Goal: Task Accomplishment & Management: Manage account settings

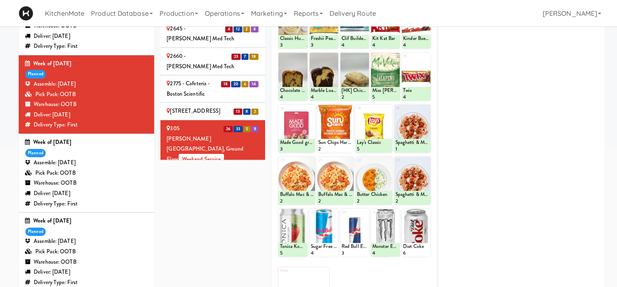
scroll to position [133, 0]
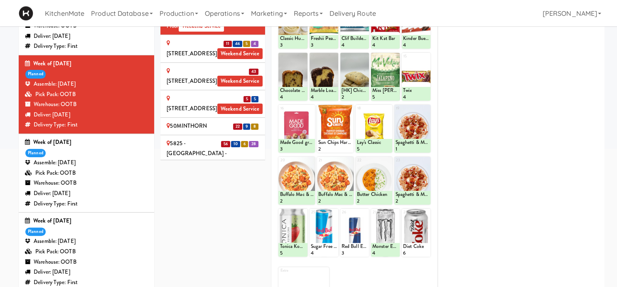
click at [95, 73] on div "Week of August 17th, 2025 planned Assemble: Saturday Aug 16, 2025 Pick Pack: OO…" at bounding box center [86, 95] width 123 height 72
drag, startPoint x: 193, startPoint y: 183, endPoint x: 435, endPoint y: 34, distance: 284.0
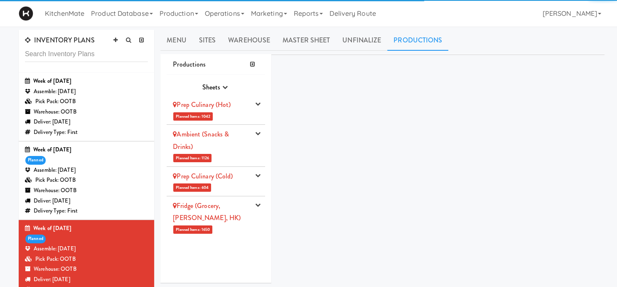
click at [261, 174] on icon "button" at bounding box center [257, 175] width 5 height 5
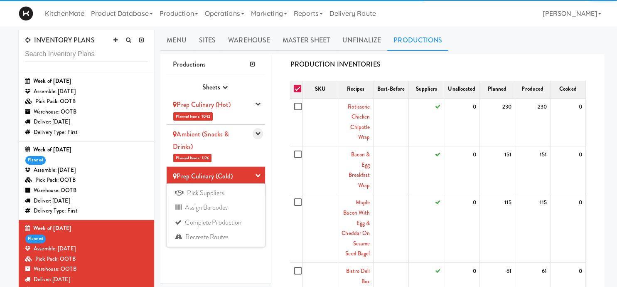
click at [257, 132] on icon "button" at bounding box center [257, 133] width 5 height 5
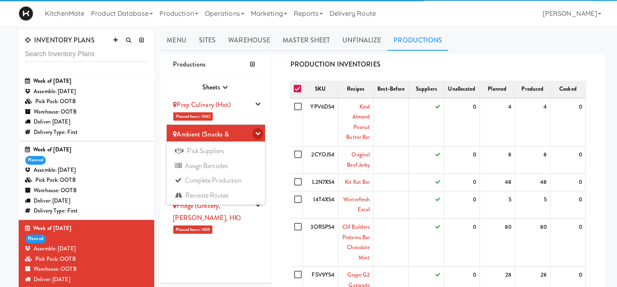
click at [257, 132] on icon "button" at bounding box center [257, 133] width 5 height 5
click at [233, 140] on div "Ambient (Snacks & Drinks)" at bounding box center [211, 140] width 77 height 25
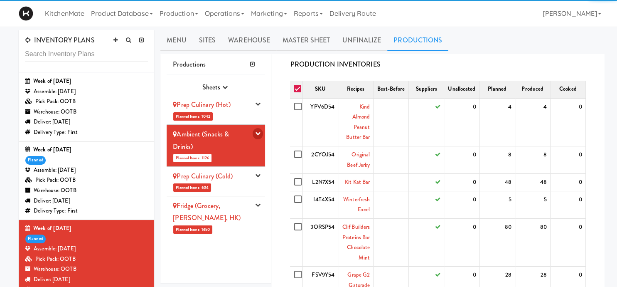
scroll to position [299, 0]
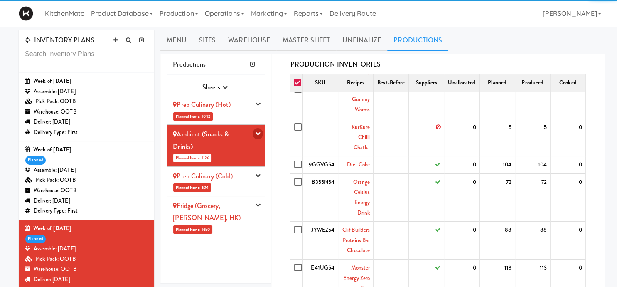
click at [259, 132] on icon "button" at bounding box center [257, 133] width 5 height 5
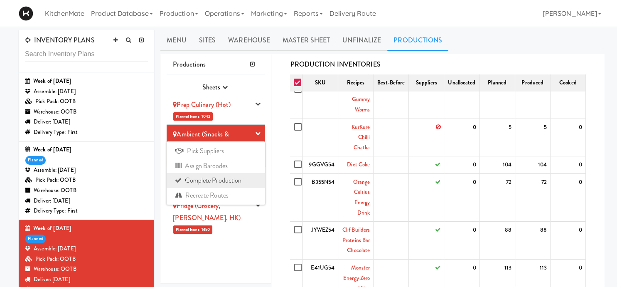
click at [220, 175] on link "Complete Production" at bounding box center [216, 180] width 99 height 15
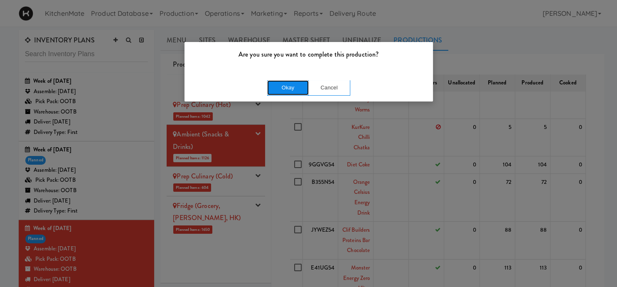
click at [296, 82] on button "Okay" at bounding box center [288, 87] width 42 height 15
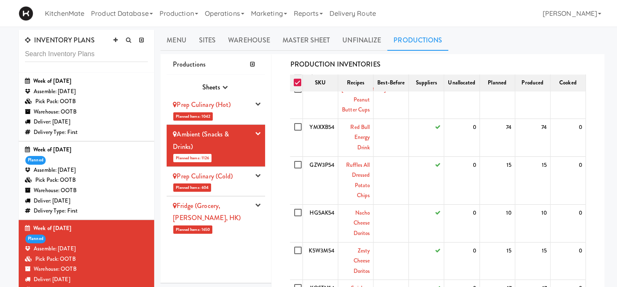
scroll to position [0, 0]
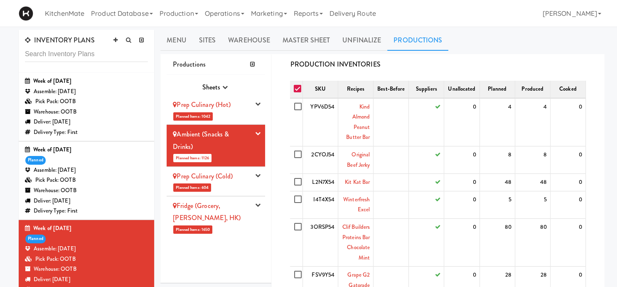
click at [300, 90] on input "checkbox" at bounding box center [299, 89] width 10 height 7
click at [299, 90] on input "checkbox" at bounding box center [299, 89] width 10 height 7
checkbox input "true"
click at [299, 104] on input "checkbox" at bounding box center [299, 107] width 10 height 7
checkbox input "true"
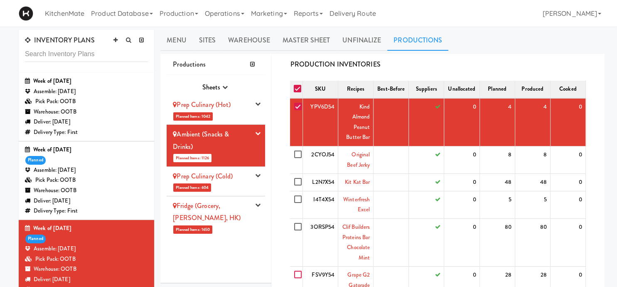
click at [299, 271] on input "checkbox" at bounding box center [299, 274] width 10 height 7
checkbox input "true"
click at [297, 155] on input "checkbox" at bounding box center [299, 154] width 10 height 7
checkbox input "true"
click at [297, 183] on input "checkbox" at bounding box center [299, 182] width 10 height 7
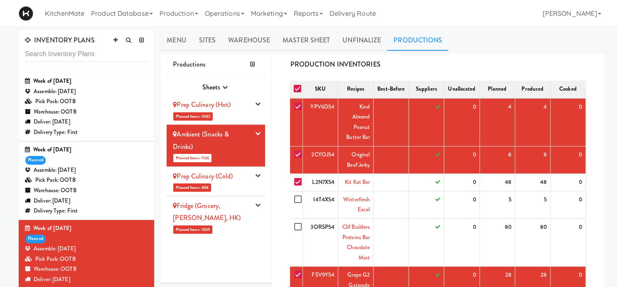
click at [300, 180] on input "checkbox" at bounding box center [299, 182] width 10 height 7
checkbox input "false"
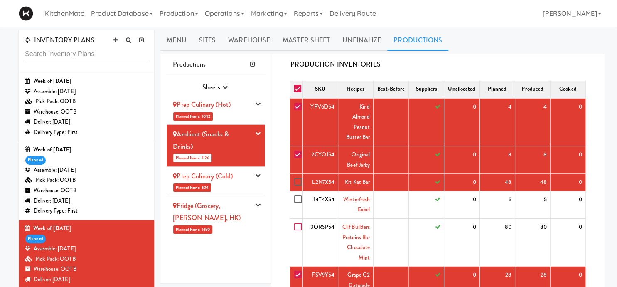
click at [297, 227] on input "checkbox" at bounding box center [299, 227] width 10 height 7
checkbox input "true"
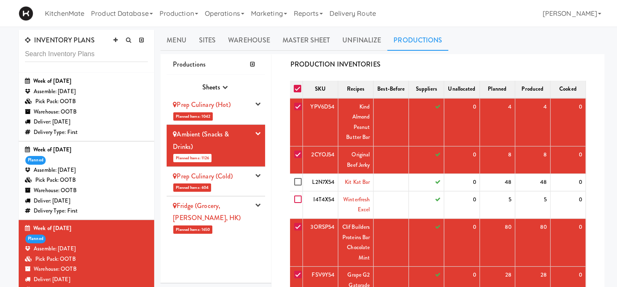
click at [295, 197] on input "checkbox" at bounding box center [299, 199] width 10 height 7
checkbox input "true"
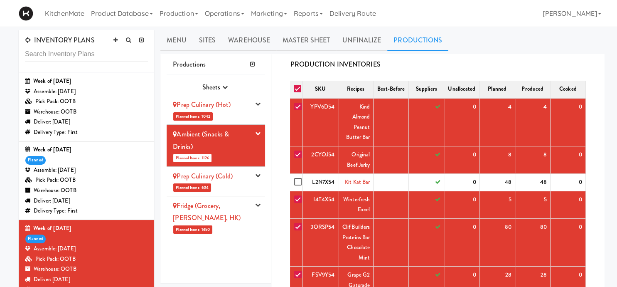
scroll to position [58, 0]
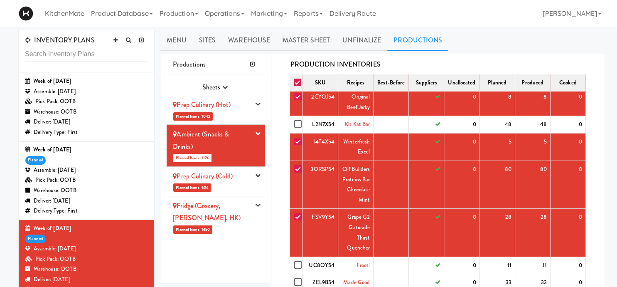
click at [299, 177] on td at bounding box center [296, 185] width 12 height 48
click at [301, 121] on input "checkbox" at bounding box center [299, 124] width 10 height 7
checkbox input "true"
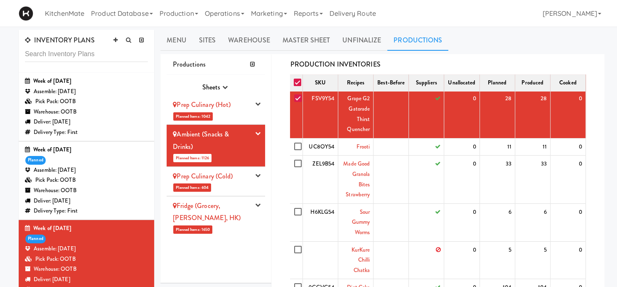
scroll to position [173, 0]
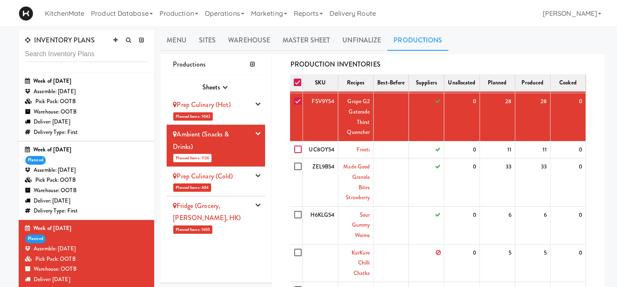
click at [296, 148] on input "checkbox" at bounding box center [299, 149] width 10 height 7
checkbox input "true"
click at [299, 163] on input "checkbox" at bounding box center [299, 166] width 10 height 7
checkbox input "true"
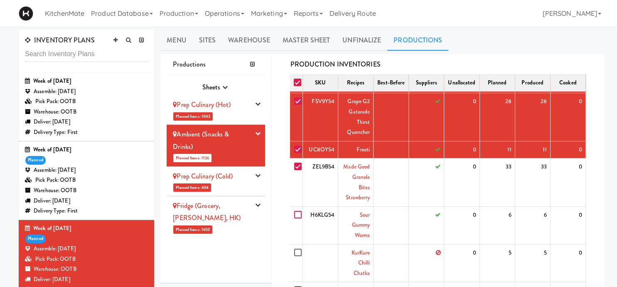
click at [299, 214] on input "checkbox" at bounding box center [299, 215] width 10 height 7
checkbox input "true"
click at [297, 250] on input "checkbox" at bounding box center [299, 252] width 10 height 7
checkbox input "true"
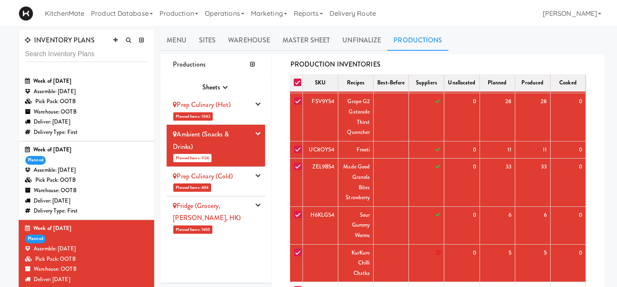
click at [299, 286] on input "checkbox" at bounding box center [299, 290] width 10 height 7
checkbox input "true"
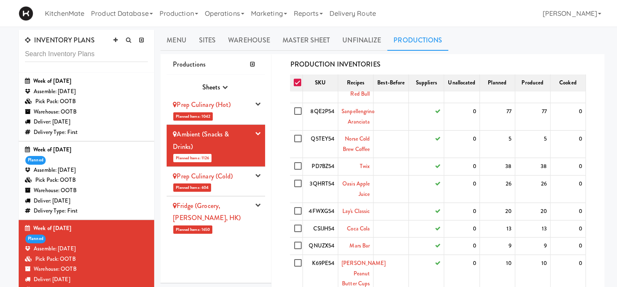
drag, startPoint x: 294, startPoint y: 182, endPoint x: 297, endPoint y: 217, distance: 35.5
click at [295, 182] on label at bounding box center [299, 184] width 10 height 10
click at [295, 182] on input "checkbox" at bounding box center [299, 183] width 10 height 7
checkbox input "true"
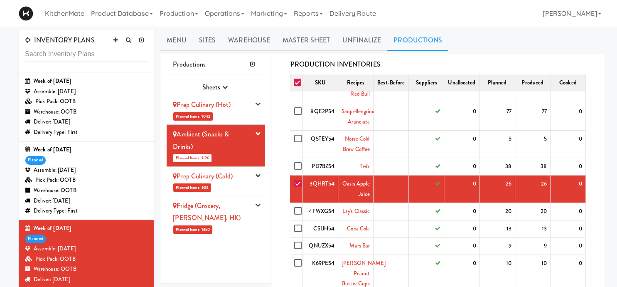
drag, startPoint x: 297, startPoint y: 217, endPoint x: 296, endPoint y: 253, distance: 35.8
click at [297, 103] on td at bounding box center [296, 88] width 12 height 27
click at [296, 142] on input "checkbox" at bounding box center [299, 139] width 10 height 7
checkbox input "true"
click at [295, 12] on input "checkbox" at bounding box center [299, 8] width 10 height 7
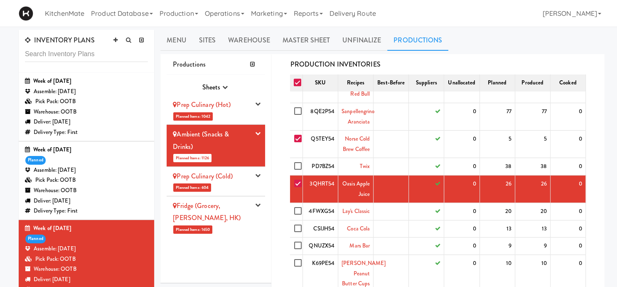
checkbox input "true"
click at [295, 203] on td at bounding box center [296, 211] width 12 height 17
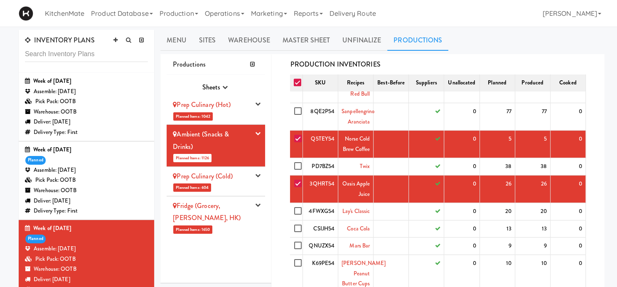
click at [297, 254] on td at bounding box center [296, 273] width 12 height 38
checkbox input "true"
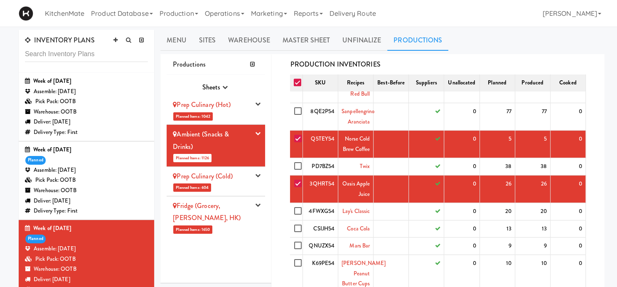
click at [297, 76] on td at bounding box center [296, 57] width 12 height 38
click at [297, 117] on label at bounding box center [299, 111] width 10 height 10
click at [299, 131] on td at bounding box center [296, 116] width 12 height 27
click at [299, 38] on td at bounding box center [296, 19] width 12 height 38
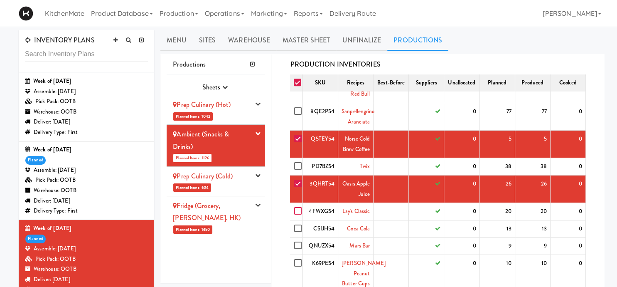
click at [295, 213] on input "checkbox" at bounding box center [299, 211] width 10 height 7
checkbox input "true"
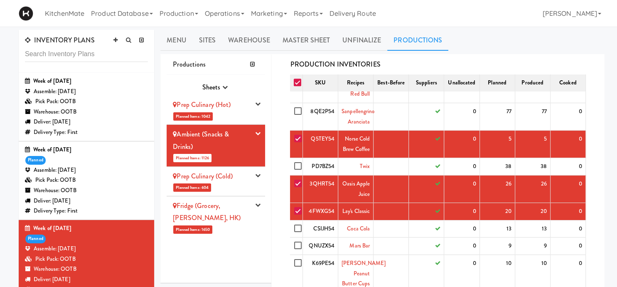
checkbox input "true"
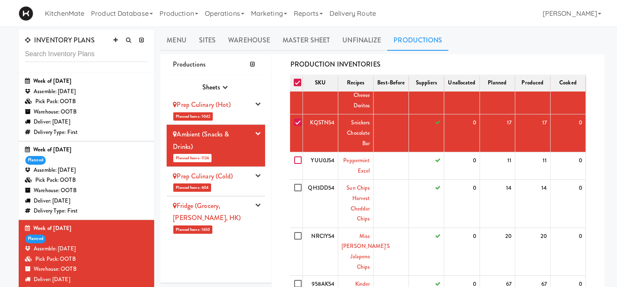
click at [300, 157] on input "checkbox" at bounding box center [299, 160] width 10 height 7
checkbox input "true"
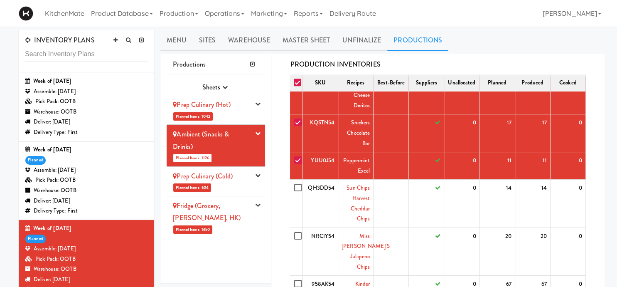
click at [298, 183] on label at bounding box center [299, 188] width 10 height 10
click at [298, 185] on input "checkbox" at bounding box center [299, 188] width 10 height 7
checkbox input "true"
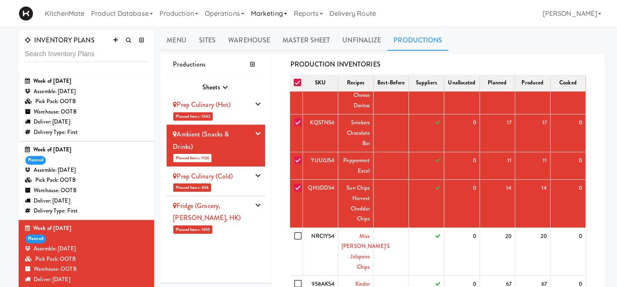
click at [294, 233] on label at bounding box center [299, 236] width 10 height 10
click at [294, 233] on input "checkbox" at bounding box center [299, 236] width 10 height 7
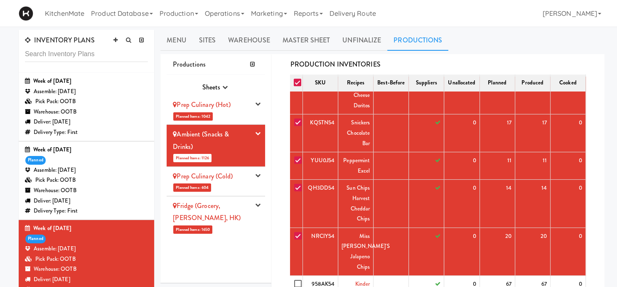
click at [296, 236] on input "checkbox" at bounding box center [299, 236] width 10 height 7
checkbox input "false"
click at [297, 269] on collapsable "INVENTORY PLANS Week of August 17th, 2025 Assemble: Wednesday Aug 20, 2025 Pick…" at bounding box center [308, 267] width 592 height 475
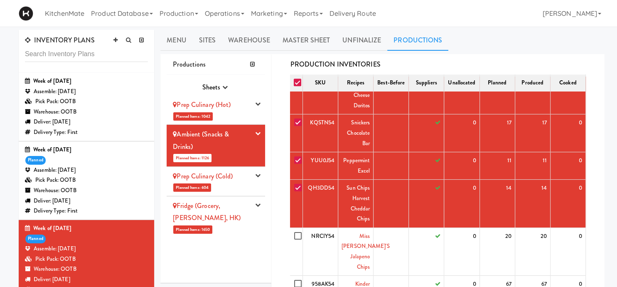
checkbox input "false"
click at [299, 114] on td at bounding box center [296, 133] width 12 height 38
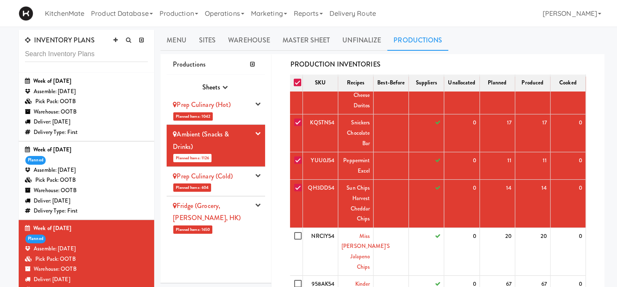
click at [298, 51] on input "checkbox" at bounding box center [299, 47] width 10 height 7
checkbox input "true"
click at [299, 3] on input "checkbox" at bounding box center [299, -1] width 10 height 7
checkbox input "true"
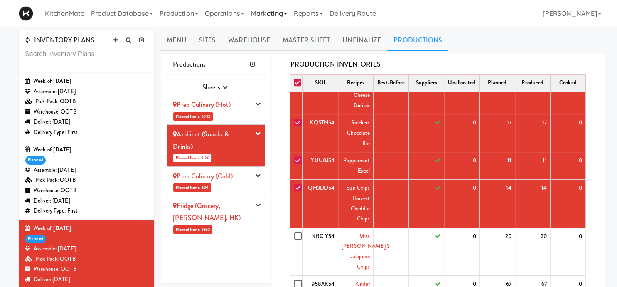
checkbox input "true"
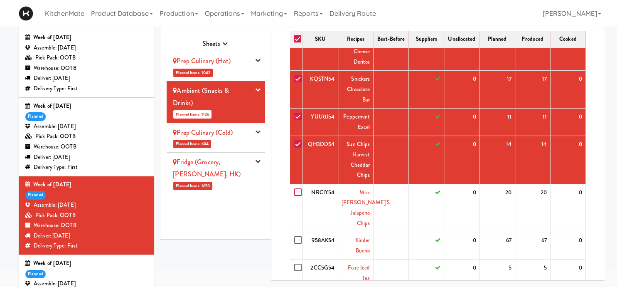
click at [299, 188] on label at bounding box center [299, 193] width 10 height 10
click at [299, 189] on input "checkbox" at bounding box center [299, 192] width 10 height 7
checkbox input "true"
click at [299, 237] on input "checkbox" at bounding box center [299, 240] width 10 height 7
checkbox input "true"
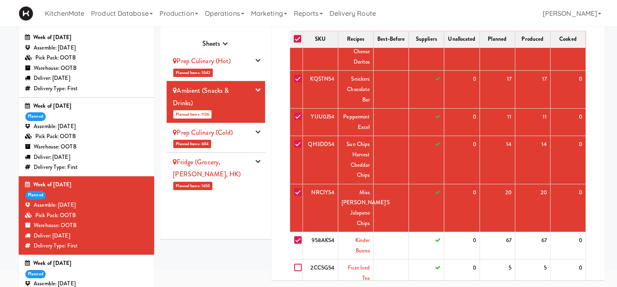
click at [298, 264] on input "checkbox" at bounding box center [299, 267] width 10 height 7
checkbox input "true"
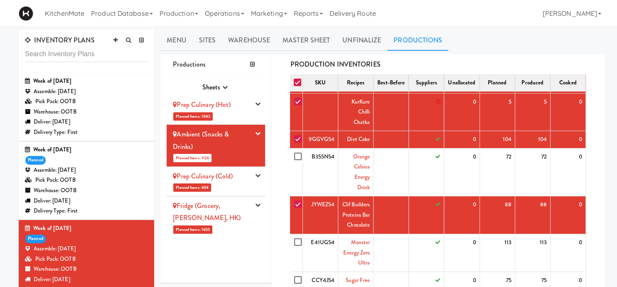
scroll to position [347, 0]
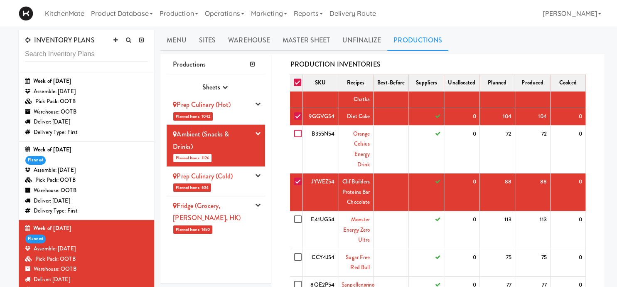
click at [299, 136] on input "checkbox" at bounding box center [299, 134] width 10 height 7
checkbox input "true"
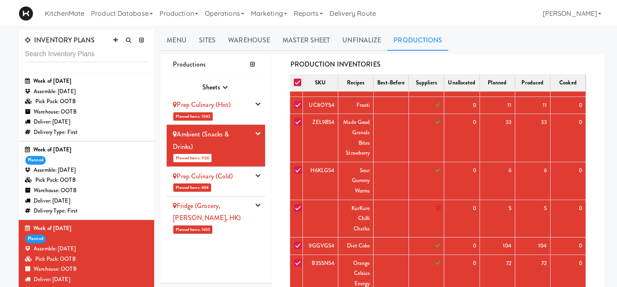
scroll to position [289, 0]
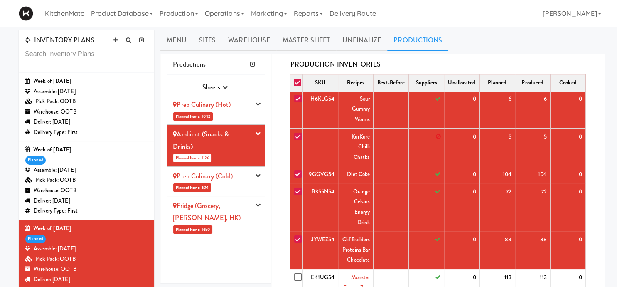
click at [296, 136] on input "checkbox" at bounding box center [299, 136] width 10 height 7
checkbox input "false"
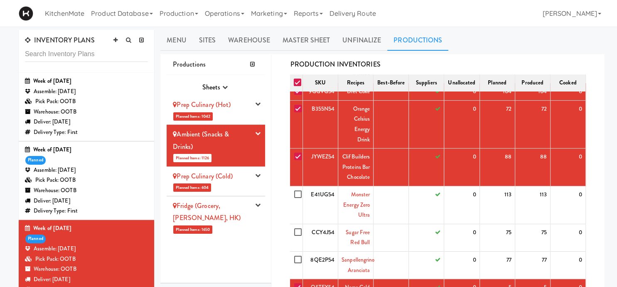
scroll to position [463, 0]
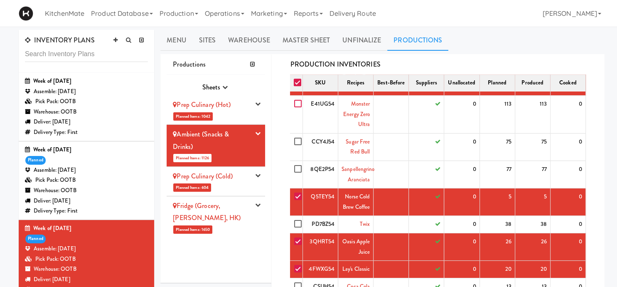
click at [300, 104] on input "checkbox" at bounding box center [299, 104] width 10 height 7
checkbox input "true"
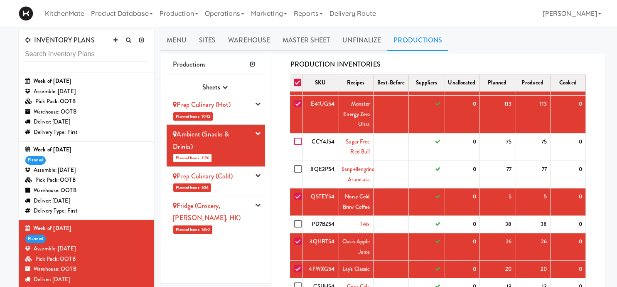
click at [299, 141] on input "checkbox" at bounding box center [299, 141] width 10 height 7
checkbox input "true"
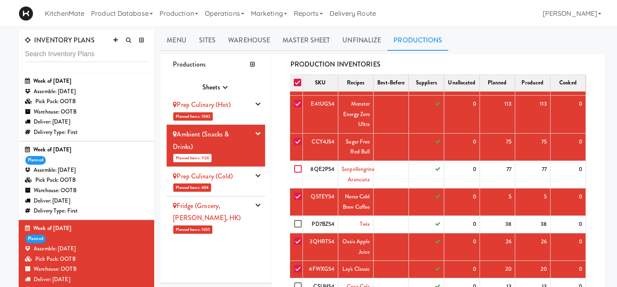
click at [299, 167] on input "checkbox" at bounding box center [299, 169] width 10 height 7
checkbox input "true"
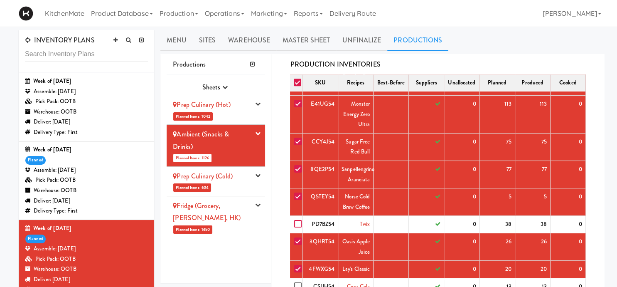
click at [297, 222] on input "checkbox" at bounding box center [299, 224] width 10 height 7
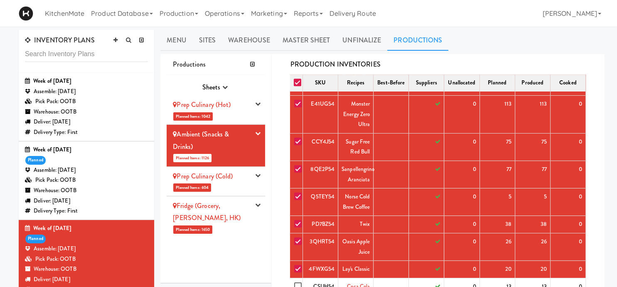
click at [295, 222] on input "checkbox" at bounding box center [299, 224] width 10 height 7
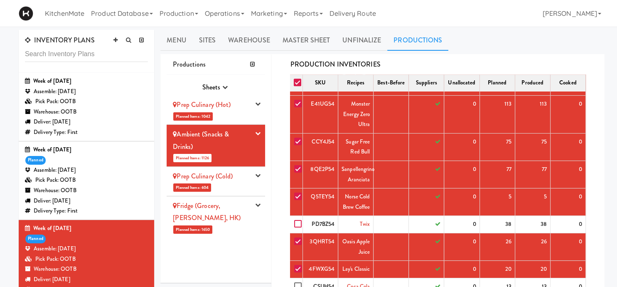
click at [302, 221] on input "checkbox" at bounding box center [299, 224] width 10 height 7
checkbox input "true"
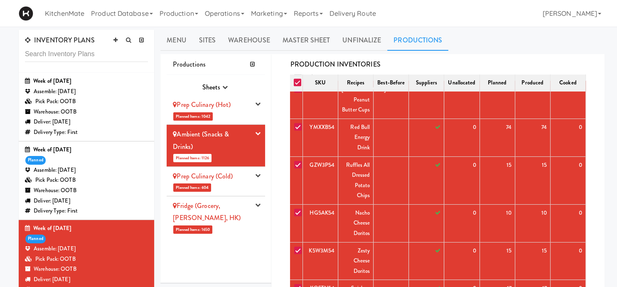
scroll to position [521, 0]
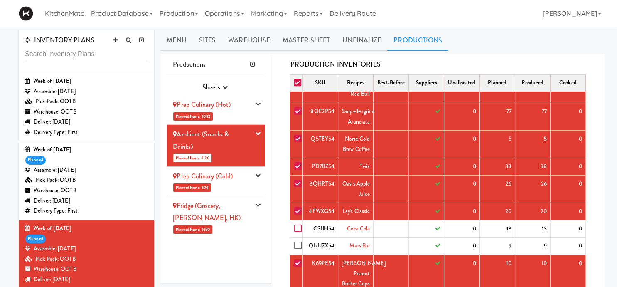
click at [295, 226] on input "checkbox" at bounding box center [299, 228] width 10 height 7
checkbox input "true"
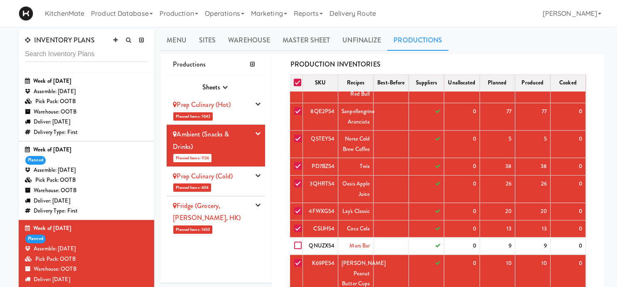
click at [301, 245] on input "checkbox" at bounding box center [299, 245] width 10 height 7
checkbox input "true"
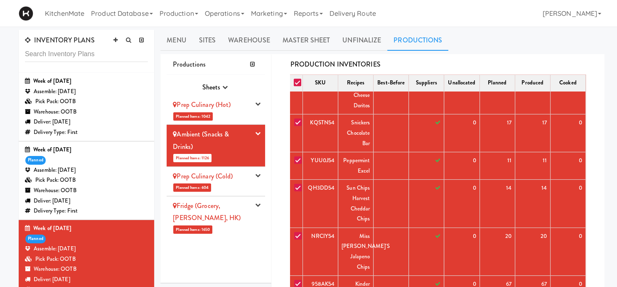
scroll to position [570, 0]
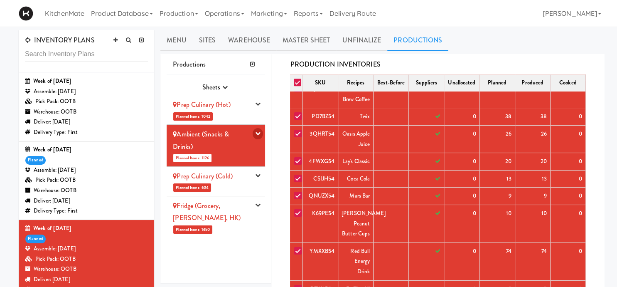
click at [259, 135] on icon "button" at bounding box center [257, 133] width 5 height 5
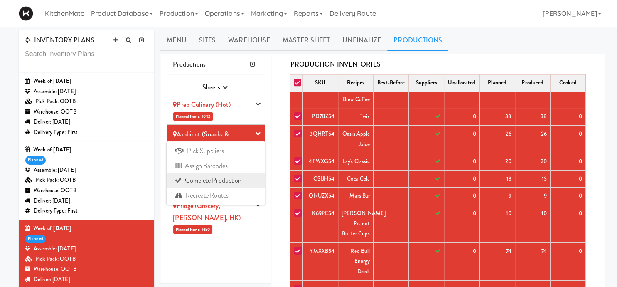
click at [235, 178] on link "Complete Production" at bounding box center [216, 180] width 99 height 15
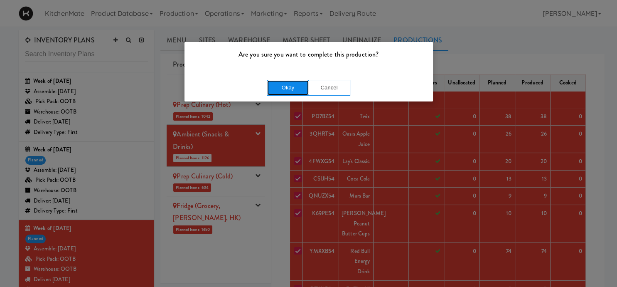
click at [295, 86] on button "Okay" at bounding box center [288, 87] width 42 height 15
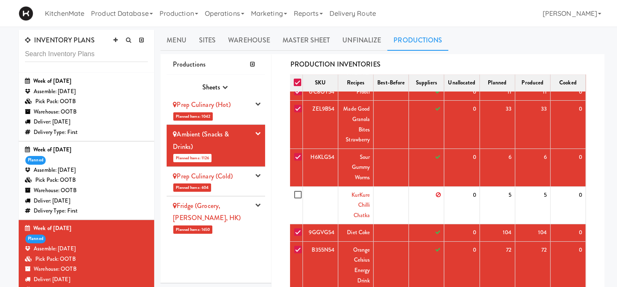
scroll to position [289, 0]
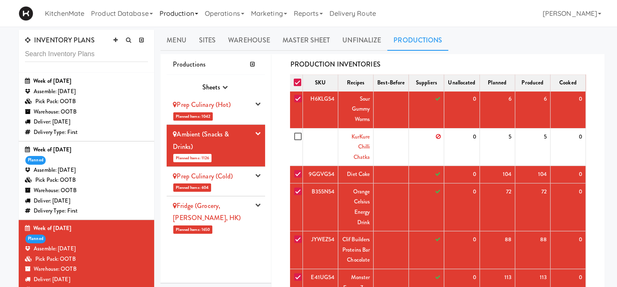
click at [184, 12] on link "Production" at bounding box center [178, 13] width 45 height 27
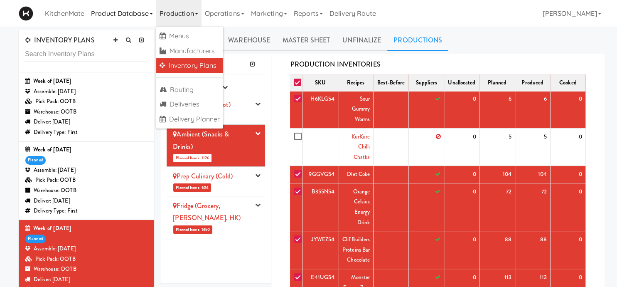
click at [131, 9] on link "Product Database" at bounding box center [122, 13] width 69 height 27
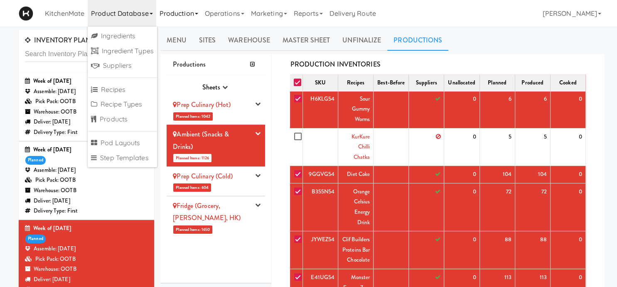
click at [202, 11] on link "Production" at bounding box center [178, 13] width 45 height 27
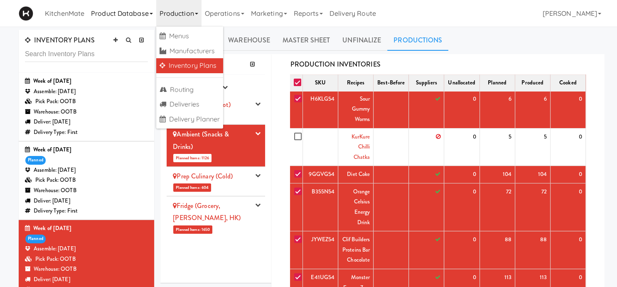
click at [134, 10] on link "Product Database" at bounding box center [122, 13] width 69 height 27
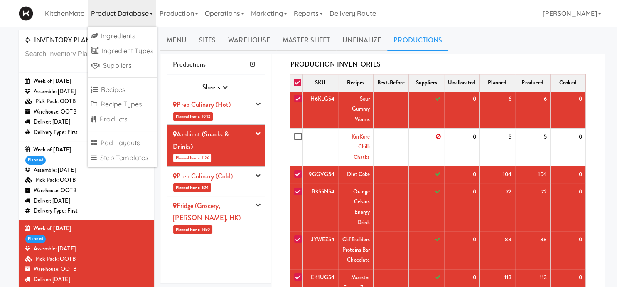
click at [121, 127] on ul "Ingredients Ingredient Types Suppliers Recipes Recipe Types Products Pod Layout…" at bounding box center [122, 97] width 69 height 141
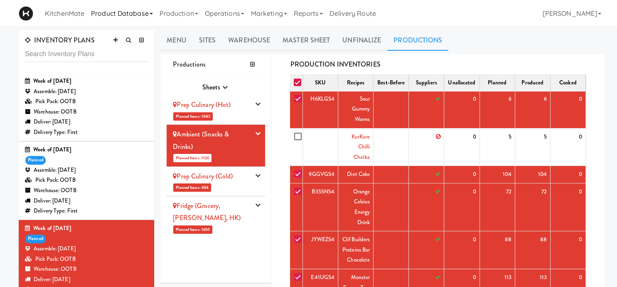
click at [141, 18] on link "Product Database" at bounding box center [122, 13] width 69 height 27
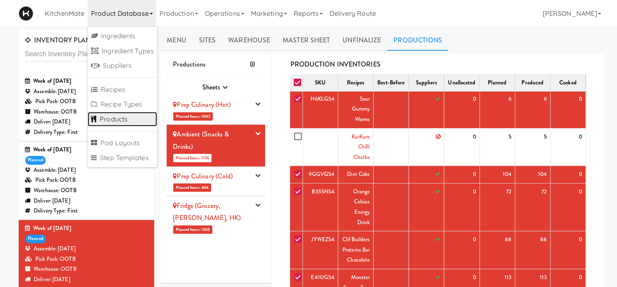
click at [117, 118] on link "Products" at bounding box center [122, 119] width 69 height 15
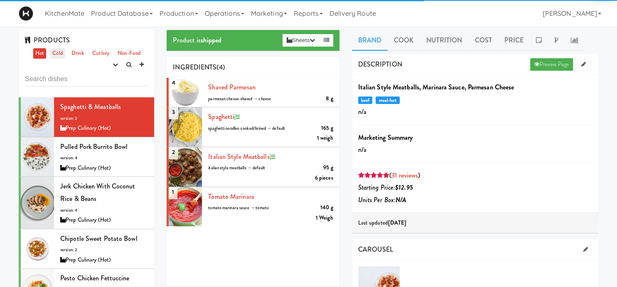
click at [59, 49] on link "Cold" at bounding box center [57, 53] width 15 height 10
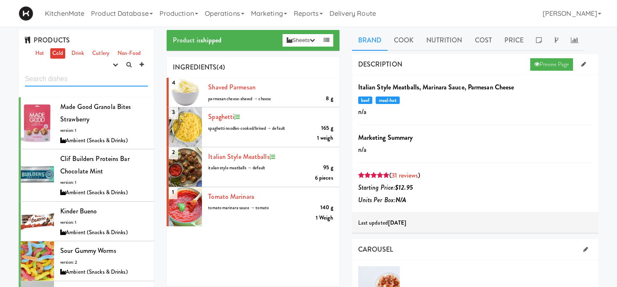
click at [67, 79] on input "text" at bounding box center [86, 78] width 123 height 15
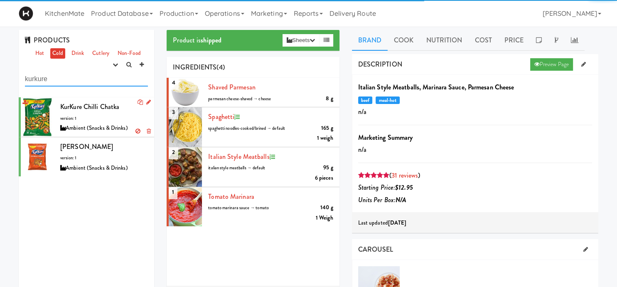
type input "kurkure"
click at [121, 118] on div "KurKure Chilli Chatka version: 1 Ambient (Snacks & Drinks)" at bounding box center [104, 117] width 88 height 33
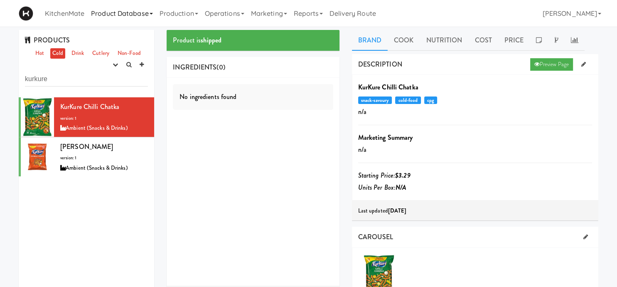
click at [142, 11] on link "Product Database" at bounding box center [122, 13] width 69 height 27
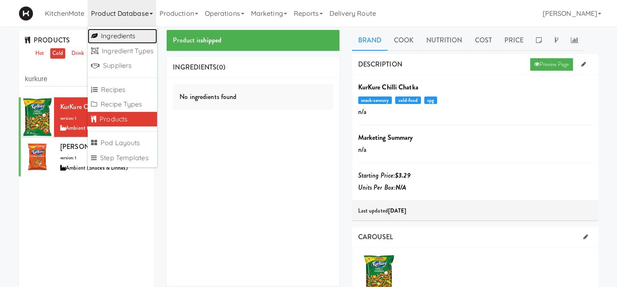
click at [135, 37] on link "Ingredients" at bounding box center [122, 36] width 69 height 15
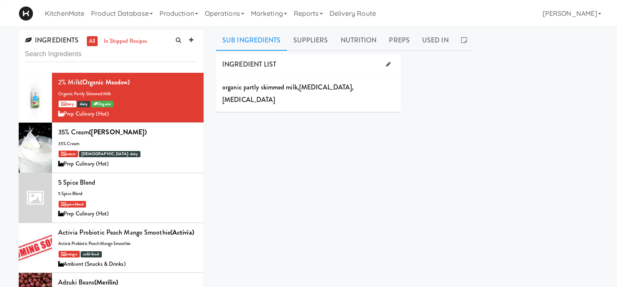
click at [108, 59] on input "text" at bounding box center [111, 54] width 173 height 15
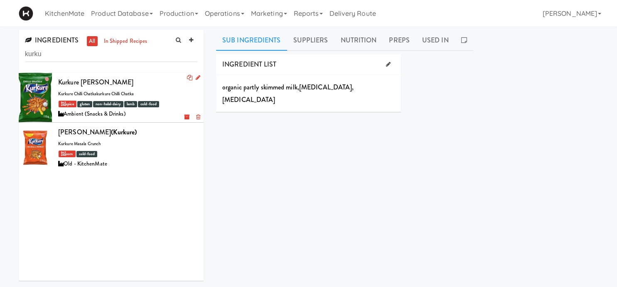
type input "kurku"
click at [157, 98] on div "Kurkure Chilli Chatka kurkure chilli chatkakurkure chilli chatka spice gluten n…" at bounding box center [127, 97] width 139 height 43
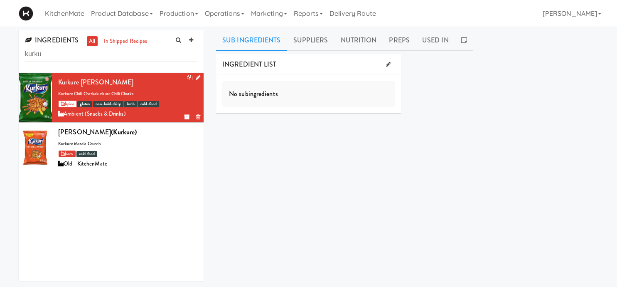
click at [195, 78] on div at bounding box center [192, 78] width 17 height 10
click at [198, 78] on icon at bounding box center [198, 77] width 5 height 5
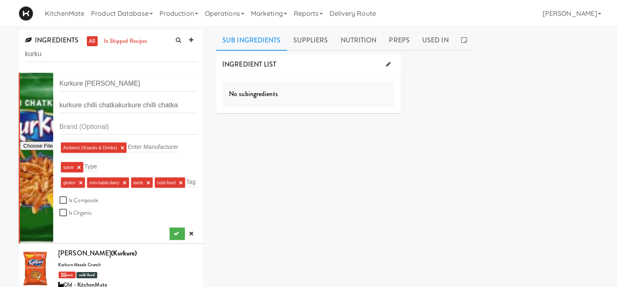
click at [147, 179] on link "×" at bounding box center [148, 182] width 4 height 7
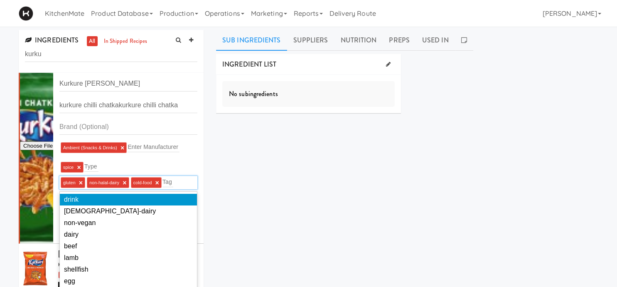
click at [257, 159] on div "INGREDIENT LIST No subingredients SUPPLIERS Loyalty Markets Pricing Select an i…" at bounding box center [407, 210] width 383 height 312
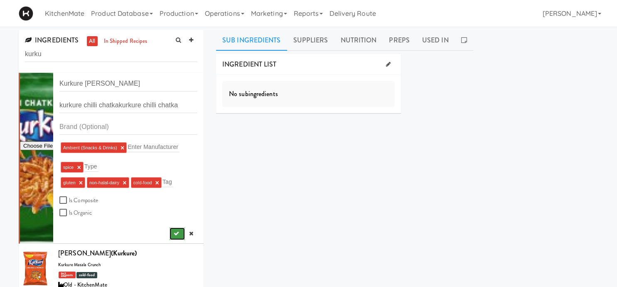
click at [179, 231] on button "submit" at bounding box center [177, 233] width 15 height 12
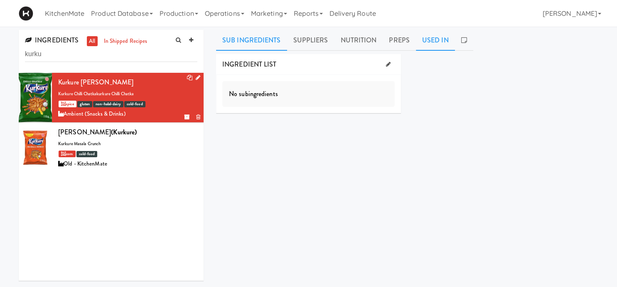
click at [424, 40] on link "Used In" at bounding box center [435, 40] width 39 height 21
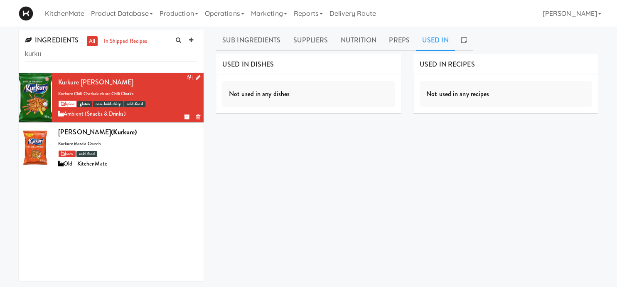
click at [304, 93] on div "Not used in any dishes" at bounding box center [308, 94] width 173 height 26
click at [139, 12] on link "Product Database" at bounding box center [122, 13] width 69 height 27
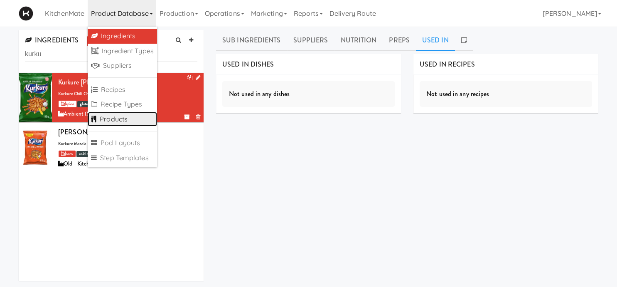
click at [138, 116] on link "Products" at bounding box center [122, 119] width 69 height 15
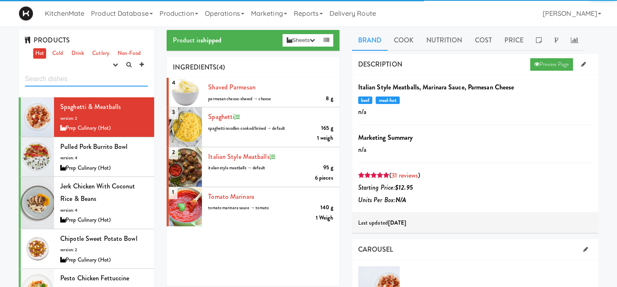
click at [89, 80] on input "text" at bounding box center [86, 78] width 123 height 15
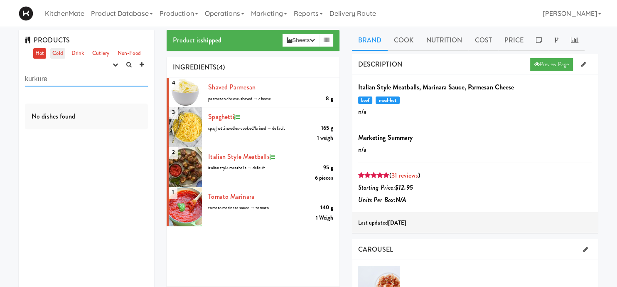
type input "kurkure"
click at [59, 51] on link "Cold" at bounding box center [57, 53] width 15 height 10
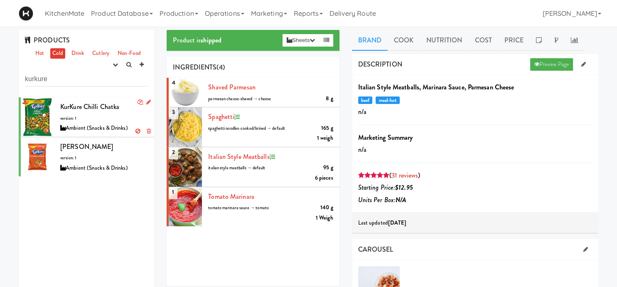
click at [108, 122] on div "KurKure Chilli Chatka version: 1 Ambient (Snacks & Drinks)" at bounding box center [104, 117] width 88 height 33
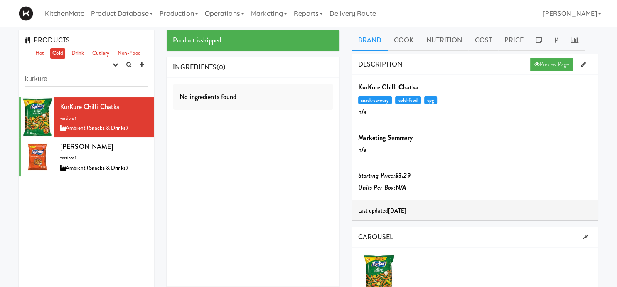
click at [220, 37] on b "shipped" at bounding box center [211, 40] width 21 height 10
click at [553, 39] on link at bounding box center [556, 40] width 16 height 21
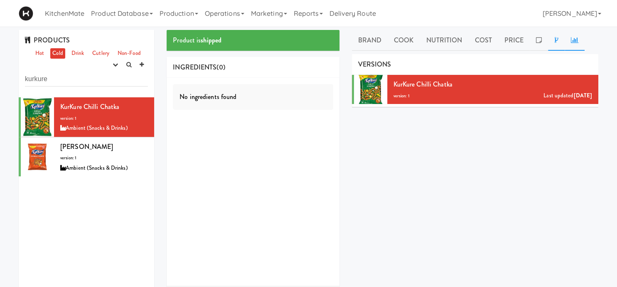
click at [580, 39] on link at bounding box center [575, 40] width 20 height 21
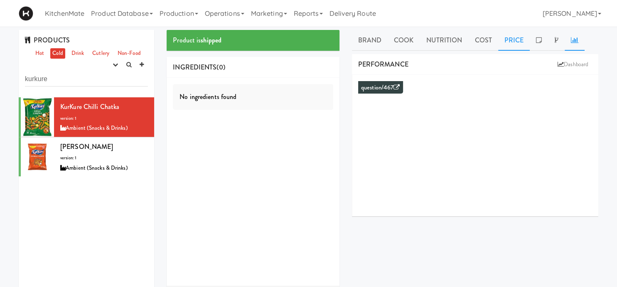
click at [515, 37] on link "Price" at bounding box center [514, 40] width 32 height 21
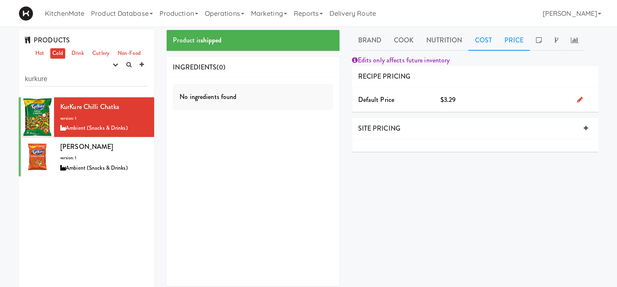
click at [481, 38] on link "Cost" at bounding box center [484, 40] width 30 height 21
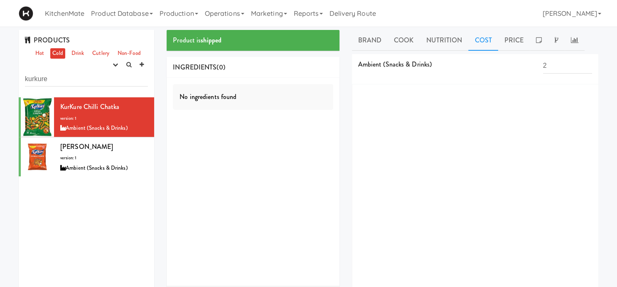
click at [588, 64] on input "2" at bounding box center [567, 65] width 49 height 15
type input "1"
click at [587, 69] on input "1" at bounding box center [567, 65] width 49 height 15
click at [438, 39] on link "Nutrition" at bounding box center [444, 40] width 49 height 21
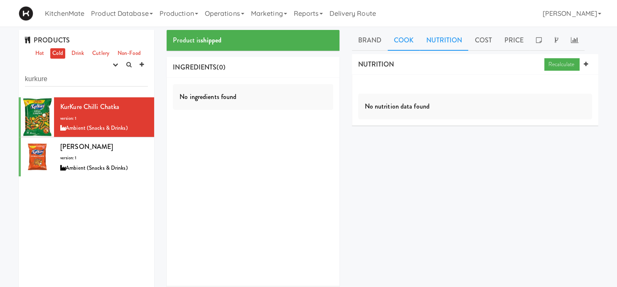
click at [406, 36] on link "Cook" at bounding box center [404, 40] width 32 height 21
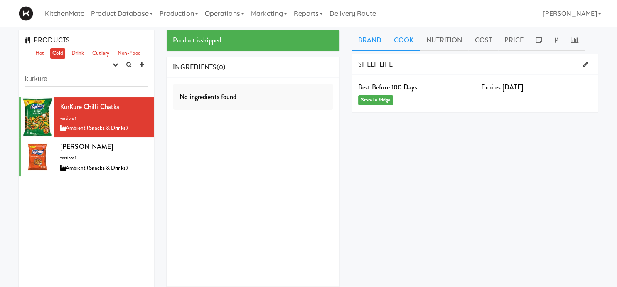
click at [372, 36] on link "Brand" at bounding box center [370, 40] width 36 height 21
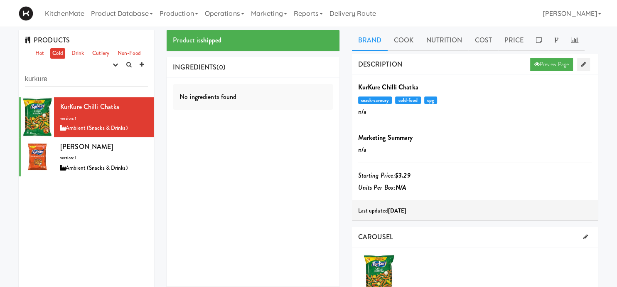
click at [582, 64] on icon at bounding box center [584, 64] width 5 height 5
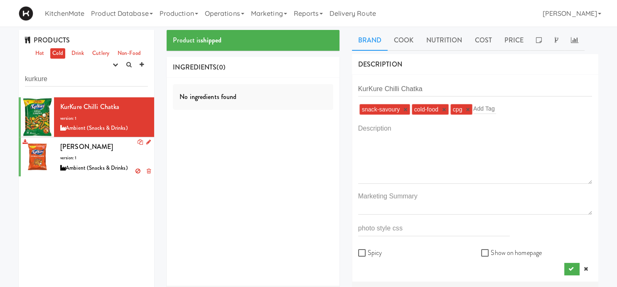
click at [72, 159] on span "version: 1" at bounding box center [68, 158] width 16 height 6
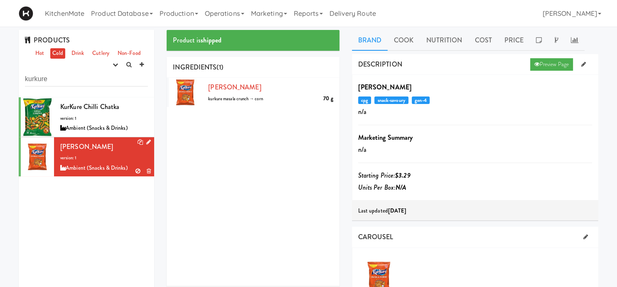
click at [109, 151] on span "Kurkure Masala Crunch" at bounding box center [86, 147] width 53 height 10
click at [147, 170] on icon at bounding box center [149, 170] width 4 height 5
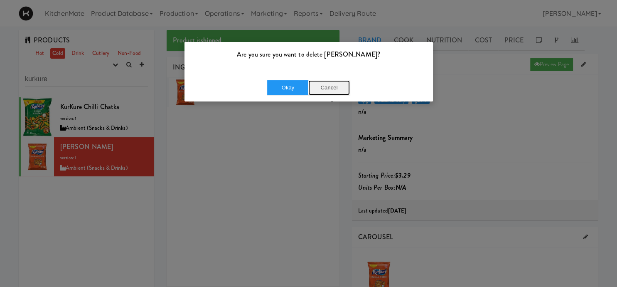
click at [331, 89] on button "Cancel" at bounding box center [329, 87] width 42 height 15
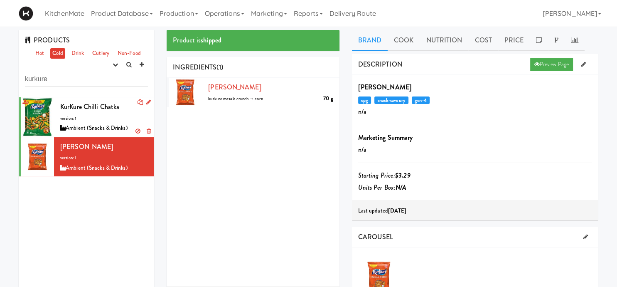
click at [116, 116] on div "KurKure Chilli Chatka version: 1 Ambient (Snacks & Drinks)" at bounding box center [104, 117] width 88 height 33
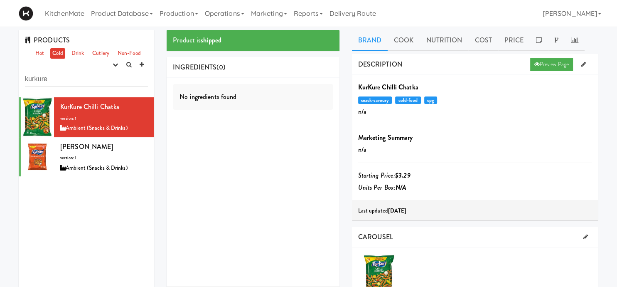
click at [318, 69] on div "INGREDIENTS (0)" at bounding box center [253, 67] width 173 height 21
click at [59, 55] on link "Cold" at bounding box center [57, 53] width 15 height 10
click at [90, 117] on div "KurKure Chilli Chatka version: 1 Ambient (Snacks & Drinks)" at bounding box center [104, 117] width 88 height 33
click at [172, 13] on link "Production" at bounding box center [178, 13] width 45 height 27
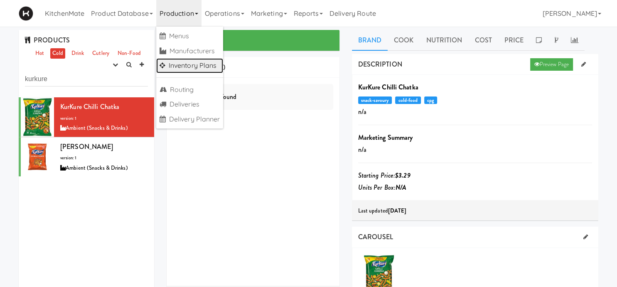
click at [199, 62] on link "Inventory Plans" at bounding box center [189, 65] width 67 height 15
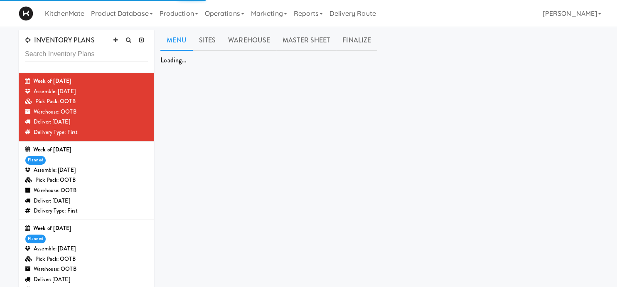
click at [68, 265] on div "Warehouse: OOTB" at bounding box center [86, 269] width 123 height 10
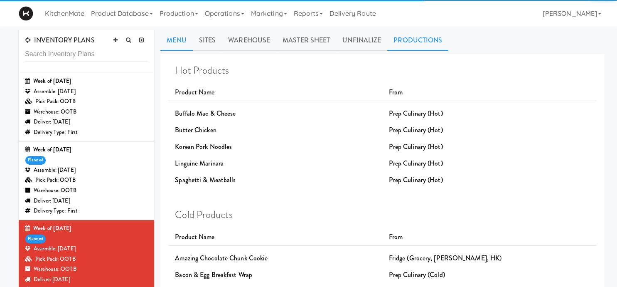
click at [404, 39] on link "Productions" at bounding box center [417, 40] width 61 height 21
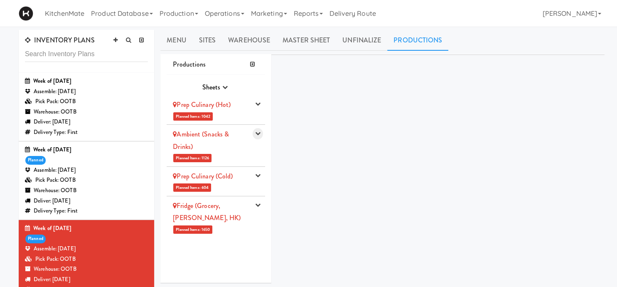
click at [260, 135] on icon "button" at bounding box center [257, 133] width 5 height 5
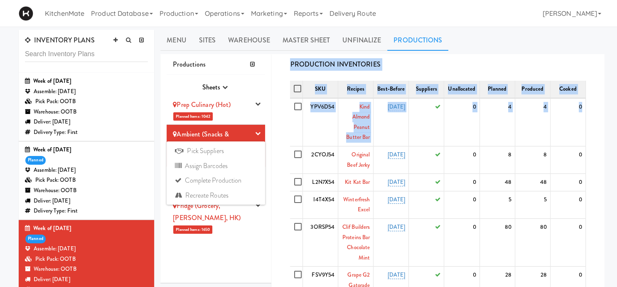
drag, startPoint x: 227, startPoint y: 180, endPoint x: 281, endPoint y: 162, distance: 56.7
click at [280, 162] on collapsable "Productions Sheets Purchase Order Sheets Transporation Company All Hot Meals Pi…" at bounding box center [382, 192] width 444 height 276
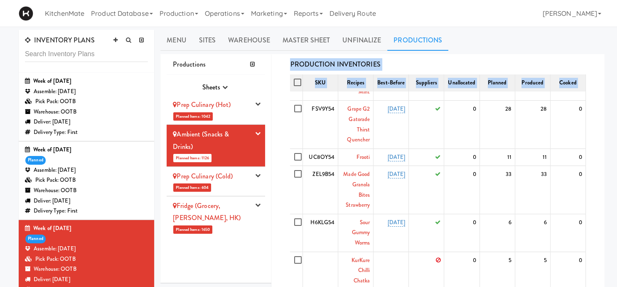
scroll to position [173, 0]
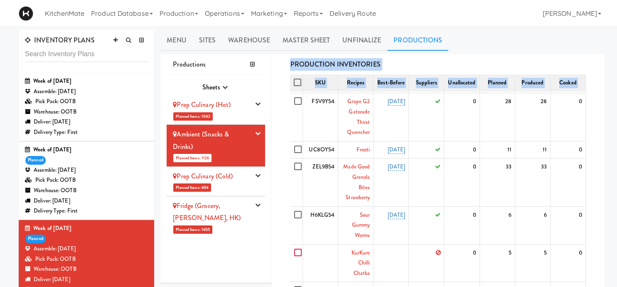
click at [297, 252] on input "checkbox" at bounding box center [299, 252] width 10 height 7
checkbox input "true"
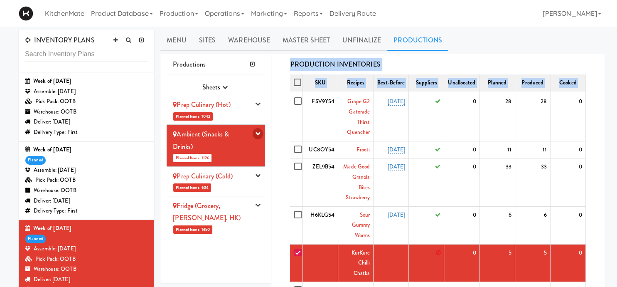
click at [259, 133] on icon "button" at bounding box center [257, 133] width 5 height 5
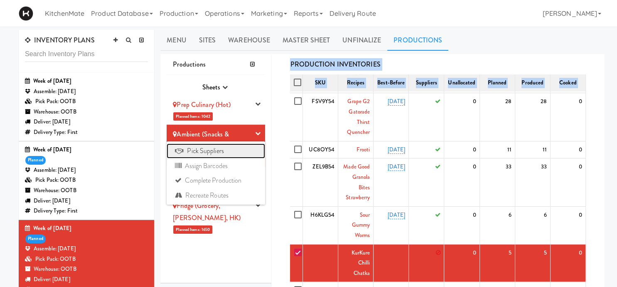
click at [205, 148] on link "Pick Suppliers" at bounding box center [216, 150] width 99 height 15
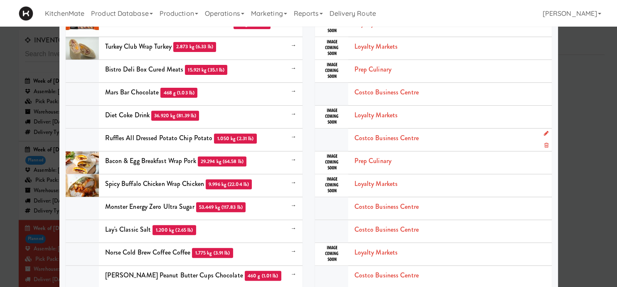
scroll to position [289, 0]
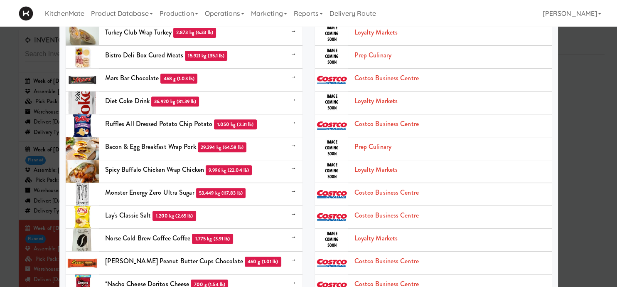
click at [603, 94] on div at bounding box center [308, 143] width 617 height 287
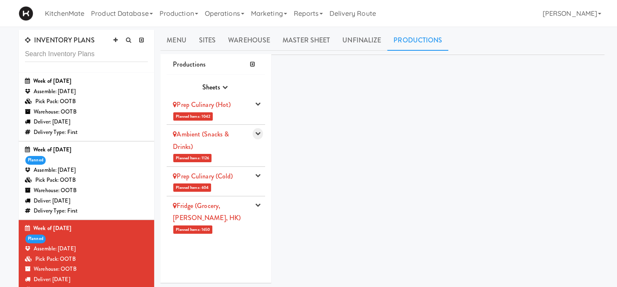
click at [256, 134] on button "button" at bounding box center [258, 133] width 10 height 11
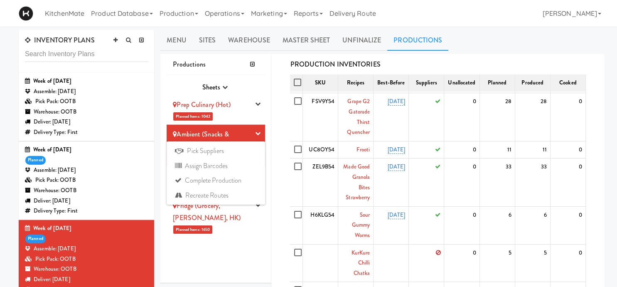
scroll to position [231, 0]
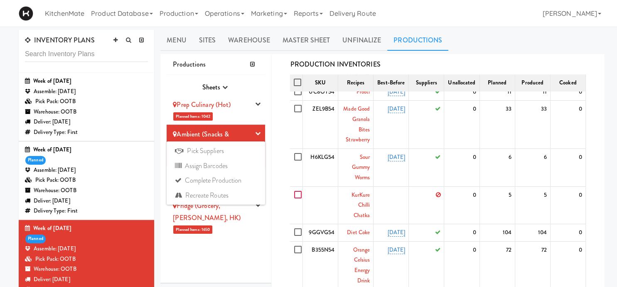
click at [298, 196] on input "checkbox" at bounding box center [299, 195] width 10 height 7
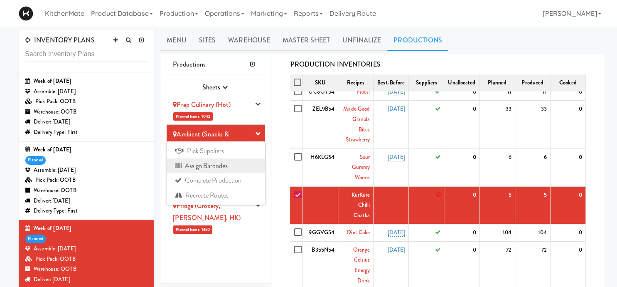
click at [220, 163] on link "Assign Barcodes" at bounding box center [216, 165] width 99 height 15
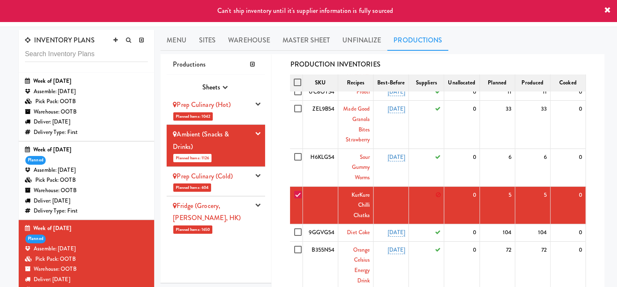
click at [255, 130] on li "Ambient (Snacks & Drinks) Planned Items: 1126 Pick Suppliers Assign Barcodes Co…" at bounding box center [216, 146] width 99 height 42
click at [260, 135] on icon "button" at bounding box center [257, 133] width 5 height 5
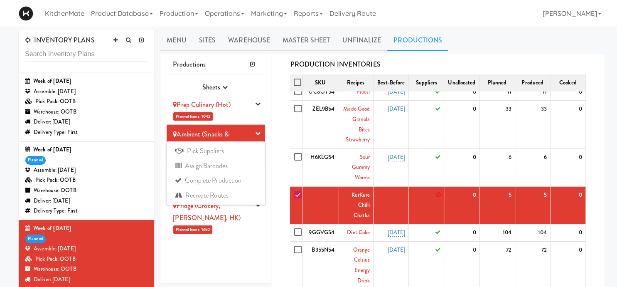
scroll to position [173, 0]
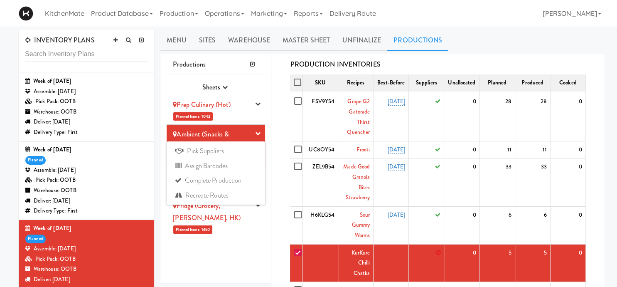
click at [297, 251] on input "checkbox" at bounding box center [299, 252] width 10 height 7
checkbox input "false"
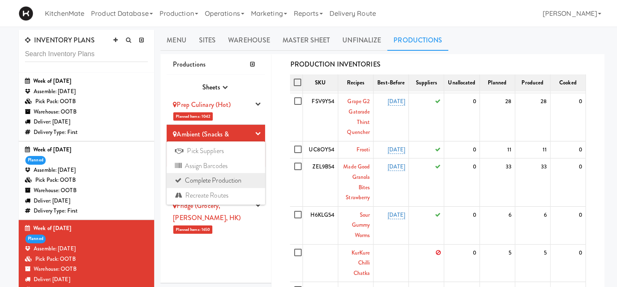
click at [234, 180] on link "Complete Production" at bounding box center [216, 180] width 99 height 15
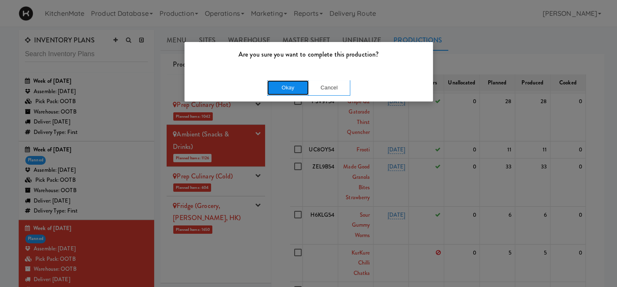
click at [302, 86] on button "Okay" at bounding box center [288, 87] width 42 height 15
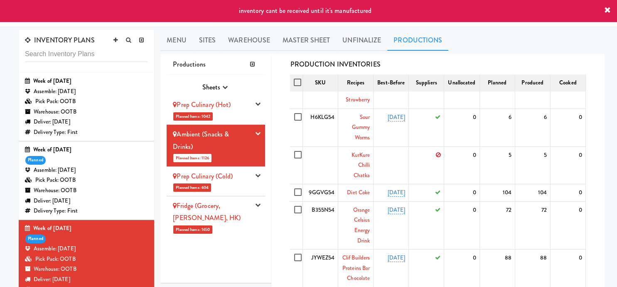
scroll to position [289, 0]
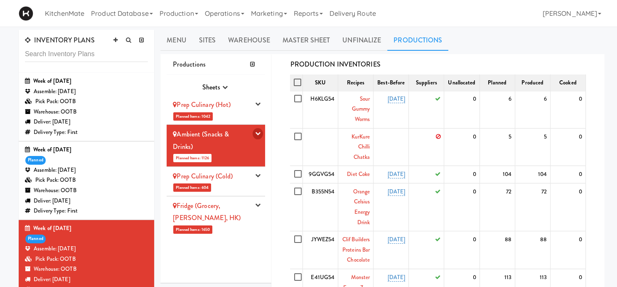
click at [260, 134] on icon "button" at bounding box center [257, 133] width 5 height 5
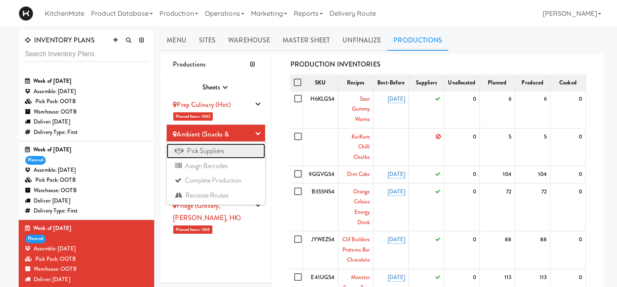
click at [232, 147] on link "Pick Suppliers" at bounding box center [216, 150] width 99 height 15
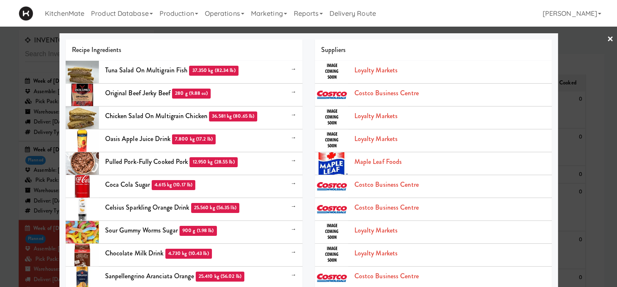
click at [610, 40] on link "×" at bounding box center [610, 40] width 7 height 26
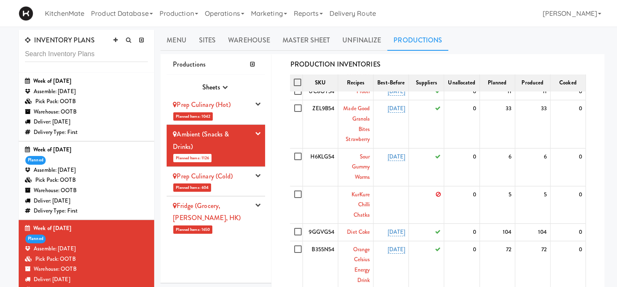
scroll to position [231, 0]
click at [368, 193] on link "KurKure Chilli Chatka" at bounding box center [360, 205] width 19 height 28
click at [364, 194] on link "KurKure Chilli Chatka" at bounding box center [360, 205] width 19 height 28
click at [365, 202] on link "KurKure Chilli Chatka" at bounding box center [360, 205] width 19 height 28
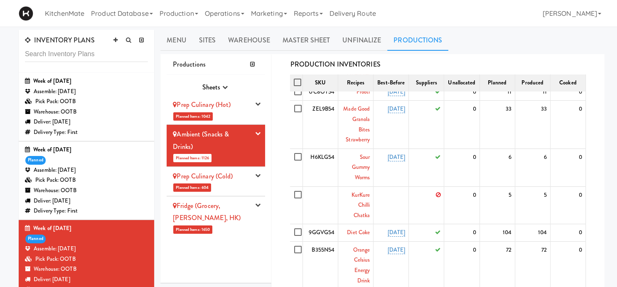
click at [365, 198] on td "KurKure Chilli Chatka" at bounding box center [355, 205] width 35 height 38
click at [367, 194] on link "KurKure Chilli Chatka" at bounding box center [360, 205] width 19 height 28
click at [368, 204] on link "KurKure Chilli Chatka" at bounding box center [360, 205] width 19 height 28
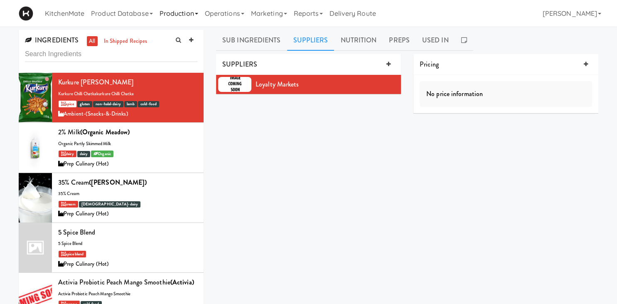
click at [179, 12] on link "Production" at bounding box center [178, 13] width 45 height 27
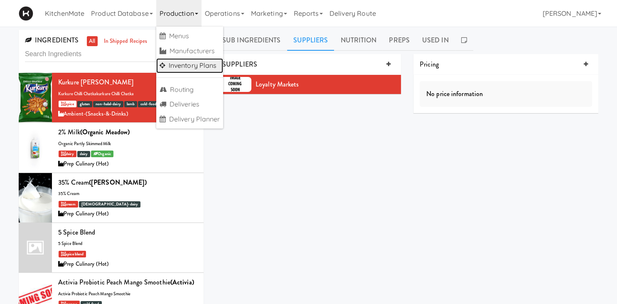
click at [206, 68] on link "Inventory Plans" at bounding box center [189, 65] width 67 height 15
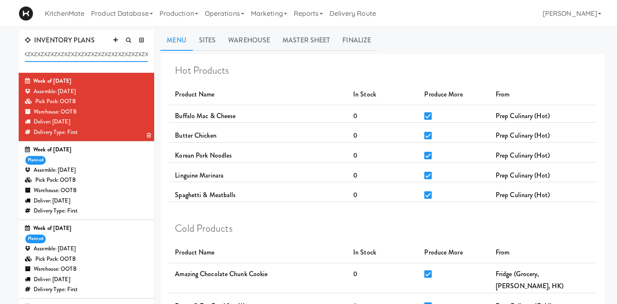
scroll to position [0, 331]
type input "zxzxzxzxzxzxzxzxzxzxzxzxzxzxzxzxzxzxzxzxzxzxzxzxzxzxzxzxzxzxzxzxzxzxzxzxzxzxzxz…"
click at [182, 15] on link "Production" at bounding box center [178, 13] width 45 height 27
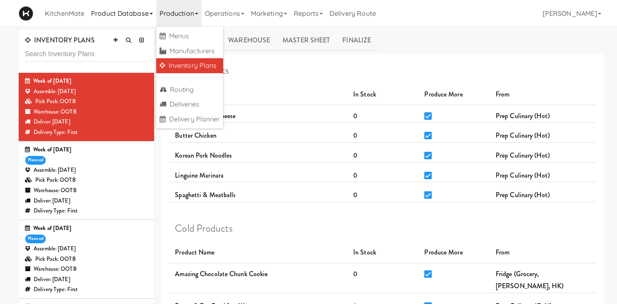
click at [151, 11] on link "Product Database" at bounding box center [122, 13] width 69 height 27
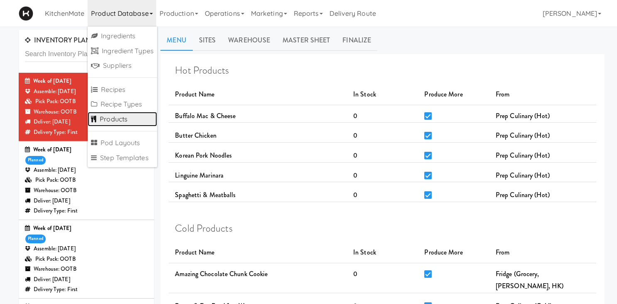
click at [130, 117] on link "Products" at bounding box center [122, 119] width 69 height 15
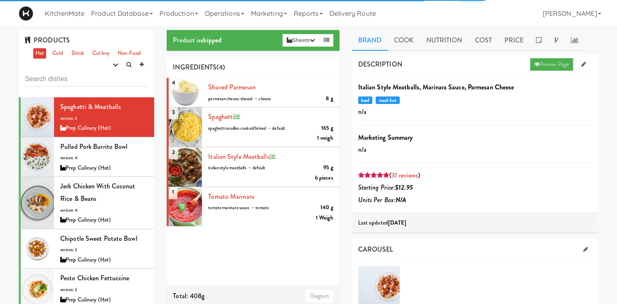
click at [91, 81] on input "text" at bounding box center [86, 78] width 123 height 15
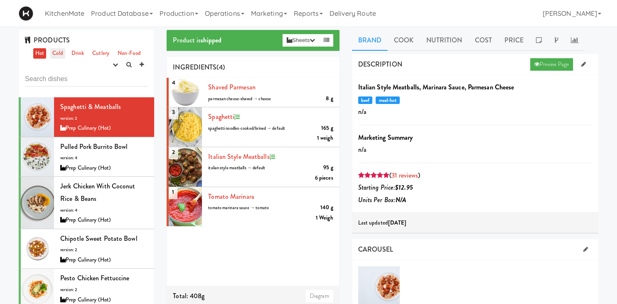
click at [59, 49] on link "Cold" at bounding box center [57, 53] width 15 height 10
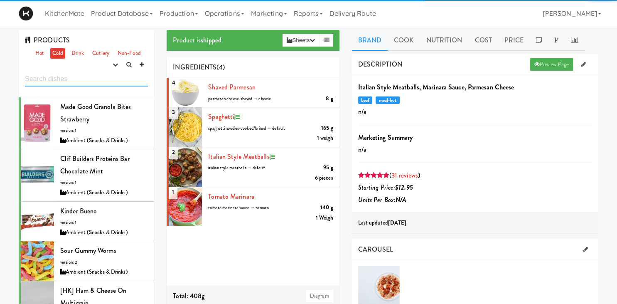
click at [62, 77] on input "text" at bounding box center [86, 78] width 123 height 15
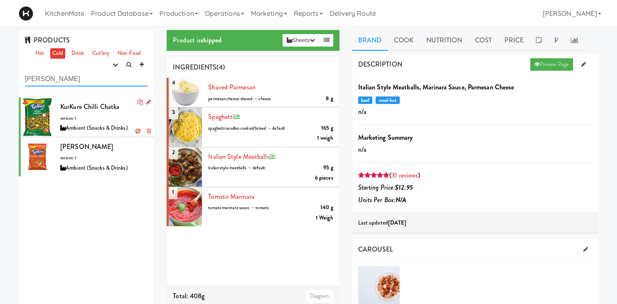
type input "kurk"
click at [99, 109] on span "KurKure Chilli Chatka" at bounding box center [89, 107] width 59 height 10
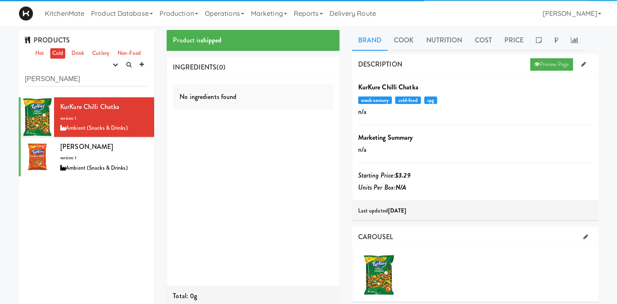
click at [282, 91] on div "No ingredients found" at bounding box center [253, 97] width 160 height 26
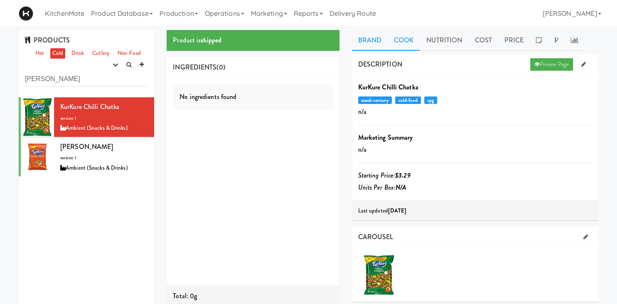
click at [411, 42] on link "Cook" at bounding box center [404, 40] width 32 height 21
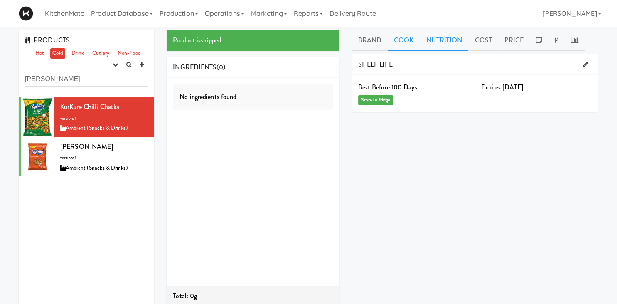
click at [454, 41] on link "Nutrition" at bounding box center [444, 40] width 49 height 21
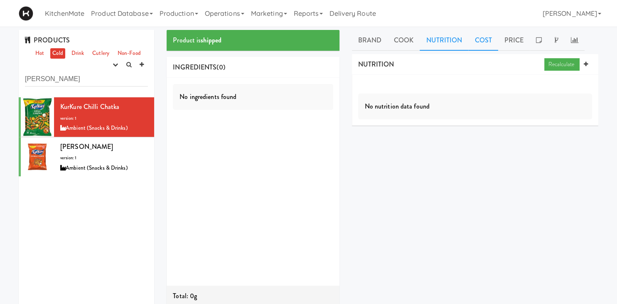
click at [487, 41] on link "Cost" at bounding box center [484, 40] width 30 height 21
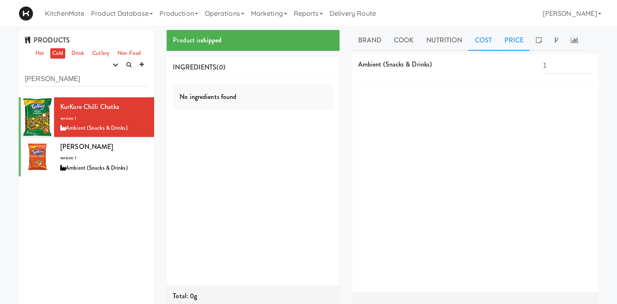
click at [510, 39] on link "Price" at bounding box center [514, 40] width 32 height 21
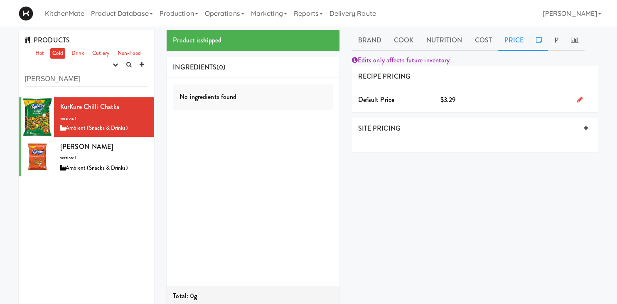
click at [541, 38] on link at bounding box center [539, 40] width 18 height 21
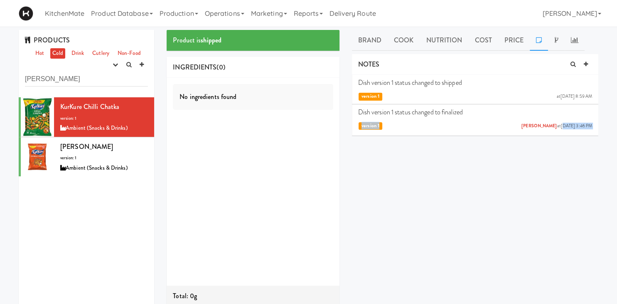
drag, startPoint x: 546, startPoint y: 126, endPoint x: 595, endPoint y: 126, distance: 48.6
click at [595, 126] on li "Dish version 1 status changed to finalized Eric Smith at Tue Apr 29, 2025 3:46 …" at bounding box center [475, 118] width 247 height 29
click at [590, 156] on div "DESCRIPTION Preview Page KurKure Chilli Chatka snack-savoury cold-food cpg n/a …" at bounding box center [475, 210] width 247 height 312
drag, startPoint x: 540, startPoint y: 92, endPoint x: 582, endPoint y: 91, distance: 41.2
click at [582, 91] on div "version 1" at bounding box center [475, 96] width 234 height 10
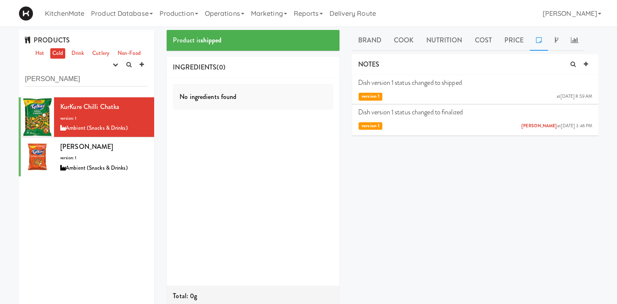
click at [582, 91] on div "version 1" at bounding box center [475, 96] width 234 height 10
drag, startPoint x: 586, startPoint y: 94, endPoint x: 541, endPoint y: 89, distance: 44.7
click at [543, 90] on div "Dish version 1 status changed to shipped at Thu May 01, 2025 8:59 AM version 1" at bounding box center [475, 89] width 234 height 22
click at [459, 79] on p "Dish version 1 status changed to shipped" at bounding box center [475, 82] width 234 height 9
click at [117, 63] on icon "button" at bounding box center [115, 64] width 5 height 5
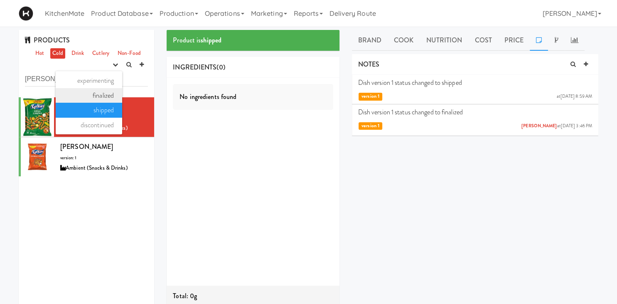
click at [111, 94] on link "finalized" at bounding box center [89, 95] width 67 height 15
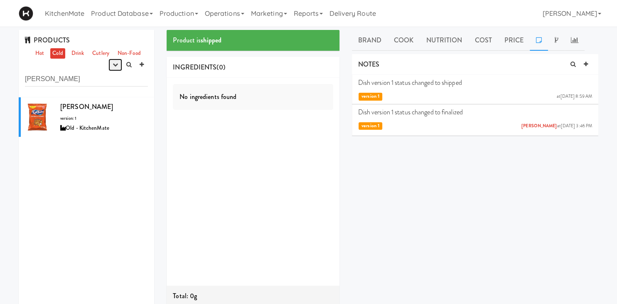
click at [115, 66] on icon "button" at bounding box center [115, 64] width 5 height 5
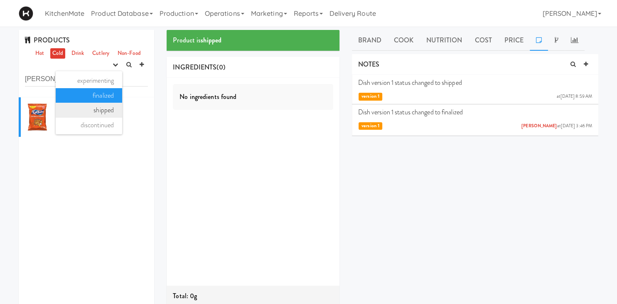
click at [111, 107] on link "shipped" at bounding box center [89, 110] width 67 height 15
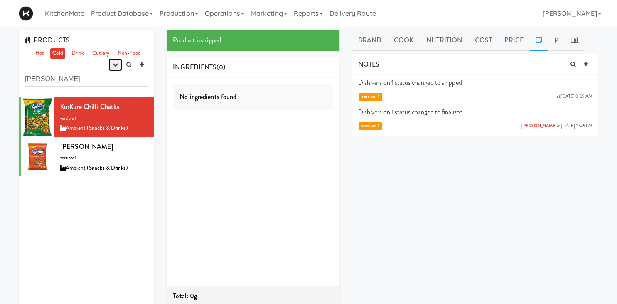
click at [114, 66] on icon "button" at bounding box center [115, 64] width 5 height 5
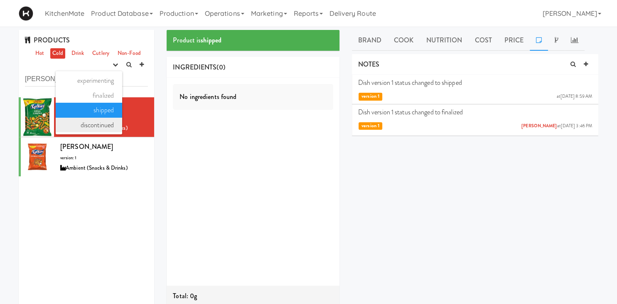
click at [107, 123] on link "discontinued" at bounding box center [89, 125] width 67 height 15
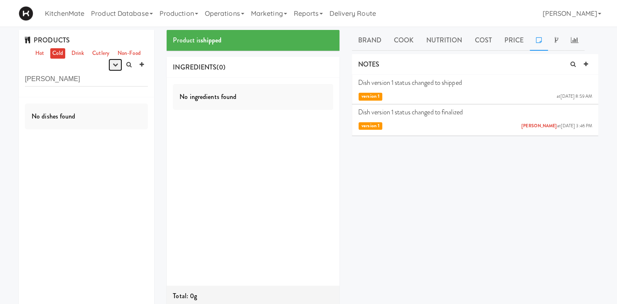
click at [115, 67] on icon "button" at bounding box center [115, 64] width 5 height 5
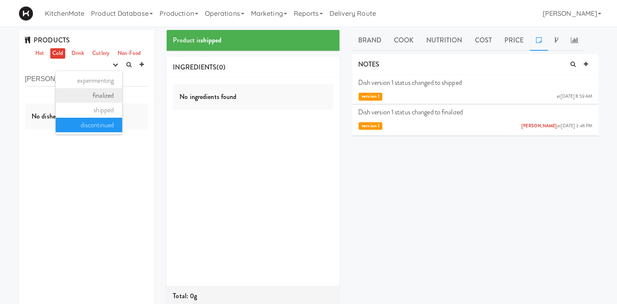
click at [106, 96] on link "finalized" at bounding box center [89, 95] width 67 height 15
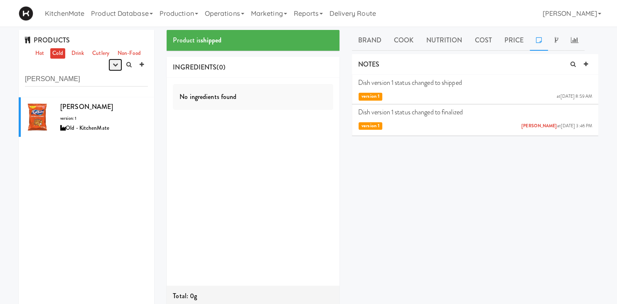
click at [114, 69] on button "button" at bounding box center [116, 65] width 14 height 12
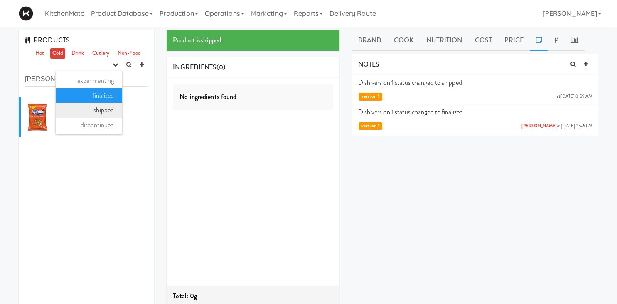
click at [97, 112] on link "shipped" at bounding box center [89, 110] width 67 height 15
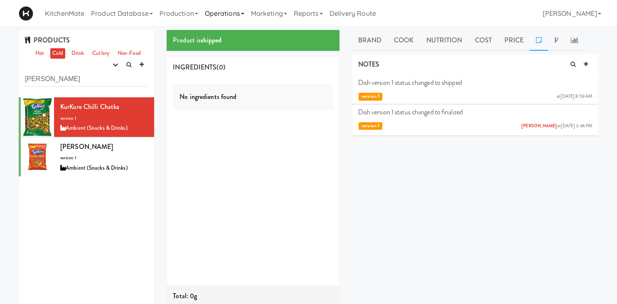
click at [222, 12] on link "Operations" at bounding box center [225, 13] width 46 height 27
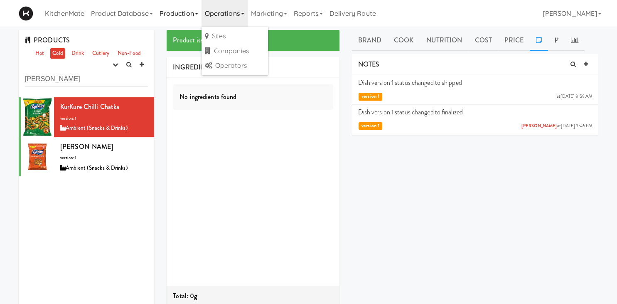
click at [187, 15] on link "Production" at bounding box center [178, 13] width 45 height 27
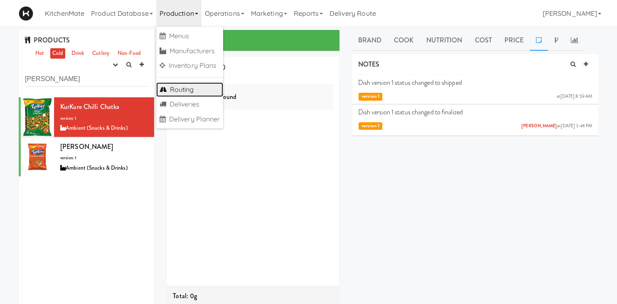
click at [196, 90] on link "Routing" at bounding box center [189, 89] width 67 height 15
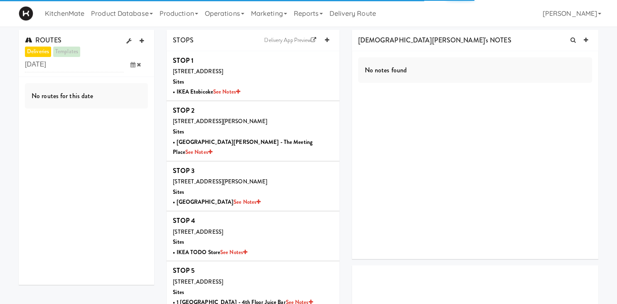
click at [132, 66] on icon at bounding box center [133, 64] width 5 height 5
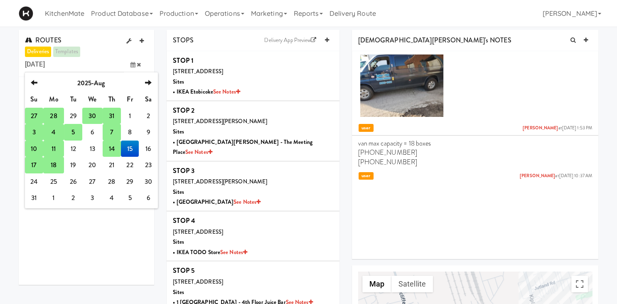
click at [32, 165] on td "17" at bounding box center [34, 165] width 18 height 17
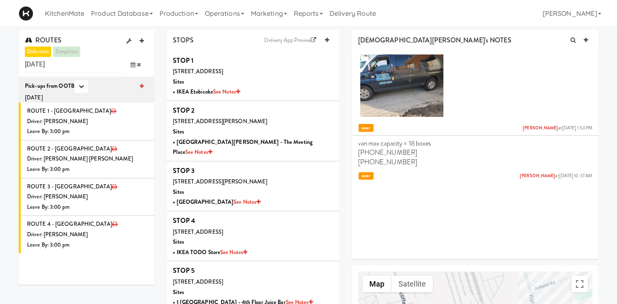
click at [131, 64] on icon at bounding box center [133, 64] width 5 height 5
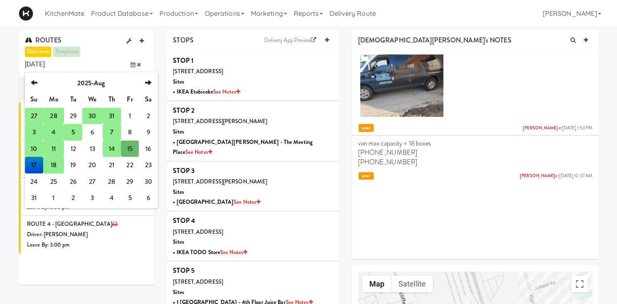
click at [52, 163] on td "18" at bounding box center [53, 165] width 21 height 17
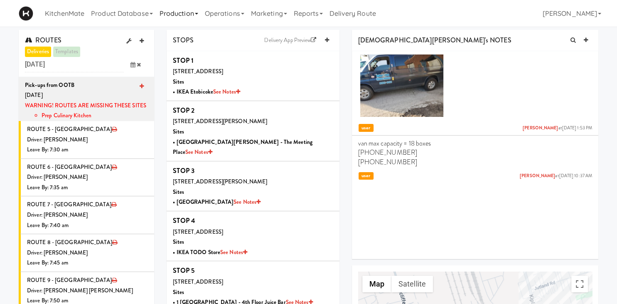
click at [180, 12] on link "Production" at bounding box center [178, 13] width 45 height 27
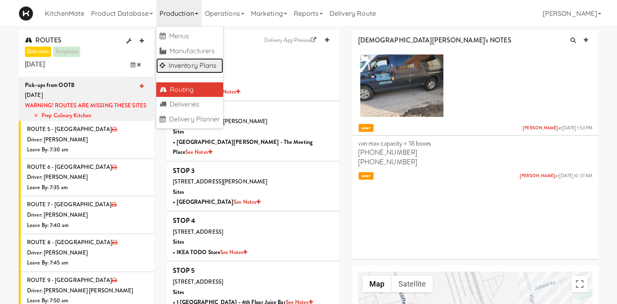
click at [196, 62] on link "Inventory Plans" at bounding box center [189, 65] width 67 height 15
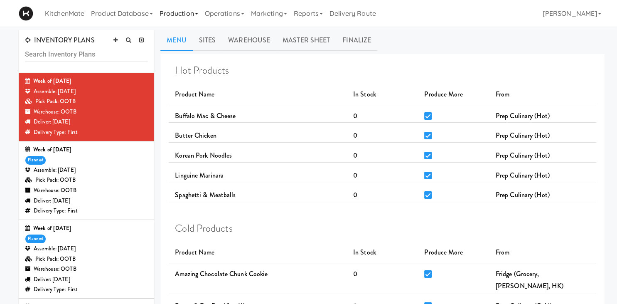
click at [185, 15] on link "Production" at bounding box center [178, 13] width 45 height 27
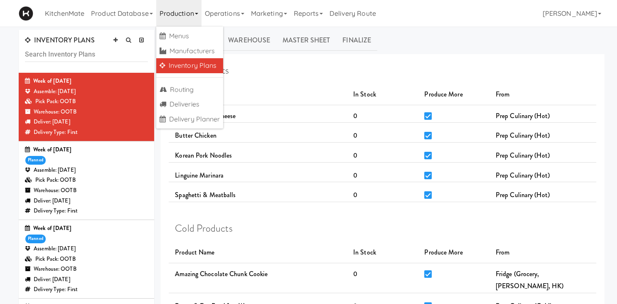
click at [211, 64] on link "Inventory Plans" at bounding box center [189, 65] width 67 height 15
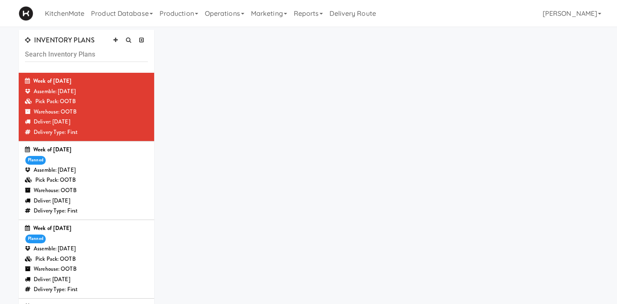
click at [91, 262] on div "Pick Pack: OOTB" at bounding box center [86, 259] width 123 height 10
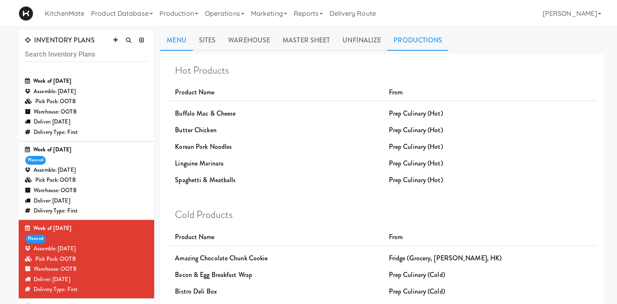
click at [407, 41] on link "Productions" at bounding box center [417, 40] width 61 height 21
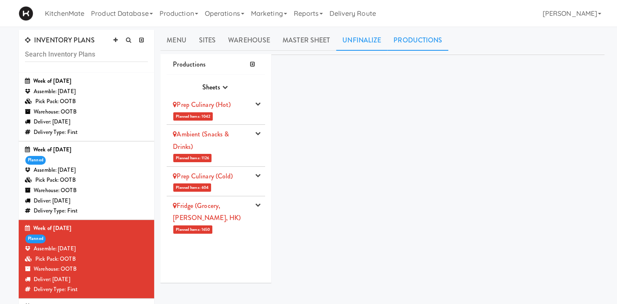
click at [368, 40] on link "Unfinalize" at bounding box center [361, 40] width 51 height 21
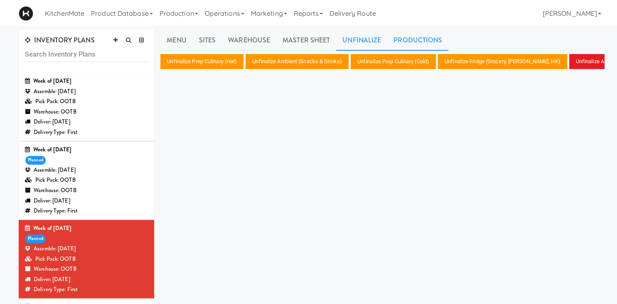
click at [410, 39] on link "Productions" at bounding box center [417, 40] width 61 height 21
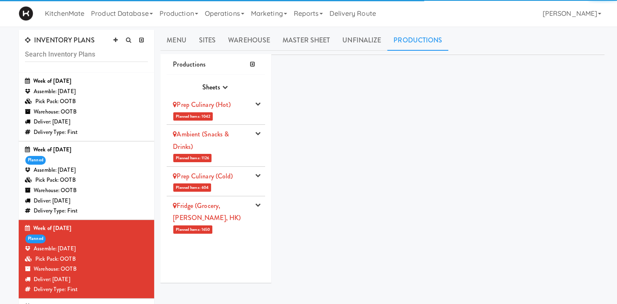
click at [237, 141] on div "Ambient (Snacks & Drinks)" at bounding box center [211, 140] width 77 height 25
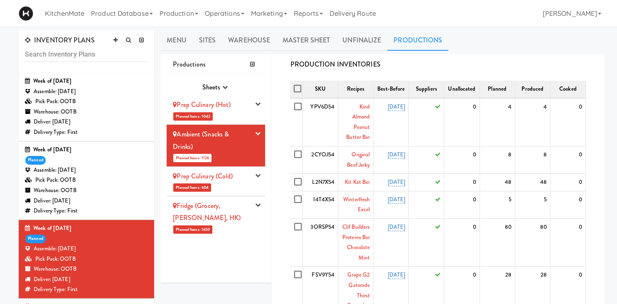
scroll to position [231, 0]
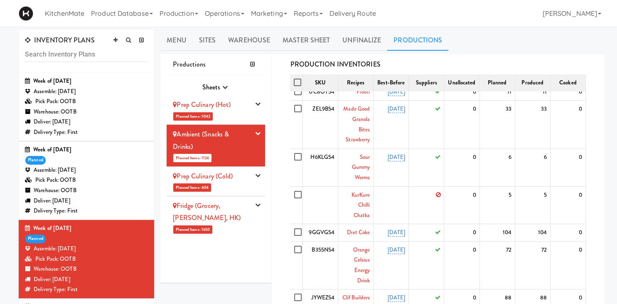
click at [437, 193] on icon at bounding box center [438, 194] width 5 height 5
click at [297, 194] on input "checkbox" at bounding box center [299, 195] width 10 height 7
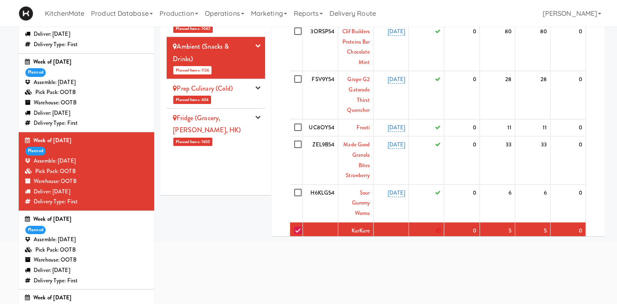
scroll to position [223, 0]
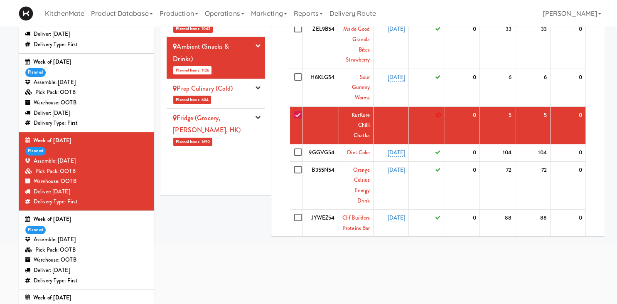
click at [435, 120] on td at bounding box center [426, 125] width 35 height 38
click at [295, 112] on input "checkbox" at bounding box center [299, 115] width 10 height 7
checkbox input "false"
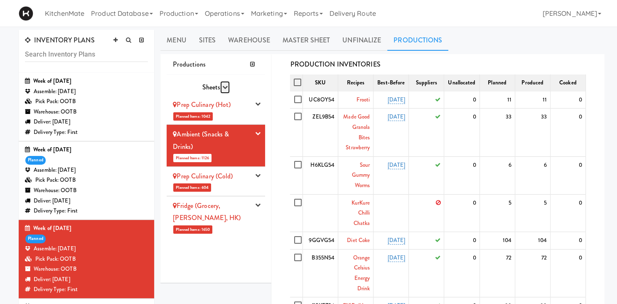
click at [224, 86] on icon "button" at bounding box center [224, 86] width 5 height 5
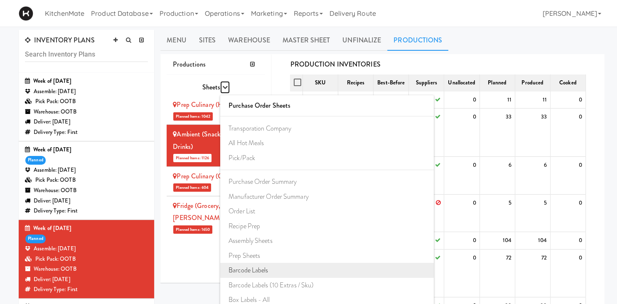
scroll to position [58, 0]
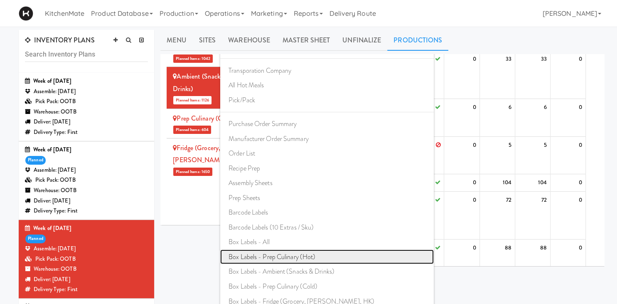
click at [258, 252] on link "Box Labels - Prep Culinary (Hot)" at bounding box center [327, 256] width 214 height 15
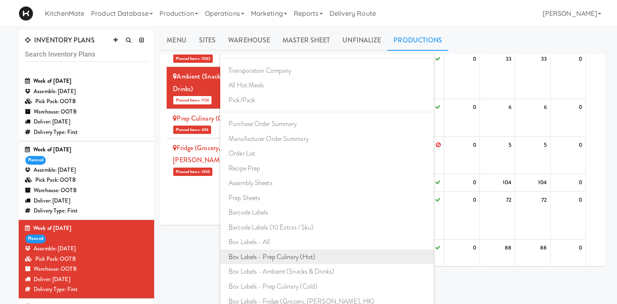
scroll to position [0, 0]
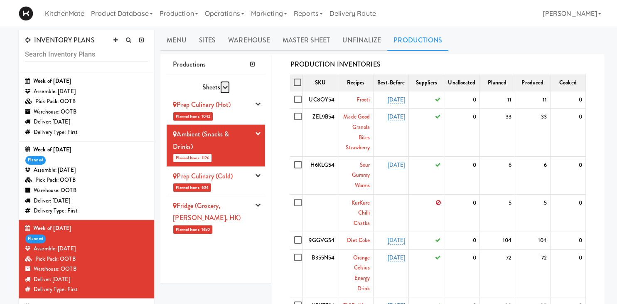
click at [225, 89] on icon "button" at bounding box center [224, 86] width 5 height 5
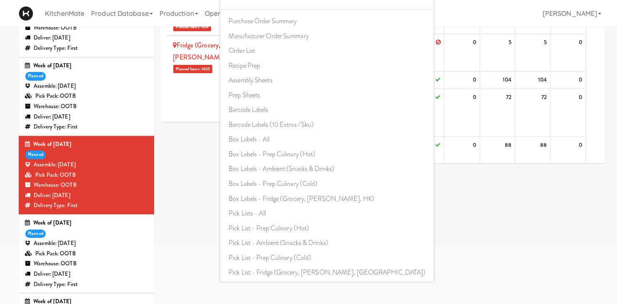
scroll to position [131, 0]
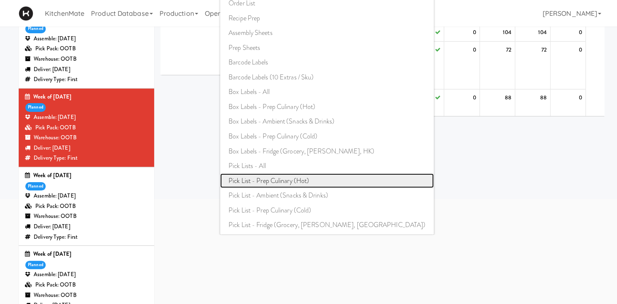
click at [285, 179] on link "Pick List - Prep Culinary (Hot)" at bounding box center [327, 180] width 214 height 15
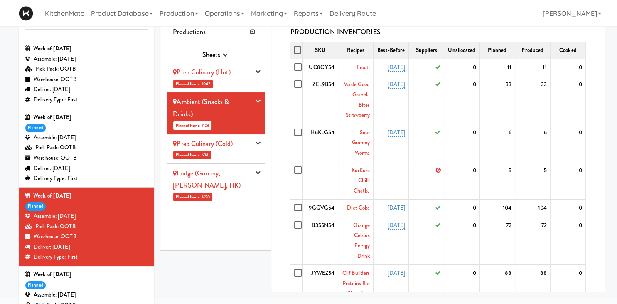
scroll to position [0, 0]
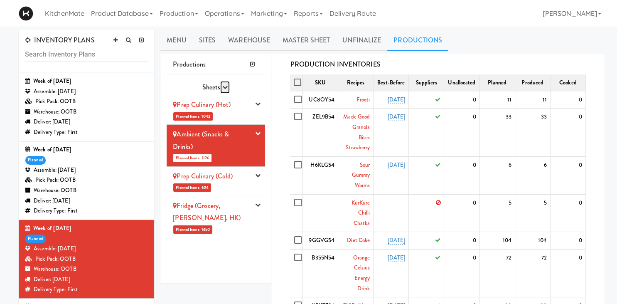
click at [225, 87] on icon "button" at bounding box center [224, 86] width 5 height 5
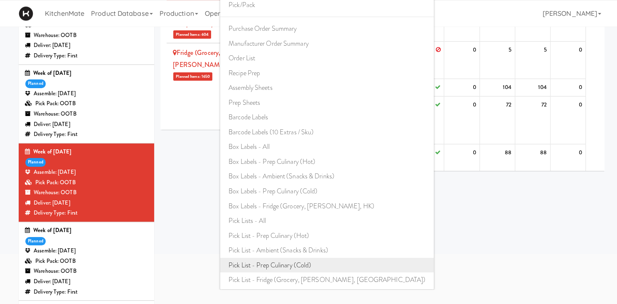
scroll to position [88, 0]
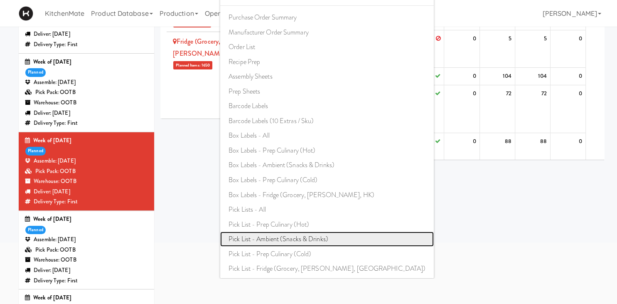
click at [284, 238] on link "Pick List - Ambient (Snacks & Drinks)" at bounding box center [327, 239] width 214 height 15
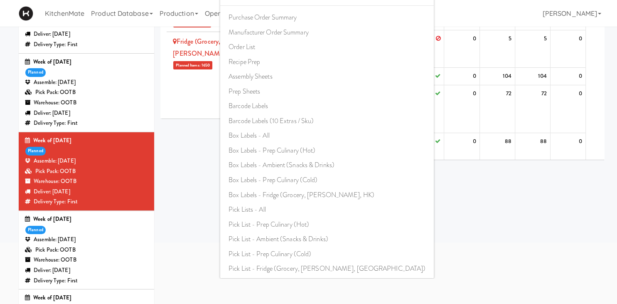
scroll to position [0, 0]
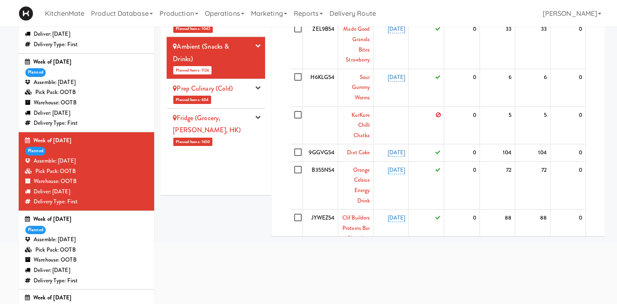
click at [111, 163] on div "Assemble: [DATE]" at bounding box center [86, 161] width 123 height 10
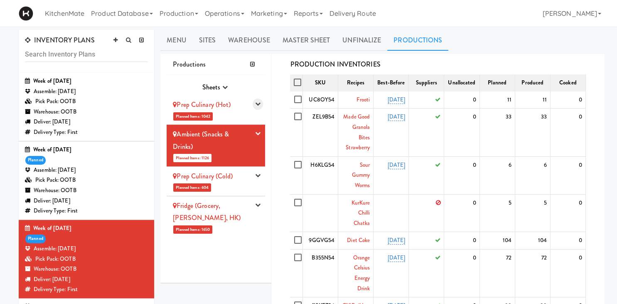
click at [257, 106] on icon "button" at bounding box center [257, 103] width 5 height 5
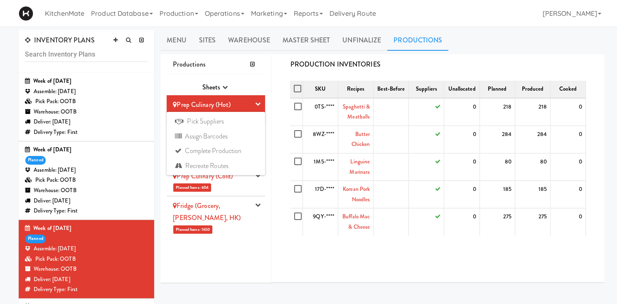
click at [207, 257] on div "Sheets Purchase Order Sheets Transporation Company All Hot Meals Pick/Pack Purc…" at bounding box center [216, 179] width 99 height 208
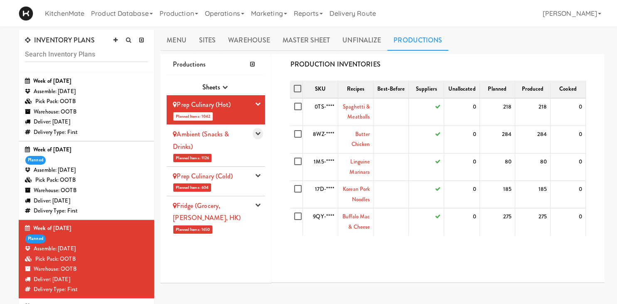
click at [259, 136] on icon "button" at bounding box center [257, 133] width 5 height 5
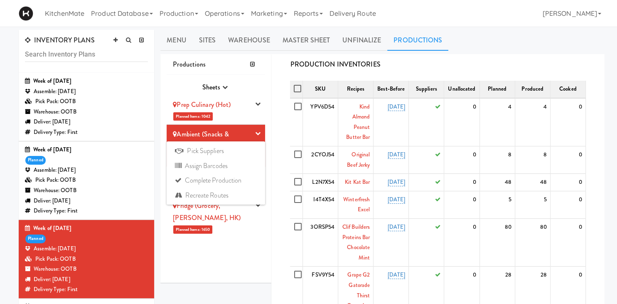
click at [241, 227] on div "Sheets Purchase Order Sheets Transporation Company All Hot Meals Pick/Pack Purc…" at bounding box center [216, 179] width 99 height 208
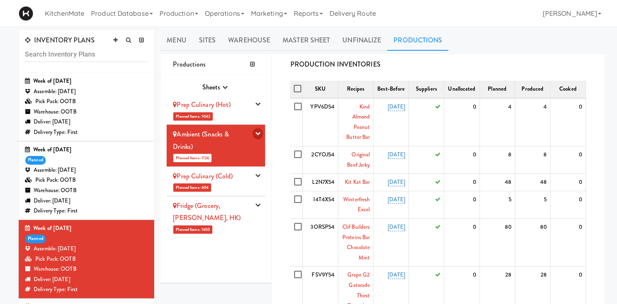
click at [258, 132] on icon "button" at bounding box center [257, 133] width 5 height 5
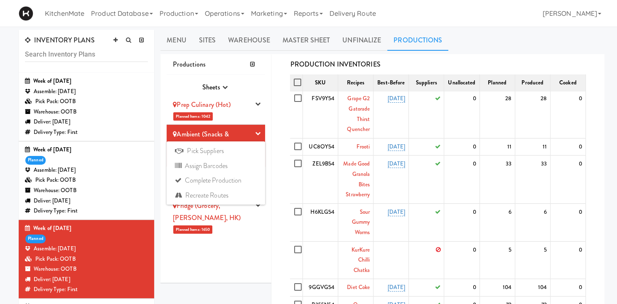
scroll to position [231, 0]
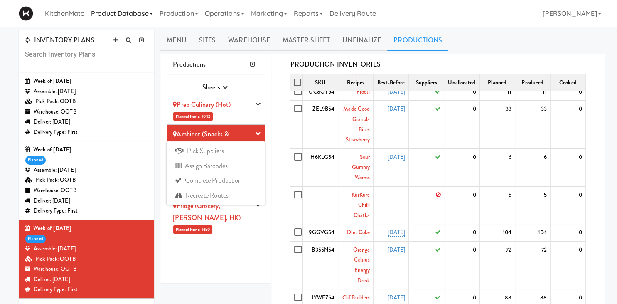
click at [144, 12] on link "Product Database" at bounding box center [122, 13] width 69 height 27
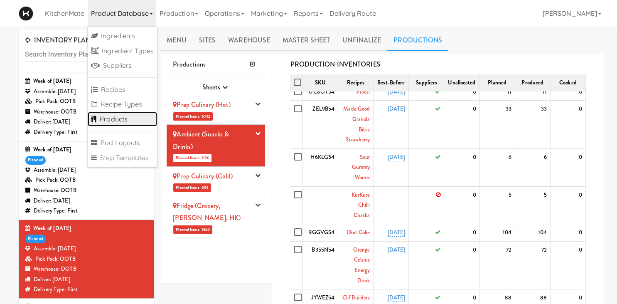
click at [130, 121] on link "Products" at bounding box center [122, 119] width 69 height 15
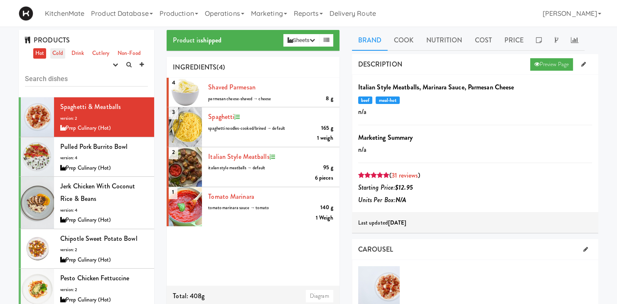
click at [54, 56] on link "Cold" at bounding box center [57, 53] width 15 height 10
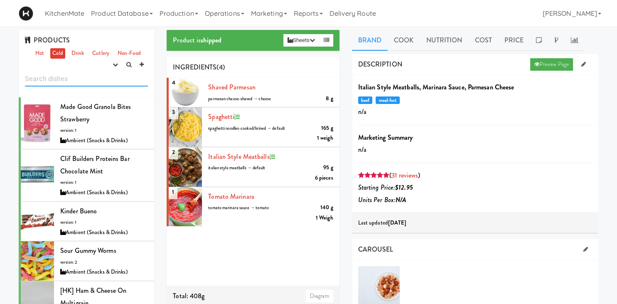
click at [77, 80] on input "text" at bounding box center [86, 78] width 123 height 15
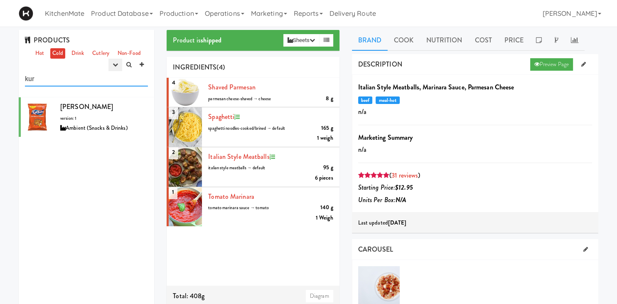
type input "kur"
click at [115, 62] on icon "button" at bounding box center [115, 64] width 5 height 5
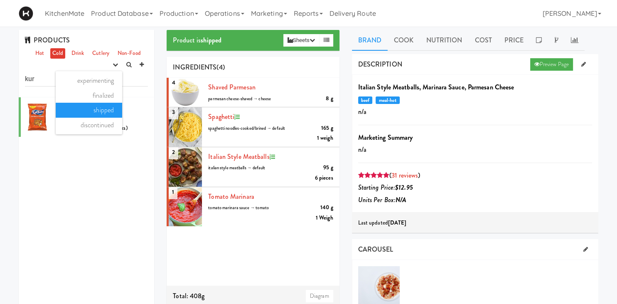
click at [104, 111] on link "shipped" at bounding box center [89, 110] width 67 height 15
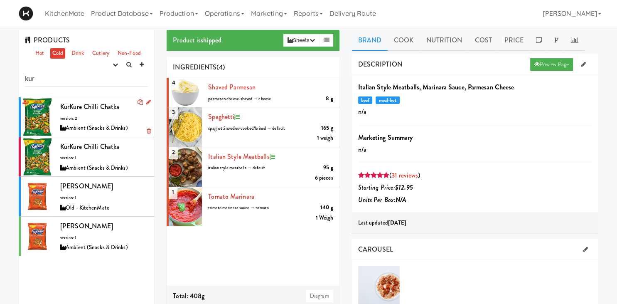
click at [101, 114] on div "KurKure Chilli Chatka version: 2 Ambient (Snacks & Drinks)" at bounding box center [104, 117] width 88 height 33
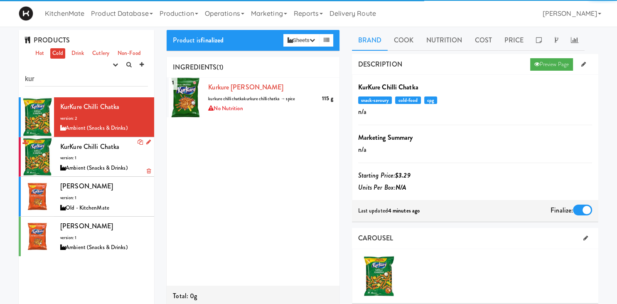
click at [126, 151] on div "KurKure Chilli Chatka version: 1 Ambient (Snacks & Drinks)" at bounding box center [104, 157] width 88 height 33
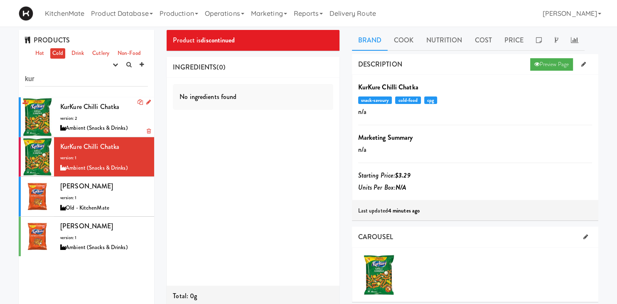
click at [109, 124] on div "Ambient (Snacks & Drinks)" at bounding box center [104, 128] width 88 height 10
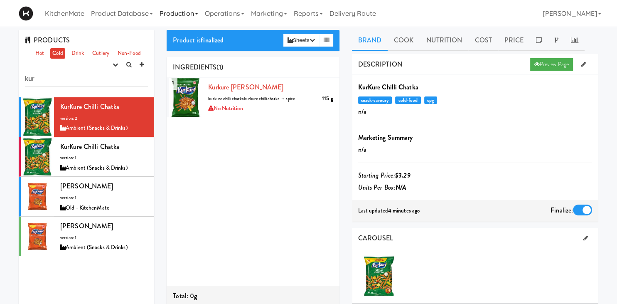
click at [171, 10] on link "Production" at bounding box center [178, 13] width 45 height 27
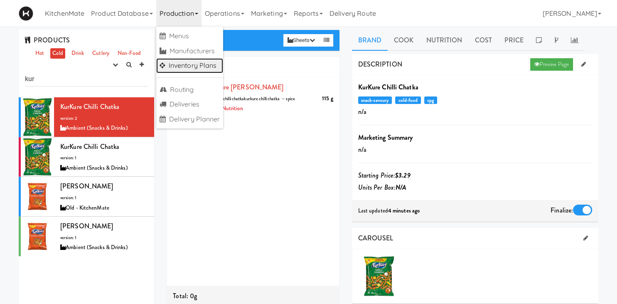
click at [203, 63] on link "Inventory Plans" at bounding box center [189, 65] width 67 height 15
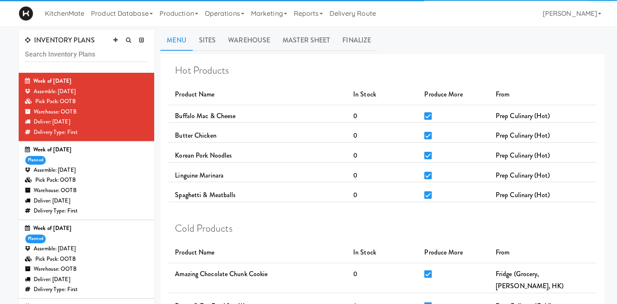
click at [75, 259] on div "Pick Pack: OOTB" at bounding box center [86, 259] width 123 height 10
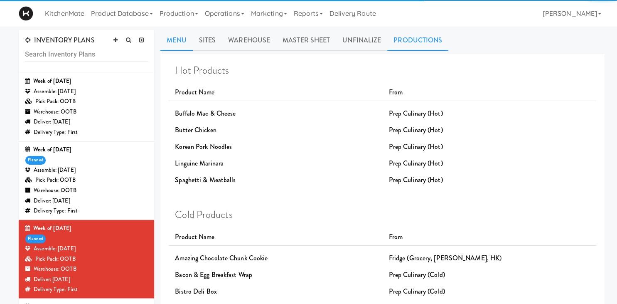
click at [406, 40] on link "Productions" at bounding box center [417, 40] width 61 height 21
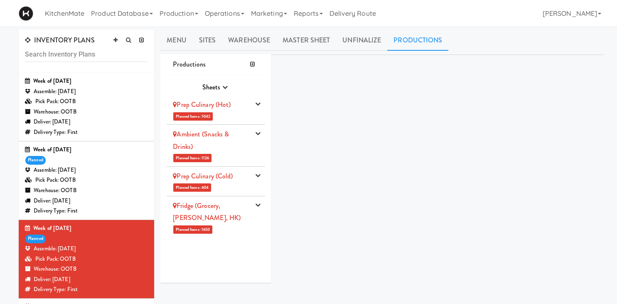
click at [233, 136] on div "Ambient (Snacks & Drinks)" at bounding box center [211, 140] width 77 height 25
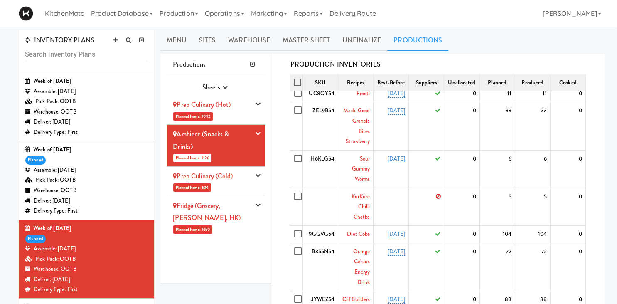
scroll to position [289, 0]
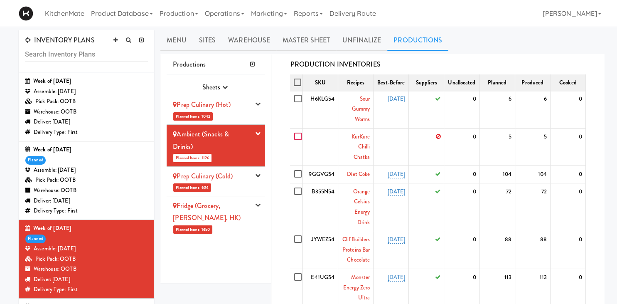
click at [299, 139] on input "checkbox" at bounding box center [299, 136] width 10 height 7
checkbox input "true"
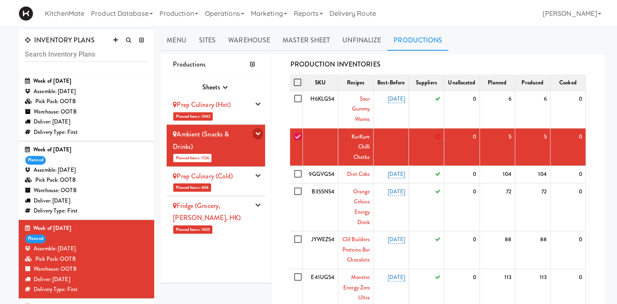
click at [255, 131] on button "button" at bounding box center [258, 133] width 10 height 11
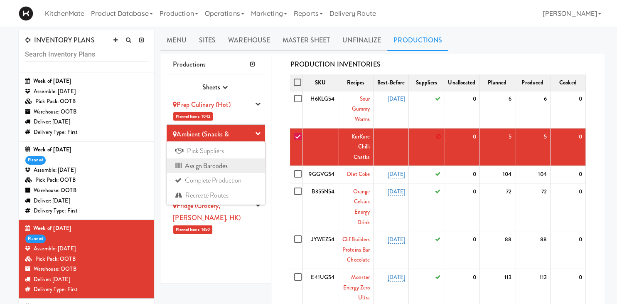
click at [196, 164] on link "Assign Barcodes" at bounding box center [216, 165] width 99 height 15
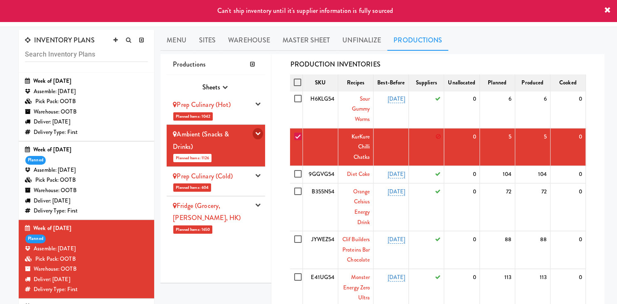
click at [258, 135] on icon "button" at bounding box center [257, 133] width 5 height 5
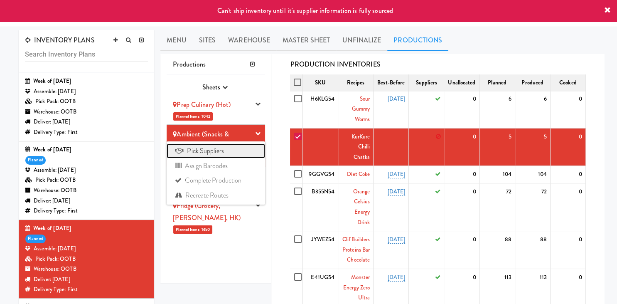
click at [236, 150] on link "Pick Suppliers" at bounding box center [216, 150] width 99 height 15
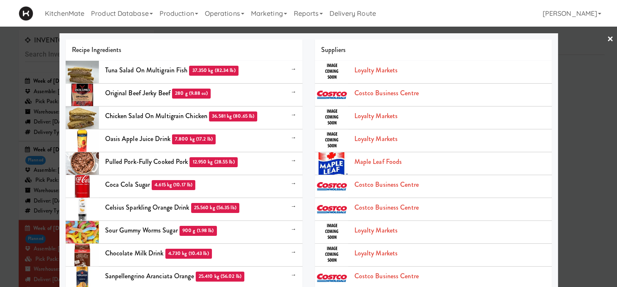
click at [599, 65] on div at bounding box center [308, 143] width 617 height 287
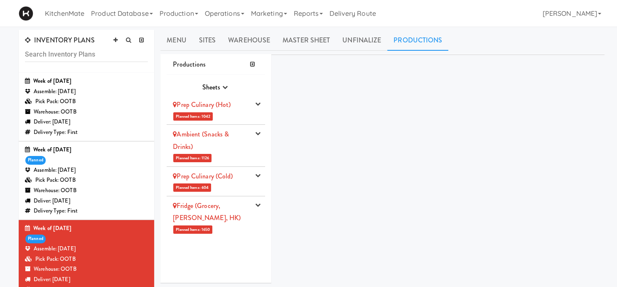
click at [223, 184] on li "Prep Culinary (Cold) Planned Items: 604 Pick Suppliers Assign Barcodes Complete…" at bounding box center [216, 182] width 99 height 30
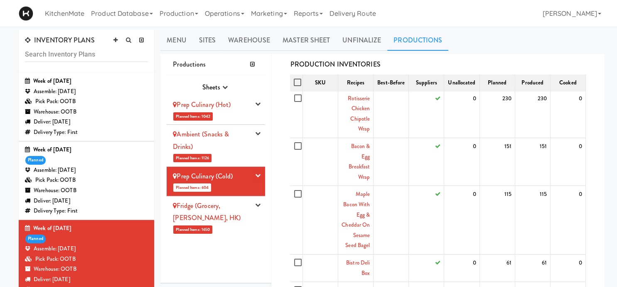
scroll to position [10, 0]
click at [212, 127] on li "Ambient (Snacks & Drinks) Planned Items: 1126 Pick Suppliers Assign Barcodes Co…" at bounding box center [216, 146] width 99 height 42
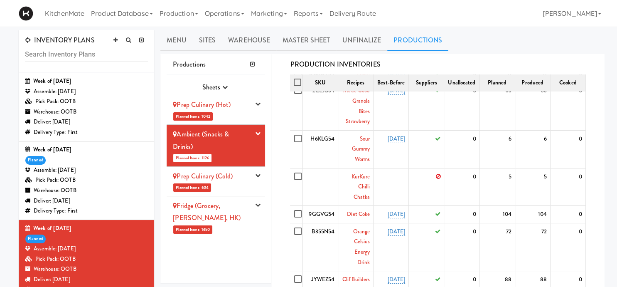
scroll to position [299, 0]
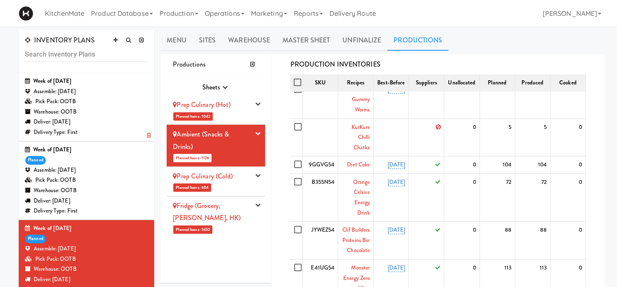
click at [113, 112] on div "Warehouse: OOTB" at bounding box center [86, 112] width 123 height 10
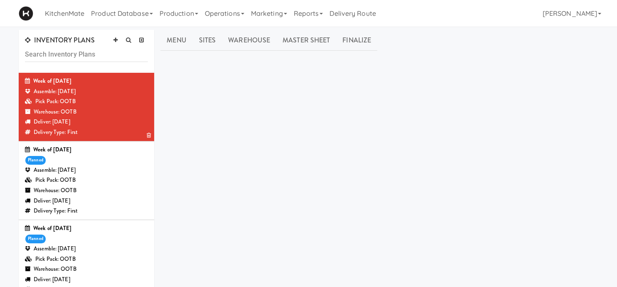
click at [102, 114] on div "Warehouse: OOTB" at bounding box center [86, 112] width 123 height 10
click at [209, 39] on link "Sites" at bounding box center [208, 40] width 30 height 21
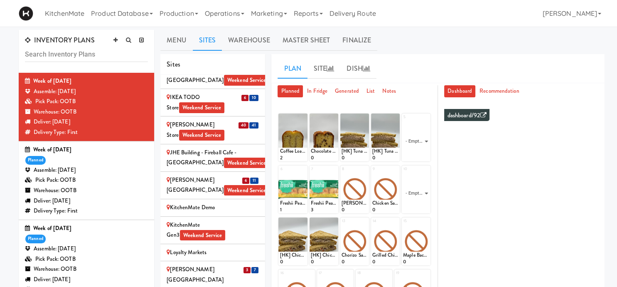
scroll to position [984, 0]
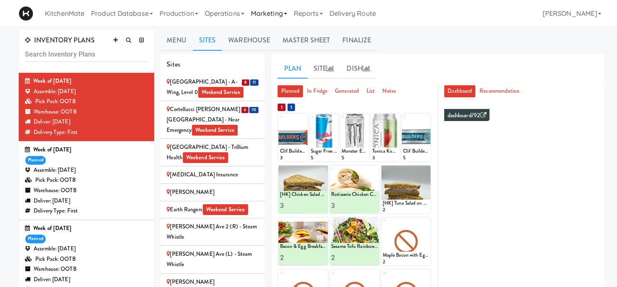
scroll to position [338, 0]
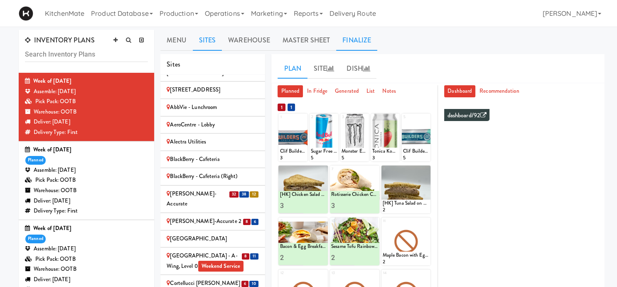
click at [362, 36] on link "Finalize" at bounding box center [356, 40] width 41 height 21
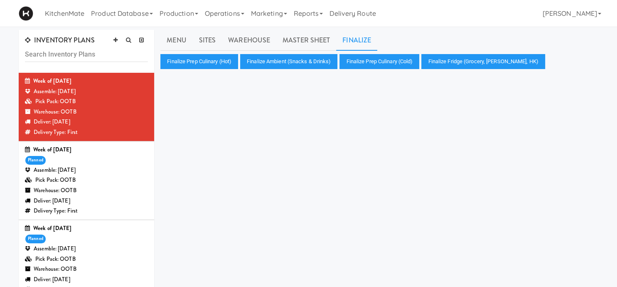
click at [75, 249] on div "Assemble: [DATE]" at bounding box center [86, 249] width 123 height 10
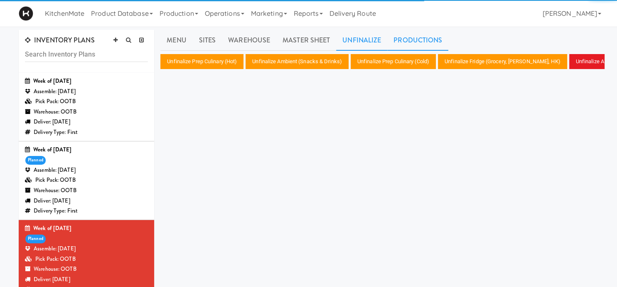
click at [402, 35] on link "Productions" at bounding box center [417, 40] width 61 height 21
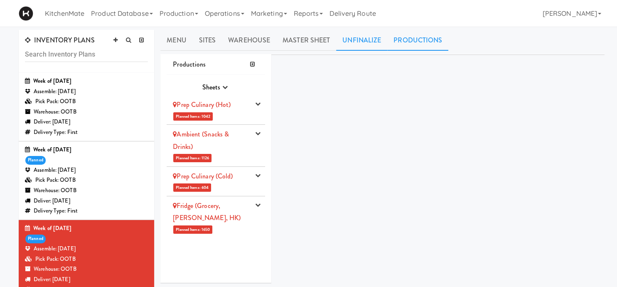
click at [362, 38] on link "Unfinalize" at bounding box center [361, 40] width 51 height 21
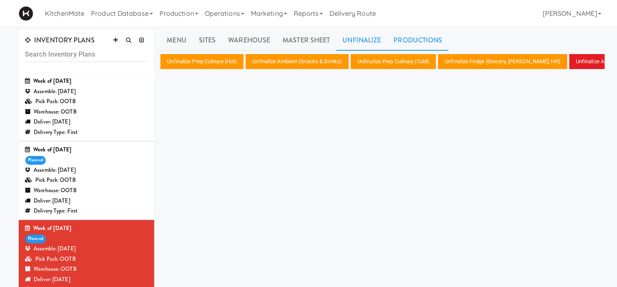
click at [408, 36] on link "Productions" at bounding box center [417, 40] width 61 height 21
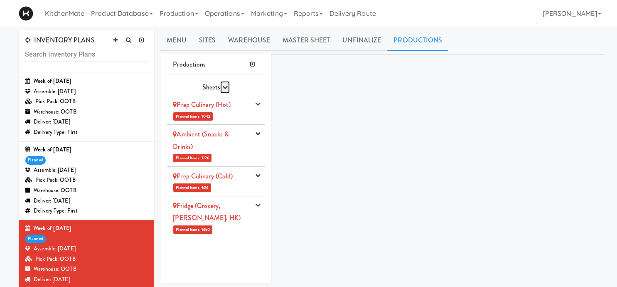
click at [225, 87] on icon "button" at bounding box center [224, 86] width 5 height 5
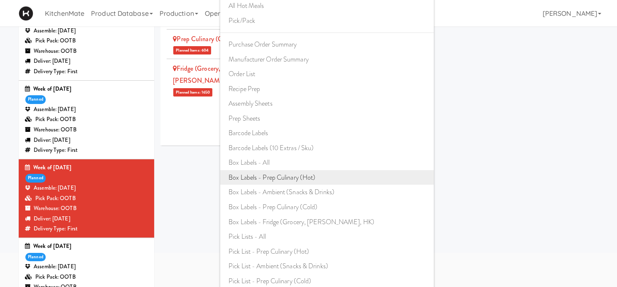
scroll to position [131, 0]
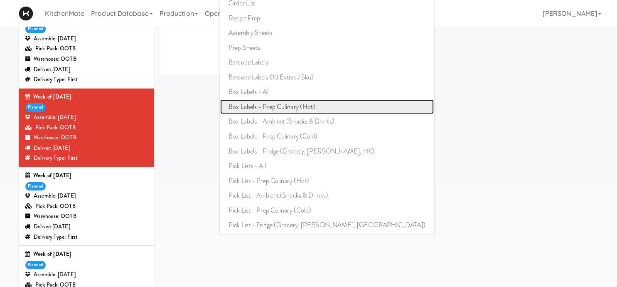
click at [304, 105] on link "Box Labels - Prep Culinary (Hot)" at bounding box center [327, 106] width 214 height 15
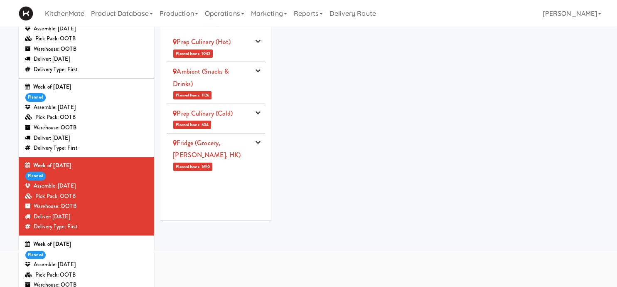
scroll to position [0, 0]
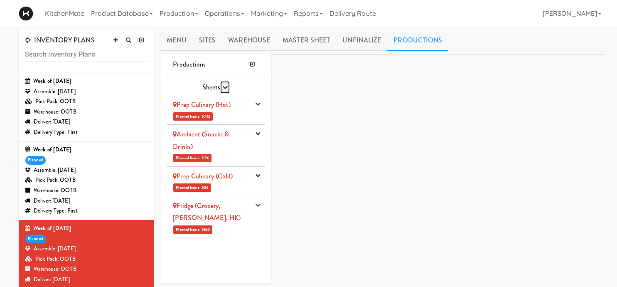
click at [227, 86] on icon "button" at bounding box center [224, 86] width 5 height 5
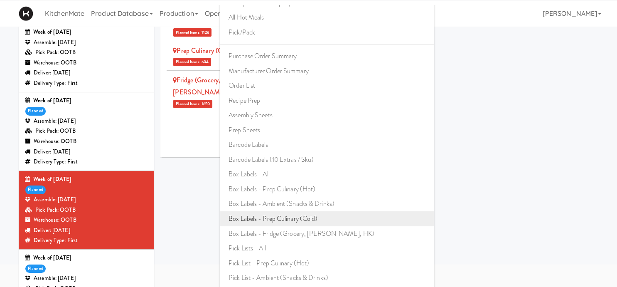
scroll to position [88, 0]
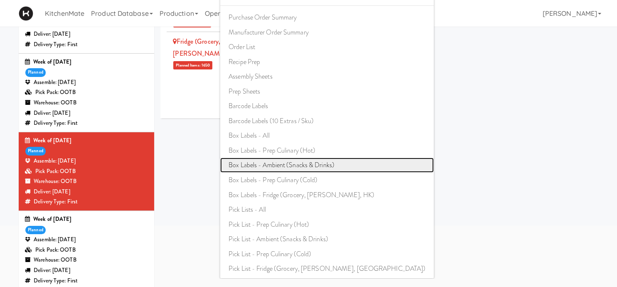
click at [297, 164] on link "Box Labels - Ambient (Snacks & Drinks)" at bounding box center [327, 165] width 214 height 15
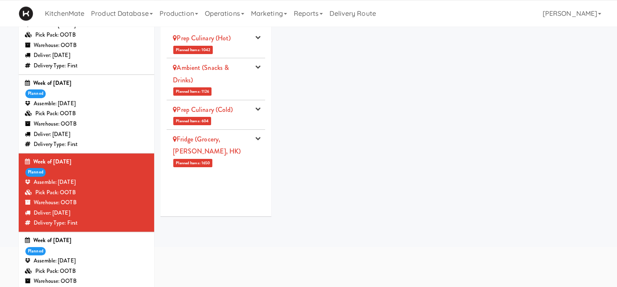
scroll to position [0, 0]
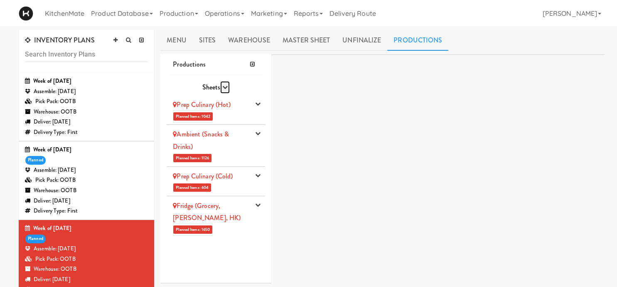
click at [224, 89] on icon "button" at bounding box center [224, 86] width 5 height 5
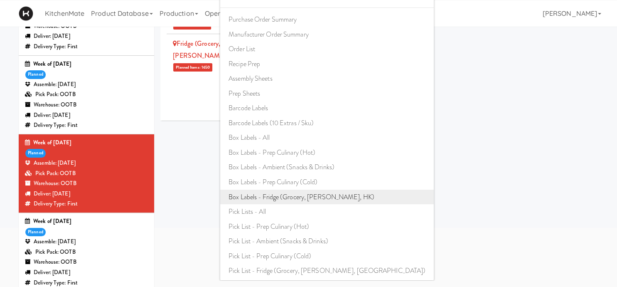
scroll to position [88, 0]
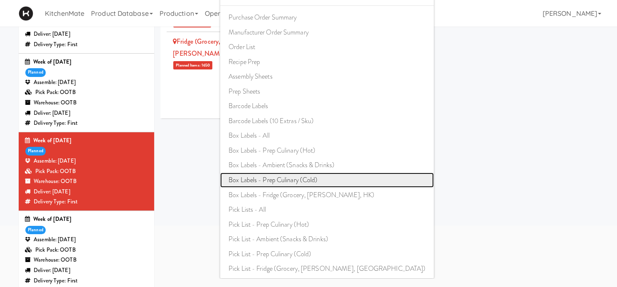
click at [296, 179] on link "Box Labels - Prep Culinary (Cold)" at bounding box center [327, 180] width 214 height 15
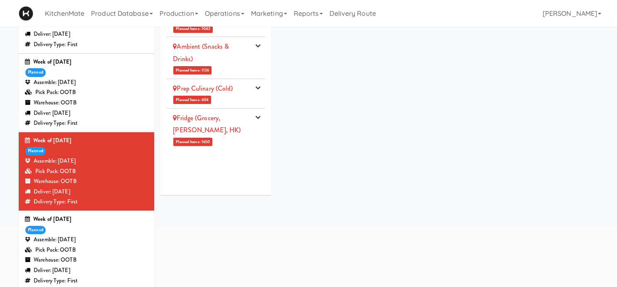
scroll to position [0, 0]
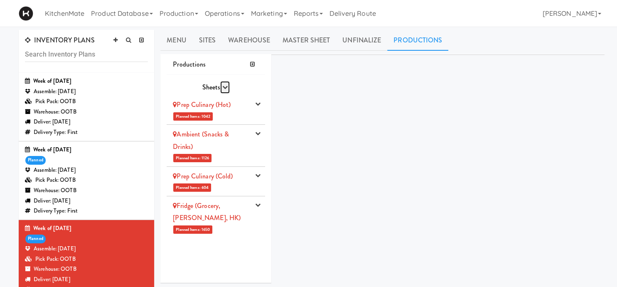
click at [223, 84] on icon "button" at bounding box center [224, 86] width 5 height 5
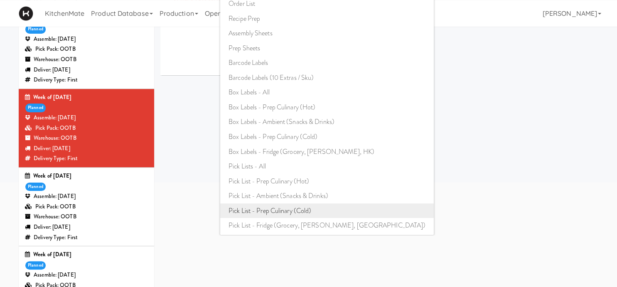
scroll to position [131, 0]
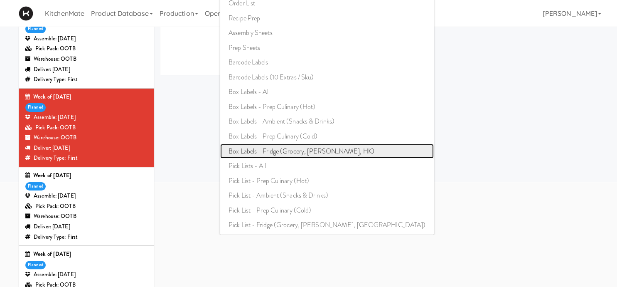
click at [287, 153] on link "Box Labels - Fridge (Grocery, [PERSON_NAME], HK)" at bounding box center [327, 151] width 214 height 15
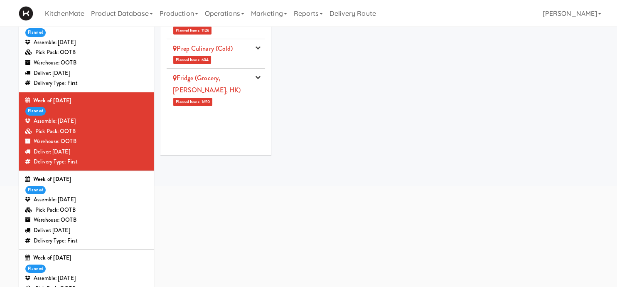
scroll to position [0, 0]
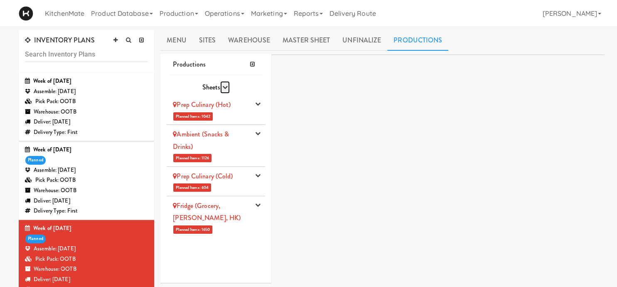
click at [225, 86] on icon "button" at bounding box center [224, 86] width 5 height 5
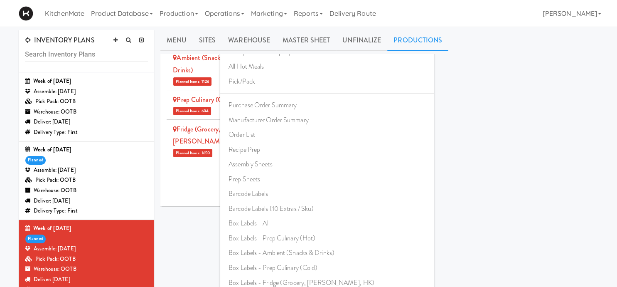
scroll to position [220, 0]
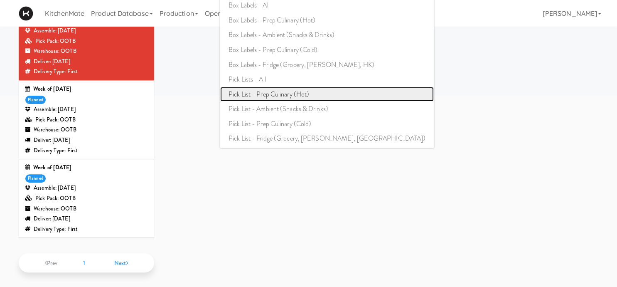
click at [270, 94] on link "Pick List - Prep Culinary (Hot)" at bounding box center [327, 94] width 214 height 15
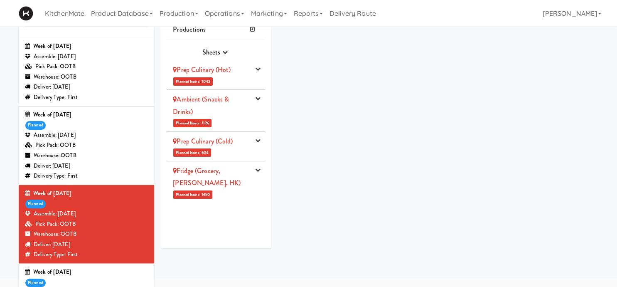
scroll to position [0, 0]
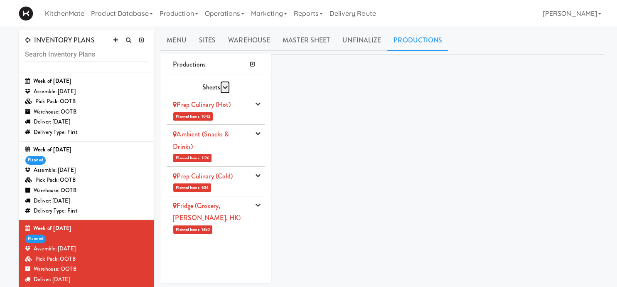
click at [222, 85] on button "button" at bounding box center [225, 87] width 10 height 12
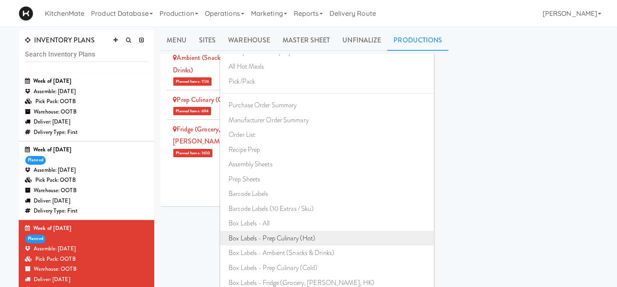
scroll to position [175, 0]
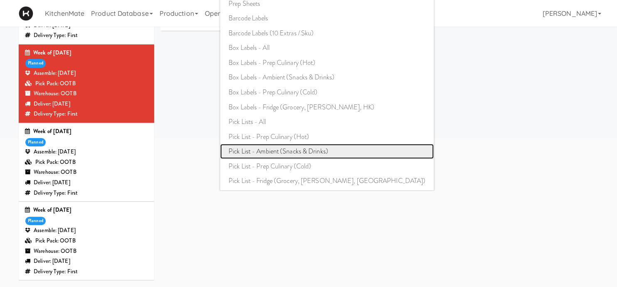
click at [292, 151] on link "Pick List - Ambient (Snacks & Drinks)" at bounding box center [327, 151] width 214 height 15
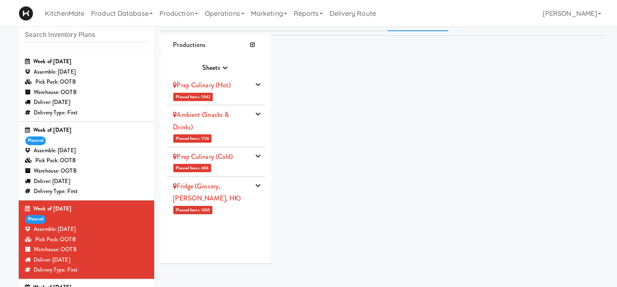
scroll to position [0, 0]
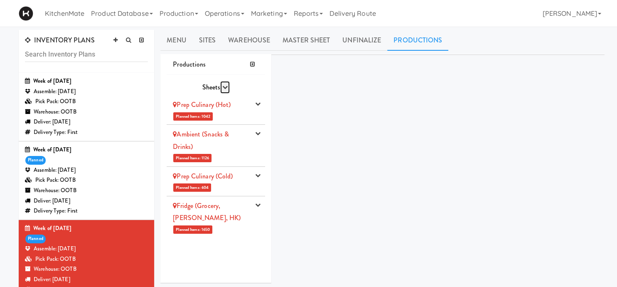
click at [222, 89] on icon "button" at bounding box center [224, 86] width 5 height 5
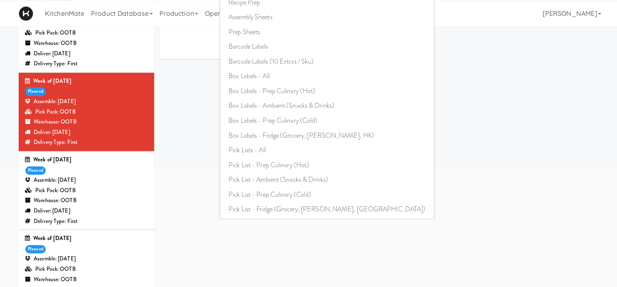
scroll to position [175, 0]
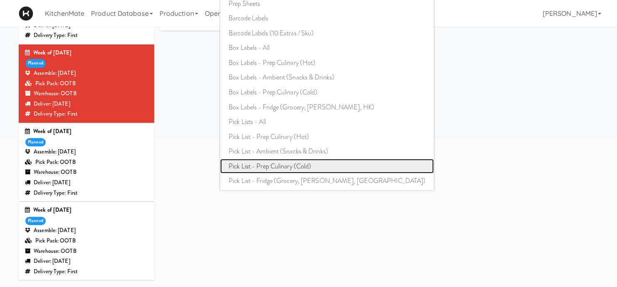
click at [299, 168] on link "Pick List - Prep Culinary (Cold)" at bounding box center [327, 166] width 214 height 15
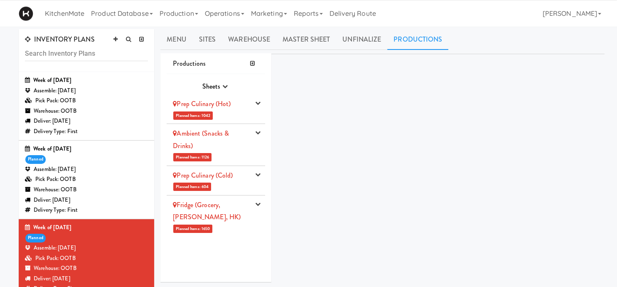
scroll to position [0, 0]
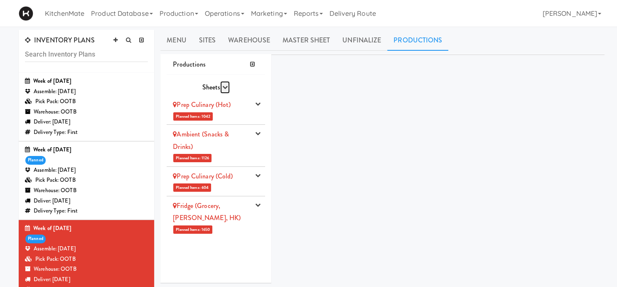
click at [222, 86] on button "button" at bounding box center [225, 87] width 10 height 12
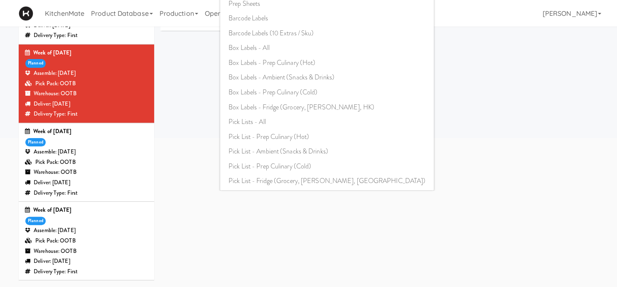
scroll to position [220, 0]
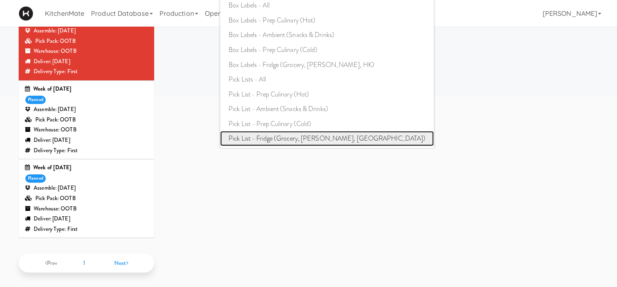
click at [297, 138] on link "Pick List - Fridge (Grocery, [PERSON_NAME], [GEOGRAPHIC_DATA])" at bounding box center [327, 138] width 214 height 15
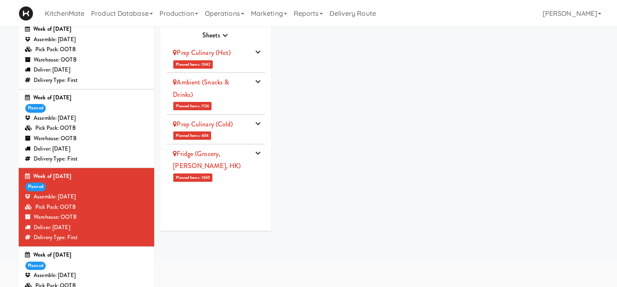
scroll to position [0, 0]
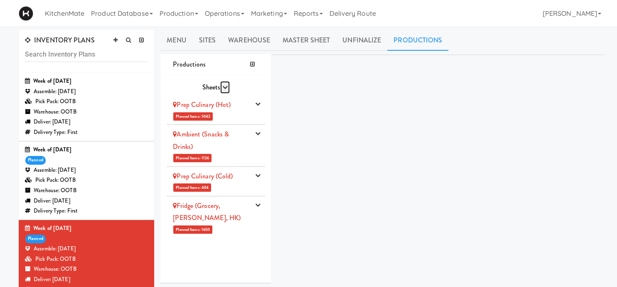
click at [223, 89] on icon "button" at bounding box center [224, 86] width 5 height 5
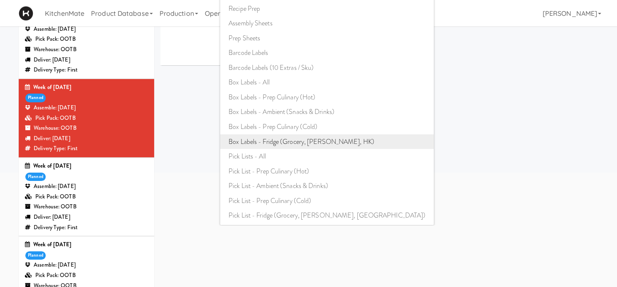
scroll to position [175, 0]
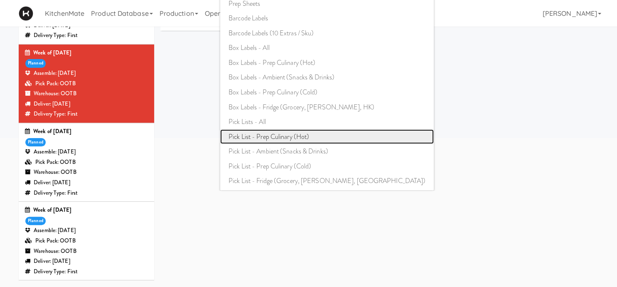
click at [280, 140] on link "Pick List - Prep Culinary (Hot)" at bounding box center [327, 136] width 214 height 15
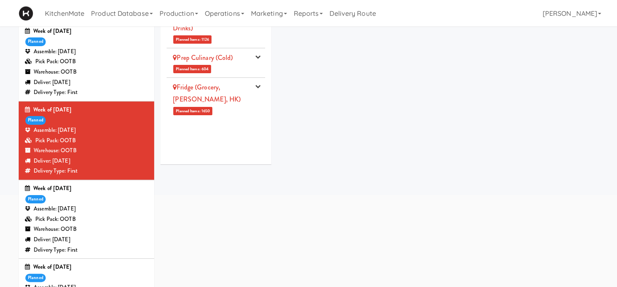
scroll to position [0, 0]
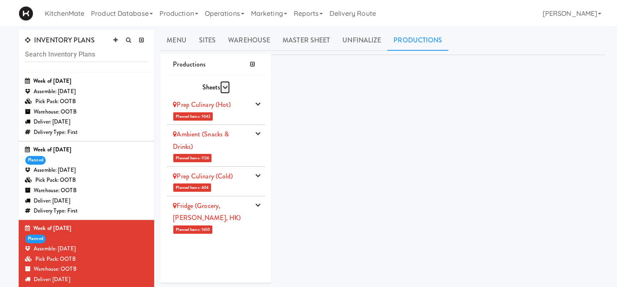
click at [229, 87] on button "button" at bounding box center [225, 87] width 10 height 12
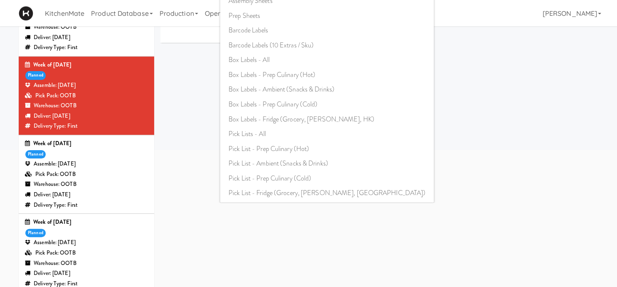
scroll to position [175, 0]
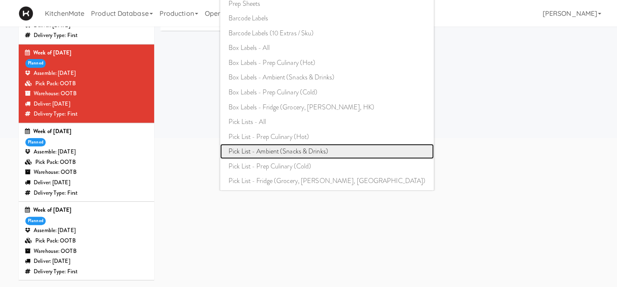
click at [304, 151] on link "Pick List - Ambient (Snacks & Drinks)" at bounding box center [327, 151] width 214 height 15
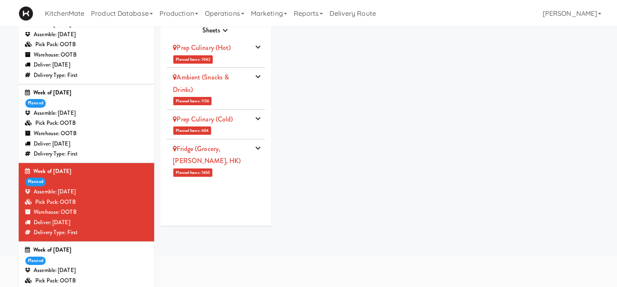
scroll to position [0, 0]
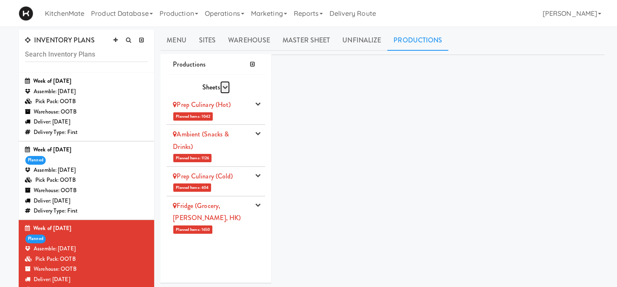
click at [225, 89] on icon "button" at bounding box center [224, 86] width 5 height 5
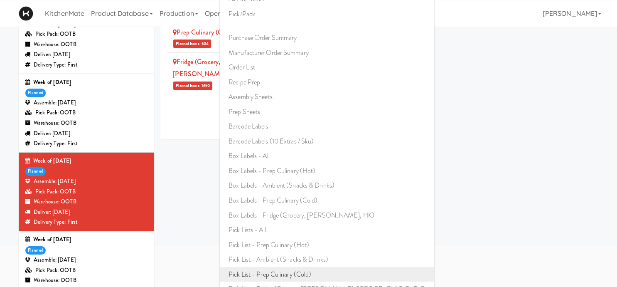
scroll to position [131, 0]
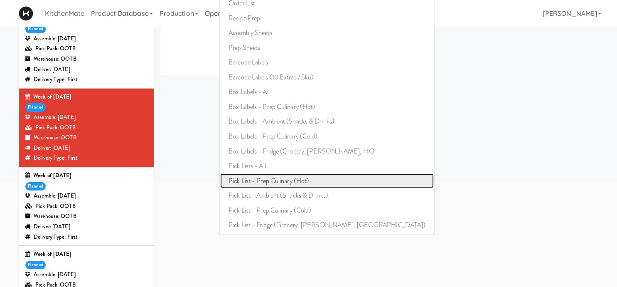
click at [268, 177] on link "Pick List - Prep Culinary (Hot)" at bounding box center [327, 180] width 214 height 15
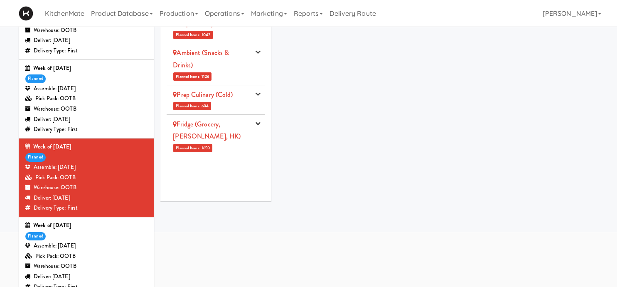
scroll to position [0, 0]
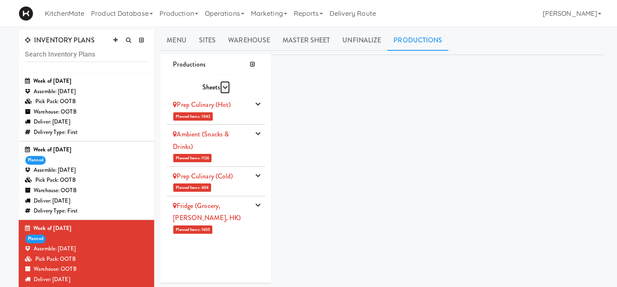
click at [225, 86] on icon "button" at bounding box center [224, 86] width 5 height 5
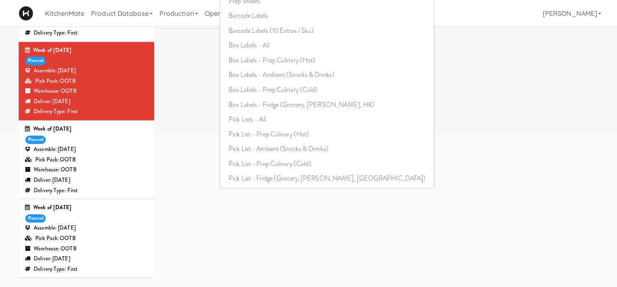
scroll to position [220, 0]
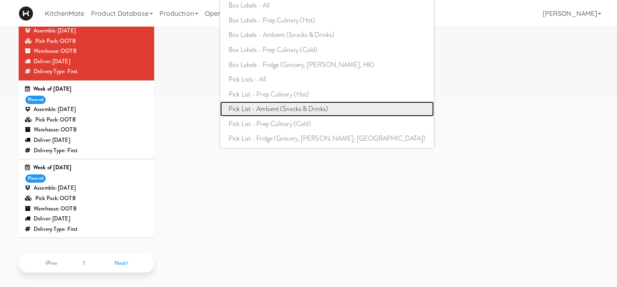
click at [299, 103] on link "Pick List - Ambient (Snacks & Drinks)" at bounding box center [327, 108] width 214 height 15
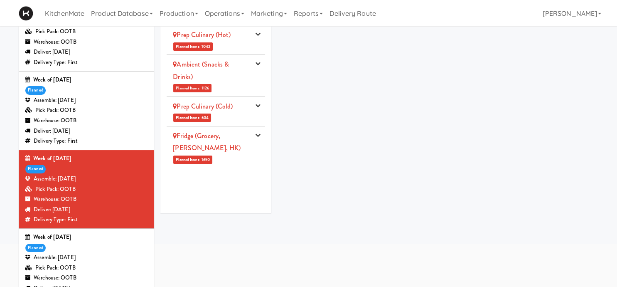
scroll to position [44, 0]
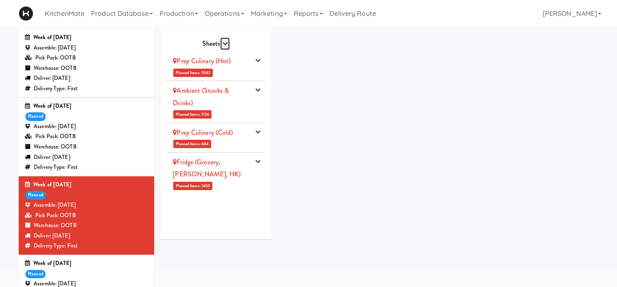
click at [228, 45] on button "button" at bounding box center [225, 43] width 10 height 12
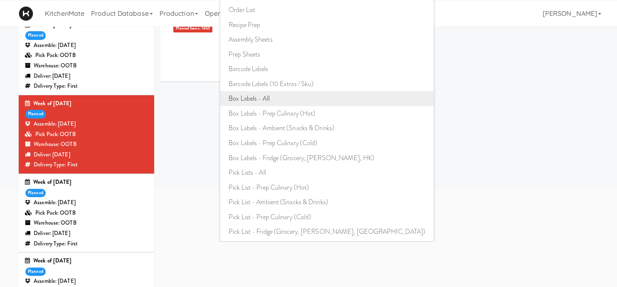
scroll to position [175, 0]
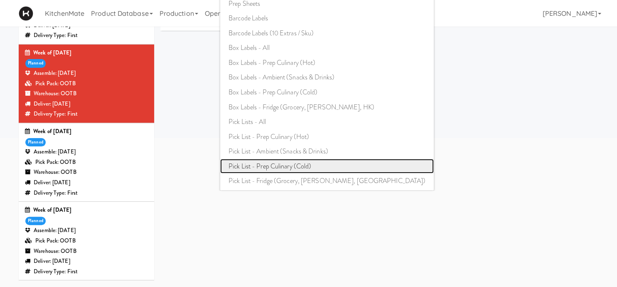
click at [281, 163] on link "Pick List - Prep Culinary (Cold)" at bounding box center [327, 166] width 214 height 15
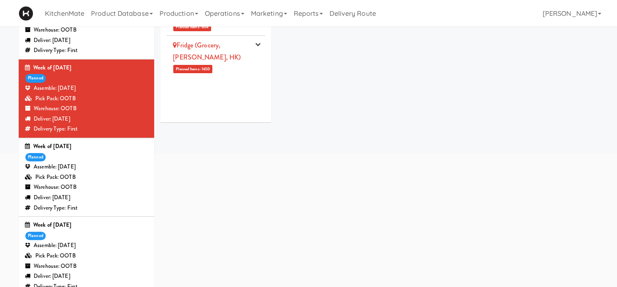
scroll to position [0, 0]
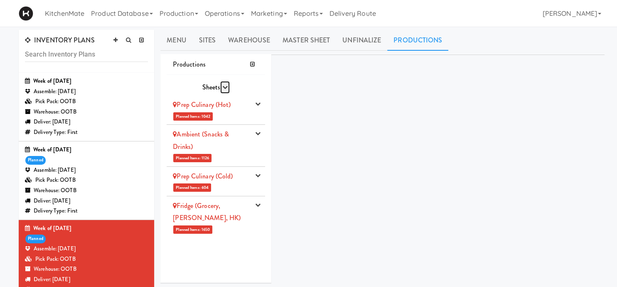
click at [223, 81] on button "button" at bounding box center [225, 87] width 10 height 12
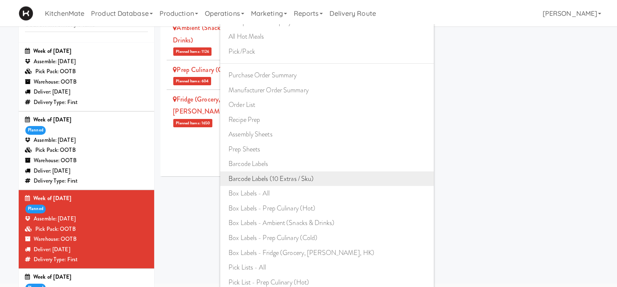
scroll to position [131, 0]
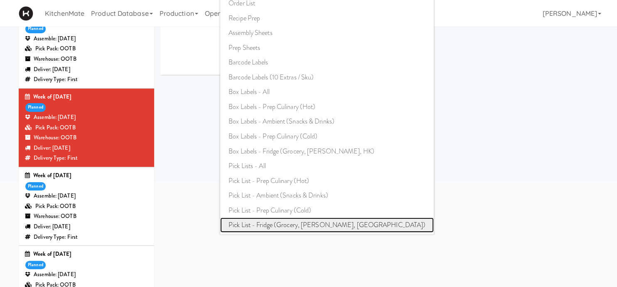
click at [281, 222] on link "Pick List - Fridge (Grocery, [PERSON_NAME], [GEOGRAPHIC_DATA])" at bounding box center [327, 224] width 214 height 15
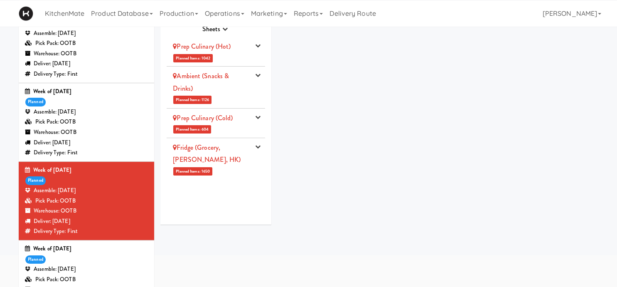
scroll to position [0, 0]
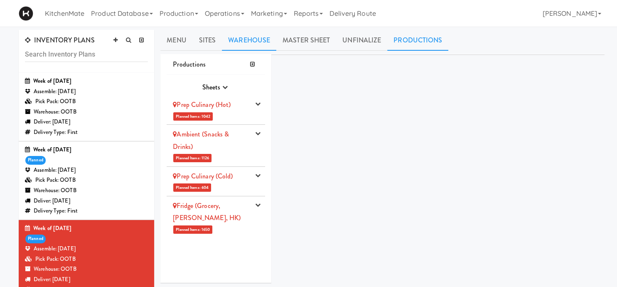
click at [263, 34] on link "Warehouse" at bounding box center [249, 40] width 54 height 21
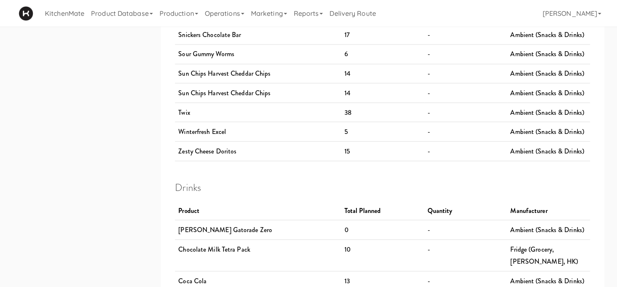
scroll to position [1565, 0]
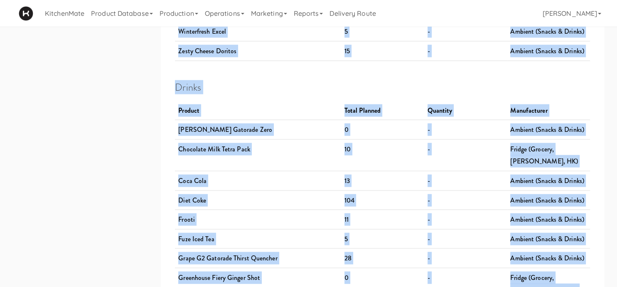
drag, startPoint x: 172, startPoint y: 70, endPoint x: 583, endPoint y: 229, distance: 440.4
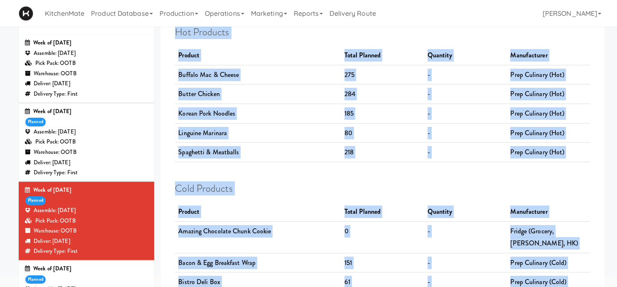
scroll to position [0, 0]
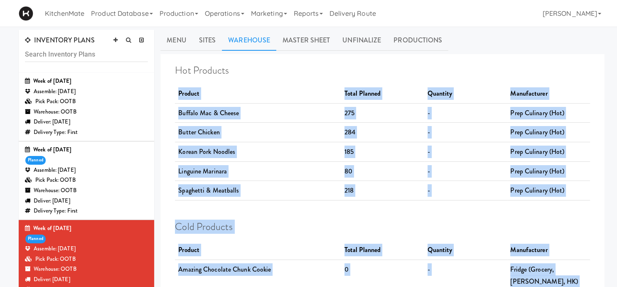
drag, startPoint x: 591, startPoint y: 226, endPoint x: 174, endPoint y: 94, distance: 437.9
copy div "Product Total Planned Quantity Manufacturer Buffalo Mac & Cheese 275 - Prep Cul…"
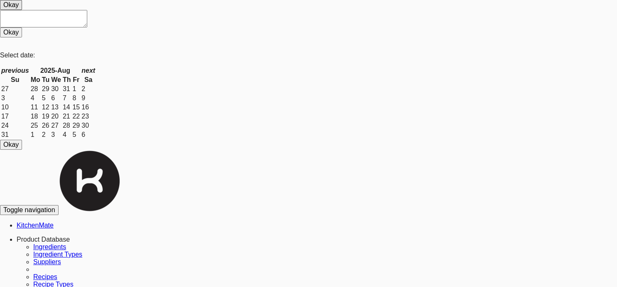
scroll to position [2318, 0]
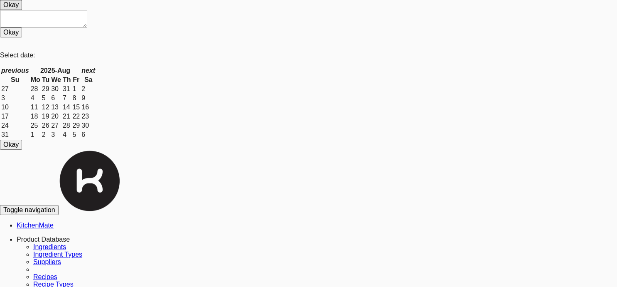
scroll to position [694, 0]
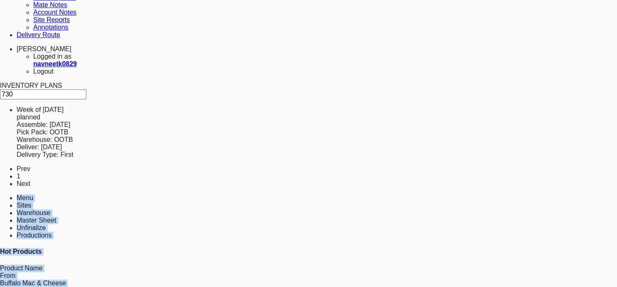
scroll to position [585, 0]
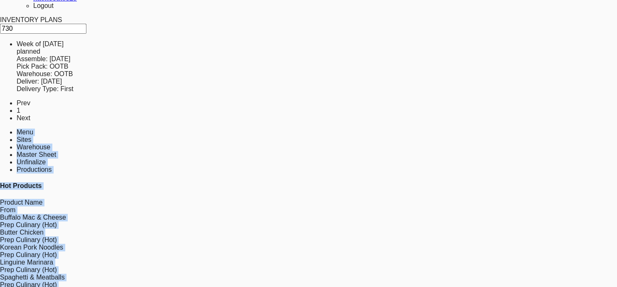
drag, startPoint x: 200, startPoint y: 116, endPoint x: 718, endPoint y: 279, distance: 543.1
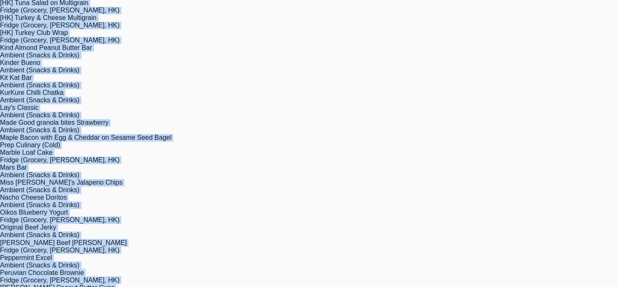
scroll to position [1468, 0]
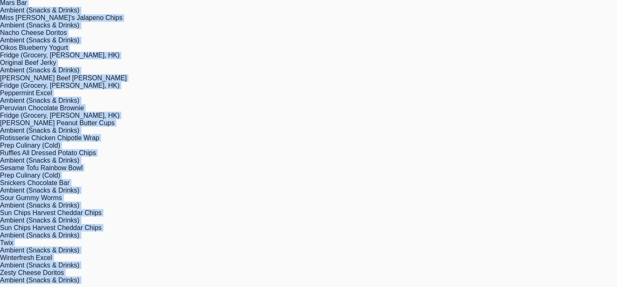
copy div "Menu Sites Warehouse Master Sheet Unfinalize Productions Hot Products Product N…"
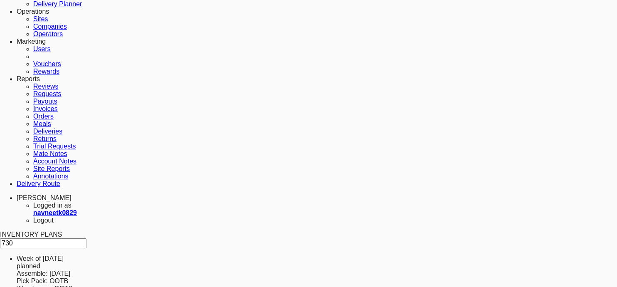
scroll to position [0, 0]
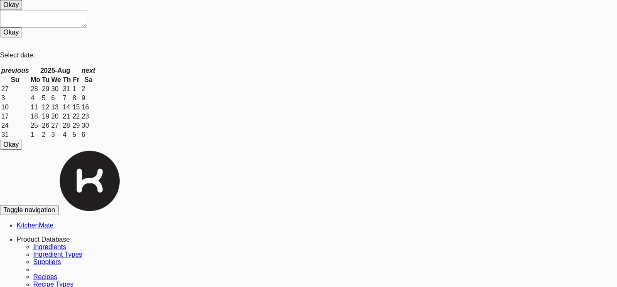
drag, startPoint x: 364, startPoint y: 200, endPoint x: 302, endPoint y: 196, distance: 62.1
checkbox input "true"
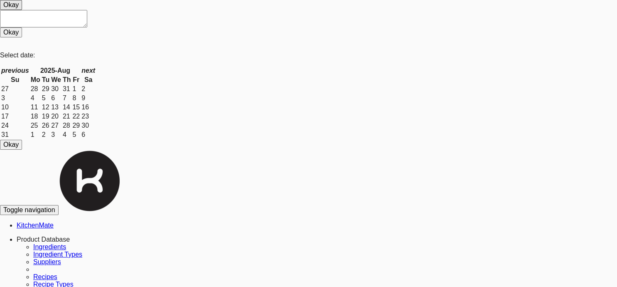
drag, startPoint x: 71, startPoint y: 52, endPoint x: 0, endPoint y: 47, distance: 70.9
type input "j"
type input "[DATE]"
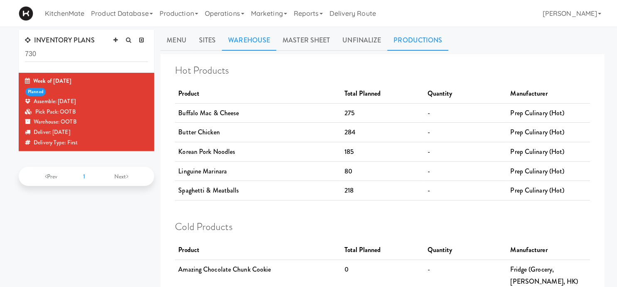
click at [407, 45] on link "Productions" at bounding box center [417, 40] width 61 height 21
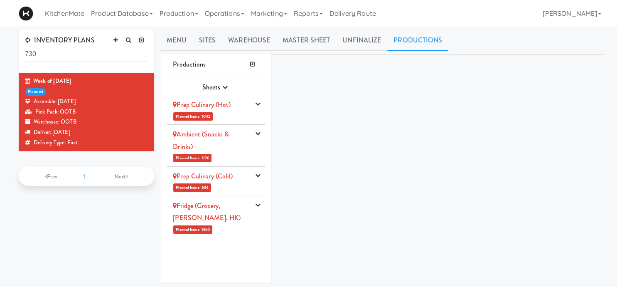
click at [230, 142] on div "Ambient (Snacks & Drinks)" at bounding box center [211, 140] width 77 height 25
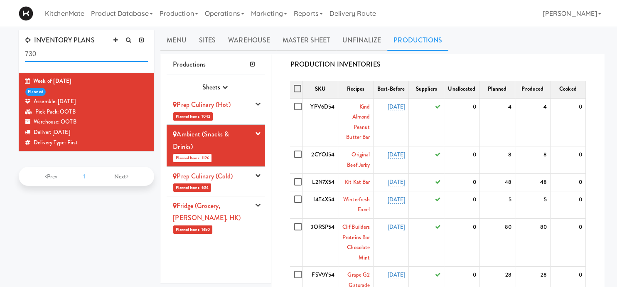
drag, startPoint x: 72, startPoint y: 57, endPoint x: -14, endPoint y: 48, distance: 86.5
click at [25, 48] on input "730" at bounding box center [86, 54] width 123 height 15
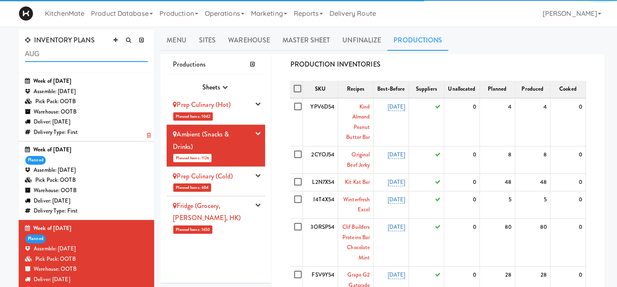
type input "AUG"
click at [106, 101] on div "Pick Pack: OOTB" at bounding box center [86, 101] width 123 height 10
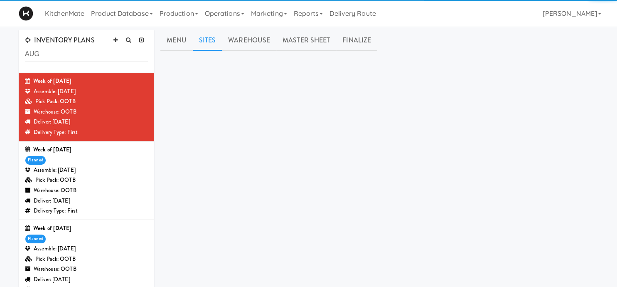
click at [210, 34] on link "Sites" at bounding box center [208, 40] width 30 height 21
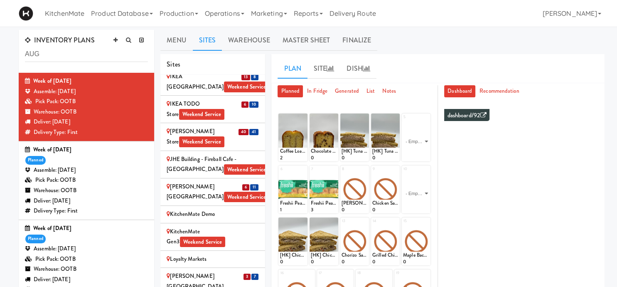
scroll to position [1099, 0]
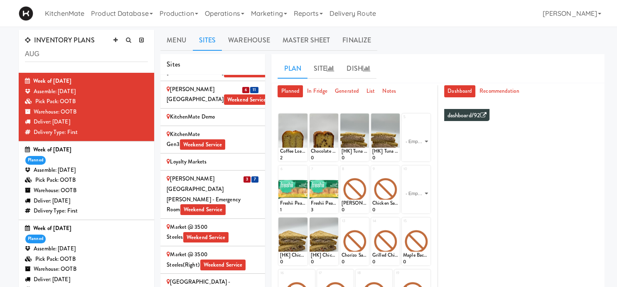
click at [240, 174] on div "[PERSON_NAME][GEOGRAPHIC_DATA][PERSON_NAME] - Emergency Room Weekend Service" at bounding box center [213, 194] width 92 height 41
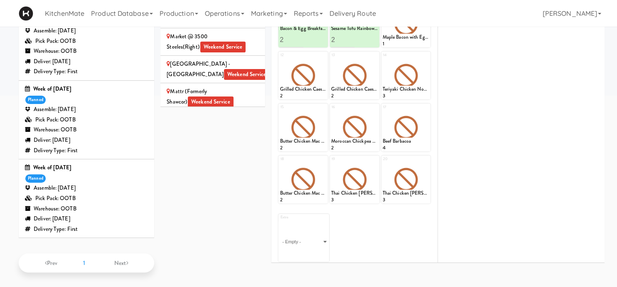
scroll to position [0, 0]
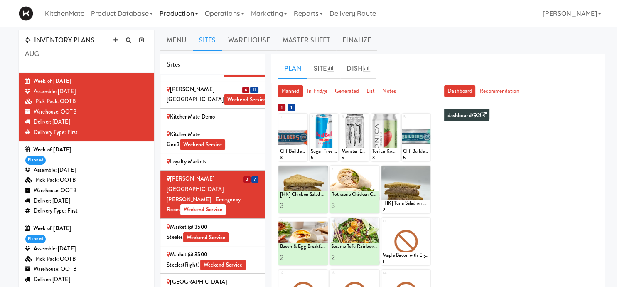
click at [168, 12] on link "Production" at bounding box center [178, 13] width 45 height 27
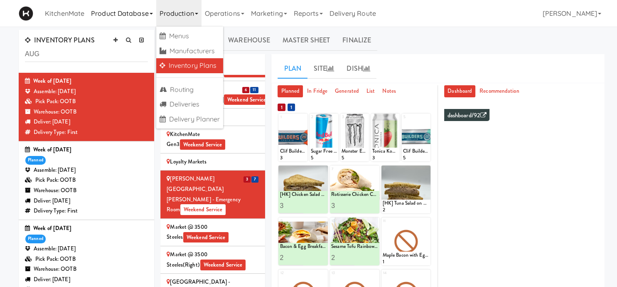
click at [141, 17] on link "Product Database" at bounding box center [122, 13] width 69 height 27
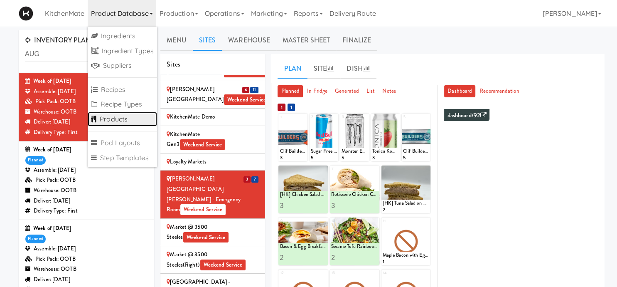
click at [116, 114] on link "Products" at bounding box center [122, 119] width 69 height 15
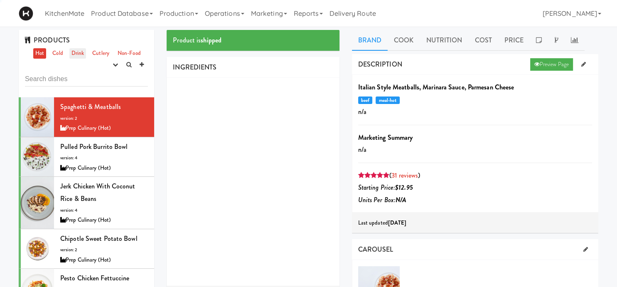
click at [74, 51] on link "Drink" at bounding box center [77, 53] width 17 height 10
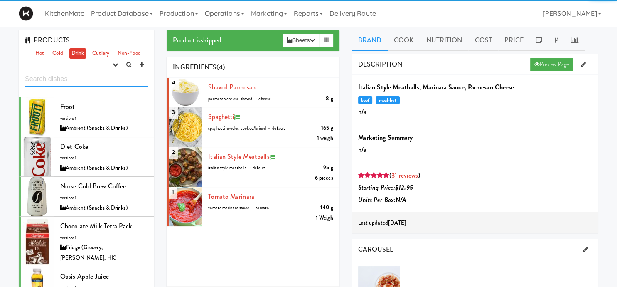
click at [81, 79] on input "text" at bounding box center [86, 78] width 123 height 15
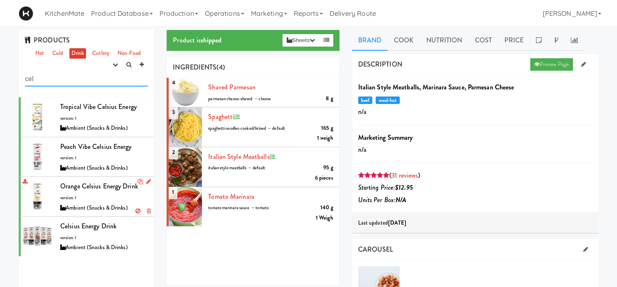
type input "cel"
click at [87, 197] on div "Orange Celsius Energy Drink version: 1 Ambient (Snacks & Drinks)" at bounding box center [104, 196] width 88 height 33
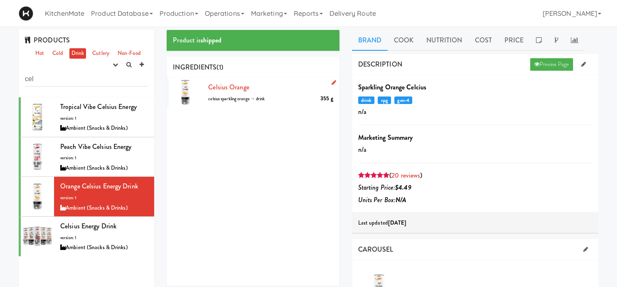
click at [187, 91] on div at bounding box center [185, 92] width 33 height 29
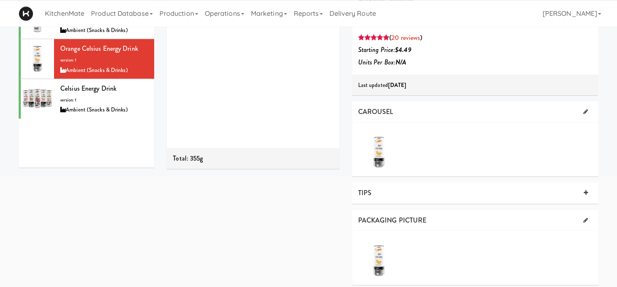
scroll to position [175, 0]
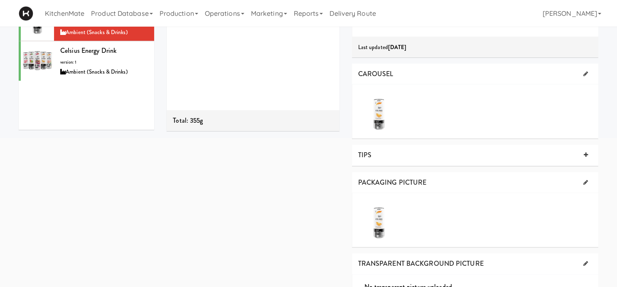
click at [382, 116] on div at bounding box center [379, 112] width 42 height 42
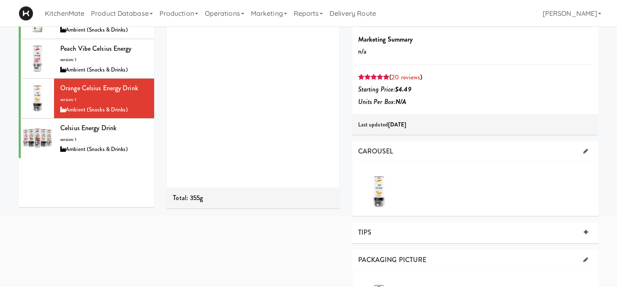
scroll to position [0, 0]
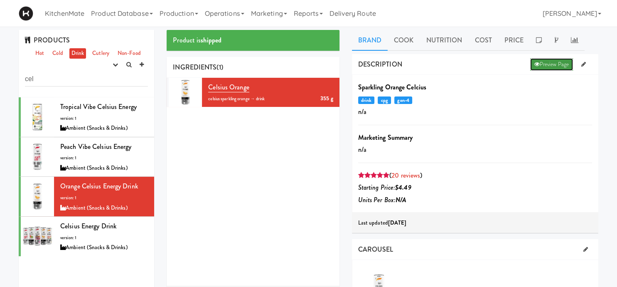
click at [555, 62] on link "Preview Page" at bounding box center [552, 64] width 43 height 12
click at [179, 7] on link "Production" at bounding box center [178, 13] width 45 height 27
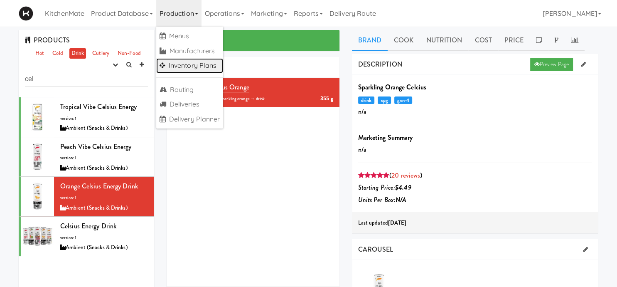
click at [190, 64] on link "Inventory Plans" at bounding box center [189, 65] width 67 height 15
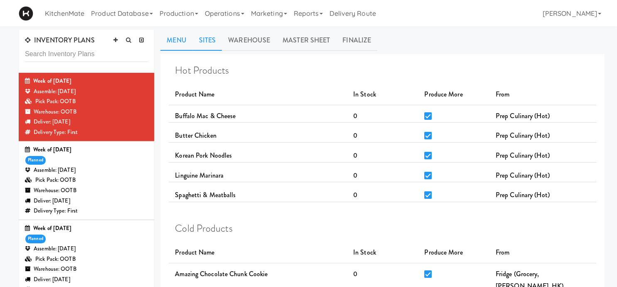
click at [215, 39] on link "Sites" at bounding box center [208, 40] width 30 height 21
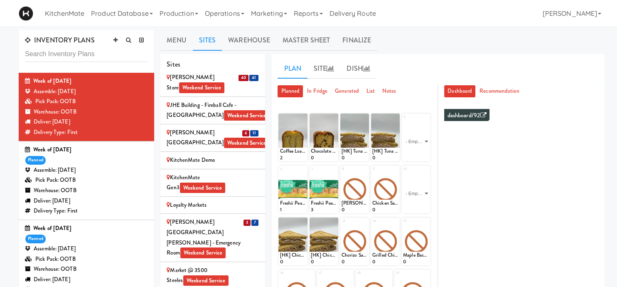
scroll to position [1041, 0]
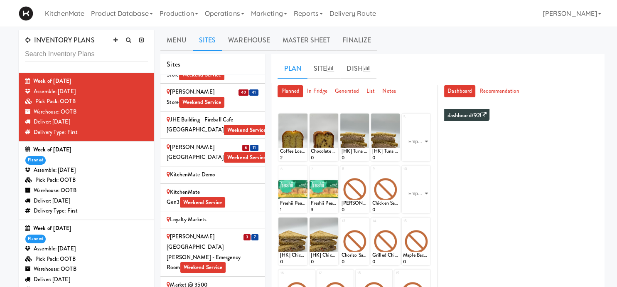
click at [250, 234] on span "3" at bounding box center [247, 237] width 7 height 6
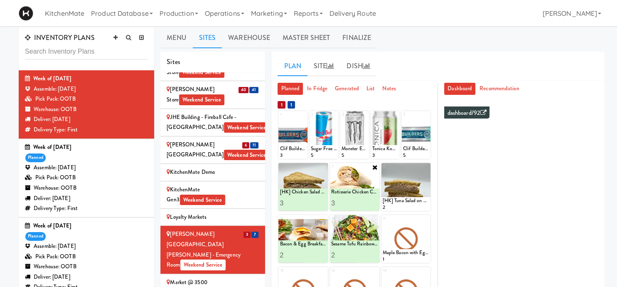
scroll to position [0, 0]
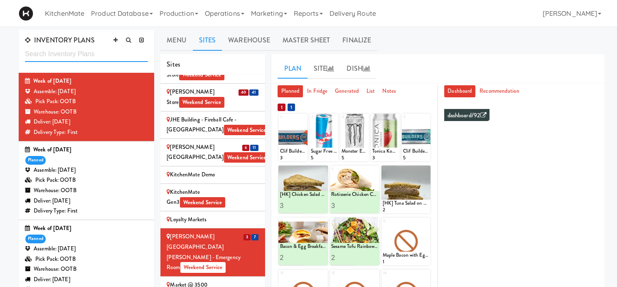
click at [93, 54] on input "text" at bounding box center [86, 54] width 123 height 15
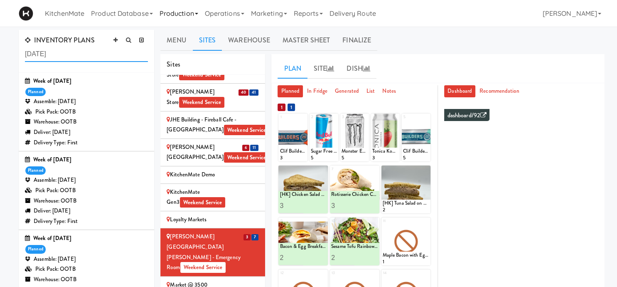
type input "[DATE]"
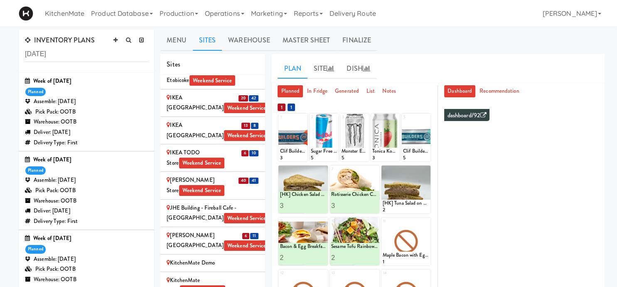
scroll to position [1041, 0]
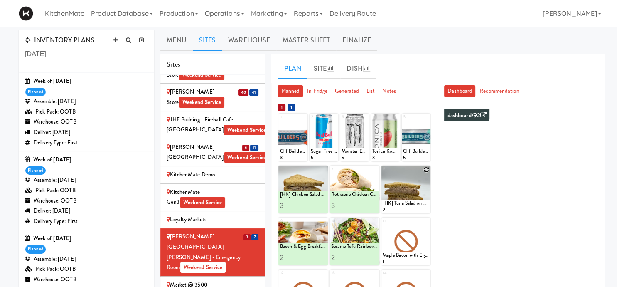
click at [429, 168] on icon at bounding box center [427, 170] width 6 height 6
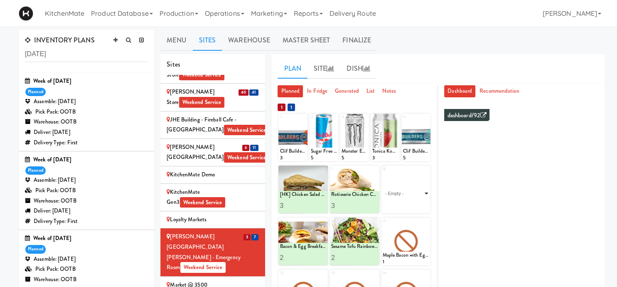
click at [383, 173] on select "- Empty - Amazing Chocolate Chunk Cookie Bacon & Egg Breakfast Wrap Bistro Deli…" at bounding box center [406, 193] width 47 height 40
click option "[HK] Tuna Salad on Multigrain" at bounding box center [0, 0] width 0 height 0
type input "2"
click at [401, 203] on input "2" at bounding box center [394, 205] width 23 height 15
click at [418, 207] on icon at bounding box center [418, 205] width 4 height 5
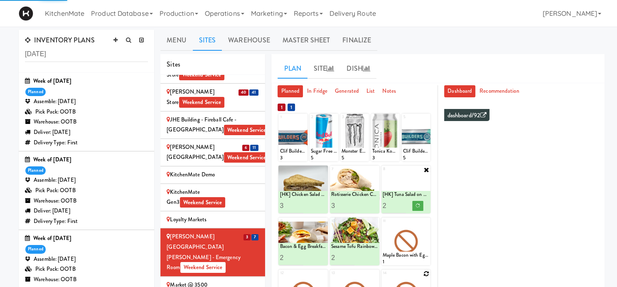
scroll to position [88, 0]
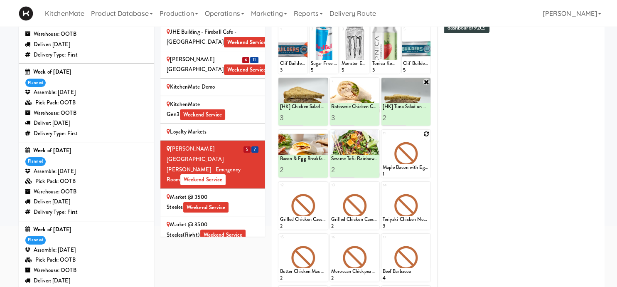
click at [428, 133] on icon at bounding box center [427, 134] width 6 height 6
click at [383, 138] on select "- Empty - Amazing Chocolate Chunk Cookie Bacon & Egg Breakfast Wrap Bistro Deli…" at bounding box center [406, 158] width 47 height 40
click option "Marble Loaf Cake" at bounding box center [0, 0] width 0 height 0
click at [402, 167] on input "2" at bounding box center [394, 169] width 23 height 15
click at [402, 167] on input "3" at bounding box center [394, 169] width 23 height 15
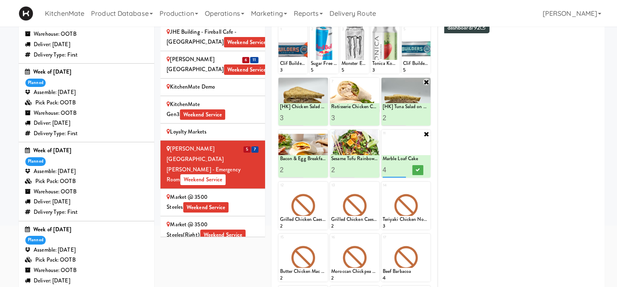
type input "4"
click at [402, 167] on input "4" at bounding box center [394, 169] width 23 height 15
click at [415, 169] on button at bounding box center [417, 170] width 11 height 10
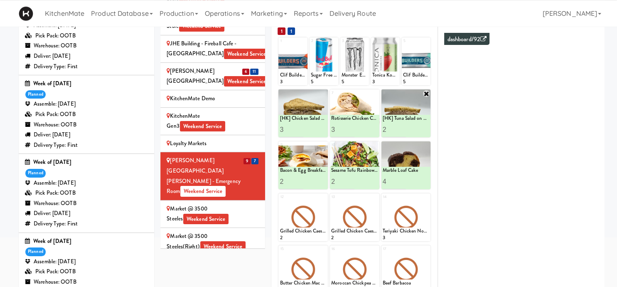
scroll to position [0, 0]
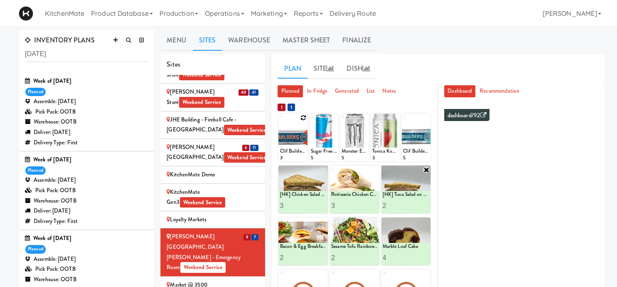
click at [304, 116] on icon at bounding box center [304, 118] width 6 height 6
click at [280, 121] on select "- Empty - Amazing Chocolate Chunk Cookie Bacon & Egg Breakfast Wrap Bistro Deli…" at bounding box center [293, 141] width 26 height 40
click option "Clif Builders proteins Bar Chocolate" at bounding box center [0, 0] width 0 height 0
click at [289, 151] on input "2" at bounding box center [286, 153] width 13 height 15
click at [289, 151] on input "3" at bounding box center [286, 153] width 13 height 15
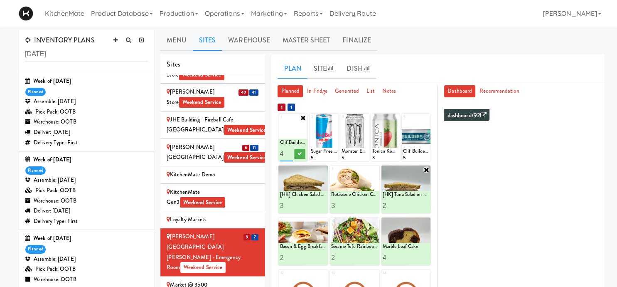
type input "4"
click at [290, 151] on input "4" at bounding box center [286, 153] width 13 height 15
click at [299, 153] on icon at bounding box center [300, 153] width 4 height 5
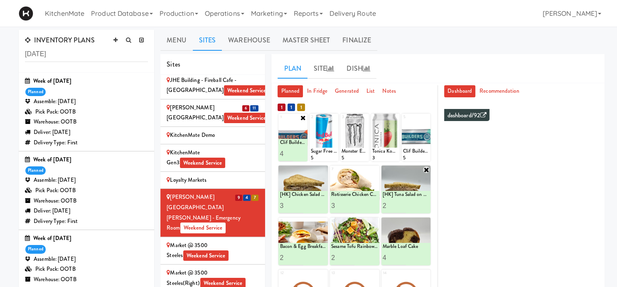
scroll to position [1099, 0]
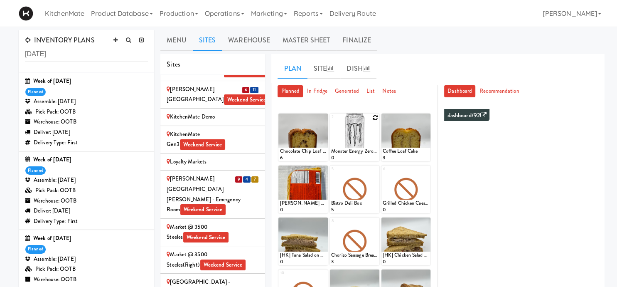
click at [377, 116] on icon at bounding box center [376, 118] width 6 height 6
click at [331, 121] on select "- Empty - Amazing Chocolate Chunk Cookie Bacon & Egg Breakfast Wrap Bistro Deli…" at bounding box center [354, 141] width 47 height 40
click option "Monster Energy Zero Ultra" at bounding box center [0, 0] width 0 height 0
type input "18"
click at [370, 154] on button at bounding box center [366, 154] width 11 height 10
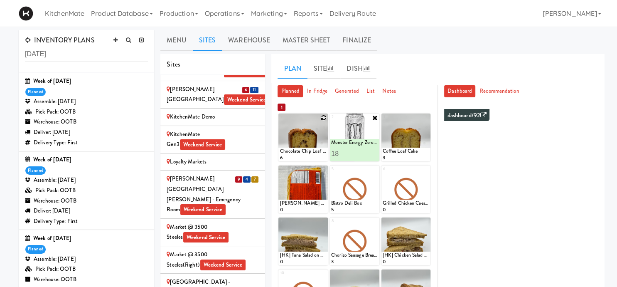
click at [322, 114] on div at bounding box center [303, 138] width 49 height 48
click at [323, 120] on icon at bounding box center [324, 118] width 6 height 6
click at [280, 121] on select "- Empty - Amazing Chocolate Chunk Cookie Bacon & Egg Breakfast Wrap Bistro Deli…" at bounding box center [303, 141] width 47 height 40
click option "Chocolate Chip Loaf Cake" at bounding box center [0, 0] width 0 height 0
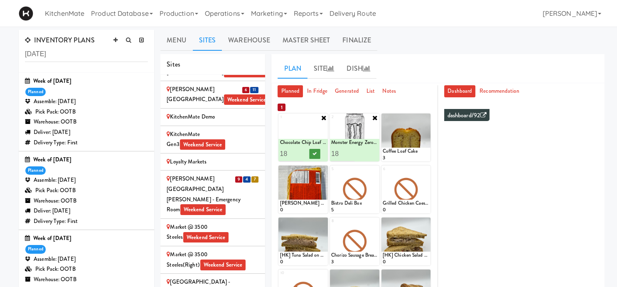
type input "18"
click at [314, 155] on icon at bounding box center [315, 153] width 4 height 5
click at [428, 117] on icon at bounding box center [427, 118] width 6 height 6
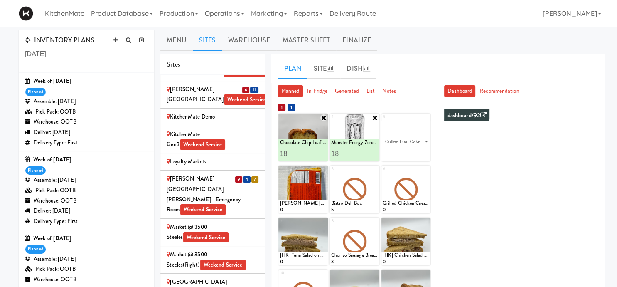
click option "Coffee Loaf Cake" at bounding box center [0, 0] width 0 height 0
type input "15"
click at [417, 154] on icon at bounding box center [418, 153] width 4 height 5
click at [323, 170] on icon at bounding box center [324, 170] width 6 height 6
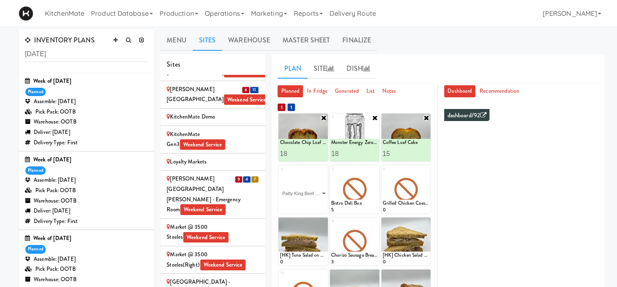
click option "[PERSON_NAME] Beef [PERSON_NAME]" at bounding box center [0, 0] width 0 height 0
type input "12"
click at [318, 209] on button at bounding box center [315, 206] width 11 height 10
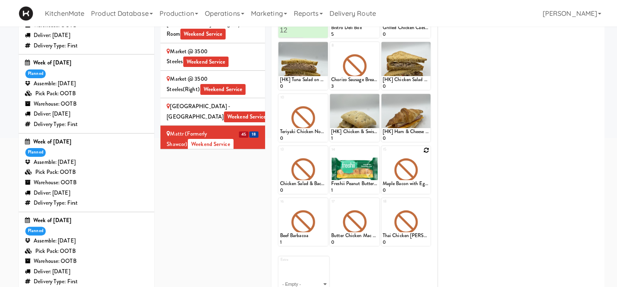
scroll to position [131, 0]
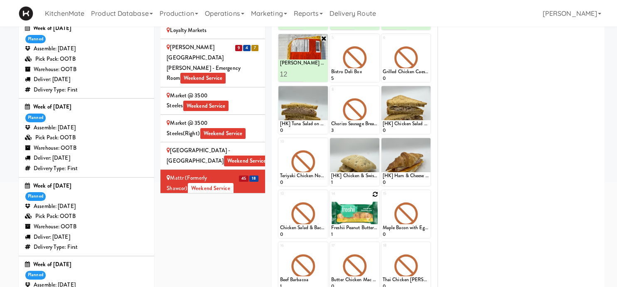
click at [376, 192] on icon at bounding box center [376, 194] width 6 height 6
click at [331, 198] on select "- Empty - Amazing Chocolate Chunk Cookie Bacon & Egg Breakfast Wrap Bistro Deli…" at bounding box center [354, 218] width 47 height 40
click option "Freshii Peanut Butter Energii Bites" at bounding box center [0, 0] width 0 height 0
click at [350, 227] on input "2" at bounding box center [342, 229] width 23 height 15
click at [350, 227] on input "3" at bounding box center [342, 229] width 23 height 15
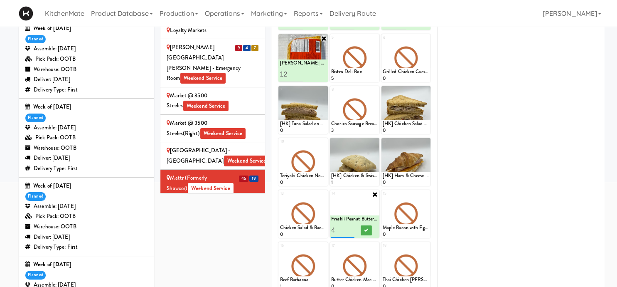
click at [350, 227] on input "4" at bounding box center [342, 229] width 23 height 15
click at [351, 227] on input "5" at bounding box center [342, 229] width 23 height 15
click at [351, 227] on input "6" at bounding box center [342, 229] width 23 height 15
click at [351, 227] on input "8" at bounding box center [342, 229] width 23 height 15
click at [351, 227] on input "9" at bounding box center [342, 229] width 23 height 15
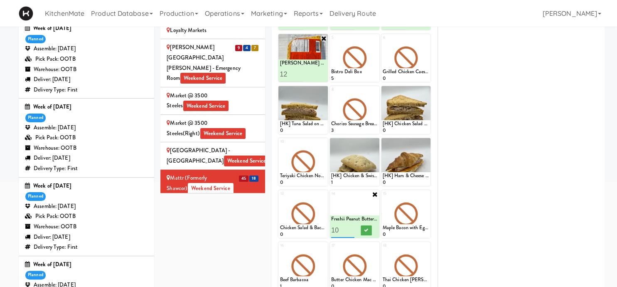
click at [351, 227] on input "10" at bounding box center [342, 229] width 23 height 15
click at [351, 227] on input "11" at bounding box center [342, 229] width 23 height 15
type input "10"
click at [350, 231] on input "10" at bounding box center [342, 229] width 23 height 15
click at [365, 231] on icon at bounding box center [366, 230] width 4 height 5
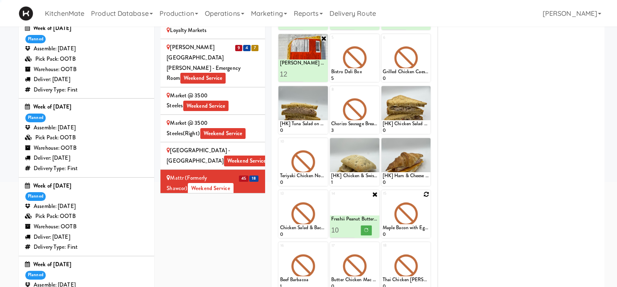
scroll to position [88, 0]
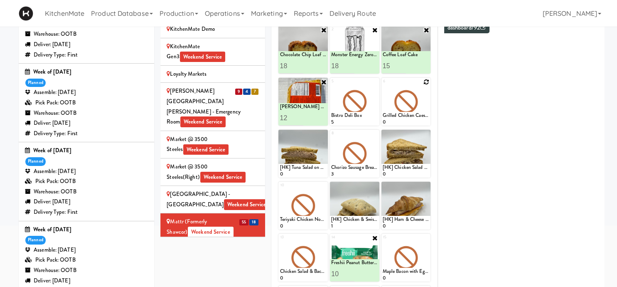
click at [426, 81] on icon at bounding box center [427, 82] width 6 height 6
click at [383, 86] on select "- Empty - Amazing Chocolate Chunk Cookie Bacon & Egg Breakfast Wrap Bistro Deli…" at bounding box center [406, 106] width 47 height 40
click at [375, 185] on icon at bounding box center [376, 186] width 6 height 6
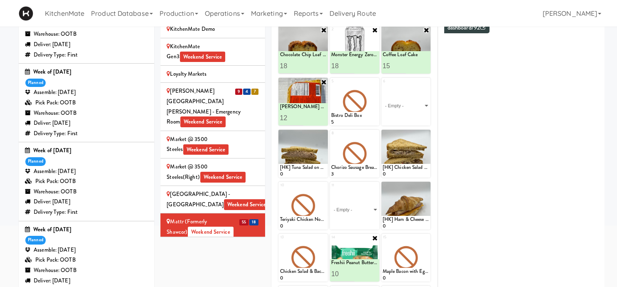
click at [331, 190] on select "- Empty - Amazing Chocolate Chunk Cookie Bacon & Egg Breakfast Wrap Bistro Deli…" at bounding box center [354, 210] width 47 height 40
click option "[HK] Chicken & Swiss Cheese On Focaccia" at bounding box center [0, 0] width 0 height 0
type input "10"
click at [365, 221] on icon at bounding box center [366, 222] width 4 height 5
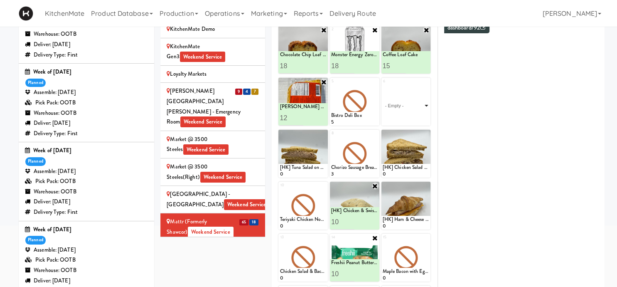
click at [383, 86] on select "- Empty - Amazing Chocolate Chunk Cookie Bacon & Egg Breakfast Wrap Bistro Deli…" at bounding box center [406, 106] width 47 height 40
click option "Sesame Tofu Rainbow Bowl" at bounding box center [0, 0] width 0 height 0
type input "4"
click at [418, 119] on icon at bounding box center [418, 118] width 4 height 5
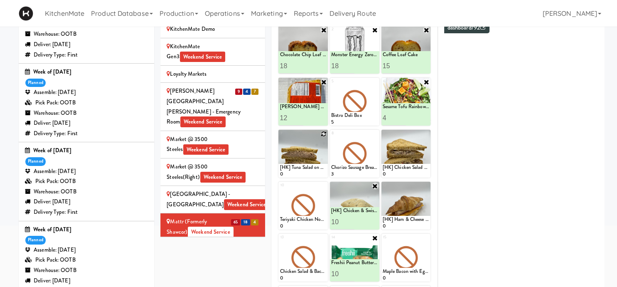
click at [323, 133] on icon at bounding box center [324, 134] width 6 height 6
click at [280, 138] on select "- Empty - Amazing Chocolate Chunk Cookie Bacon & Egg Breakfast Wrap Bistro Deli…" at bounding box center [303, 158] width 47 height 40
click option "[HK] Tuna Salad on Multigrain" at bounding box center [0, 0] width 0 height 0
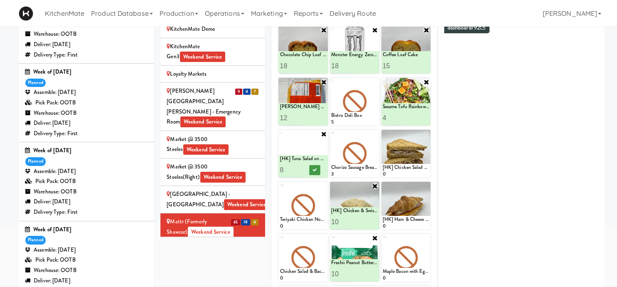
type input "8"
click at [317, 169] on icon at bounding box center [315, 170] width 4 height 5
click at [427, 132] on icon at bounding box center [427, 134] width 6 height 6
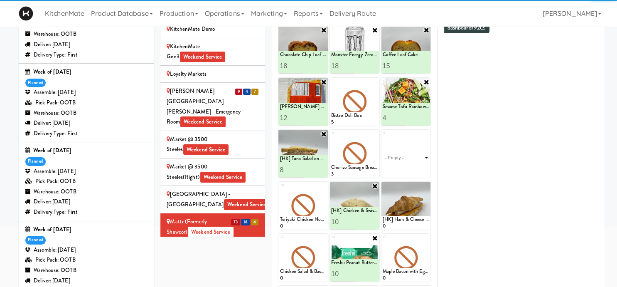
click at [383, 138] on select "- Empty - Amazing Chocolate Chunk Cookie Bacon & Egg Breakfast Wrap Bistro Deli…" at bounding box center [406, 158] width 47 height 40
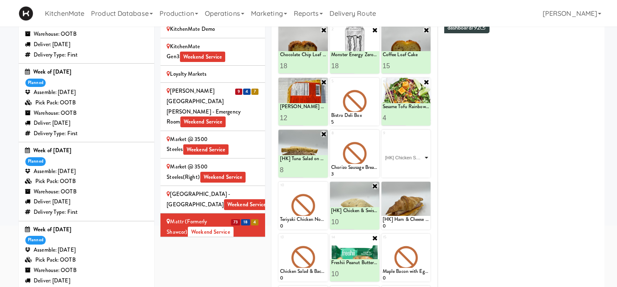
click option "[HK] Chicken Salad on Multigrain" at bounding box center [0, 0] width 0 height 0
type input "8"
click at [416, 166] on button at bounding box center [417, 170] width 11 height 10
click at [300, 126] on input "13" at bounding box center [291, 117] width 23 height 15
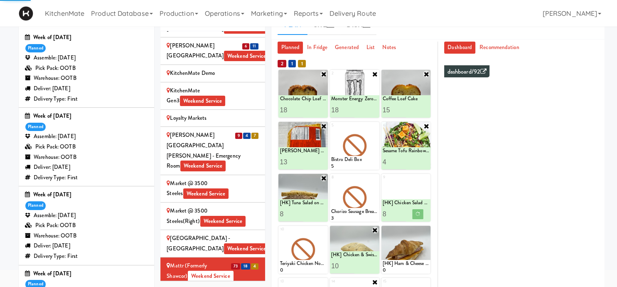
click at [300, 160] on input "14" at bounding box center [291, 161] width 23 height 15
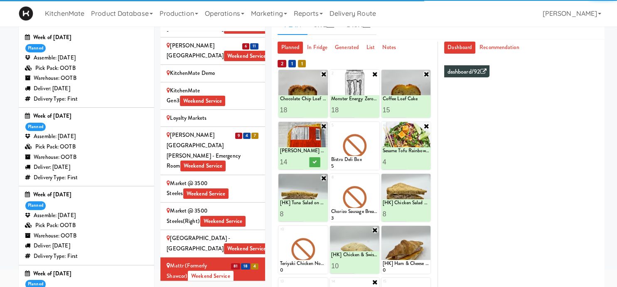
type input "15"
click at [300, 160] on input "15" at bounding box center [291, 161] width 23 height 15
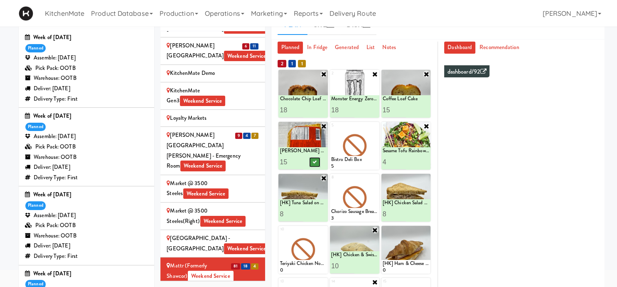
click at [316, 160] on icon at bounding box center [315, 162] width 4 height 5
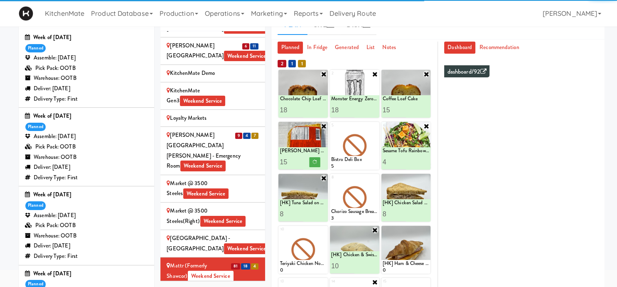
scroll to position [131, 0]
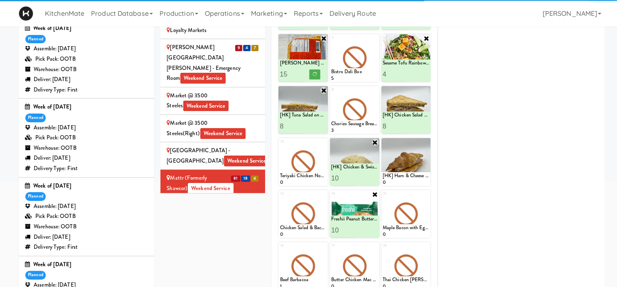
click at [351, 227] on input "11" at bounding box center [342, 229] width 23 height 15
click at [351, 227] on input "12" at bounding box center [342, 229] width 23 height 15
click at [352, 227] on input "13" at bounding box center [342, 229] width 23 height 15
click at [352, 227] on input "14" at bounding box center [342, 229] width 23 height 15
type input "15"
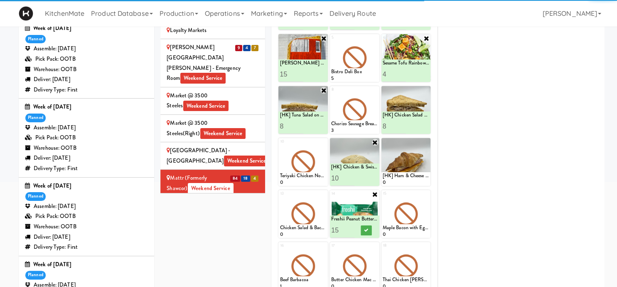
click at [352, 227] on input "15" at bounding box center [342, 229] width 23 height 15
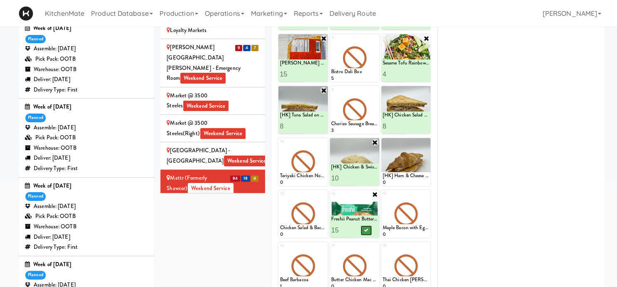
click at [365, 228] on icon at bounding box center [366, 230] width 4 height 5
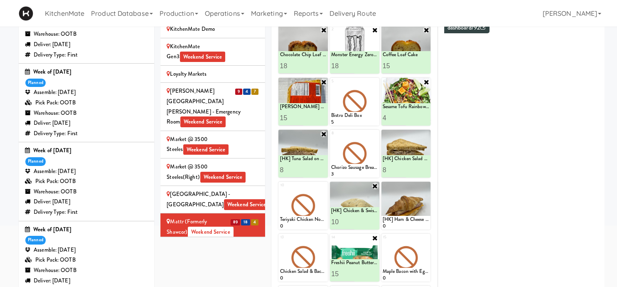
click at [377, 237] on icon at bounding box center [375, 237] width 7 height 7
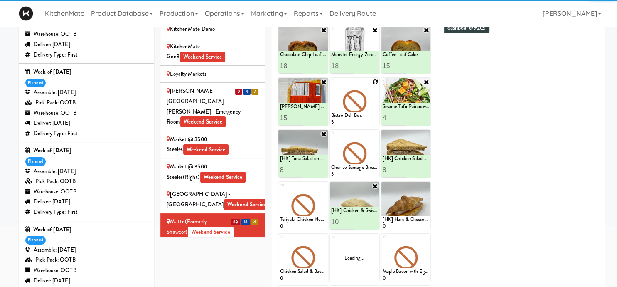
click at [375, 83] on icon at bounding box center [376, 82] width 6 height 6
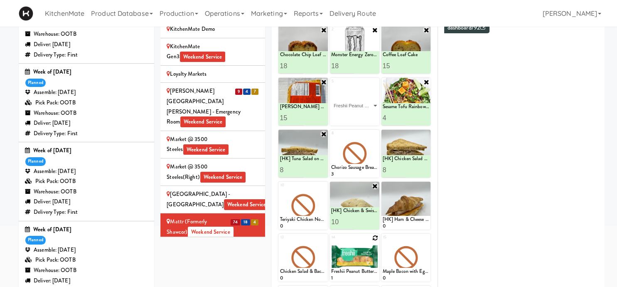
click option "Freshii Peanut Butter Energii Bites" at bounding box center [0, 0] width 0 height 0
type input "15"
click at [371, 118] on button at bounding box center [366, 118] width 11 height 10
click at [375, 133] on icon at bounding box center [376, 134] width 6 height 6
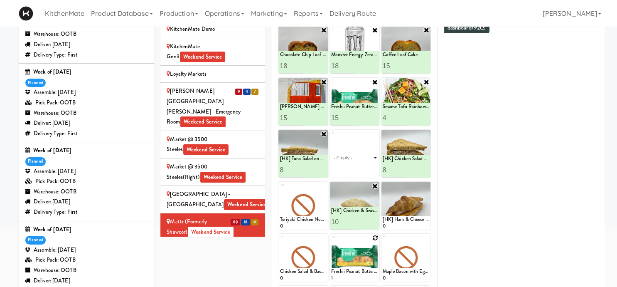
click at [331, 138] on select "- Empty - Amazing Chocolate Chunk Cookie Bacon & Egg Breakfast Wrap Bistro Deli…" at bounding box center [354, 158] width 47 height 40
click option "Bacon & Egg Breakfast Wrap" at bounding box center [0, 0] width 0 height 0
click at [350, 168] on input "2" at bounding box center [342, 169] width 23 height 15
click at [350, 168] on input "3" at bounding box center [342, 169] width 23 height 15
click at [350, 168] on input "4" at bounding box center [342, 169] width 23 height 15
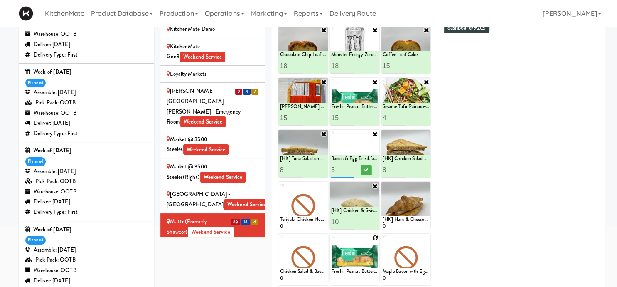
click at [350, 168] on input "5" at bounding box center [342, 169] width 23 height 15
click at [350, 168] on input "6" at bounding box center [342, 169] width 23 height 15
type input "7"
click at [350, 168] on input "7" at bounding box center [342, 169] width 23 height 15
click at [368, 169] on icon at bounding box center [366, 170] width 4 height 5
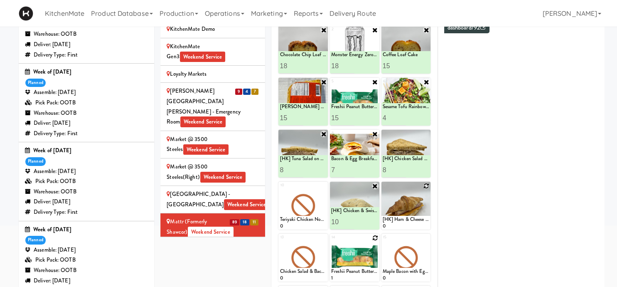
drag, startPoint x: 428, startPoint y: 184, endPoint x: 423, endPoint y: 189, distance: 6.8
click at [428, 184] on icon at bounding box center [427, 186] width 6 height 6
click at [383, 190] on select "- Empty - Amazing Chocolate Chunk Cookie Bacon & Egg Breakfast Wrap Bistro Deli…" at bounding box center [406, 210] width 47 height 40
click option "[HK] Ham & Cheese Croissant" at bounding box center [0, 0] width 0 height 0
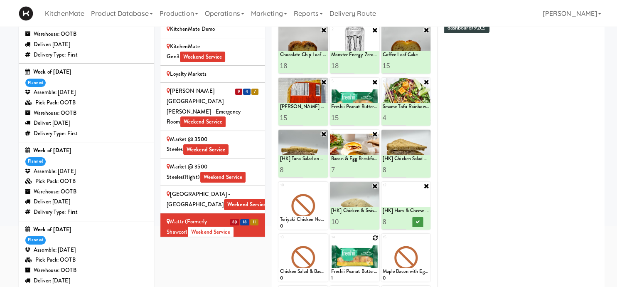
type input "8"
click at [421, 222] on button at bounding box center [417, 222] width 11 height 10
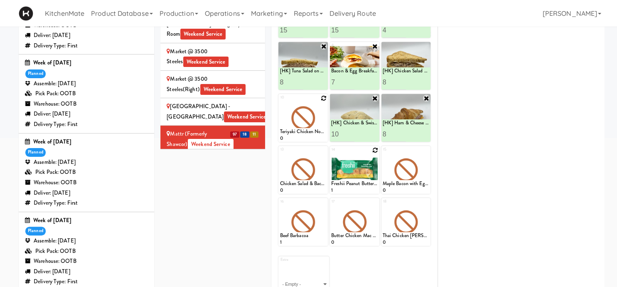
scroll to position [131, 0]
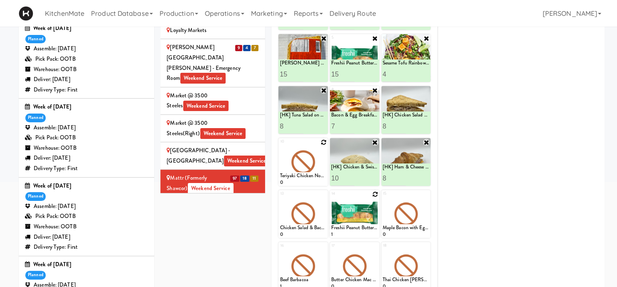
click at [323, 141] on icon at bounding box center [324, 142] width 6 height 6
click at [280, 146] on select "- Empty - Amazing Chocolate Chunk Cookie Bacon & Egg Breakfast Wrap Bistro Deli…" at bounding box center [303, 166] width 47 height 40
click option "Rotisserie Chicken Chipotle Wrap" at bounding box center [0, 0] width 0 height 0
type input "8"
click at [313, 177] on icon at bounding box center [315, 178] width 4 height 5
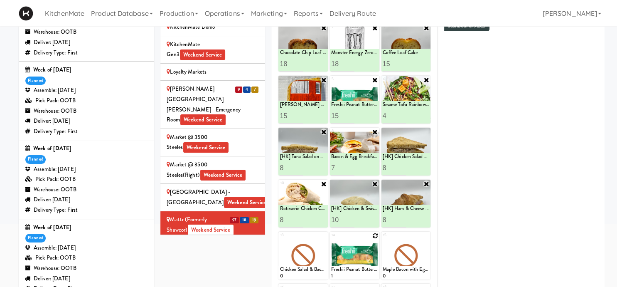
scroll to position [88, 0]
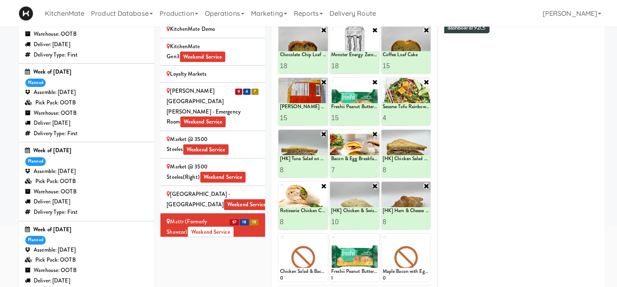
click at [427, 79] on icon at bounding box center [426, 82] width 7 height 7
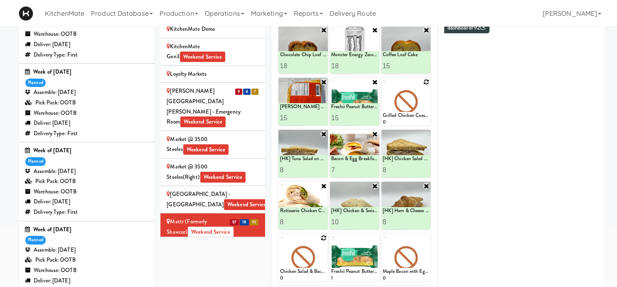
click at [326, 237] on icon at bounding box center [324, 238] width 6 height 6
click at [280, 242] on select "- Empty - Amazing Chocolate Chunk Cookie Bacon & Egg Breakfast Wrap Bistro Deli…" at bounding box center [303, 262] width 47 height 40
click option "Sesame Tofu Rainbow Bowl" at bounding box center [0, 0] width 0 height 0
type input "4"
click at [311, 275] on button at bounding box center [315, 274] width 11 height 10
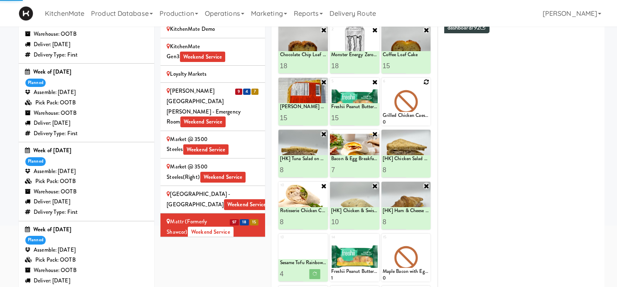
click at [428, 82] on icon at bounding box center [427, 82] width 6 height 6
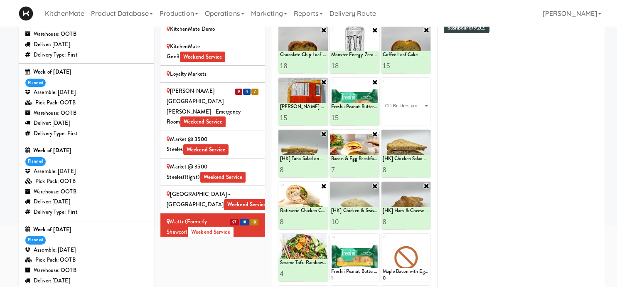
click option "Clif Builders proteins Bar Chocolate" at bounding box center [0, 0] width 0 height 0
click at [403, 116] on input "2" at bounding box center [394, 117] width 23 height 15
click at [403, 116] on input "3" at bounding box center [394, 117] width 23 height 15
click at [403, 116] on input "4" at bounding box center [394, 117] width 23 height 15
click at [403, 116] on input "5" at bounding box center [394, 117] width 23 height 15
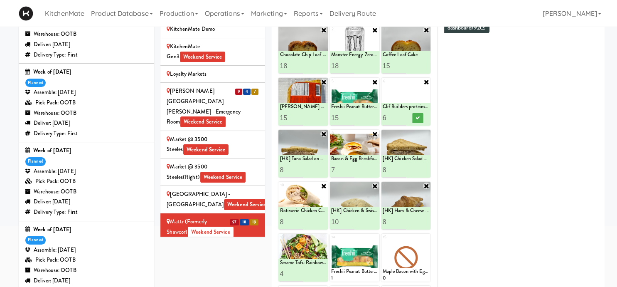
click at [403, 116] on input "6" at bounding box center [394, 117] width 23 height 15
click at [403, 116] on input "7" at bounding box center [394, 117] width 23 height 15
click at [403, 116] on input "8" at bounding box center [394, 117] width 23 height 15
click at [403, 116] on input "9" at bounding box center [394, 117] width 23 height 15
type input "10"
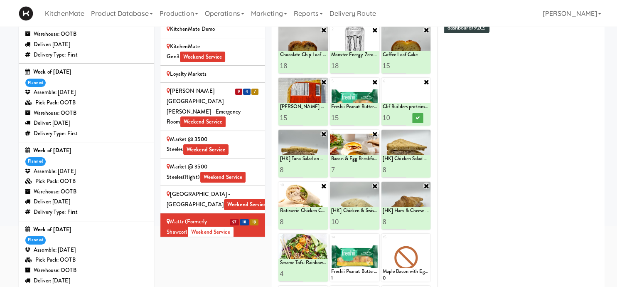
click at [403, 116] on input "10" at bounding box center [394, 117] width 23 height 15
click at [418, 116] on icon at bounding box center [418, 118] width 4 height 5
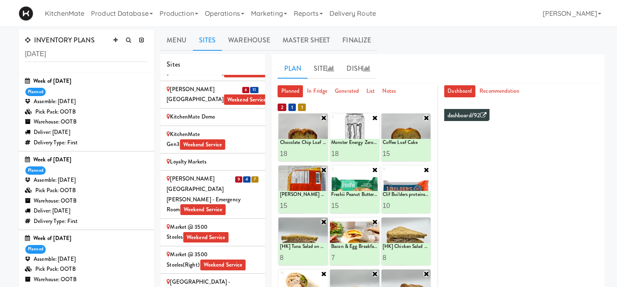
scroll to position [44, 0]
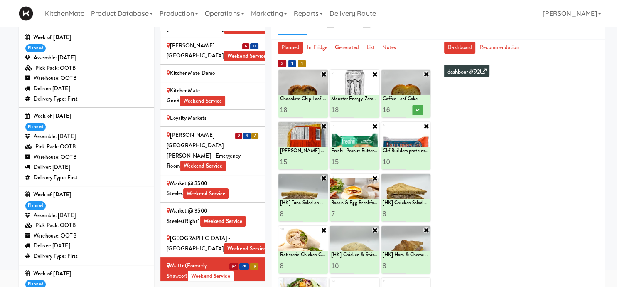
click at [402, 107] on input "16" at bounding box center [394, 109] width 23 height 15
click at [402, 107] on input "17" at bounding box center [394, 109] width 23 height 15
type input "18"
click at [402, 107] on input "18" at bounding box center [394, 109] width 23 height 15
click at [414, 107] on button at bounding box center [417, 110] width 11 height 10
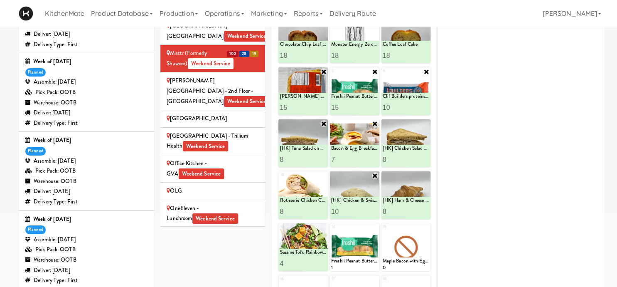
scroll to position [1331, 0]
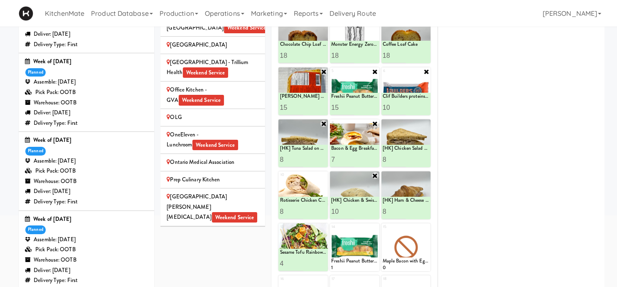
click at [259, 226] on li "Queensway Health Centre - Trillium Health Weekend Service" at bounding box center [212, 239] width 105 height 27
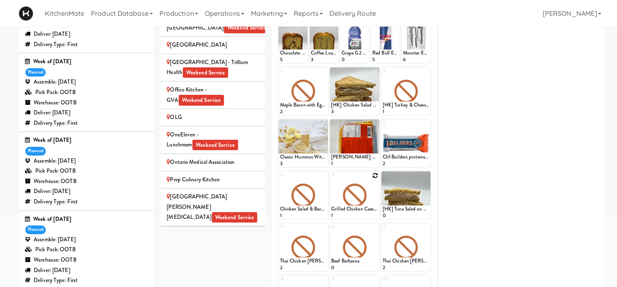
scroll to position [0, 0]
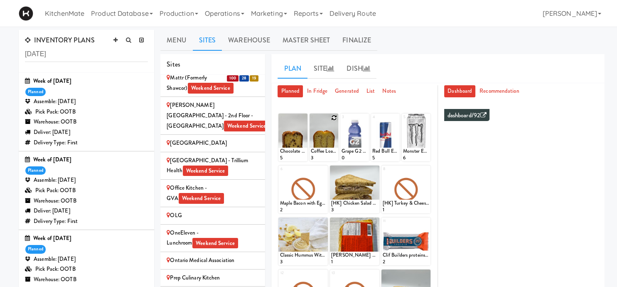
click at [332, 116] on icon at bounding box center [334, 118] width 6 height 6
click at [311, 121] on select "- Empty - Amazing Chocolate Chunk Cookie Bacon & Egg Breakfast Wrap Bistro Deli…" at bounding box center [324, 141] width 26 height 40
click option "Coffee Loaf Cake" at bounding box center [0, 0] width 0 height 0
click at [321, 151] on input "2" at bounding box center [317, 153] width 13 height 15
click at [321, 151] on input "3" at bounding box center [317, 153] width 13 height 15
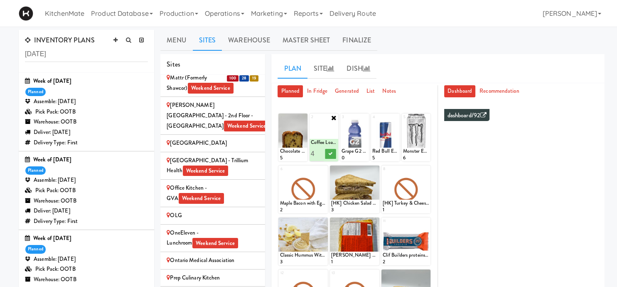
click at [320, 151] on input "4" at bounding box center [317, 153] width 13 height 15
type input "5"
drag, startPoint x: 320, startPoint y: 151, endPoint x: 327, endPoint y: 151, distance: 6.7
click at [321, 151] on input "5" at bounding box center [317, 153] width 13 height 15
click at [332, 153] on icon at bounding box center [330, 153] width 4 height 5
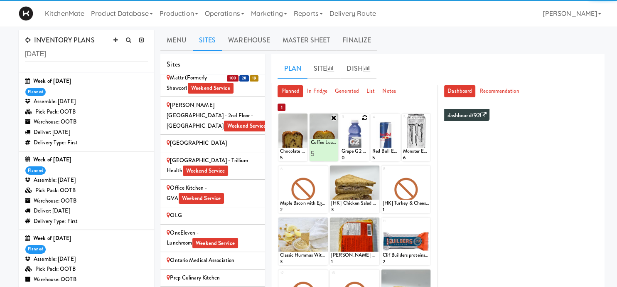
click at [362, 118] on div at bounding box center [355, 138] width 29 height 48
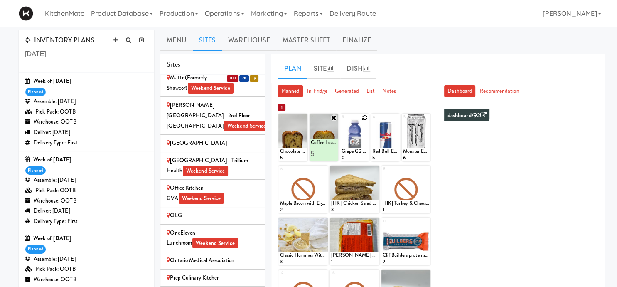
click at [358, 129] on div at bounding box center [355, 138] width 29 height 48
click at [365, 117] on icon at bounding box center [365, 118] width 6 height 6
click at [342, 121] on select "- Empty - Amazing Chocolate Chunk Cookie Bacon & Egg Breakfast Wrap Bistro Deli…" at bounding box center [355, 141] width 26 height 40
click option "Grape G2 Gatorade Thirst Quencher" at bounding box center [0, 0] width 0 height 0
click at [348, 149] on input "1" at bounding box center [348, 153] width 13 height 15
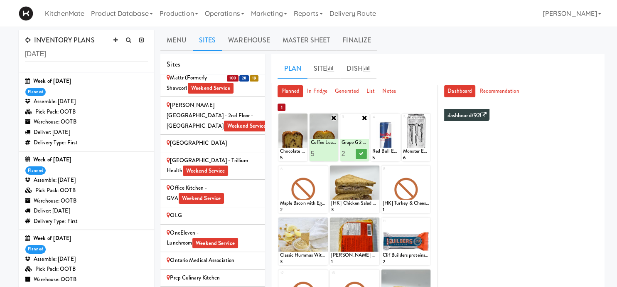
click at [350, 151] on input "2" at bounding box center [348, 153] width 13 height 15
click at [350, 151] on input "3" at bounding box center [348, 153] width 13 height 15
click at [350, 151] on input "4" at bounding box center [348, 153] width 13 height 15
click at [350, 151] on input "5" at bounding box center [348, 153] width 13 height 15
click at [350, 151] on input "6" at bounding box center [348, 153] width 13 height 15
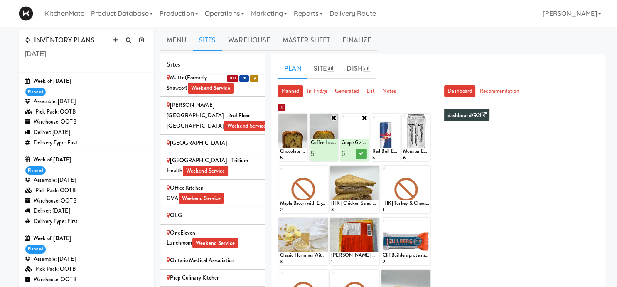
click at [350, 151] on input "7" at bounding box center [348, 153] width 13 height 15
type input "8"
click at [350, 151] on input "8" at bounding box center [348, 153] width 13 height 15
click at [360, 153] on icon at bounding box center [362, 153] width 4 height 5
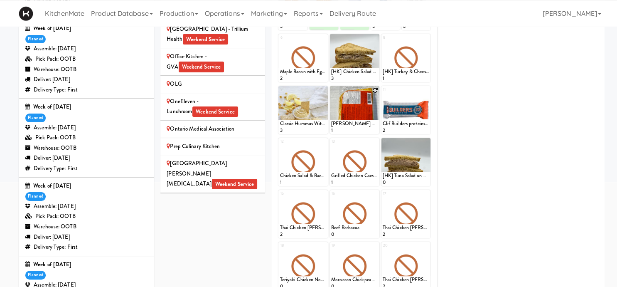
scroll to position [131, 0]
click at [425, 141] on icon at bounding box center [427, 142] width 6 height 6
click at [383, 146] on select "- Empty - Amazing Chocolate Chunk Cookie Bacon & Egg Breakfast Wrap Bistro Deli…" at bounding box center [406, 166] width 47 height 40
click option "[HK] Tuna Salad on Multigrain" at bounding box center [0, 0] width 0 height 0
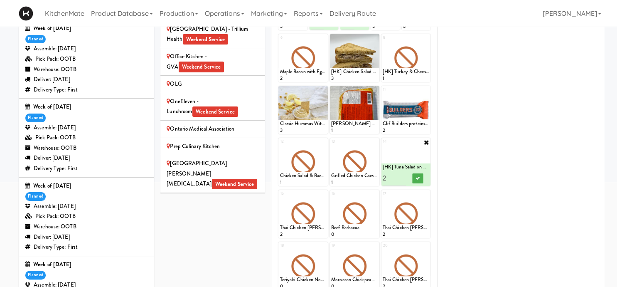
click at [401, 175] on input "2" at bounding box center [394, 177] width 23 height 15
type input "3"
click at [401, 175] on input "3" at bounding box center [394, 177] width 23 height 15
click at [416, 178] on icon at bounding box center [418, 178] width 4 height 5
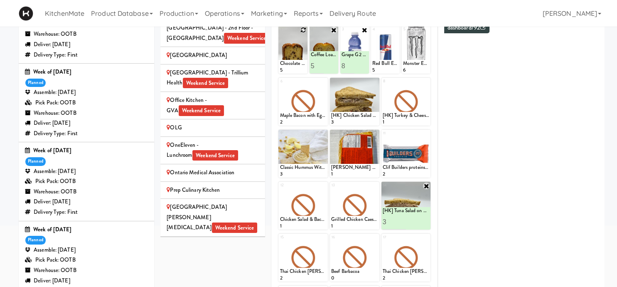
scroll to position [44, 0]
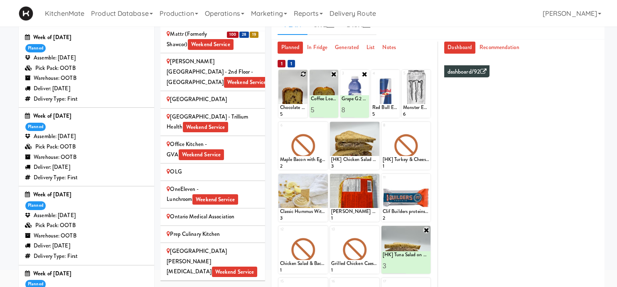
click at [303, 72] on icon at bounding box center [304, 74] width 6 height 6
click at [280, 78] on select "- Empty - Amazing Chocolate Chunk Cookie Bacon & Egg Breakfast Wrap Bistro Deli…" at bounding box center [293, 98] width 26 height 40
click option "Chocolate Chip Loaf Cake" at bounding box center [0, 0] width 0 height 0
click at [291, 109] on input "2" at bounding box center [286, 109] width 13 height 15
click at [291, 109] on input "3" at bounding box center [286, 109] width 13 height 15
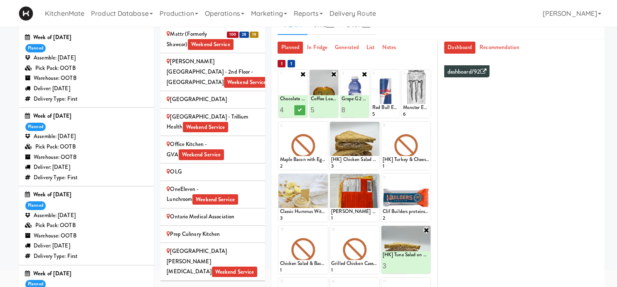
click at [291, 109] on input "4" at bounding box center [286, 109] width 13 height 15
type input "5"
click at [291, 109] on input "5" at bounding box center [286, 109] width 13 height 15
click at [300, 109] on icon at bounding box center [300, 110] width 4 height 5
click at [376, 127] on icon at bounding box center [376, 126] width 6 height 6
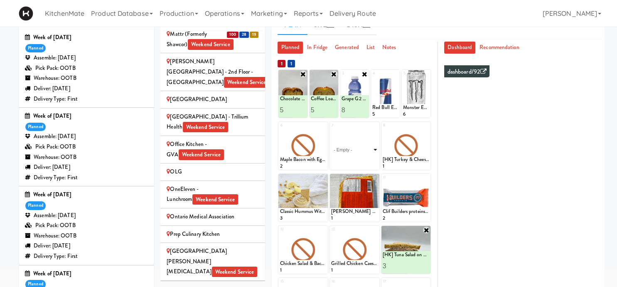
click at [331, 130] on select "- Empty - Amazing Chocolate Chunk Cookie Bacon & Egg Breakfast Wrap Bistro Deli…" at bounding box center [354, 150] width 47 height 40
click option "[HK] Chicken Salad on Multigrain" at bounding box center [0, 0] width 0 height 0
click at [353, 160] on input "2" at bounding box center [342, 161] width 23 height 15
type input "3"
click at [353, 160] on input "3" at bounding box center [342, 161] width 23 height 15
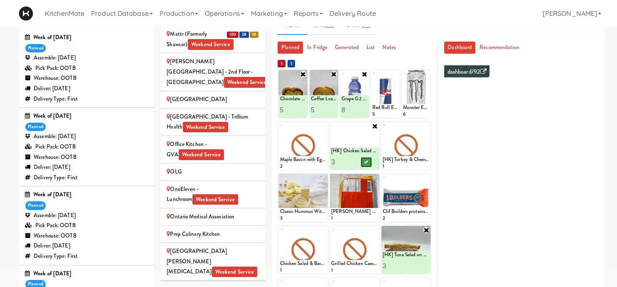
click at [362, 160] on button at bounding box center [366, 162] width 11 height 10
click at [429, 126] on icon at bounding box center [427, 126] width 6 height 6
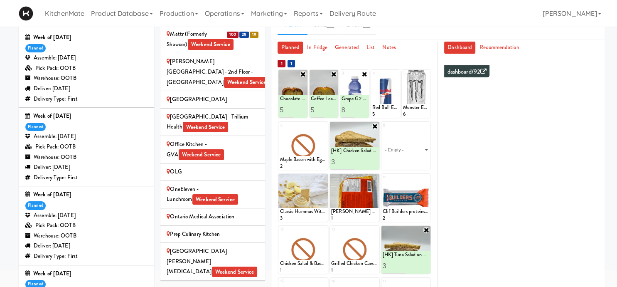
click at [383, 130] on select "- Empty - Amazing Chocolate Chunk Cookie Bacon & Egg Breakfast Wrap Bistro Deli…" at bounding box center [406, 150] width 47 height 40
click option "Bistro Deli Box" at bounding box center [0, 0] width 0 height 0
type input "2"
click at [401, 159] on input "2" at bounding box center [394, 161] width 23 height 15
click at [413, 160] on button at bounding box center [417, 162] width 11 height 10
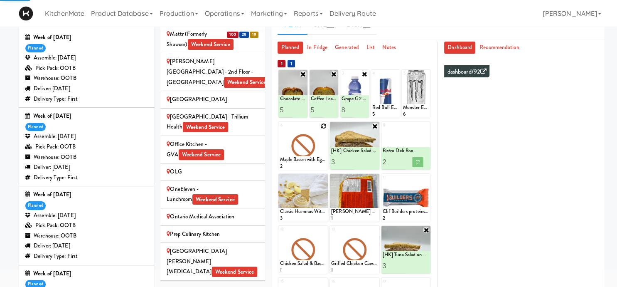
click at [321, 126] on icon at bounding box center [324, 126] width 6 height 6
click at [323, 126] on div "6 Maple Bacon with Egg & Cheddar on Sesame Seed Bagel 2" at bounding box center [303, 146] width 49 height 48
click option "Rotisserie Chicken Chipotle Wrap" at bounding box center [0, 0] width 0 height 0
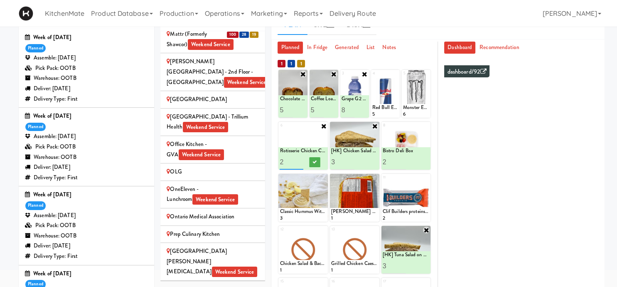
click at [300, 160] on input "2" at bounding box center [291, 161] width 23 height 15
click at [300, 160] on input "3" at bounding box center [291, 161] width 23 height 15
type input "4"
click at [300, 160] on input "4" at bounding box center [291, 161] width 23 height 15
click at [313, 162] on icon at bounding box center [315, 162] width 4 height 5
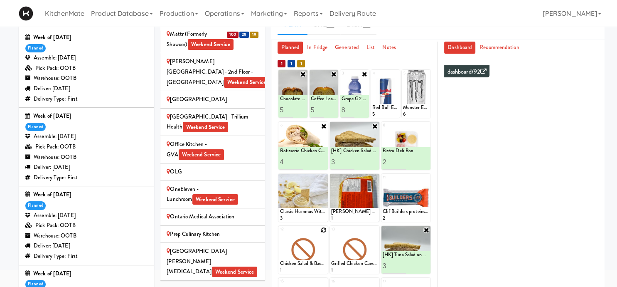
click at [323, 229] on icon at bounding box center [324, 230] width 6 height 6
click at [280, 234] on select "- Empty - Amazing Chocolate Chunk Cookie Bacon & Egg Breakfast Wrap Bistro Deli…" at bounding box center [303, 254] width 47 height 40
click option "Bacon & Egg Breakfast Wrap" at bounding box center [0, 0] width 0 height 0
click at [298, 262] on input "2" at bounding box center [291, 265] width 23 height 15
click at [308, 265] on div at bounding box center [315, 265] width 23 height 15
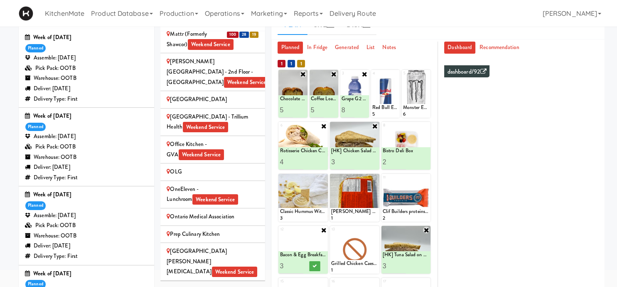
type input "3"
click at [301, 264] on input "3" at bounding box center [291, 265] width 23 height 15
click at [314, 264] on icon at bounding box center [315, 266] width 4 height 5
click at [375, 231] on icon at bounding box center [376, 230] width 6 height 6
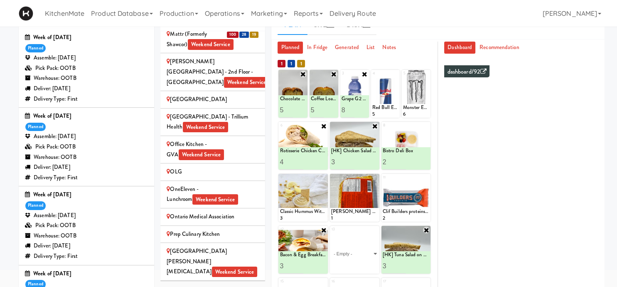
click at [331, 234] on select "- Empty - Amazing Chocolate Chunk Cookie Bacon & Egg Breakfast Wrap Bistro Deli…" at bounding box center [354, 254] width 47 height 40
click option "Sesame Tofu Rainbow Bowl" at bounding box center [0, 0] width 0 height 0
type input "2"
click at [352, 263] on input "2" at bounding box center [342, 265] width 23 height 15
click at [363, 265] on button at bounding box center [366, 266] width 11 height 10
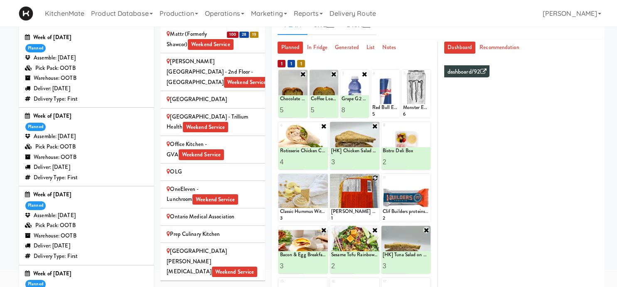
click at [377, 176] on icon at bounding box center [376, 178] width 6 height 6
click at [331, 182] on select "- Empty - Amazing Chocolate Chunk Cookie Bacon & Egg Breakfast Wrap Bistro Deli…" at bounding box center [354, 202] width 47 height 40
click option "[PERSON_NAME] Beef [PERSON_NAME]" at bounding box center [0, 0] width 0 height 0
click at [351, 211] on input "2" at bounding box center [342, 213] width 23 height 15
click at [351, 211] on input "3" at bounding box center [342, 213] width 23 height 15
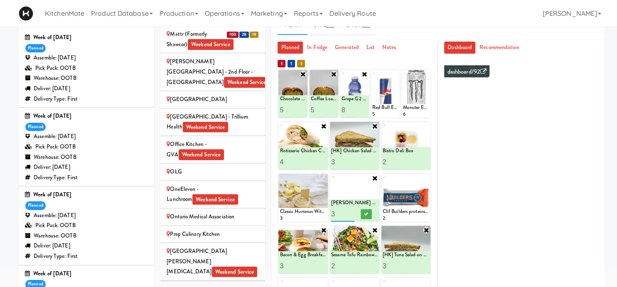
type input "4"
click at [351, 212] on input "4" at bounding box center [342, 213] width 23 height 15
click at [365, 215] on icon at bounding box center [366, 214] width 4 height 5
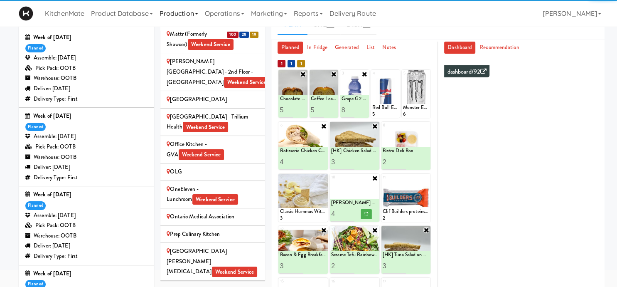
scroll to position [0, 0]
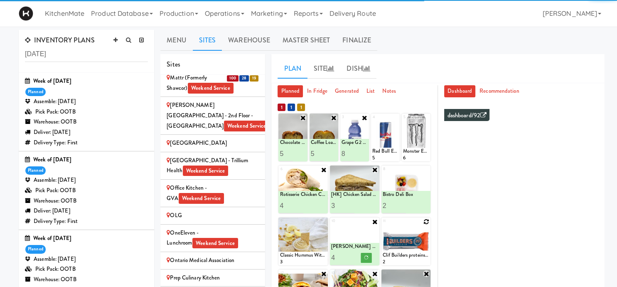
click at [428, 221] on icon at bounding box center [427, 222] width 6 height 6
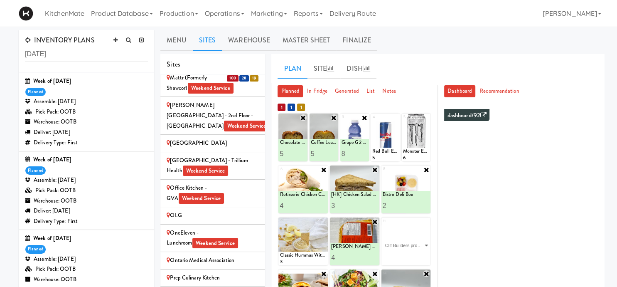
click option "Clif Builders proteins Bar Chocolate" at bounding box center [0, 0] width 0 height 0
click at [404, 256] on input "2" at bounding box center [394, 257] width 23 height 15
click at [404, 256] on input "3" at bounding box center [394, 257] width 23 height 15
type input "4"
click at [404, 256] on input "4" at bounding box center [394, 257] width 23 height 15
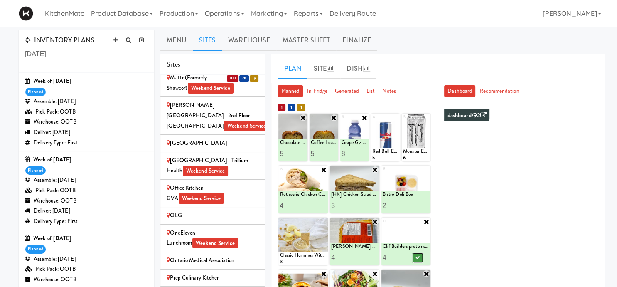
click at [417, 257] on icon at bounding box center [418, 257] width 4 height 5
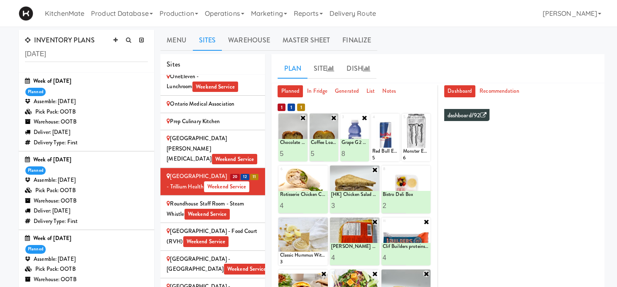
scroll to position [1505, 0]
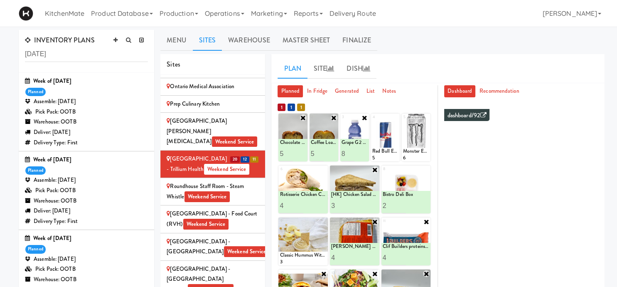
click at [243, 237] on div "Scarborough Birchmount Hospital - Main Lobby Weekend Service" at bounding box center [213, 247] width 92 height 20
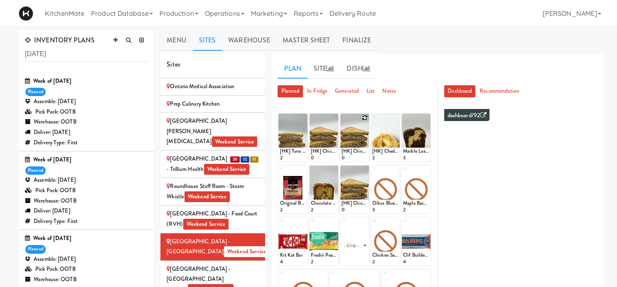
click at [363, 118] on icon at bounding box center [365, 118] width 6 height 6
click at [342, 121] on select "- Empty - Amazing Chocolate Chunk Cookie Bacon & Egg Breakfast Wrap Bistro Deli…" at bounding box center [355, 141] width 26 height 40
click option "[HK] Chicken Salad on Multigrain" at bounding box center [0, 0] width 0 height 0
click at [350, 151] on input "2" at bounding box center [348, 153] width 13 height 15
type input "3"
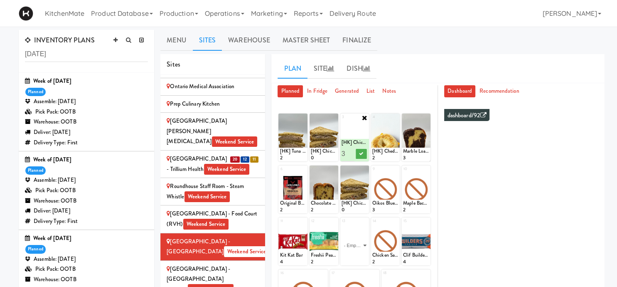
click at [350, 151] on input "3" at bounding box center [348, 153] width 13 height 15
click at [359, 154] on button at bounding box center [361, 154] width 11 height 10
click at [336, 118] on icon at bounding box center [334, 118] width 6 height 6
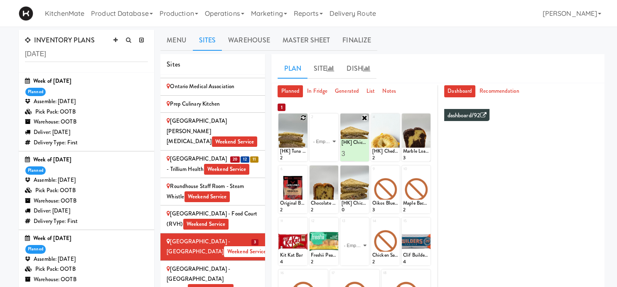
click at [305, 121] on div at bounding box center [293, 138] width 29 height 48
click at [302, 114] on div at bounding box center [293, 138] width 29 height 48
click at [300, 133] on div at bounding box center [293, 138] width 29 height 48
click at [304, 114] on div at bounding box center [293, 138] width 29 height 48
click at [304, 116] on icon at bounding box center [304, 118] width 6 height 6
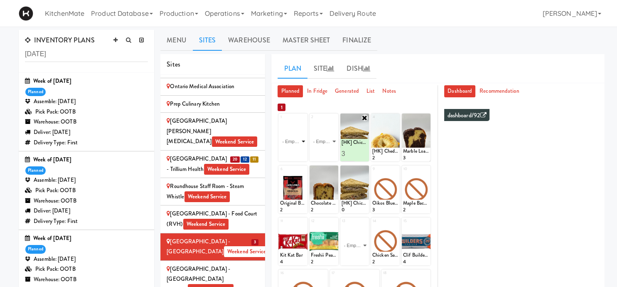
click at [280, 121] on select "- Empty - Amazing Chocolate Chunk Cookie Bacon & Egg Breakfast Wrap Bistro Deli…" at bounding box center [293, 141] width 26 height 40
click option "[HK] Tuna Salad on Multigrain" at bounding box center [0, 0] width 0 height 0
click at [288, 153] on input "2" at bounding box center [286, 153] width 13 height 15
type input "3"
click at [288, 153] on input "3" at bounding box center [286, 153] width 13 height 15
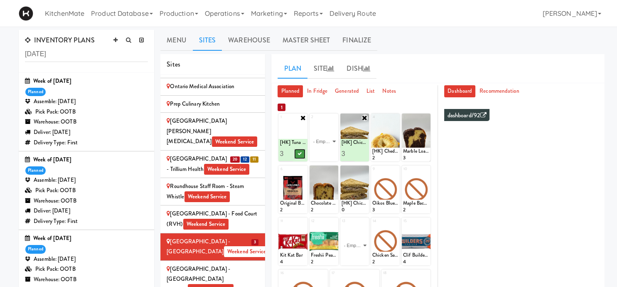
click at [300, 156] on button at bounding box center [299, 154] width 11 height 10
click at [334, 170] on icon at bounding box center [334, 170] width 6 height 6
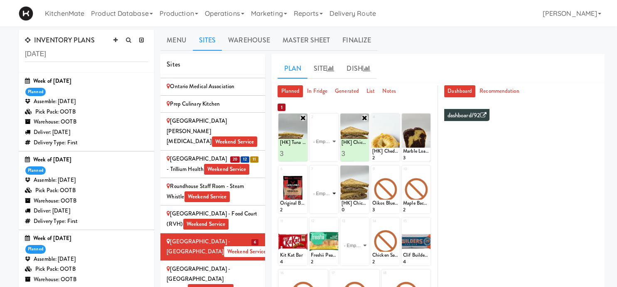
click at [311, 173] on select "- Empty - Amazing Chocolate Chunk Cookie Bacon & Egg Breakfast Wrap Bistro Deli…" at bounding box center [324, 193] width 26 height 40
click option "Chocolate Chip Loaf Cake" at bounding box center [0, 0] width 0 height 0
click at [318, 203] on input "2" at bounding box center [317, 205] width 13 height 15
click at [318, 203] on input "3" at bounding box center [317, 205] width 13 height 15
type input "4"
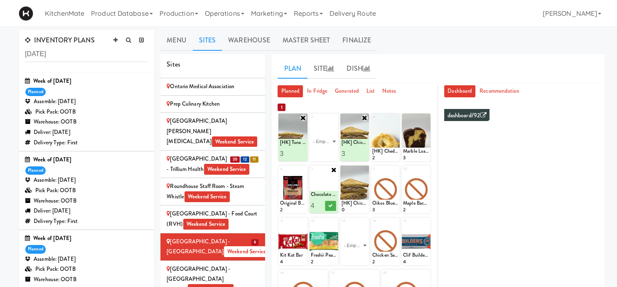
click at [322, 202] on input "4" at bounding box center [317, 205] width 13 height 15
click at [328, 203] on button at bounding box center [330, 206] width 11 height 10
click at [334, 221] on icon at bounding box center [334, 222] width 6 height 6
click at [311, 225] on select "- Empty - Amazing Chocolate Chunk Cookie Bacon & Egg Breakfast Wrap Bistro Deli…" at bounding box center [324, 245] width 26 height 40
click option "Freshii Peanut Butter Energii Bites" at bounding box center [0, 0] width 0 height 0
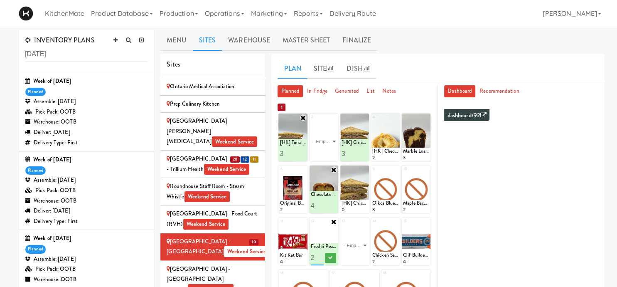
click at [320, 255] on input "2" at bounding box center [317, 257] width 13 height 15
click at [320, 255] on input "3" at bounding box center [317, 257] width 13 height 15
type input "4"
click at [320, 255] on input "4" at bounding box center [317, 257] width 13 height 15
click at [327, 254] on button at bounding box center [330, 258] width 11 height 10
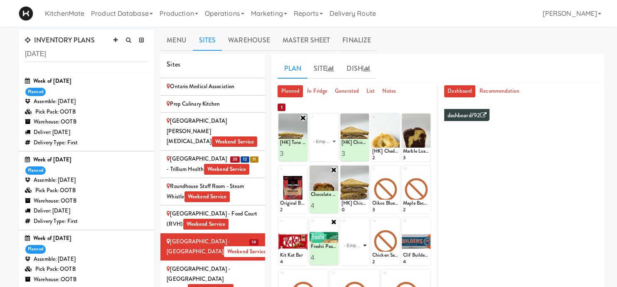
click at [342, 225] on select "- Empty - Amazing Chocolate Chunk Cookie Bacon & Egg Breakfast Wrap Bistro Deli…" at bounding box center [355, 245] width 26 height 40
click option "Rotisserie Chicken Chipotle Wrap" at bounding box center [0, 0] width 0 height 0
click at [350, 255] on input "2" at bounding box center [348, 257] width 13 height 15
type input "3"
click at [350, 255] on input "3" at bounding box center [348, 257] width 13 height 15
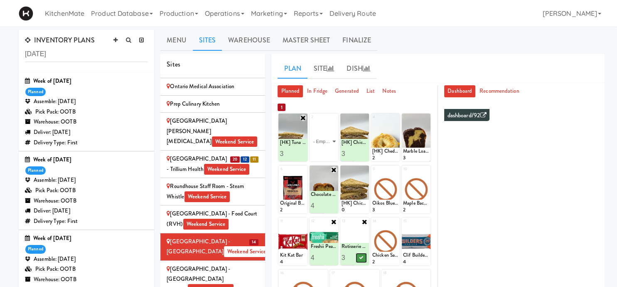
click at [360, 257] on button at bounding box center [361, 258] width 11 height 10
click at [395, 220] on icon at bounding box center [396, 222] width 6 height 6
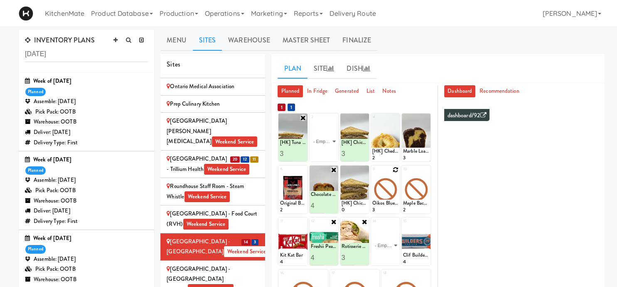
click at [392, 193] on div at bounding box center [385, 189] width 29 height 48
click at [428, 169] on icon at bounding box center [427, 170] width 6 height 6
click option "Bacon & Egg Breakfast Wrap" at bounding box center [0, 0] width 0 height 0
type input "2"
click at [410, 204] on input "2" at bounding box center [409, 205] width 13 height 15
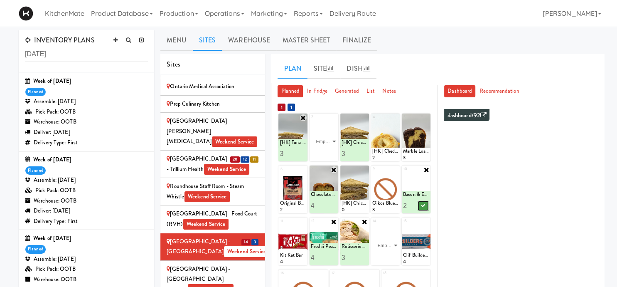
click at [425, 207] on icon at bounding box center [423, 205] width 4 height 5
click at [363, 116] on icon at bounding box center [365, 117] width 7 height 7
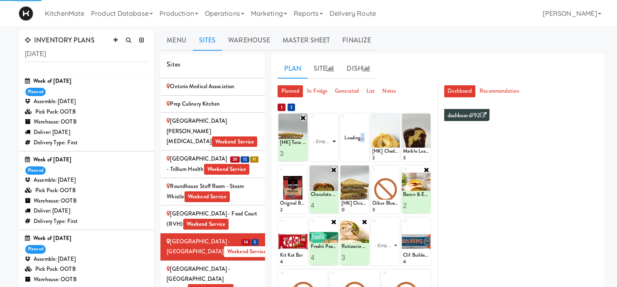
click at [311, 121] on select "- Empty - Amazing Chocolate Chunk Cookie Bacon & Egg Breakfast Wrap Bistro Deli…" at bounding box center [324, 141] width 26 height 40
click at [326, 140] on select "- Empty - Amazing Chocolate Chunk Cookie Bacon & Egg Breakfast Wrap Bistro Deli…" at bounding box center [324, 141] width 26 height 40
click at [327, 140] on select "- Empty - Amazing Chocolate Chunk Cookie Bacon & Egg Breakfast Wrap Bistro Deli…" at bounding box center [324, 141] width 26 height 40
click option "[HK] Chicken Salad on Multigrain" at bounding box center [0, 0] width 0 height 0
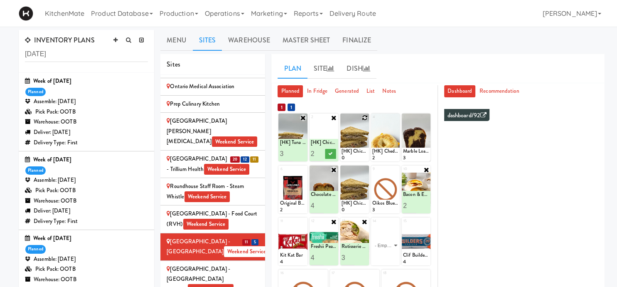
click at [322, 152] on input "2" at bounding box center [317, 153] width 13 height 15
type input "3"
click at [322, 152] on input "3" at bounding box center [317, 153] width 13 height 15
click at [329, 155] on icon at bounding box center [330, 153] width 4 height 5
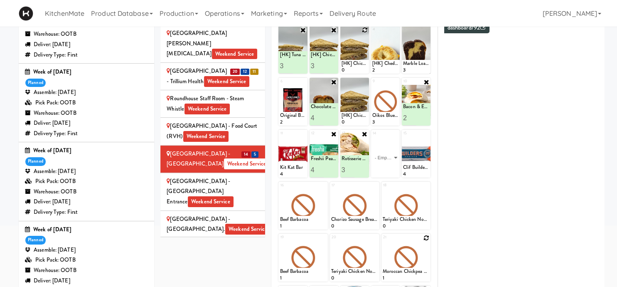
scroll to position [44, 0]
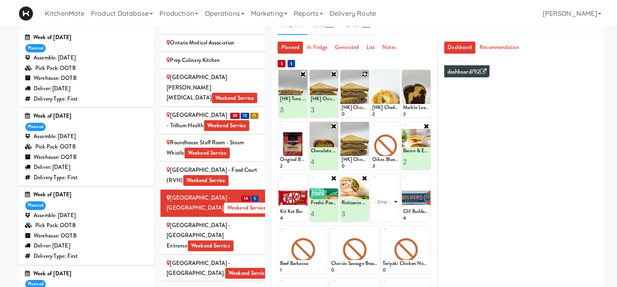
click at [373, 182] on select "- Empty - Amazing Chocolate Chunk Cookie Bacon & Egg Breakfast Wrap Bistro Deli…" at bounding box center [386, 202] width 26 height 40
click option "Clif Builders proteins Bar Chocolate Mint" at bounding box center [0, 0] width 0 height 0
click at [383, 212] on input "2" at bounding box center [379, 213] width 13 height 15
click at [383, 212] on input "3" at bounding box center [379, 213] width 13 height 15
click at [383, 212] on input "4" at bounding box center [379, 213] width 13 height 15
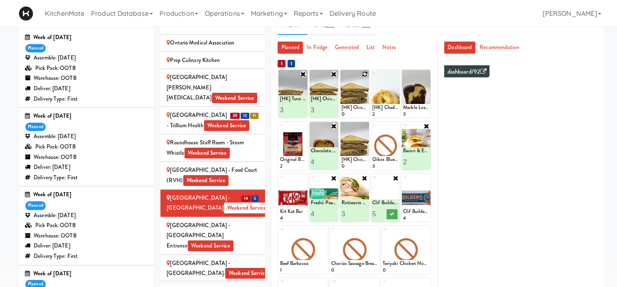
type input "5"
click at [383, 212] on input "5" at bounding box center [379, 213] width 13 height 15
click at [393, 212] on icon at bounding box center [392, 214] width 4 height 5
click at [366, 124] on icon at bounding box center [365, 126] width 6 height 6
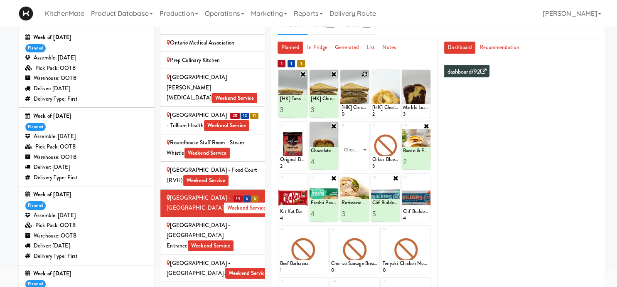
click option "Chocolate Chip Loaf Cake" at bounding box center [0, 0] width 0 height 0
click at [352, 160] on input "2" at bounding box center [348, 161] width 13 height 15
click at [352, 160] on input "3" at bounding box center [348, 161] width 13 height 15
type input "4"
click at [352, 160] on input "4" at bounding box center [348, 161] width 13 height 15
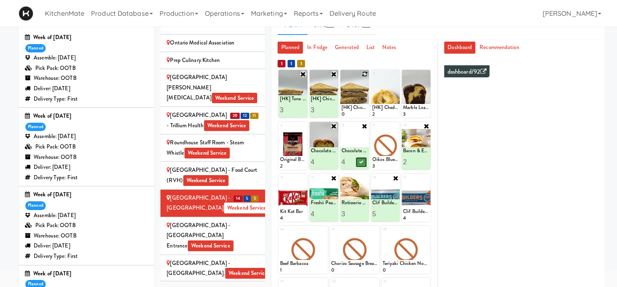
click at [362, 161] on icon at bounding box center [362, 162] width 4 height 5
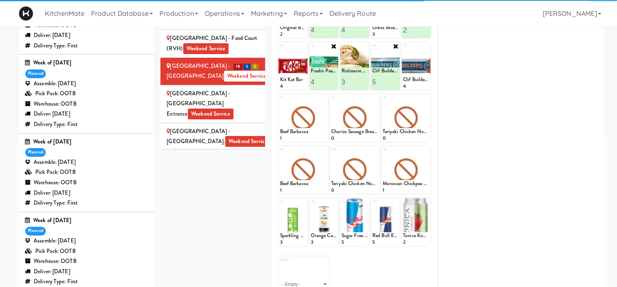
scroll to position [88, 0]
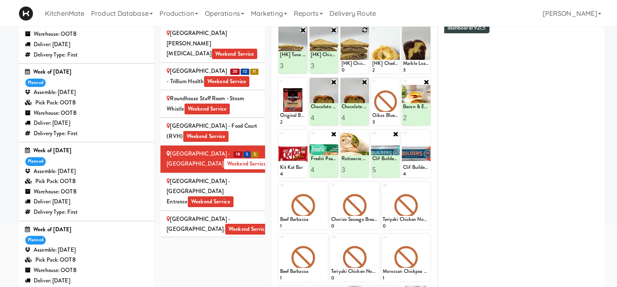
click at [365, 79] on icon at bounding box center [365, 82] width 7 height 7
click at [365, 81] on icon at bounding box center [365, 82] width 6 height 6
click at [342, 86] on select "- Empty - Amazing Chocolate Chunk Cookie Bacon & Egg Breakfast Wrap Bistro Deli…" at bounding box center [355, 106] width 26 height 40
click option "Classic Hummus With Crackers" at bounding box center [0, 0] width 0 height 0
click at [351, 114] on input "2" at bounding box center [348, 117] width 13 height 15
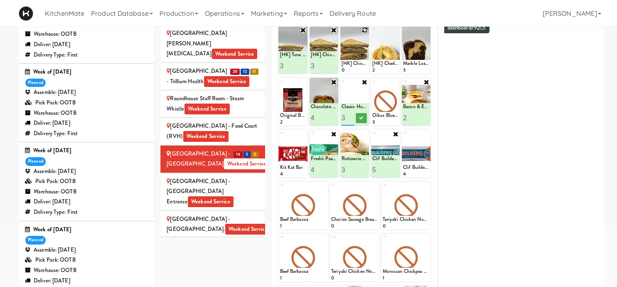
click at [351, 114] on input "3" at bounding box center [348, 117] width 13 height 15
type input "4"
click at [352, 116] on input "4" at bounding box center [348, 117] width 13 height 15
click at [360, 117] on button at bounding box center [361, 118] width 11 height 10
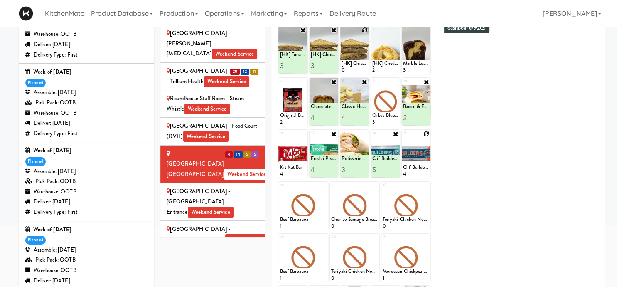
scroll to position [44, 0]
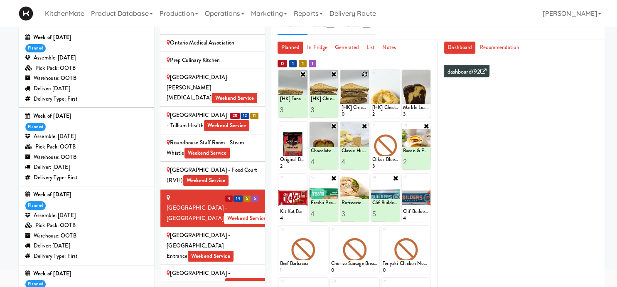
click at [365, 72] on icon at bounding box center [365, 74] width 6 height 6
click at [342, 78] on select "- Empty - Amazing Chocolate Chunk Cookie Bacon & Egg Breakfast Wrap Bistro Deli…" at bounding box center [355, 98] width 26 height 40
click option "[HK] Spicy Buffalo Chicken Wrap" at bounding box center [0, 0] width 0 height 0
type input "2"
click at [350, 108] on input "2" at bounding box center [348, 109] width 13 height 15
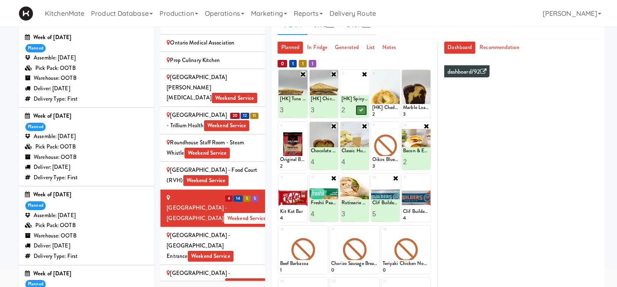
click at [363, 112] on icon at bounding box center [362, 110] width 4 height 5
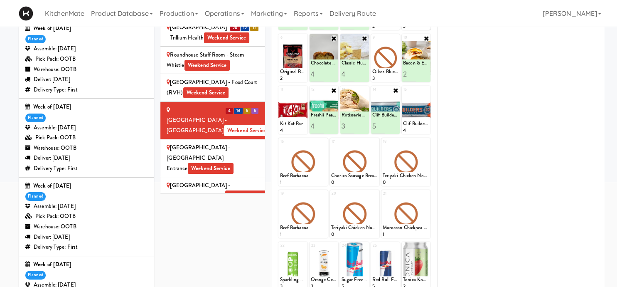
scroll to position [230, 0]
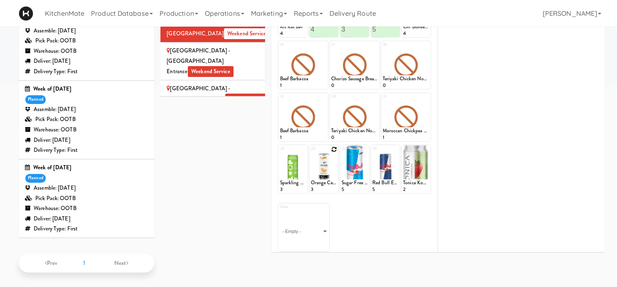
click at [333, 148] on icon at bounding box center [334, 149] width 6 height 6
click at [311, 153] on select "- Empty - Amazing Chocolate Chunk Cookie Bacon & Egg Breakfast Wrap Bistro Deli…" at bounding box center [324, 173] width 26 height 40
click option "Orange Celsius Energy Drink" at bounding box center [0, 0] width 0 height 0
click at [321, 183] on input "2" at bounding box center [317, 185] width 13 height 15
type input "3"
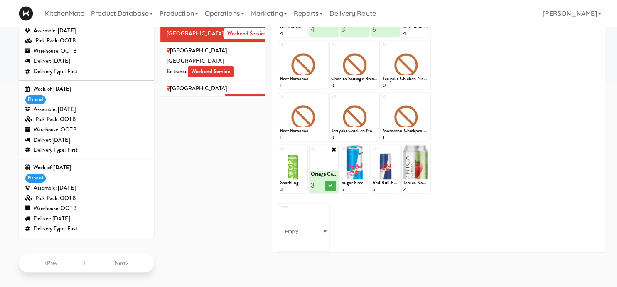
click at [321, 183] on input "3" at bounding box center [317, 185] width 13 height 15
click at [329, 185] on icon at bounding box center [330, 185] width 4 height 5
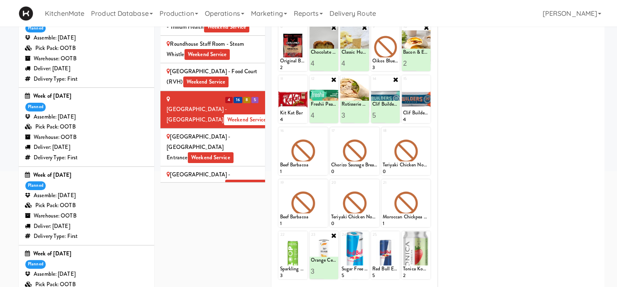
click at [254, 132] on div "Scarborough General Hospital - Tower Wing Entrance Weekend Service" at bounding box center [213, 147] width 92 height 31
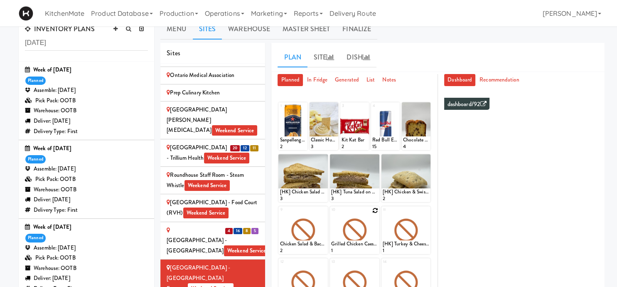
scroll to position [0, 0]
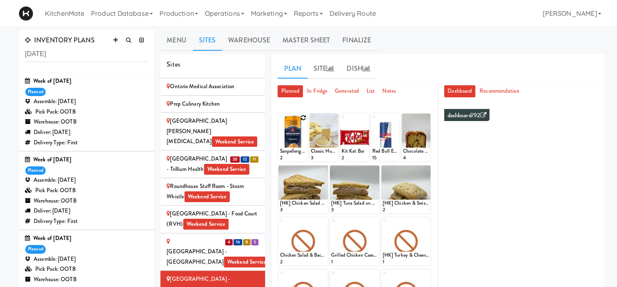
click at [304, 116] on icon at bounding box center [304, 118] width 6 height 6
click at [280, 121] on select "- Empty - Amazing Chocolate Chunk Cookie Bacon & Egg Breakfast Wrap Bistro Deli…" at bounding box center [293, 141] width 26 height 40
click option "Sanpellengrino Aranciata" at bounding box center [0, 0] width 0 height 0
click at [291, 151] on input "2" at bounding box center [286, 153] width 13 height 15
click at [291, 151] on input "3" at bounding box center [286, 153] width 13 height 15
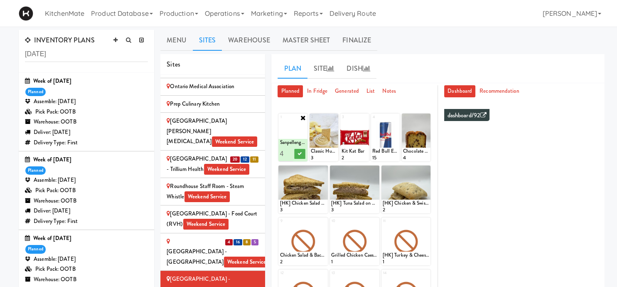
type input "4"
click at [291, 151] on input "4" at bounding box center [286, 153] width 13 height 15
click at [299, 152] on icon at bounding box center [300, 153] width 4 height 5
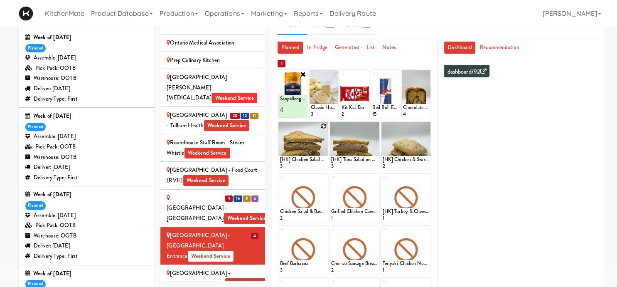
click at [322, 124] on icon at bounding box center [324, 126] width 6 height 6
click at [280, 130] on select "- Empty - Amazing Chocolate Chunk Cookie Bacon & Egg Breakfast Wrap Bistro Deli…" at bounding box center [303, 150] width 47 height 40
click option "[HK] Chicken Salad on Multigrain" at bounding box center [0, 0] width 0 height 0
click at [299, 159] on input "2" at bounding box center [291, 161] width 23 height 15
type input "3"
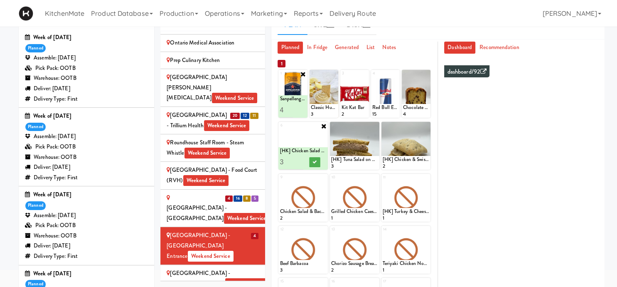
click at [299, 159] on input "3" at bounding box center [291, 161] width 23 height 15
click at [312, 160] on button at bounding box center [315, 162] width 11 height 10
click at [375, 124] on icon at bounding box center [376, 126] width 6 height 6
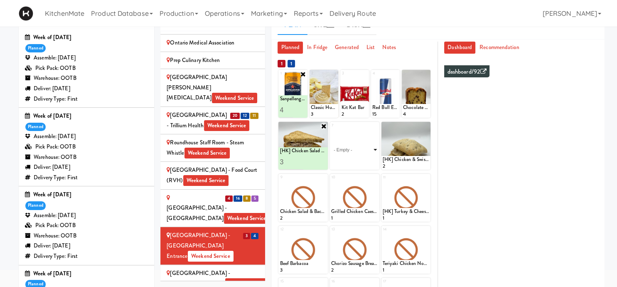
click at [331, 130] on select "- Empty - Amazing Chocolate Chunk Cookie Bacon & Egg Breakfast Wrap Bistro Deli…" at bounding box center [354, 150] width 47 height 40
click option "[HK] Tuna Salad on Multigrain" at bounding box center [0, 0] width 0 height 0
click at [352, 160] on input "2" at bounding box center [342, 161] width 23 height 15
type input "3"
click at [352, 160] on input "3" at bounding box center [342, 161] width 23 height 15
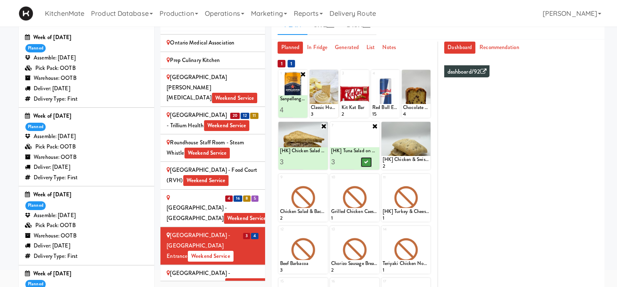
click at [368, 161] on icon at bounding box center [366, 162] width 4 height 5
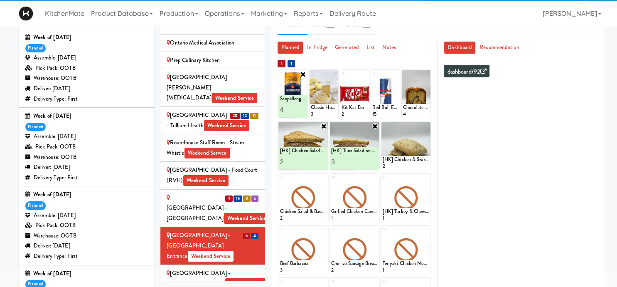
type input "2"
click at [301, 163] on input "2" at bounding box center [291, 161] width 23 height 15
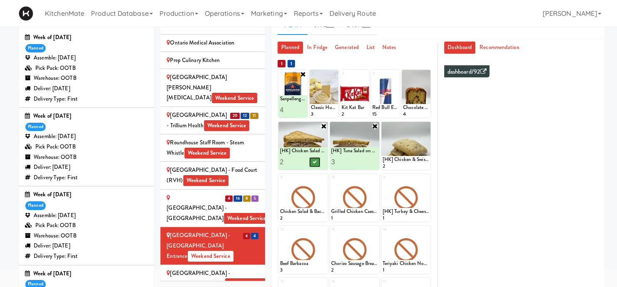
click at [314, 161] on icon at bounding box center [315, 162] width 4 height 5
click at [325, 175] on icon at bounding box center [324, 178] width 6 height 6
click at [280, 182] on select "- Empty - Amazing Chocolate Chunk Cookie Bacon & Egg Breakfast Wrap Bistro Deli…" at bounding box center [303, 202] width 47 height 40
click option "Bacon & Egg Breakfast Wrap" at bounding box center [0, 0] width 0 height 0
type input "2"
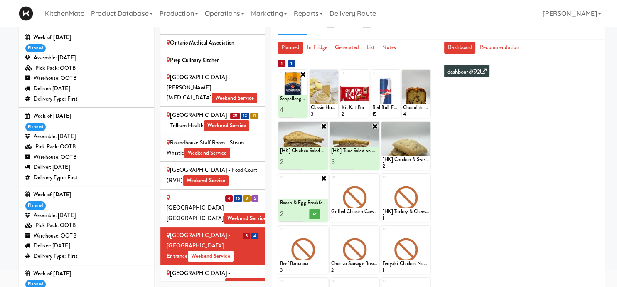
click at [302, 210] on input "2" at bounding box center [291, 213] width 23 height 15
click at [315, 216] on button at bounding box center [315, 214] width 11 height 10
click at [377, 177] on icon at bounding box center [376, 178] width 6 height 6
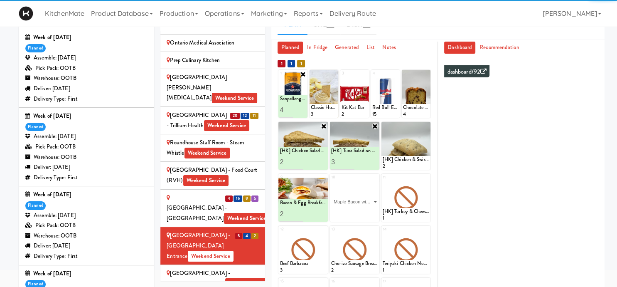
click option "Maple Bacon with Egg & Cheddar on Sesame Seed Bagel" at bounding box center [0, 0] width 0 height 0
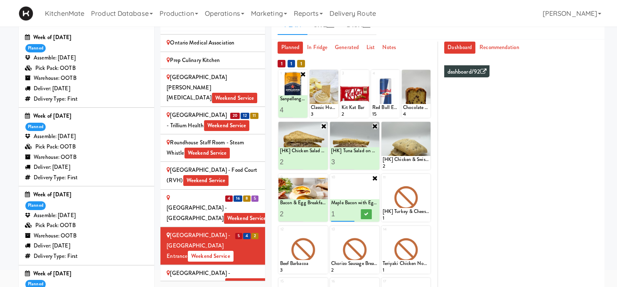
type input "2"
click at [349, 212] on input "2" at bounding box center [342, 213] width 23 height 15
click at [368, 211] on button at bounding box center [366, 214] width 11 height 10
click at [427, 177] on icon at bounding box center [427, 178] width 6 height 6
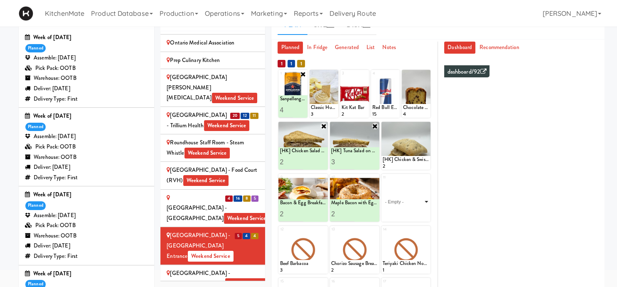
click at [383, 182] on select "- Empty - Amazing Chocolate Chunk Cookie Bacon & Egg Breakfast Wrap Bistro Deli…" at bounding box center [406, 202] width 47 height 40
click option "Rotisserie Chicken Chipotle Wrap" at bounding box center [0, 0] width 0 height 0
click at [402, 212] on input "2" at bounding box center [394, 213] width 23 height 15
type input "3"
click at [402, 210] on input "3" at bounding box center [394, 213] width 23 height 15
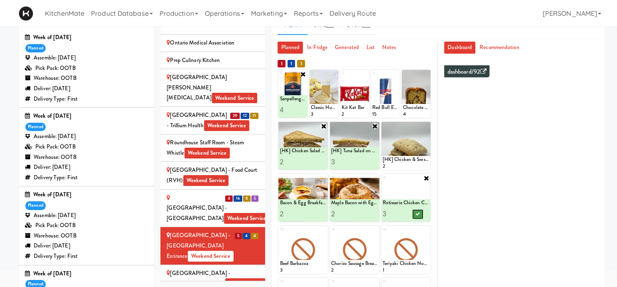
click at [417, 210] on button at bounding box center [417, 214] width 11 height 10
click at [429, 126] on icon at bounding box center [427, 126] width 6 height 6
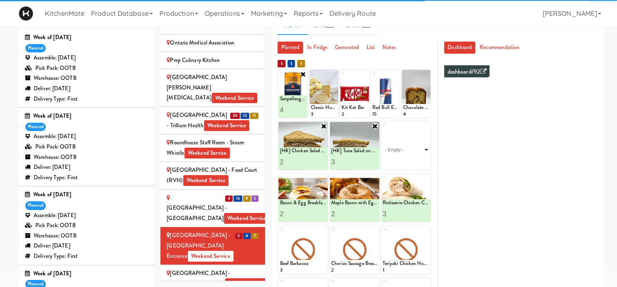
click at [383, 130] on select "- Empty - Amazing Chocolate Chunk Cookie Bacon & Egg Breakfast Wrap Bistro Deli…" at bounding box center [406, 150] width 47 height 40
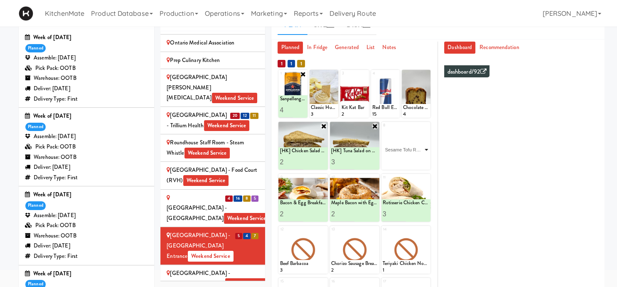
click option "Sesame Tofu Rainbow Bowl" at bounding box center [0, 0] width 0 height 0
click at [415, 163] on button at bounding box center [417, 162] width 11 height 10
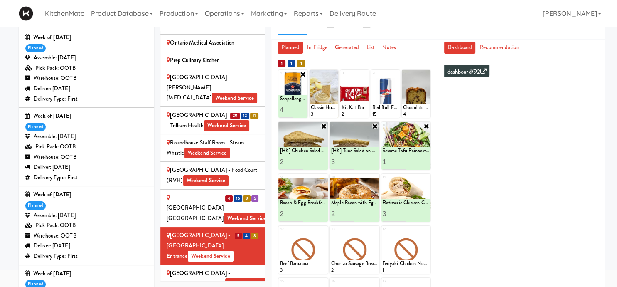
click at [249, 268] on div "SickKids Hospital - Main St. Weekend Service" at bounding box center [213, 278] width 92 height 20
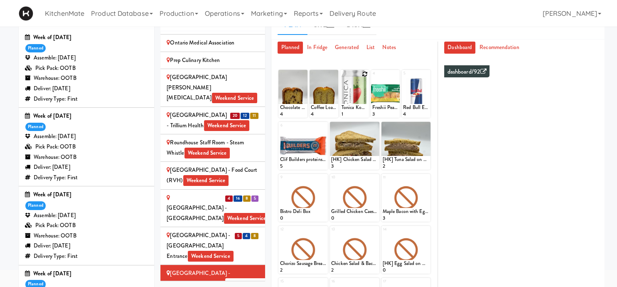
click at [365, 71] on icon at bounding box center [365, 74] width 6 height 6
click at [342, 78] on select "- Empty - Amazing Chocolate Chunk Cookie Bacon & Egg Breakfast Wrap Bistro Deli…" at bounding box center [355, 98] width 26 height 40
click option "Tonica Kombucha [PERSON_NAME] Bounce" at bounding box center [0, 0] width 0 height 0
click at [350, 108] on input "2" at bounding box center [348, 109] width 13 height 15
click at [350, 108] on input "3" at bounding box center [348, 109] width 13 height 15
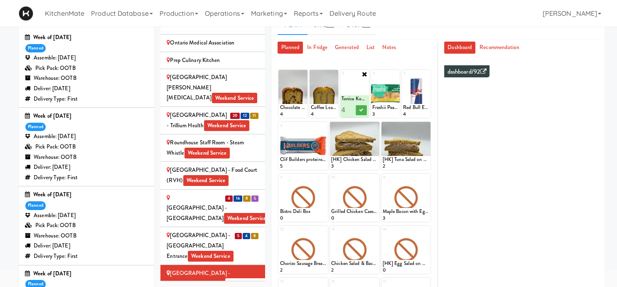
click at [350, 108] on input "4" at bounding box center [348, 109] width 13 height 15
type input "5"
click at [351, 107] on input "5" at bounding box center [348, 109] width 13 height 15
click at [360, 109] on icon at bounding box center [362, 110] width 4 height 5
click at [373, 126] on icon at bounding box center [376, 126] width 6 height 6
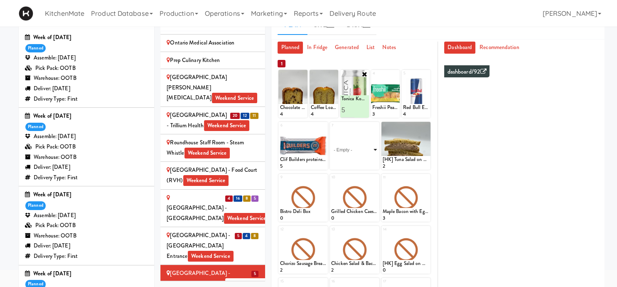
click at [331, 130] on select "- Empty - Amazing Chocolate Chunk Cookie Bacon & Egg Breakfast Wrap Bistro Deli…" at bounding box center [354, 150] width 47 height 40
click option "[HK] Tuna Salad on Multigrain" at bounding box center [0, 0] width 0 height 0
type input "2"
click at [348, 159] on input "2" at bounding box center [342, 161] width 23 height 15
click at [361, 162] on div at bounding box center [366, 161] width 23 height 15
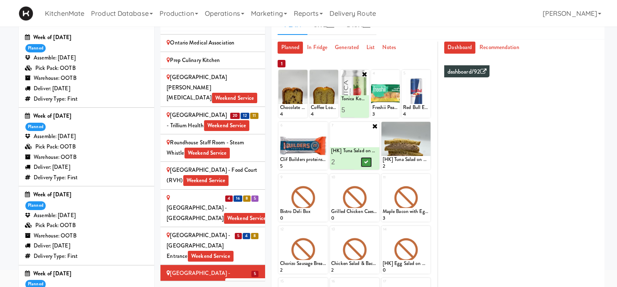
click at [367, 160] on icon at bounding box center [366, 162] width 4 height 5
click at [427, 126] on icon at bounding box center [427, 126] width 6 height 6
click at [383, 130] on select "- Empty - Amazing Chocolate Chunk Cookie Bacon & Egg Breakfast Wrap Bistro Deli…" at bounding box center [406, 150] width 47 height 40
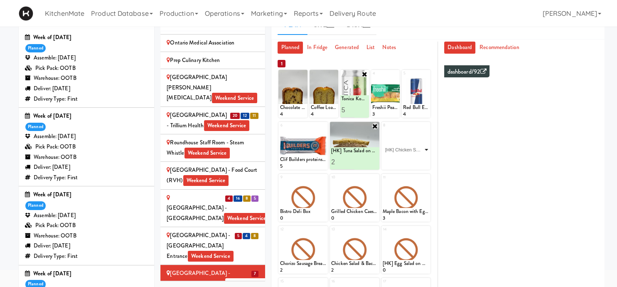
click option "[HK] Chicken Salad on Multigrain" at bounding box center [0, 0] width 0 height 0
type input "2"
click at [402, 159] on input "2" at bounding box center [394, 161] width 23 height 15
click at [417, 160] on icon at bounding box center [418, 162] width 4 height 5
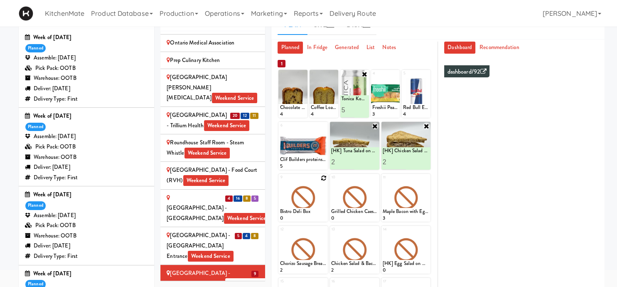
click at [324, 177] on icon at bounding box center [324, 178] width 6 height 6
click at [280, 182] on select "- Empty - Amazing Chocolate Chunk Cookie Bacon & Egg Breakfast Wrap Bistro Deli…" at bounding box center [303, 202] width 47 height 40
click option "Bistro Deli Box" at bounding box center [0, 0] width 0 height 0
type input "2"
drag, startPoint x: 299, startPoint y: 211, endPoint x: 307, endPoint y: 213, distance: 9.1
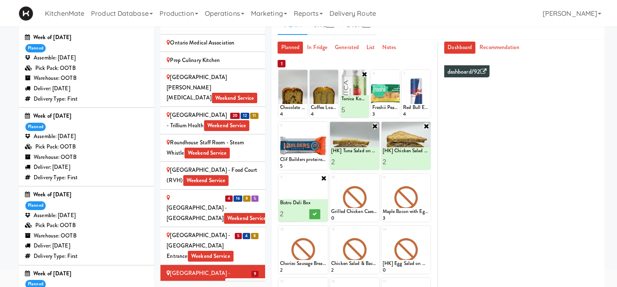
click at [299, 210] on input "2" at bounding box center [291, 213] width 23 height 15
click at [310, 214] on button at bounding box center [315, 214] width 11 height 10
click at [375, 176] on icon at bounding box center [376, 178] width 6 height 6
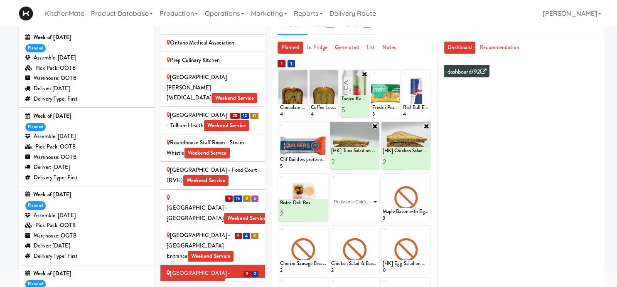
click option "Rotisserie Chicken Chipotle Wrap" at bounding box center [0, 0] width 0 height 0
click at [351, 211] on input "2" at bounding box center [342, 213] width 23 height 15
click at [351, 211] on input "3" at bounding box center [342, 213] width 23 height 15
click at [368, 215] on icon at bounding box center [366, 214] width 4 height 5
click at [353, 212] on input "4" at bounding box center [342, 213] width 23 height 15
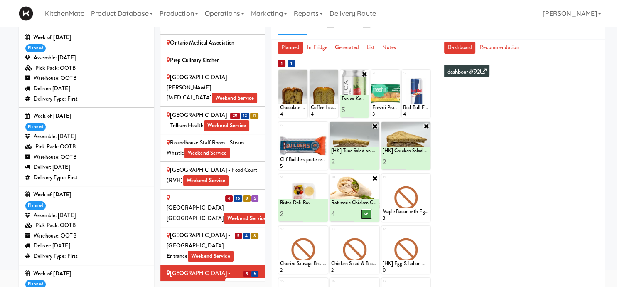
click at [366, 213] on icon at bounding box center [366, 214] width 4 height 5
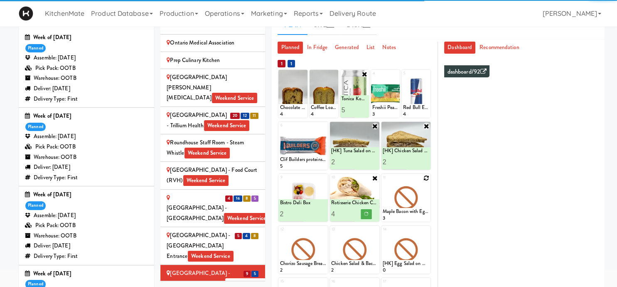
click at [427, 179] on icon at bounding box center [427, 178] width 6 height 6
click at [383, 182] on select "- Empty - Amazing Chocolate Chunk Cookie Bacon & Egg Breakfast Wrap Bistro Deli…" at bounding box center [406, 202] width 47 height 40
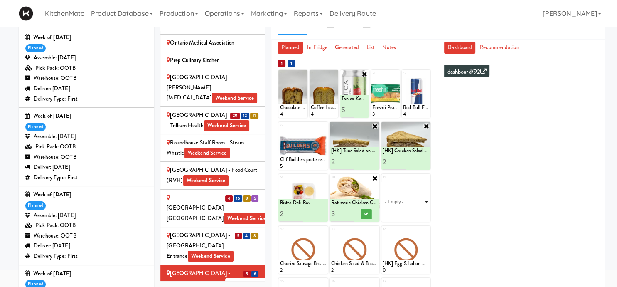
type input "3"
click at [352, 215] on input "3" at bounding box center [342, 213] width 23 height 15
click at [364, 210] on button at bounding box center [366, 214] width 11 height 10
click at [383, 182] on select "- Empty - Amazing Chocolate Chunk Cookie Bacon & Egg Breakfast Wrap Bistro Deli…" at bounding box center [406, 202] width 47 height 40
click option "Maple Bacon with Egg & Cheddar on Sesame Seed Bagel" at bounding box center [0, 0] width 0 height 0
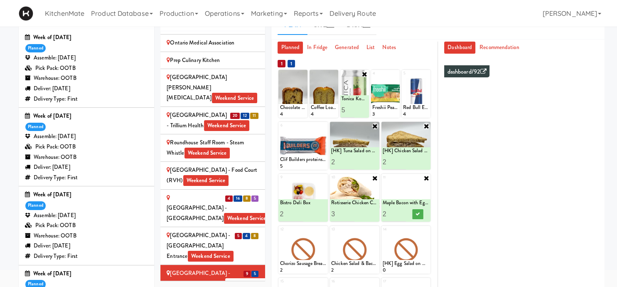
type input "2"
click at [403, 212] on input "2" at bounding box center [394, 213] width 23 height 15
click at [417, 213] on icon at bounding box center [418, 214] width 4 height 5
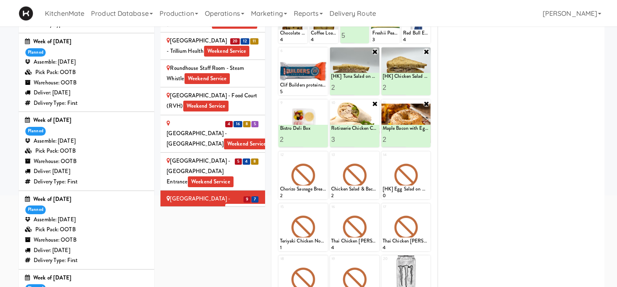
scroll to position [131, 0]
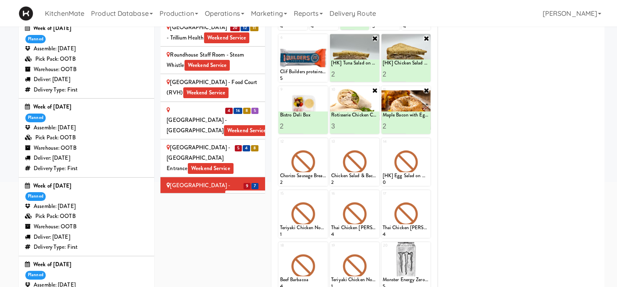
click at [234, 208] on div "St. Joseph's Health Centre Weekend Service" at bounding box center [213, 218] width 92 height 20
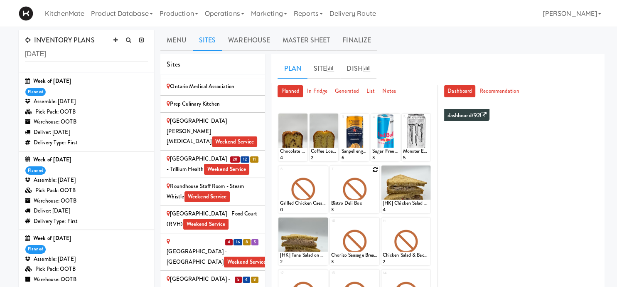
scroll to position [44, 0]
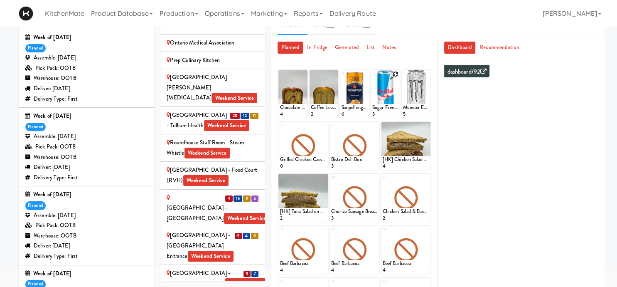
click at [397, 71] on icon at bounding box center [396, 74] width 6 height 6
click at [373, 78] on select "- Empty - Amazing Chocolate Chunk Cookie Bacon & Egg Breakfast Wrap Bistro Deli…" at bounding box center [386, 98] width 26 height 40
click option "Sugar Free Red Bull" at bounding box center [0, 0] width 0 height 0
click at [382, 107] on input "2" at bounding box center [379, 109] width 13 height 15
click at [382, 107] on input "3" at bounding box center [379, 109] width 13 height 15
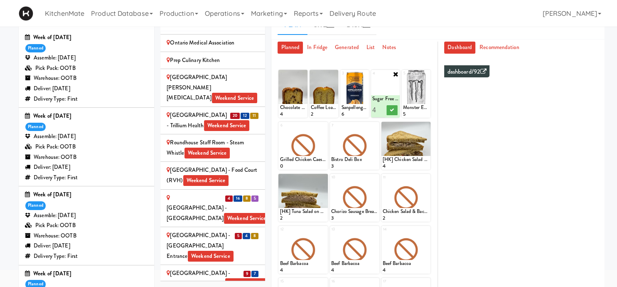
click at [382, 107] on input "4" at bounding box center [379, 109] width 13 height 15
click at [381, 105] on input "4" at bounding box center [379, 109] width 13 height 15
click at [380, 106] on input "5" at bounding box center [379, 109] width 13 height 15
type input "6"
click at [381, 106] on input "6" at bounding box center [379, 109] width 13 height 15
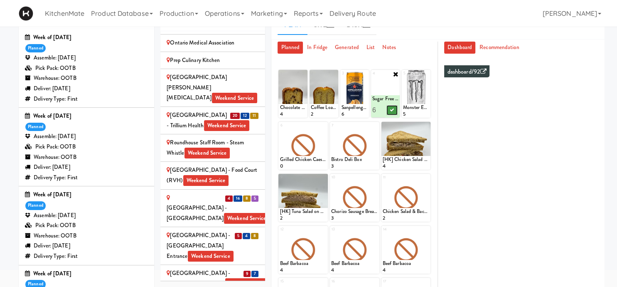
click at [393, 110] on icon at bounding box center [392, 110] width 4 height 5
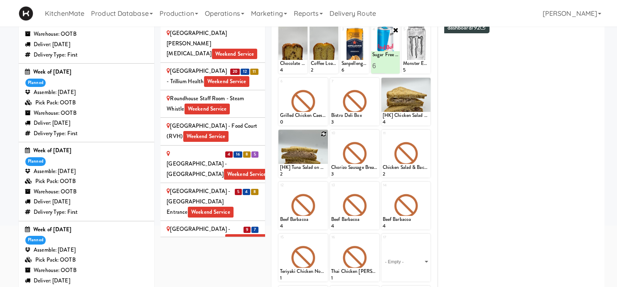
click at [321, 133] on icon at bounding box center [324, 134] width 6 height 6
click at [280, 138] on select "- Empty - Amazing Chocolate Chunk Cookie Bacon & Egg Breakfast Wrap Bistro Deli…" at bounding box center [303, 158] width 47 height 40
click option "[HK] Tuna Salad on Multigrain" at bounding box center [0, 0] width 0 height 0
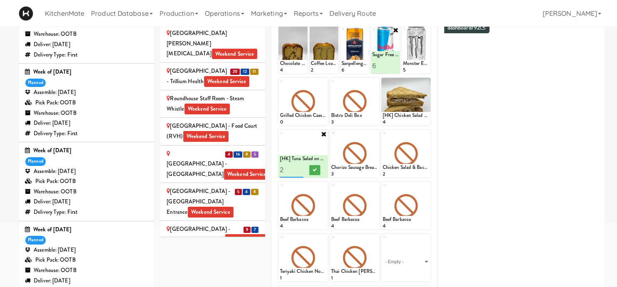
click at [299, 167] on input "2" at bounding box center [291, 169] width 23 height 15
click at [299, 167] on input "3" at bounding box center [291, 169] width 23 height 15
type input "4"
click at [299, 167] on input "4" at bounding box center [291, 169] width 23 height 15
click at [317, 169] on icon at bounding box center [315, 170] width 4 height 5
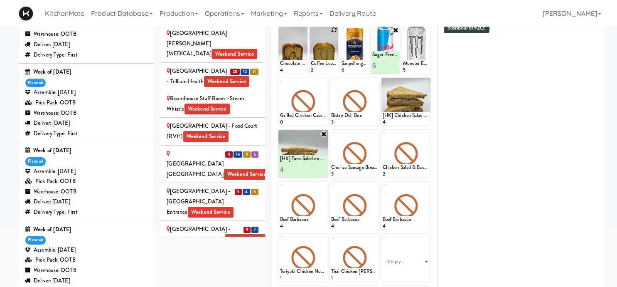
scroll to position [44, 0]
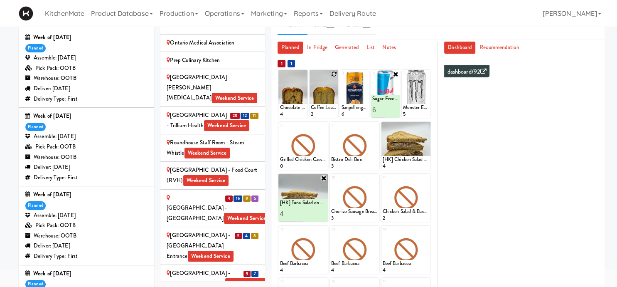
click at [335, 74] on icon at bounding box center [334, 74] width 6 height 6
click at [311, 78] on select "- Empty - Amazing Chocolate Chunk Cookie Bacon & Egg Breakfast Wrap Bistro Deli…" at bounding box center [324, 98] width 26 height 40
click option "Coffee Loaf Cake" at bounding box center [0, 0] width 0 height 0
click at [320, 107] on input "2" at bounding box center [317, 109] width 13 height 15
type input "3"
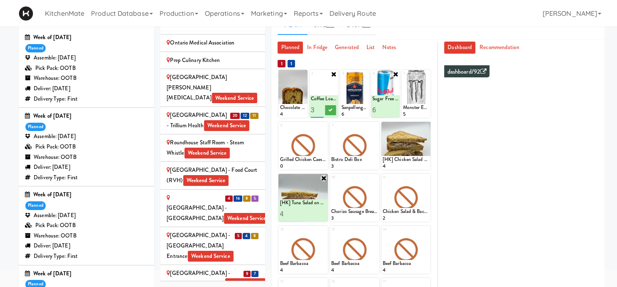
click at [320, 107] on input "3" at bounding box center [317, 109] width 13 height 15
click at [328, 109] on button at bounding box center [330, 110] width 11 height 10
click at [304, 72] on icon at bounding box center [304, 74] width 6 height 6
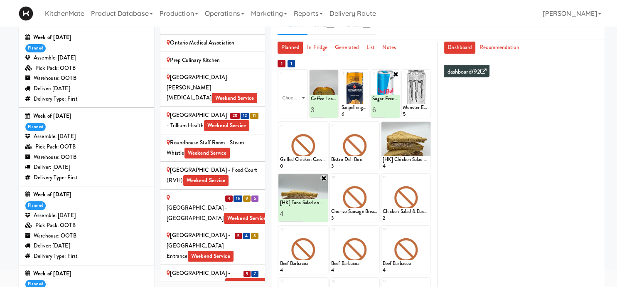
click option "Chocolate Chip Loaf Cake" at bounding box center [0, 0] width 0 height 0
click at [289, 107] on input "2" at bounding box center [286, 109] width 13 height 15
type input "3"
click at [289, 107] on input "3" at bounding box center [286, 109] width 13 height 15
click at [298, 109] on button at bounding box center [299, 110] width 11 height 10
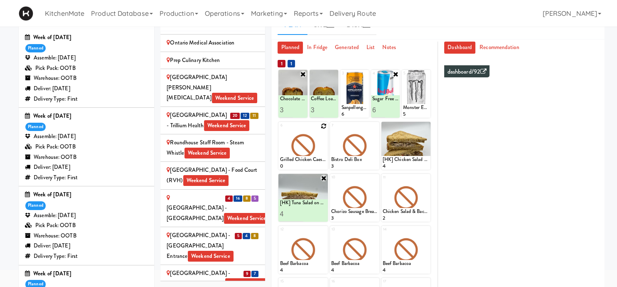
click at [322, 122] on div at bounding box center [303, 146] width 49 height 48
click at [325, 125] on icon at bounding box center [324, 126] width 6 height 6
click option "[HK] Egg, Bacon, Cheese on English Muffin" at bounding box center [0, 0] width 0 height 0
click at [325, 126] on icon at bounding box center [324, 126] width 7 height 7
click at [322, 139] on div "Loading..." at bounding box center [303, 146] width 49 height 48
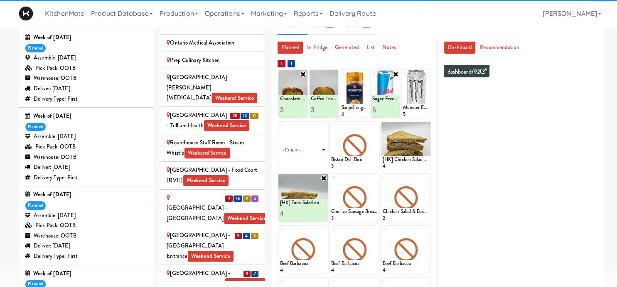
click at [320, 135] on select "- Empty - Amazing Chocolate Chunk Cookie Bacon & Egg Breakfast Wrap Bistro Deli…" at bounding box center [303, 150] width 47 height 40
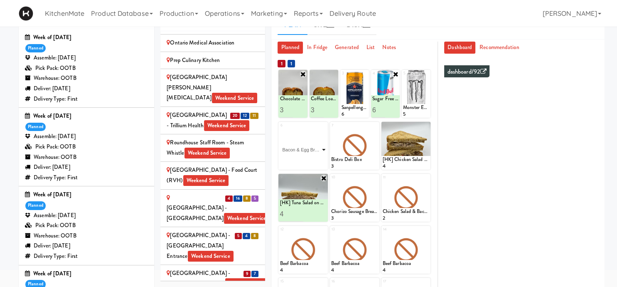
click option "Bacon & Egg Breakfast Wrap" at bounding box center [0, 0] width 0 height 0
click at [300, 159] on input "2" at bounding box center [291, 161] width 23 height 15
click at [312, 160] on button at bounding box center [315, 162] width 11 height 10
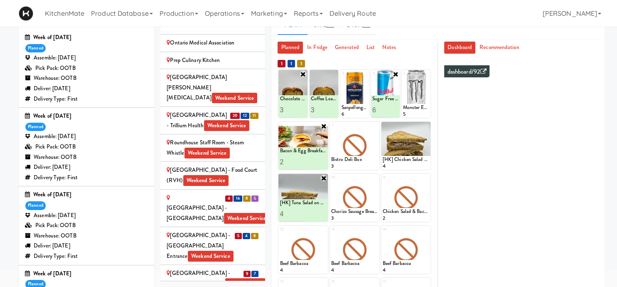
type input "3"
click at [299, 159] on input "3" at bounding box center [291, 161] width 23 height 15
click at [311, 161] on button at bounding box center [315, 162] width 11 height 10
click at [375, 125] on icon at bounding box center [376, 126] width 6 height 6
click at [331, 130] on select "- Empty - Amazing Chocolate Chunk Cookie Bacon & Egg Breakfast Wrap Bistro Deli…" at bounding box center [354, 150] width 47 height 40
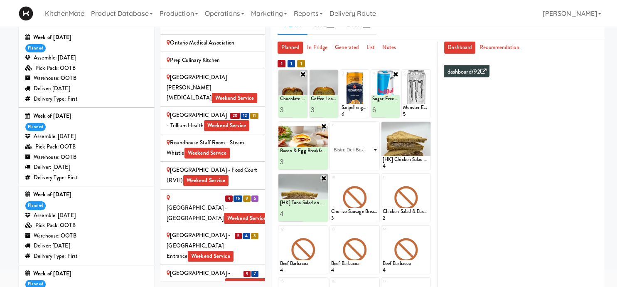
click option "Bistro Deli Box" at bounding box center [0, 0] width 0 height 0
click at [370, 160] on button at bounding box center [366, 162] width 11 height 10
click at [377, 175] on icon at bounding box center [376, 178] width 6 height 6
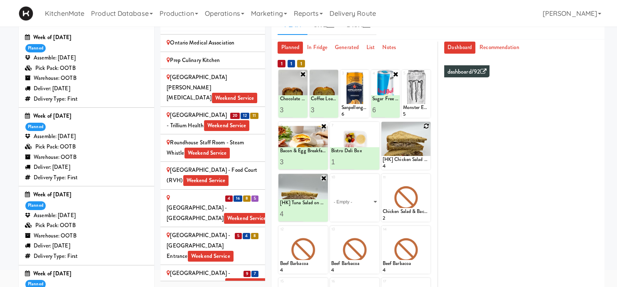
click at [428, 123] on icon at bounding box center [427, 126] width 6 height 6
click at [383, 130] on select "- Empty - Amazing Chocolate Chunk Cookie Bacon & Egg Breakfast Wrap Bistro Deli…" at bounding box center [406, 150] width 47 height 40
click option "[HK] Chicken Salad on Multigrain" at bounding box center [0, 0] width 0 height 0
type input "2"
click at [405, 159] on input "2" at bounding box center [394, 161] width 23 height 15
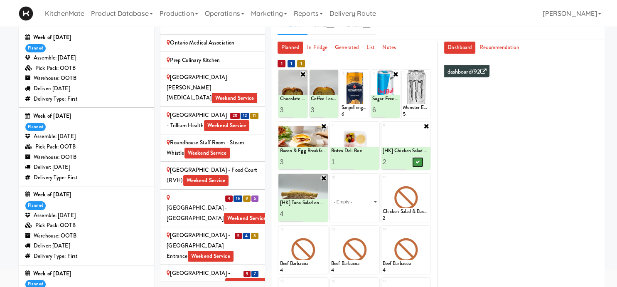
click at [417, 162] on icon at bounding box center [418, 162] width 4 height 5
type input "3"
click at [299, 214] on input "3" at bounding box center [291, 213] width 23 height 15
click at [313, 214] on icon at bounding box center [315, 214] width 4 height 5
click at [331, 182] on select "- Empty - Amazing Chocolate Chunk Cookie Bacon & Egg Breakfast Wrap Bistro Deli…" at bounding box center [354, 202] width 47 height 40
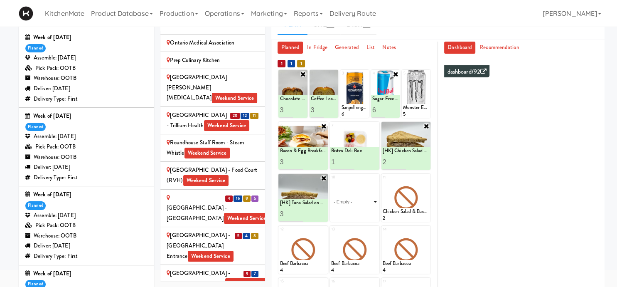
click at [366, 198] on select "- Empty - Amazing Chocolate Chunk Cookie Bacon & Egg Breakfast Wrap Bistro Deli…" at bounding box center [354, 202] width 47 height 40
click at [331, 182] on select "- Empty - Amazing Chocolate Chunk Cookie Bacon & Egg Breakfast Wrap Bistro Deli…" at bounding box center [354, 202] width 47 height 40
click option "[HK] Spicy Buffalo Chicken Wrap" at bounding box center [0, 0] width 0 height 0
type input "2"
click at [353, 212] on input "2" at bounding box center [342, 213] width 23 height 15
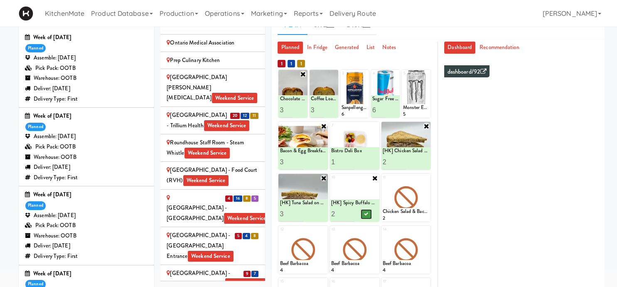
click at [367, 212] on icon at bounding box center [366, 214] width 4 height 5
click at [425, 177] on icon at bounding box center [427, 178] width 6 height 6
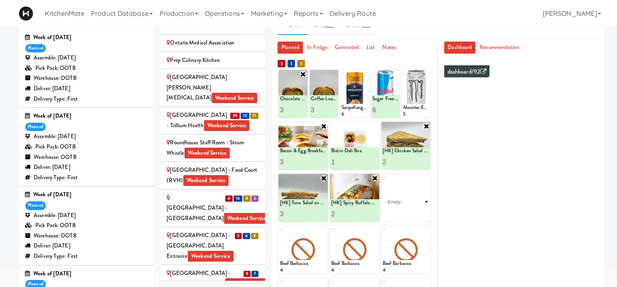
click at [383, 182] on select "- Empty - Amazing Chocolate Chunk Cookie Bacon & Egg Breakfast Wrap Bistro Deli…" at bounding box center [406, 202] width 47 height 40
click option "Sesame Tofu Rainbow Bowl" at bounding box center [0, 0] width 0 height 0
type input "2"
click at [404, 212] on input "2" at bounding box center [394, 213] width 23 height 15
click at [412, 214] on div at bounding box center [417, 213] width 23 height 15
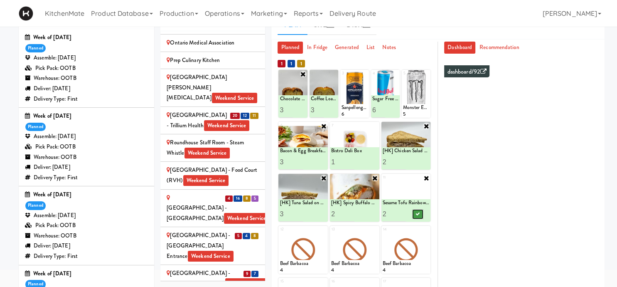
click at [415, 214] on button at bounding box center [417, 214] width 11 height 10
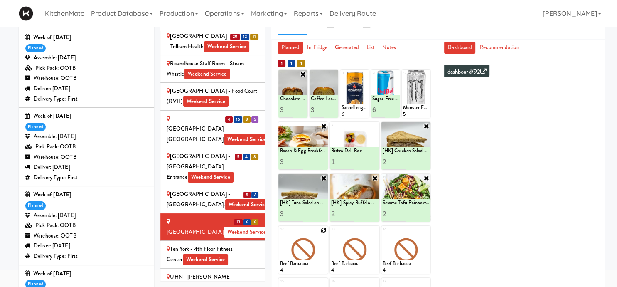
click at [323, 229] on icon at bounding box center [324, 230] width 6 height 6
click at [280, 234] on select "- Empty - Amazing Chocolate Chunk Cookie Bacon & Egg Breakfast Wrap Bistro Deli…" at bounding box center [303, 254] width 47 height 40
click option "Rotisserie Chicken Chipotle Wrap" at bounding box center [0, 0] width 0 height 0
click at [300, 262] on input "2" at bounding box center [291, 265] width 23 height 15
type input "3"
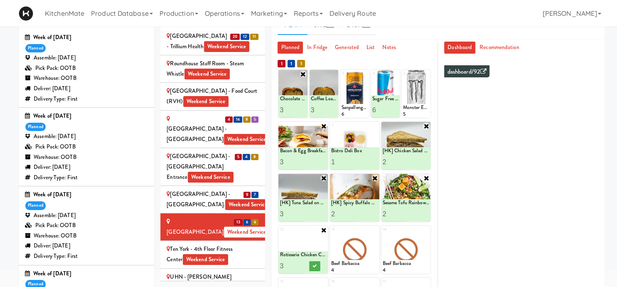
click at [300, 262] on input "3" at bounding box center [291, 265] width 23 height 15
click at [316, 264] on icon at bounding box center [315, 266] width 4 height 5
click at [249, 272] on div "UHN - Bickle Center - The Meeting Place Weekend Service" at bounding box center [213, 287] width 92 height 31
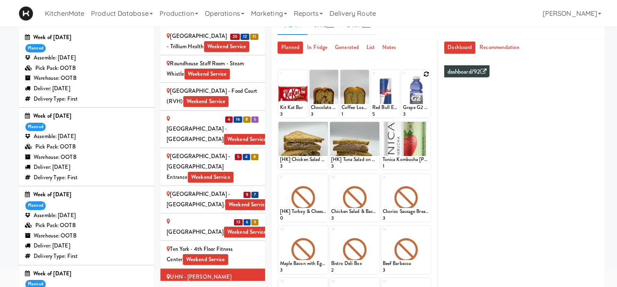
click at [427, 74] on icon at bounding box center [427, 74] width 6 height 6
click at [403, 78] on select "- Empty - Amazing Chocolate Chunk Cookie Bacon & Egg Breakfast Wrap Bistro Deli…" at bounding box center [416, 98] width 26 height 40
click option "Grape G2 Gatorade Thirst Quencher" at bounding box center [0, 0] width 0 height 0
click at [411, 107] on input "2" at bounding box center [409, 109] width 13 height 15
click at [411, 107] on input "3" at bounding box center [409, 109] width 13 height 15
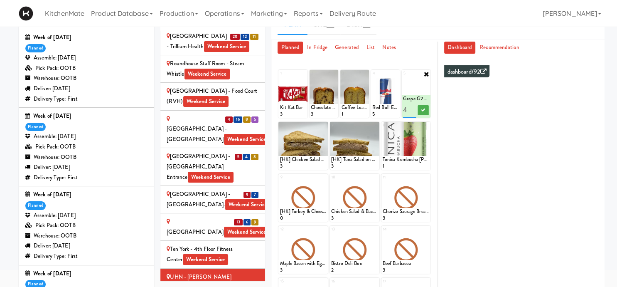
type input "4"
click at [411, 107] on input "4" at bounding box center [409, 109] width 13 height 15
click at [420, 108] on button at bounding box center [423, 110] width 11 height 10
click at [427, 125] on icon at bounding box center [427, 126] width 6 height 6
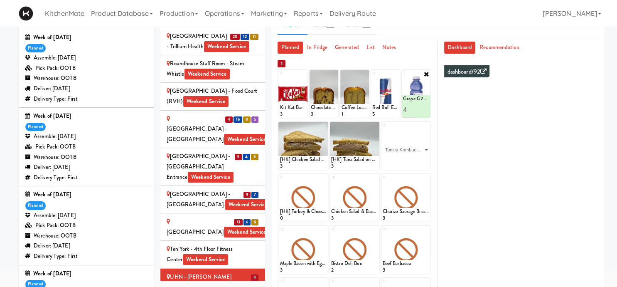
click option "Tonica Kombucha [PERSON_NAME] Bounce" at bounding box center [0, 0] width 0 height 0
click at [402, 158] on input "2" at bounding box center [394, 161] width 23 height 15
click at [402, 158] on input "3" at bounding box center [394, 161] width 23 height 15
click at [402, 158] on input "4" at bounding box center [394, 161] width 23 height 15
click at [402, 158] on input "5" at bounding box center [394, 161] width 23 height 15
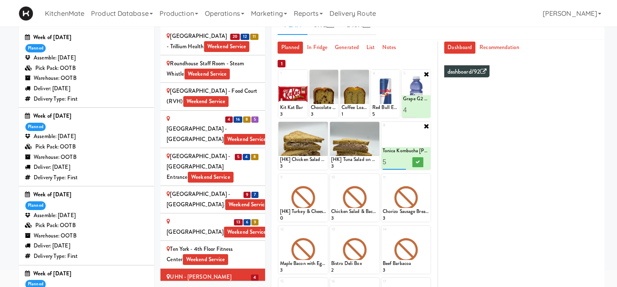
type input "6"
click at [402, 158] on input "6" at bounding box center [394, 161] width 23 height 15
click at [418, 161] on icon at bounding box center [418, 162] width 4 height 5
click at [323, 124] on icon at bounding box center [324, 126] width 6 height 6
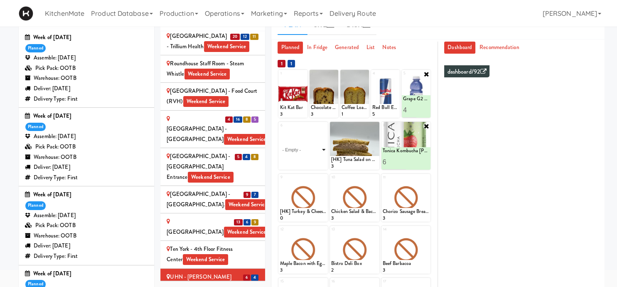
click at [280, 130] on select "- Empty - Amazing Chocolate Chunk Cookie Bacon & Egg Breakfast Wrap Bistro Deli…" at bounding box center [303, 150] width 47 height 40
click option "[HK] Chicken Salad on Multigrain" at bounding box center [0, 0] width 0 height 0
type input "2"
click at [300, 161] on input "2" at bounding box center [291, 161] width 23 height 15
click at [312, 160] on button at bounding box center [315, 162] width 11 height 10
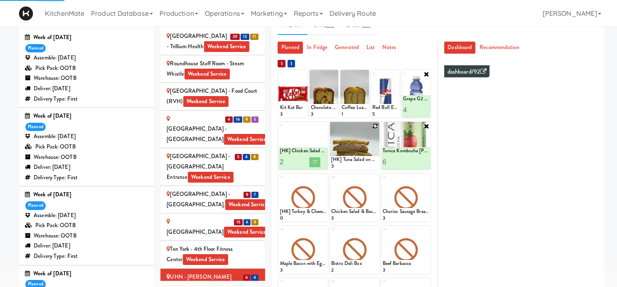
click at [373, 124] on icon at bounding box center [376, 126] width 6 height 6
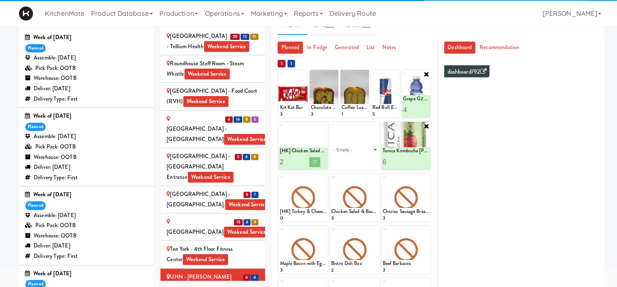
click at [331, 130] on select "- Empty - Amazing Chocolate Chunk Cookie Bacon & Egg Breakfast Wrap Bistro Deli…" at bounding box center [354, 150] width 47 height 40
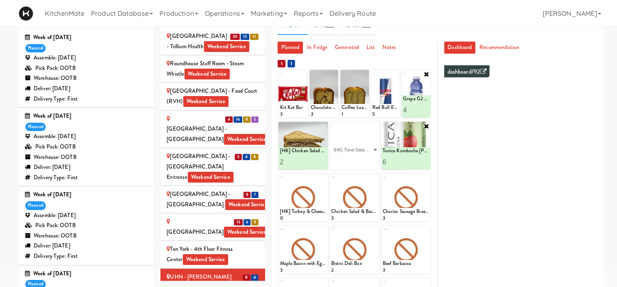
click option "[HK] Tuna Salad on Multigrain" at bounding box center [0, 0] width 0 height 0
type input "2"
click at [350, 161] on input "2" at bounding box center [342, 161] width 23 height 15
click at [363, 160] on button at bounding box center [366, 162] width 11 height 10
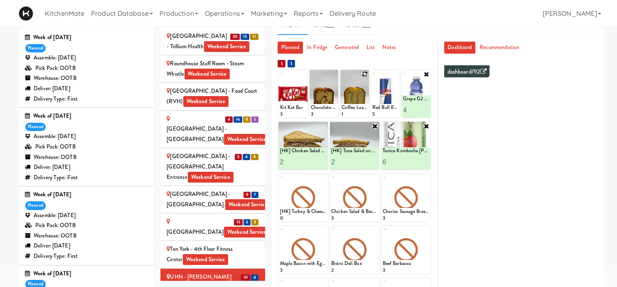
click at [365, 72] on icon at bounding box center [365, 74] width 6 height 6
click at [342, 78] on select "- Empty - Amazing Chocolate Chunk Cookie Bacon & Egg Breakfast Wrap Bistro Deli…" at bounding box center [355, 98] width 26 height 40
click option "Coffee Loaf Cake" at bounding box center [0, 0] width 0 height 0
click at [352, 107] on input "2" at bounding box center [348, 109] width 13 height 15
type input "3"
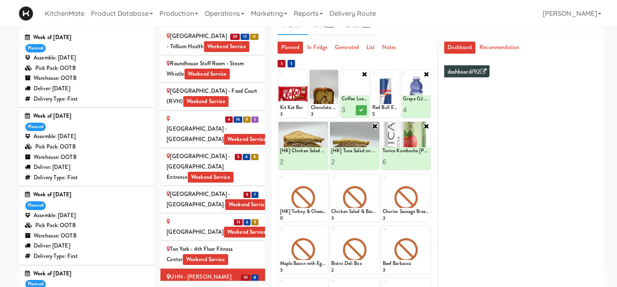
click at [352, 107] on input "3" at bounding box center [348, 109] width 13 height 15
click at [365, 111] on button at bounding box center [361, 110] width 11 height 10
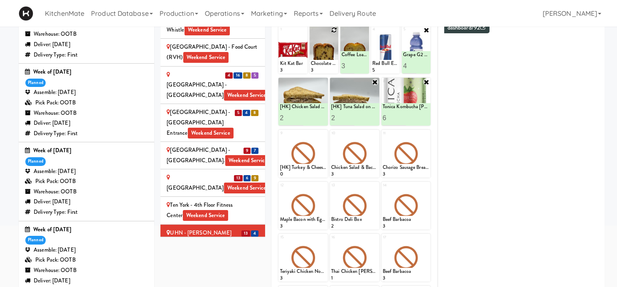
scroll to position [44, 0]
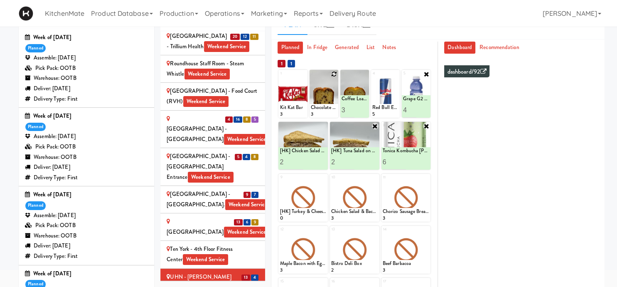
click at [335, 75] on icon at bounding box center [334, 74] width 6 height 6
click at [311, 78] on select "- Empty - Amazing Chocolate Chunk Cookie Bacon & Egg Breakfast Wrap Bistro Deli…" at bounding box center [324, 98] width 26 height 40
click option "Chocolate Chip Loaf Cake" at bounding box center [0, 0] width 0 height 0
click at [319, 106] on input "2" at bounding box center [317, 109] width 13 height 15
type input "3"
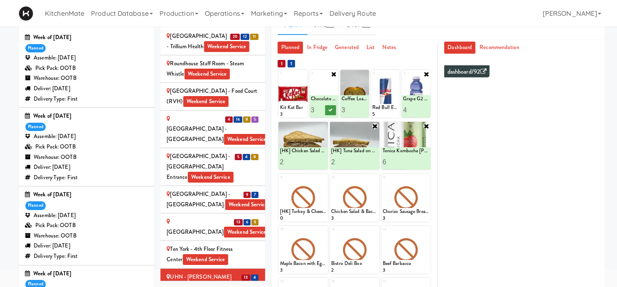
drag, startPoint x: 319, startPoint y: 106, endPoint x: 326, endPoint y: 111, distance: 8.6
click at [319, 107] on input "3" at bounding box center [317, 109] width 13 height 15
click at [330, 109] on icon at bounding box center [330, 110] width 4 height 5
click at [427, 179] on icon at bounding box center [427, 178] width 6 height 6
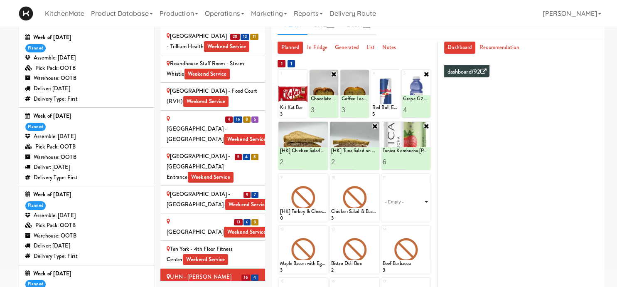
click at [383, 182] on select "- Empty - Amazing Chocolate Chunk Cookie Bacon & Egg Breakfast Wrap Bistro Deli…" at bounding box center [406, 202] width 47 height 40
click option "Classic Hummus With Crackers" at bounding box center [0, 0] width 0 height 0
click at [403, 210] on input "2" at bounding box center [394, 213] width 23 height 15
type input "3"
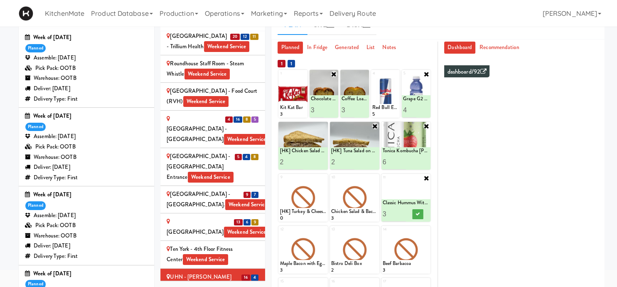
click at [403, 210] on input "3" at bounding box center [394, 213] width 23 height 15
click at [414, 212] on button at bounding box center [417, 214] width 11 height 10
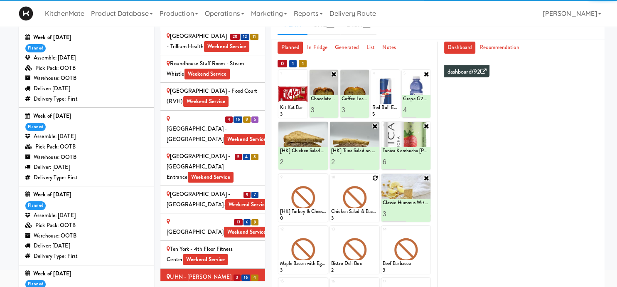
click at [372, 177] on div at bounding box center [354, 198] width 49 height 48
click at [371, 187] on div at bounding box center [354, 198] width 49 height 48
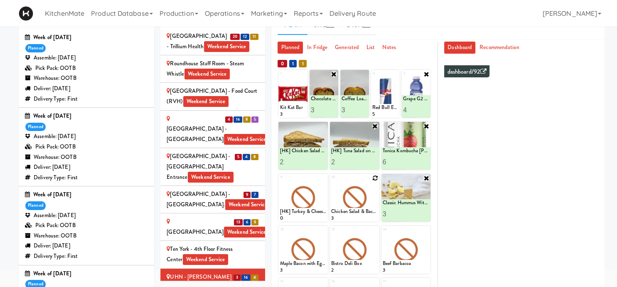
click at [374, 176] on icon at bounding box center [376, 178] width 6 height 6
click at [331, 182] on select "- Empty - Amazing Chocolate Chunk Cookie Bacon & Egg Breakfast Wrap Bistro Deli…" at bounding box center [354, 202] width 47 height 40
click option "Freshii Peanut Butter Energii Bites" at bounding box center [0, 0] width 0 height 0
click at [351, 211] on input "2" at bounding box center [342, 213] width 23 height 15
type input "3"
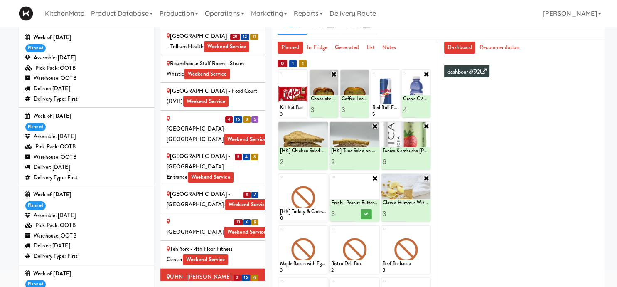
click at [351, 211] on input "3" at bounding box center [342, 213] width 23 height 15
click at [365, 212] on icon at bounding box center [366, 214] width 4 height 5
click at [325, 175] on icon at bounding box center [324, 178] width 6 height 6
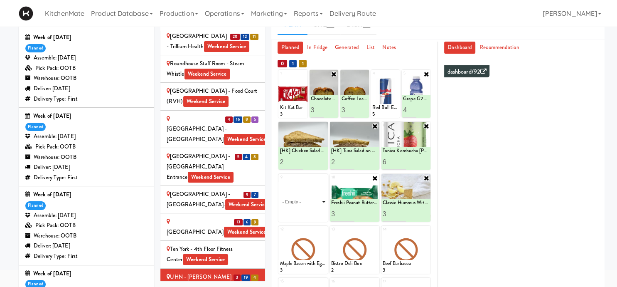
click at [280, 182] on select "- Empty - Amazing Chocolate Chunk Cookie Bacon & Egg Breakfast Wrap Bistro Deli…" at bounding box center [303, 202] width 47 height 40
click option "Rotisserie Chicken Chipotle Wrap" at bounding box center [0, 0] width 0 height 0
type input "2"
click at [299, 210] on input "2" at bounding box center [291, 213] width 23 height 15
click at [312, 215] on button at bounding box center [315, 214] width 11 height 10
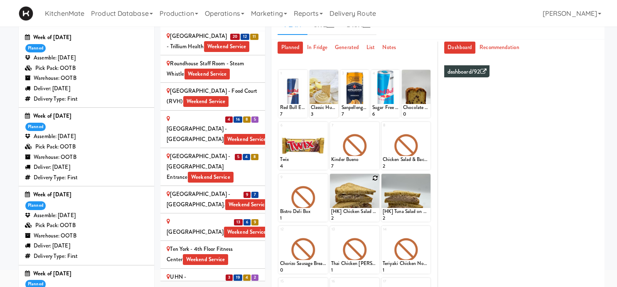
click at [377, 178] on icon at bounding box center [376, 178] width 6 height 6
click at [331, 182] on select "- Empty - Amazing Chocolate Chunk Cookie Bacon & Egg Breakfast Wrap Bistro Deli…" at bounding box center [354, 202] width 47 height 40
click option "[HK] Chicken Salad on Multigrain" at bounding box center [0, 0] width 0 height 0
click at [351, 210] on input "1" at bounding box center [342, 213] width 23 height 15
type input "2"
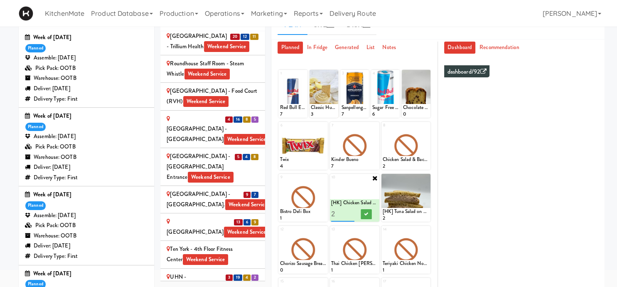
click at [352, 210] on input "2" at bounding box center [342, 213] width 23 height 15
click at [367, 212] on icon at bounding box center [366, 214] width 4 height 5
click at [323, 179] on icon at bounding box center [324, 178] width 6 height 6
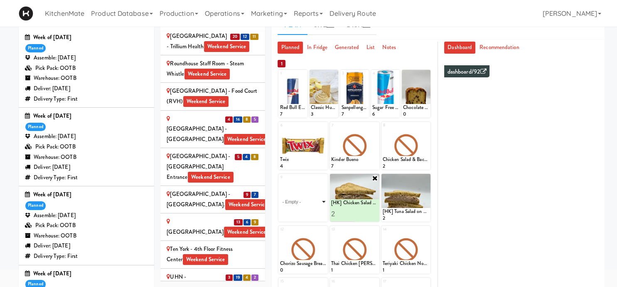
click at [280, 182] on select "- Empty - Amazing Chocolate Chunk Cookie Bacon & Egg Breakfast Wrap Bistro Deli…" at bounding box center [303, 202] width 47 height 40
click option "Bistro Deli Box" at bounding box center [0, 0] width 0 height 0
type input "2"
drag, startPoint x: 298, startPoint y: 212, endPoint x: 307, endPoint y: 212, distance: 9.6
click at [298, 212] on input "2" at bounding box center [291, 213] width 23 height 15
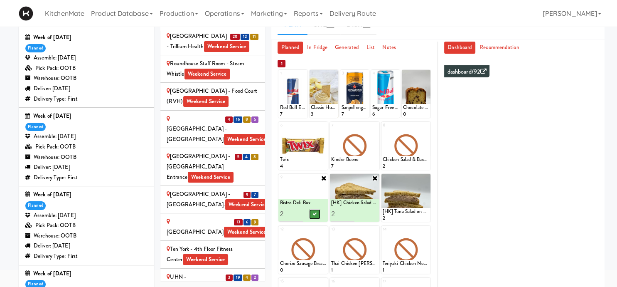
click at [311, 212] on button at bounding box center [315, 214] width 11 height 10
click at [427, 124] on icon at bounding box center [427, 126] width 6 height 6
click at [383, 130] on select "- Empty - Amazing Chocolate Chunk Cookie Bacon & Egg Breakfast Wrap Bistro Deli…" at bounding box center [406, 150] width 47 height 40
click option "Bacon & Egg Breakfast Wrap" at bounding box center [0, 0] width 0 height 0
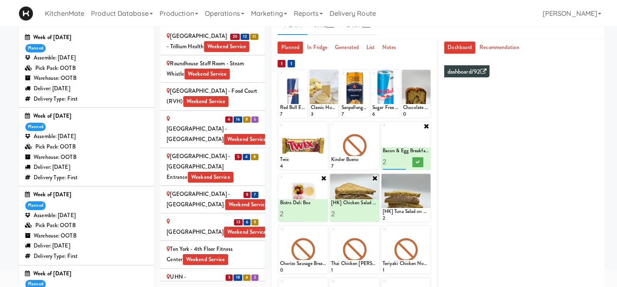
type input "2"
click at [402, 159] on input "2" at bounding box center [394, 161] width 23 height 15
click at [419, 162] on icon at bounding box center [418, 162] width 4 height 5
click at [325, 229] on icon at bounding box center [324, 230] width 6 height 6
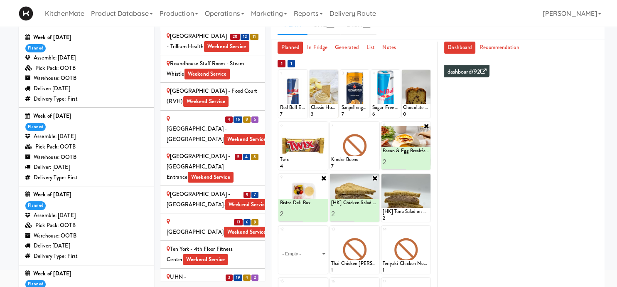
click at [280, 234] on select "- Empty - Amazing Chocolate Chunk Cookie Bacon & Egg Breakfast Wrap Bistro Deli…" at bounding box center [303, 254] width 47 height 40
click option "Rotisserie Chicken Chipotle Wrap" at bounding box center [0, 0] width 0 height 0
type input "2"
click at [299, 262] on input "2" at bounding box center [291, 265] width 23 height 15
click at [313, 264] on icon at bounding box center [315, 266] width 4 height 5
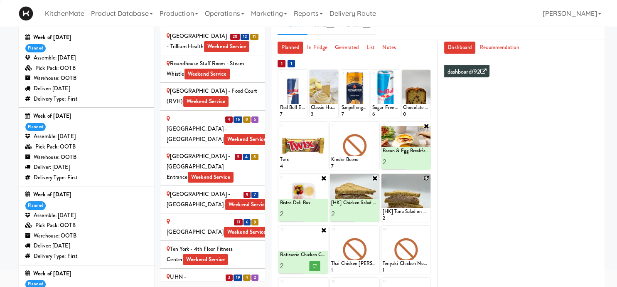
click at [426, 178] on icon at bounding box center [427, 178] width 6 height 6
click at [383, 182] on select "- Empty - Amazing Chocolate Chunk Cookie Bacon & Egg Breakfast Wrap Bistro Deli…" at bounding box center [406, 202] width 47 height 40
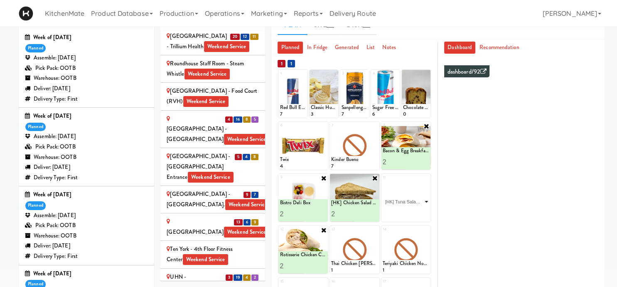
click option "[HK] Tuna Salad on Multigrain" at bounding box center [0, 0] width 0 height 0
type input "2"
click at [404, 212] on input "2" at bounding box center [394, 213] width 23 height 15
click at [412, 214] on button at bounding box center [417, 214] width 11 height 10
click at [428, 72] on icon at bounding box center [427, 74] width 6 height 6
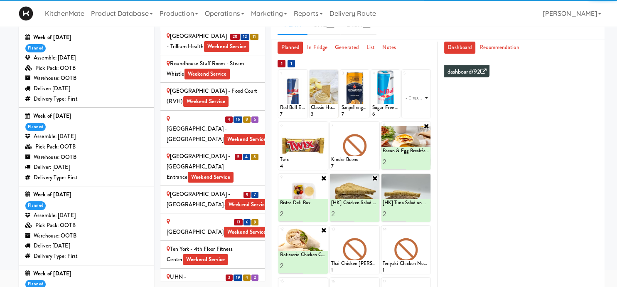
click at [422, 96] on select "- Empty - Amazing Chocolate Chunk Cookie Bacon & Egg Breakfast Wrap Bistro Deli…" at bounding box center [416, 98] width 26 height 40
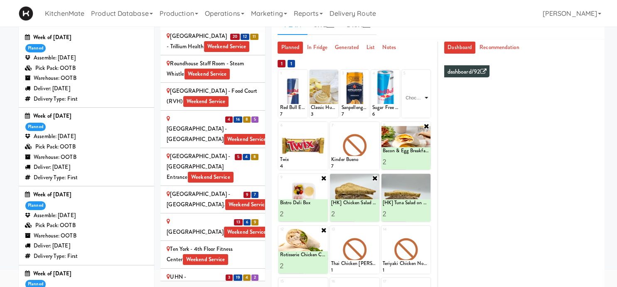
click option "Chocolate Chip Loaf Cake" at bounding box center [0, 0] width 0 height 0
click at [414, 107] on input "2" at bounding box center [409, 109] width 13 height 15
click at [414, 107] on input "3" at bounding box center [409, 109] width 13 height 15
type input "4"
click at [414, 107] on input "4" at bounding box center [409, 109] width 13 height 15
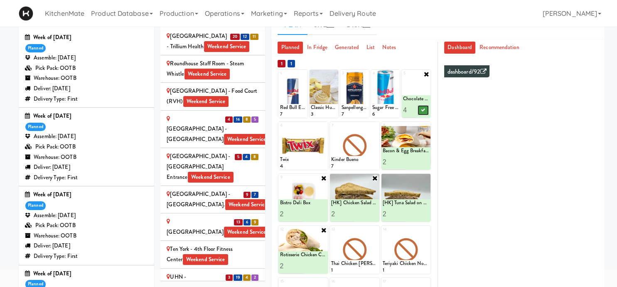
click at [427, 109] on button at bounding box center [423, 110] width 11 height 10
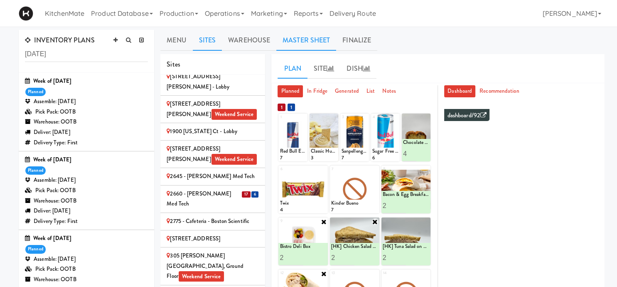
scroll to position [0, 0]
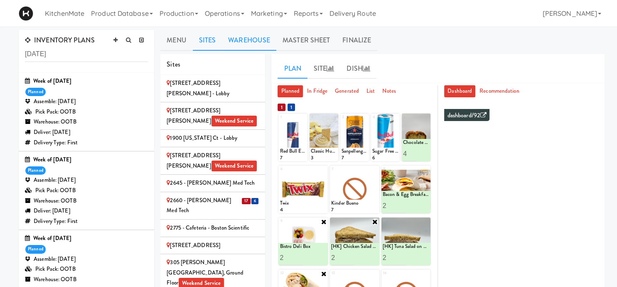
click at [240, 35] on link "Warehouse" at bounding box center [249, 40] width 54 height 21
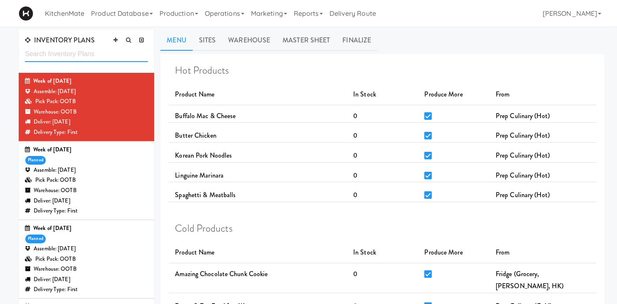
click at [71, 54] on input "text" at bounding box center [86, 54] width 123 height 15
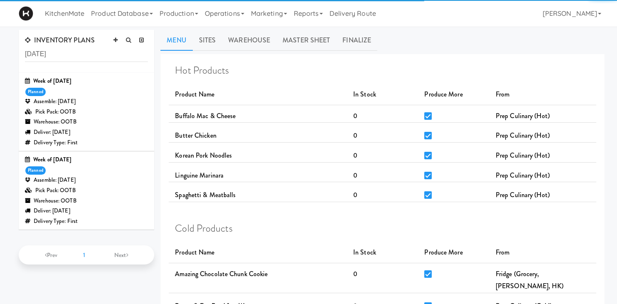
click at [88, 111] on div "Pick Pack: OOTB" at bounding box center [86, 112] width 123 height 10
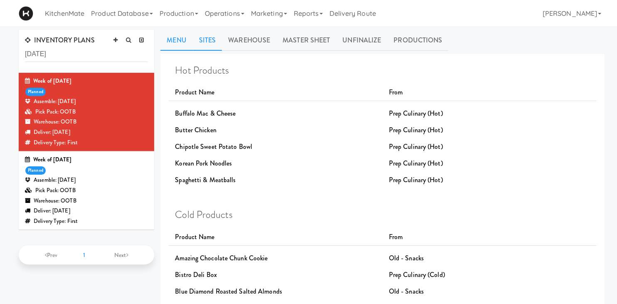
click at [210, 46] on link "Sites" at bounding box center [208, 40] width 30 height 21
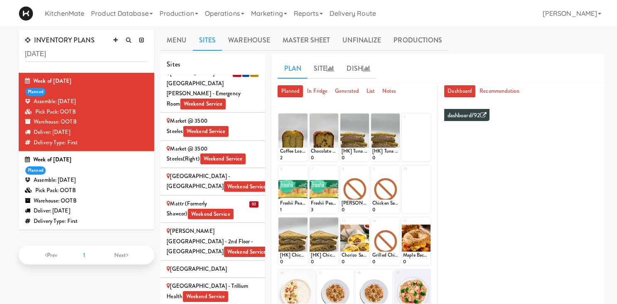
scroll to position [1041, 0]
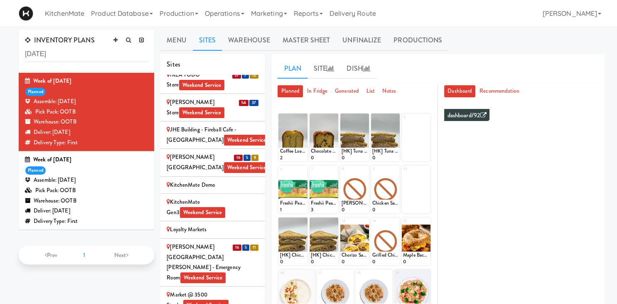
click at [217, 242] on div "Mackenzie Richmond Hill Hospital - Emergency Room Weekend Service" at bounding box center [213, 262] width 92 height 41
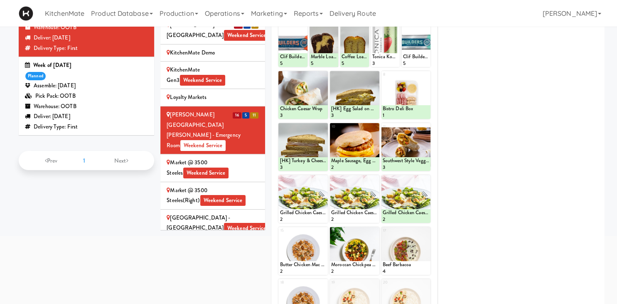
scroll to position [1099, 0]
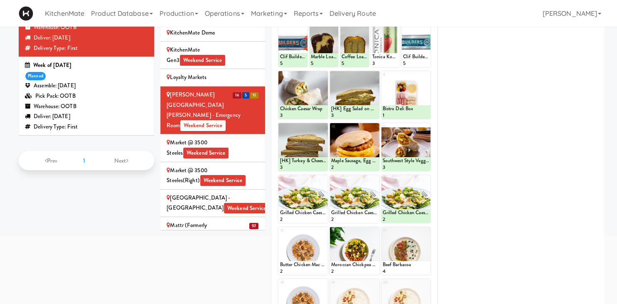
click at [249, 220] on div "Mattr (formerly Shawcor) Weekend Service" at bounding box center [213, 230] width 92 height 20
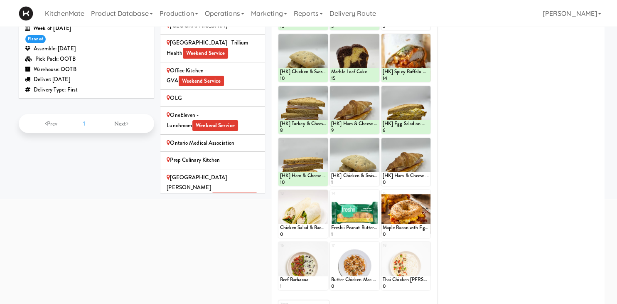
scroll to position [1331, 0]
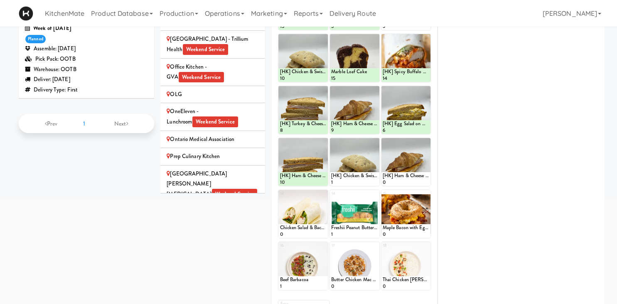
click at [232, 209] on span "20" at bounding box center [237, 212] width 10 height 6
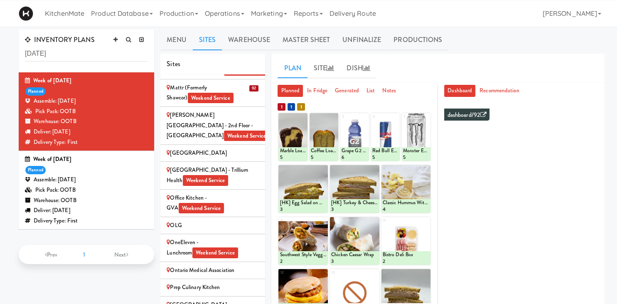
scroll to position [0, 0]
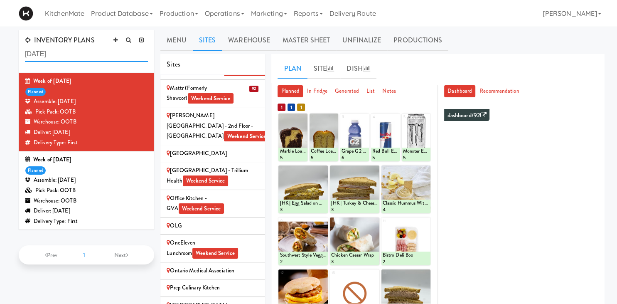
click at [51, 58] on input "july 27" at bounding box center [86, 54] width 123 height 15
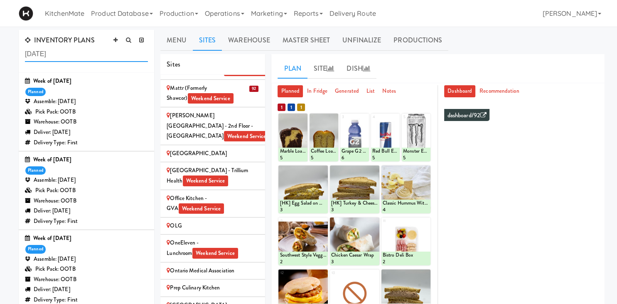
type input "july 20"
click at [74, 180] on div "Assemble: Wednesday Jul 23, 2025" at bounding box center [86, 180] width 123 height 10
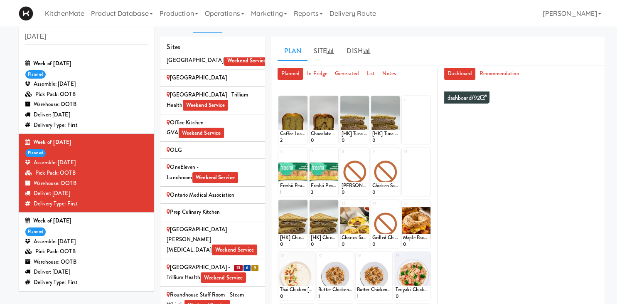
scroll to position [1389, 0]
click at [221, 259] on li "13 6 9 Queensway Health Centre - Trillium Health Weekend Service" at bounding box center [212, 272] width 105 height 27
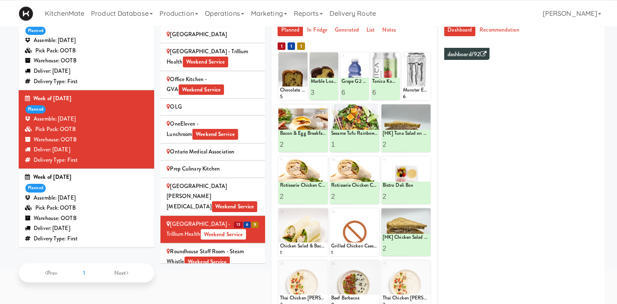
scroll to position [105, 0]
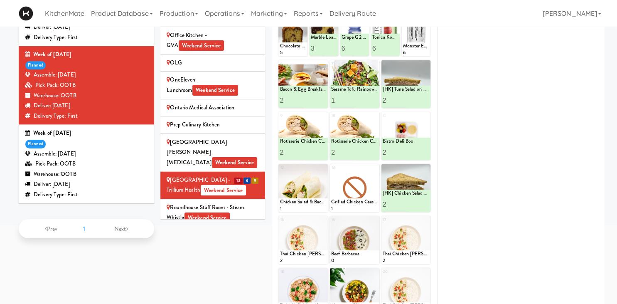
click at [210, 257] on div "[GEOGRAPHIC_DATA] - Main Lobby Weekend Service" at bounding box center [213, 267] width 92 height 20
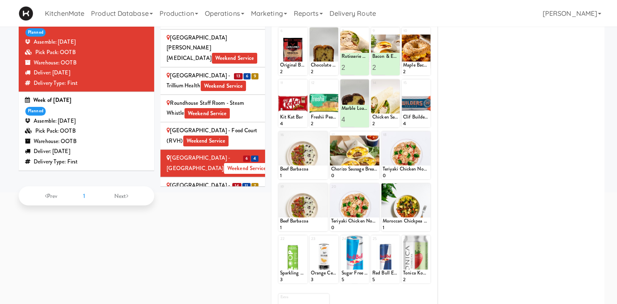
scroll to position [1505, 0]
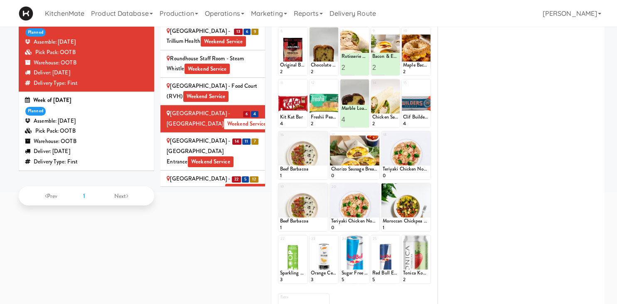
click at [193, 136] on div "[GEOGRAPHIC_DATA] - [GEOGRAPHIC_DATA] Entrance Weekend Service" at bounding box center [213, 151] width 92 height 31
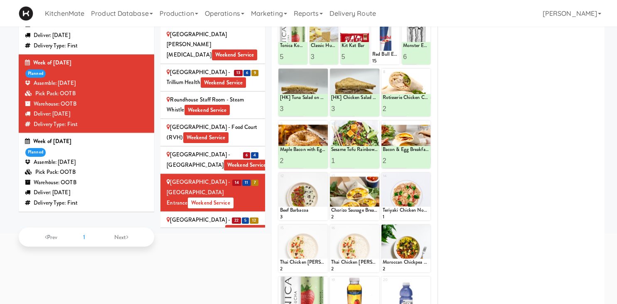
scroll to position [0, 0]
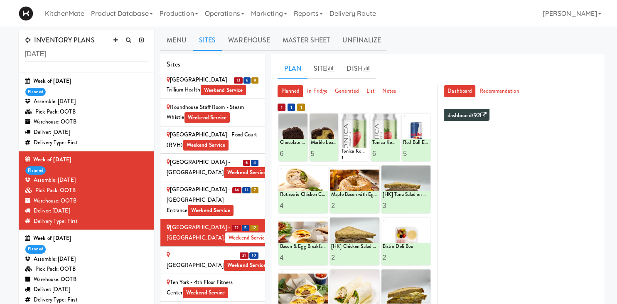
click at [216, 250] on div "St. Joseph's Health Centre Weekend Service" at bounding box center [213, 260] width 92 height 20
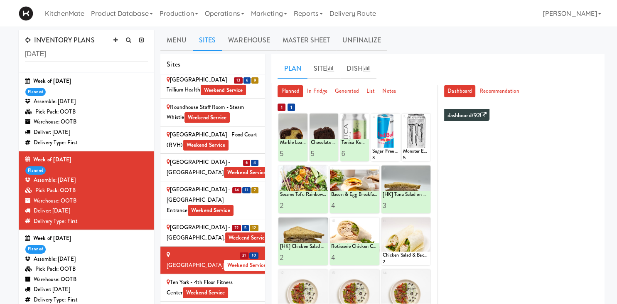
scroll to position [44, 0]
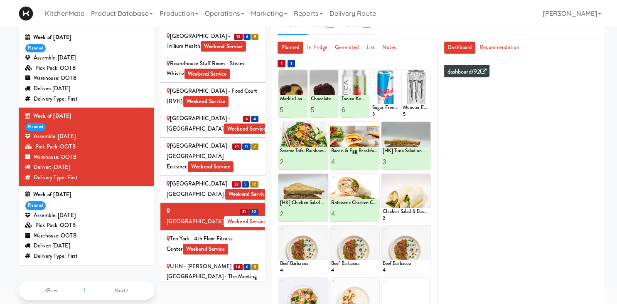
click at [218, 262] on div "UHN - Bickle Center - The Meeting Place Weekend Service" at bounding box center [213, 277] width 92 height 31
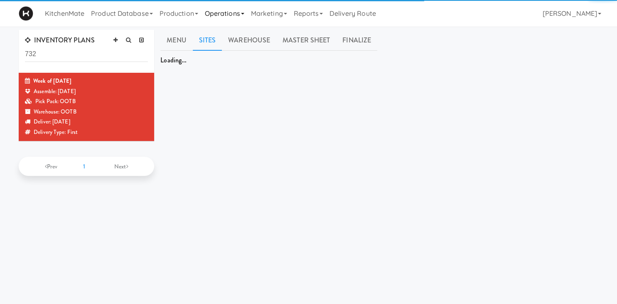
click at [237, 15] on link "Operations" at bounding box center [225, 13] width 46 height 27
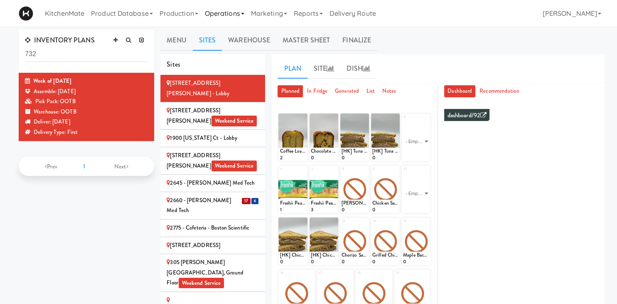
click at [230, 13] on link "Operations" at bounding box center [225, 13] width 46 height 27
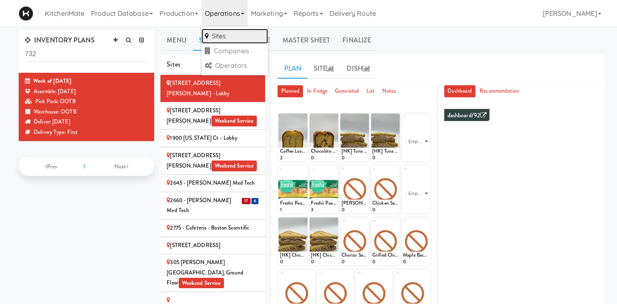
click at [227, 36] on link "Sites" at bounding box center [235, 36] width 67 height 15
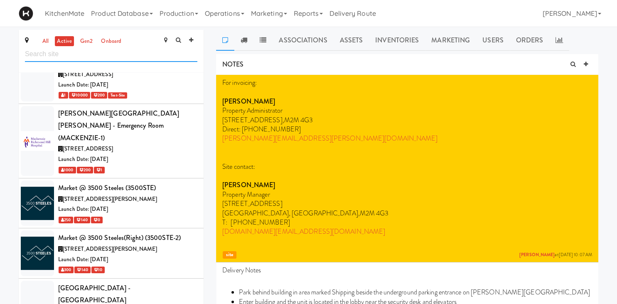
scroll to position [2778, 0]
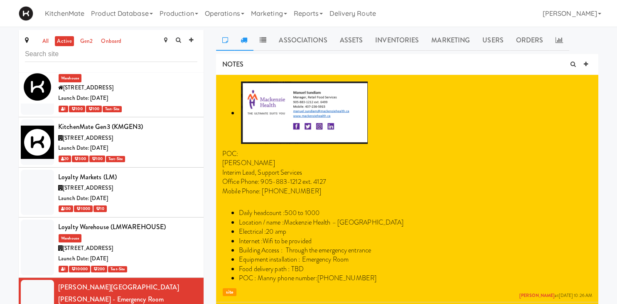
click at [237, 37] on link at bounding box center [243, 40] width 19 height 21
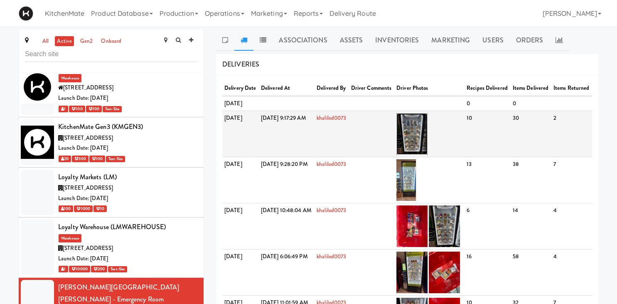
click at [428, 145] on img at bounding box center [412, 134] width 31 height 42
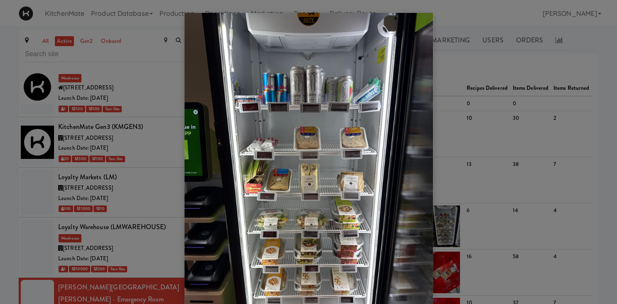
click at [458, 125] on div at bounding box center [308, 152] width 617 height 304
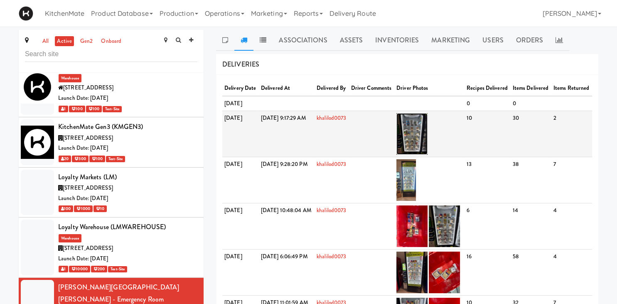
click at [428, 155] on img at bounding box center [412, 134] width 31 height 42
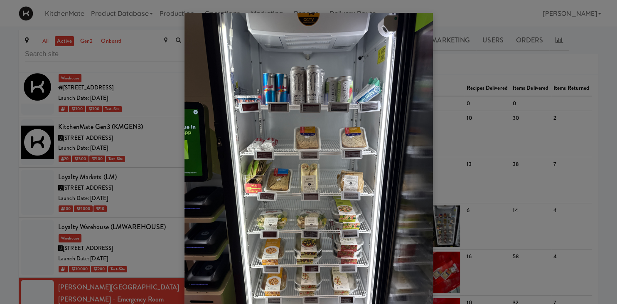
click at [436, 60] on div at bounding box center [308, 152] width 617 height 304
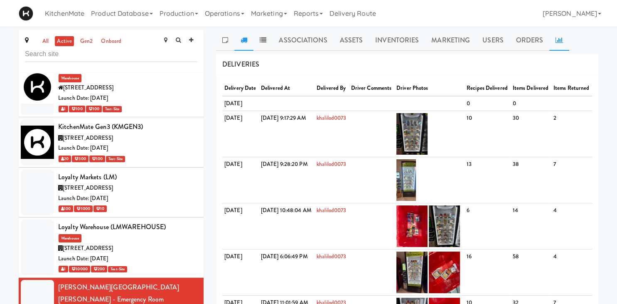
click at [558, 39] on icon at bounding box center [559, 40] width 7 height 7
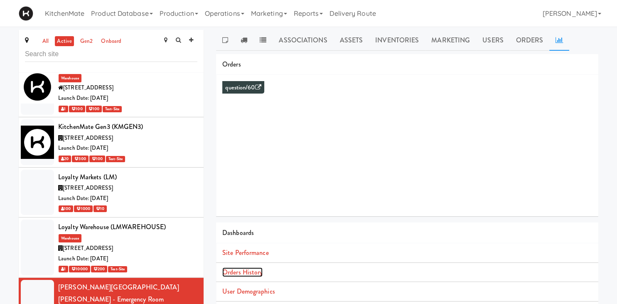
click at [250, 269] on link "Orders History" at bounding box center [242, 272] width 40 height 10
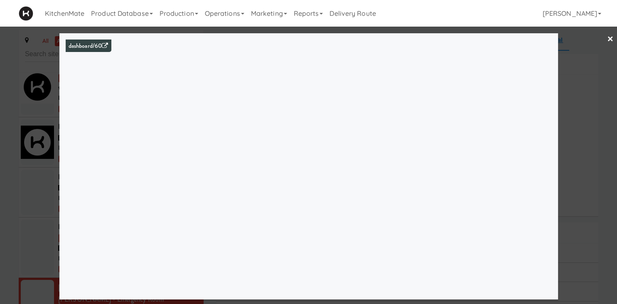
click at [41, 124] on div at bounding box center [308, 152] width 617 height 304
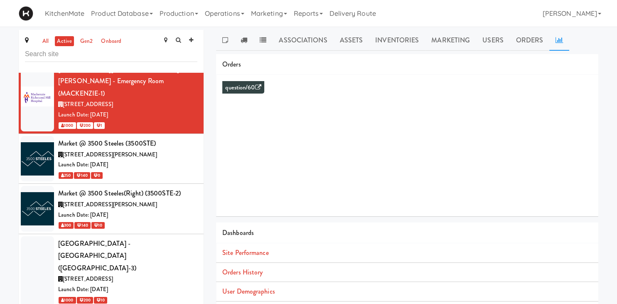
scroll to position [3009, 0]
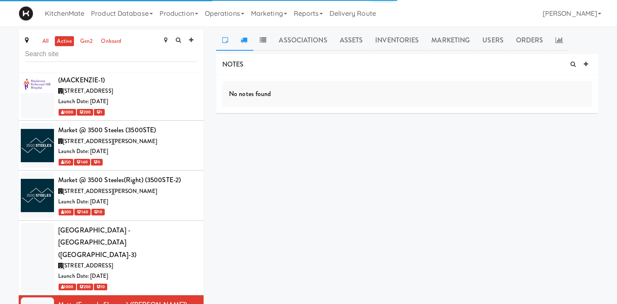
click at [239, 37] on link at bounding box center [243, 40] width 19 height 21
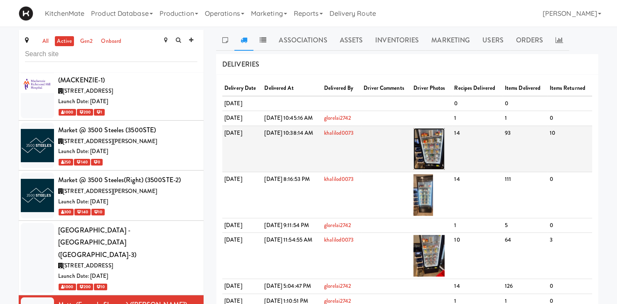
click at [445, 138] on img at bounding box center [429, 149] width 31 height 42
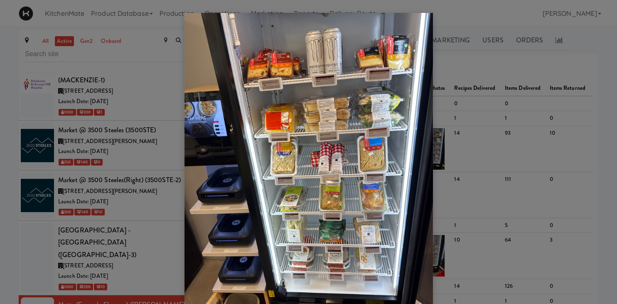
click at [554, 92] on div at bounding box center [308, 152] width 617 height 304
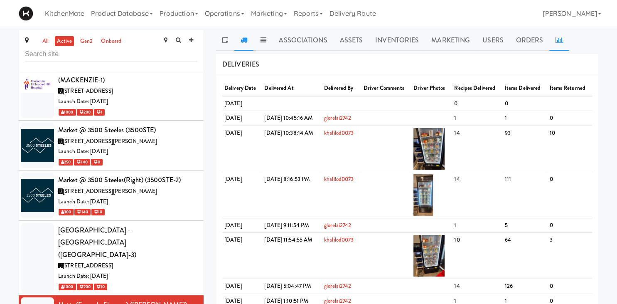
click at [559, 37] on icon at bounding box center [559, 40] width 7 height 7
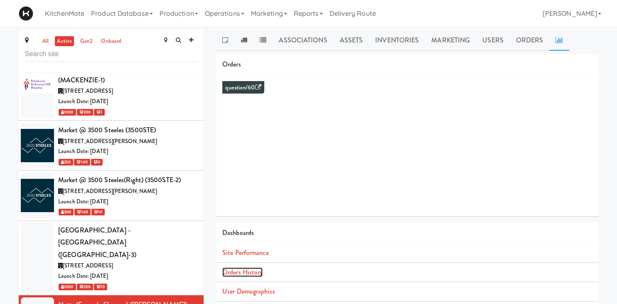
click at [253, 272] on link "Orders History" at bounding box center [242, 272] width 40 height 10
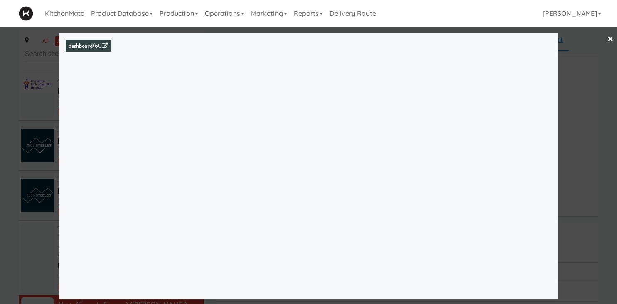
click at [31, 140] on div at bounding box center [308, 152] width 617 height 304
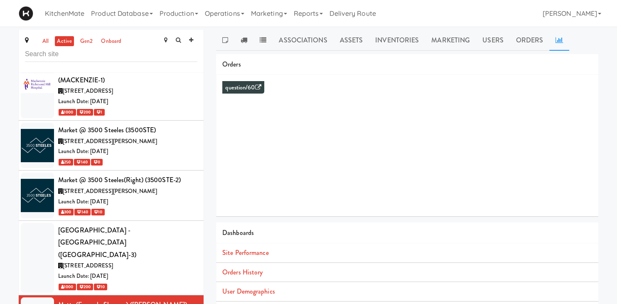
click at [557, 42] on icon at bounding box center [559, 40] width 7 height 7
click at [255, 269] on link "Orders History" at bounding box center [242, 272] width 40 height 10
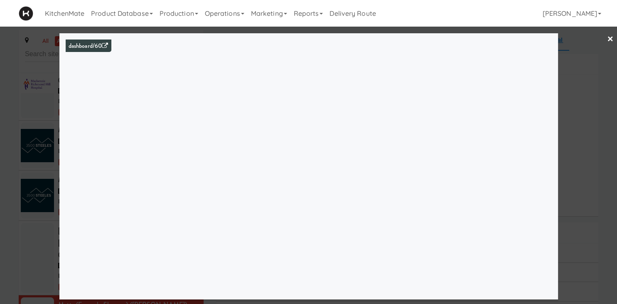
click at [45, 121] on div at bounding box center [308, 152] width 617 height 304
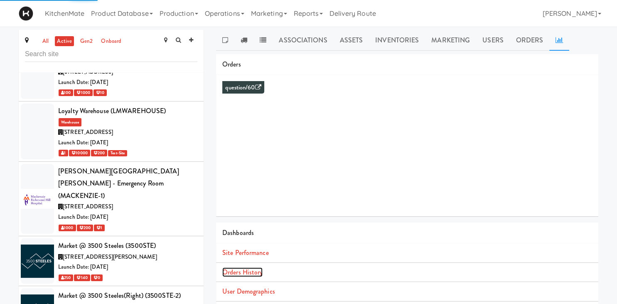
click at [251, 269] on link "Orders History" at bounding box center [242, 272] width 40 height 10
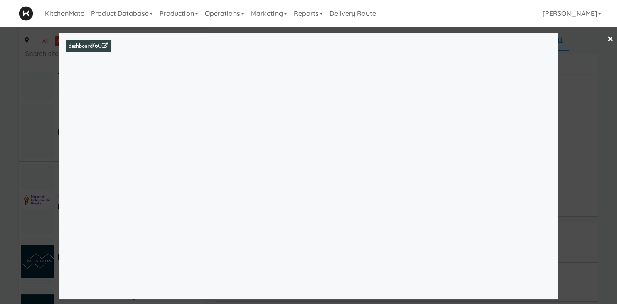
click at [27, 129] on div at bounding box center [308, 152] width 617 height 304
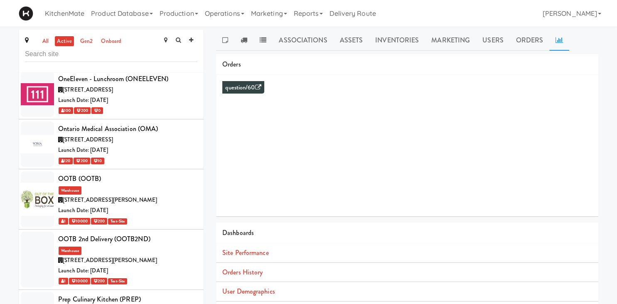
scroll to position [3588, 0]
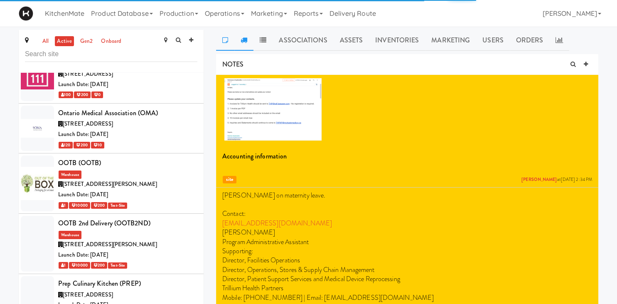
click at [243, 43] on icon at bounding box center [244, 40] width 7 height 7
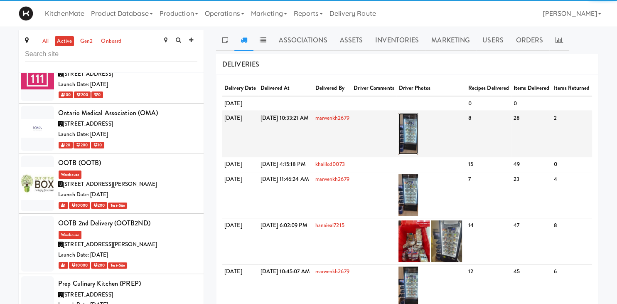
click at [418, 146] on img at bounding box center [409, 134] width 20 height 42
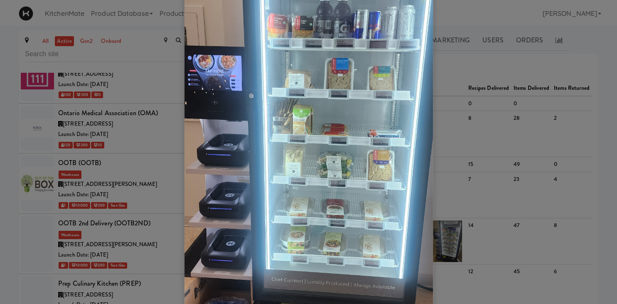
scroll to position [116, 0]
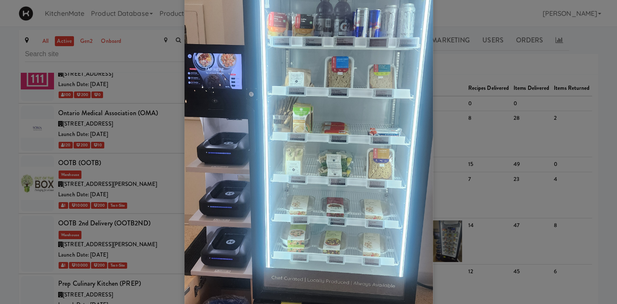
click at [483, 91] on div at bounding box center [308, 152] width 617 height 304
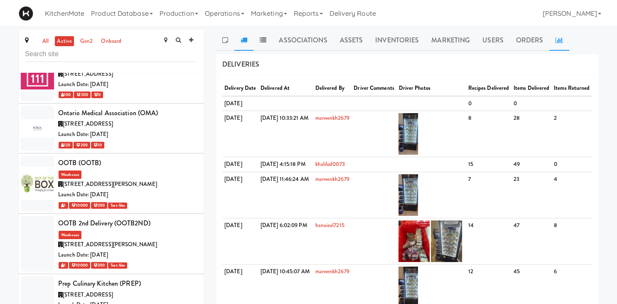
click at [560, 37] on icon at bounding box center [559, 40] width 7 height 7
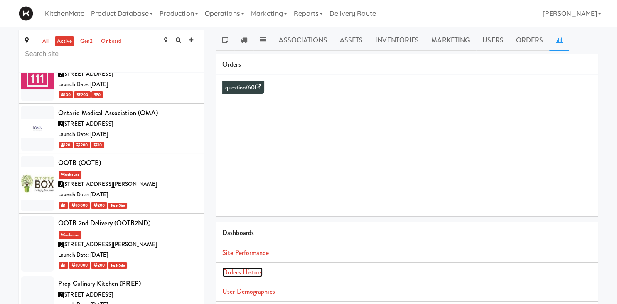
click at [254, 272] on link "Orders History" at bounding box center [242, 272] width 40 height 10
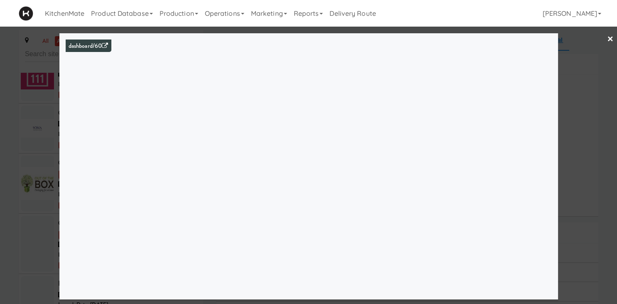
click at [3, 125] on div at bounding box center [308, 152] width 617 height 304
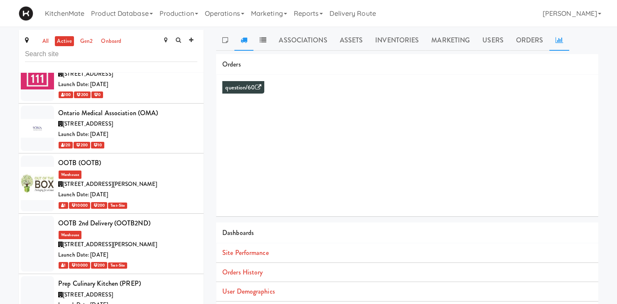
click at [247, 40] on icon at bounding box center [244, 40] width 7 height 7
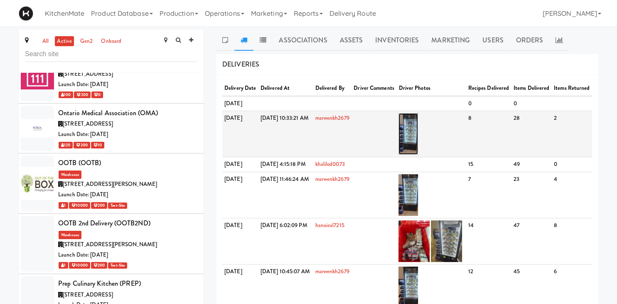
click at [418, 151] on img at bounding box center [409, 134] width 20 height 42
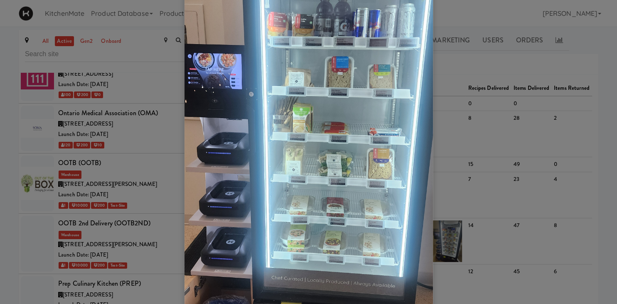
click at [89, 239] on div at bounding box center [308, 152] width 617 height 304
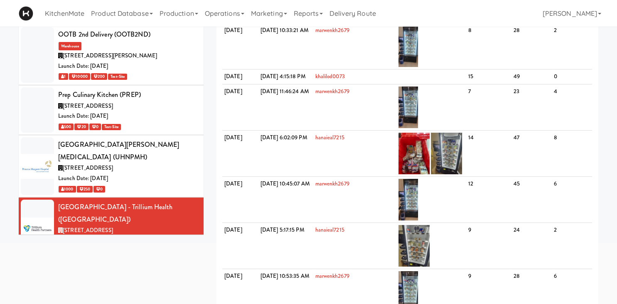
scroll to position [3704, 0]
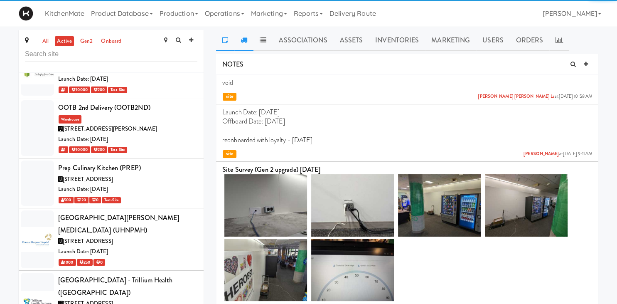
click at [247, 43] on link at bounding box center [243, 40] width 19 height 21
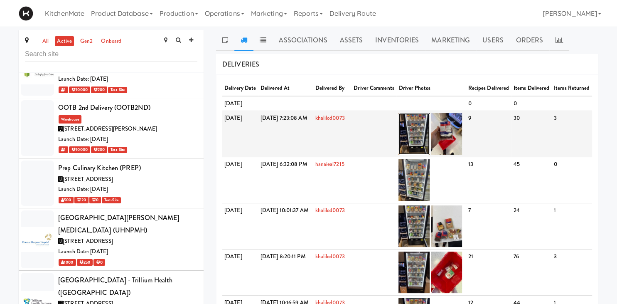
click at [430, 143] on img at bounding box center [414, 134] width 31 height 42
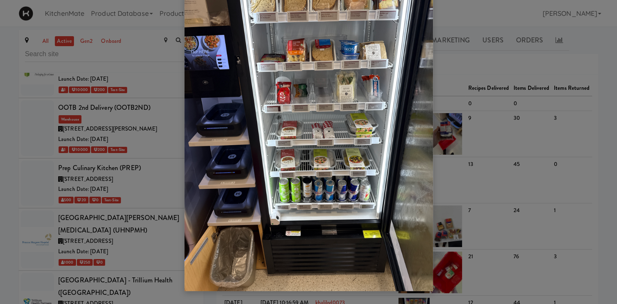
drag, startPoint x: 10, startPoint y: 226, endPoint x: 74, endPoint y: 194, distance: 72.3
click at [13, 224] on div at bounding box center [308, 152] width 617 height 304
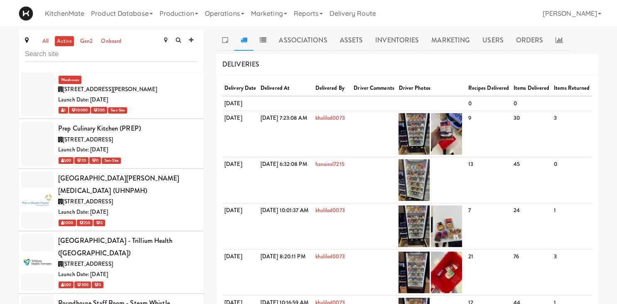
scroll to position [3877, 0]
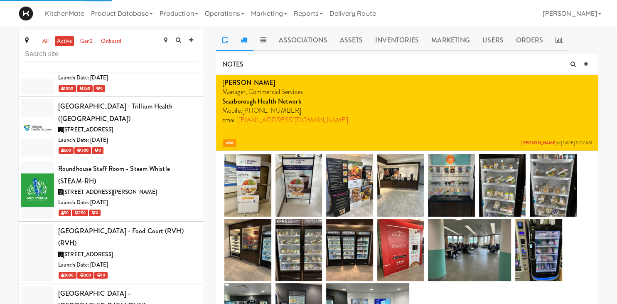
click at [240, 37] on link at bounding box center [243, 40] width 19 height 21
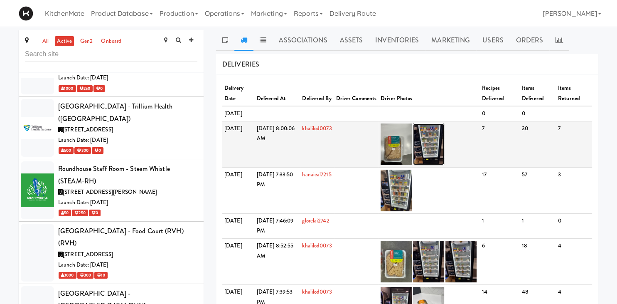
click at [438, 150] on img at bounding box center [428, 144] width 31 height 42
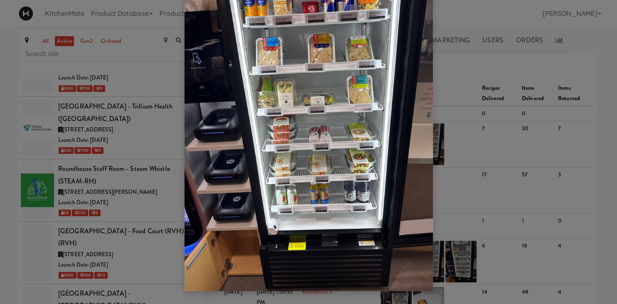
drag, startPoint x: 433, startPoint y: 154, endPoint x: 471, endPoint y: 107, distance: 60.0
click at [436, 151] on div at bounding box center [308, 152] width 617 height 304
click at [529, 77] on div at bounding box center [308, 152] width 617 height 304
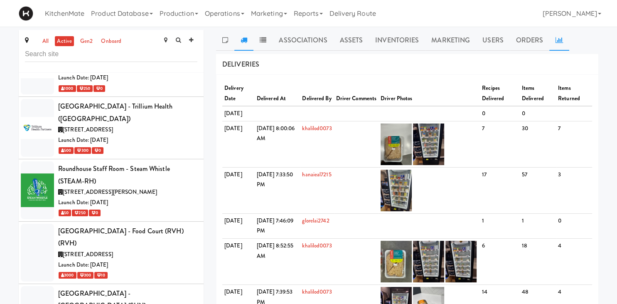
click at [558, 41] on icon at bounding box center [559, 40] width 7 height 7
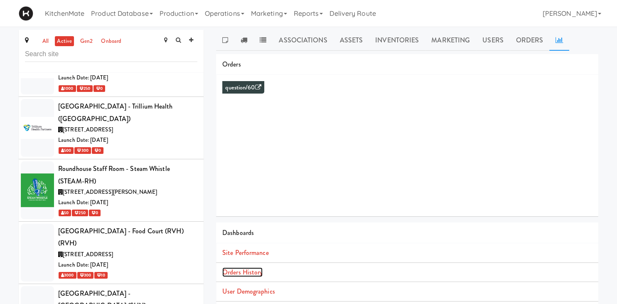
click at [243, 269] on link "Orders History" at bounding box center [242, 272] width 40 height 10
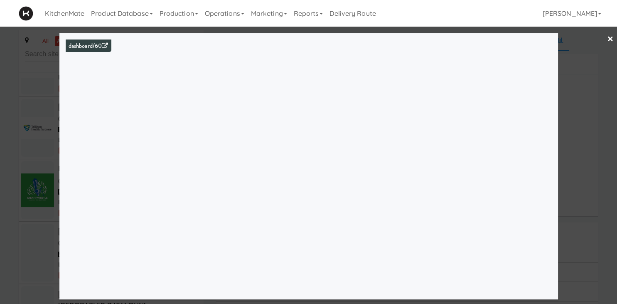
click at [33, 179] on div at bounding box center [308, 152] width 617 height 304
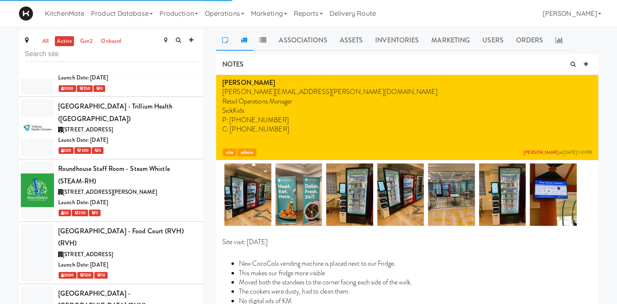
click at [249, 36] on link at bounding box center [243, 40] width 19 height 21
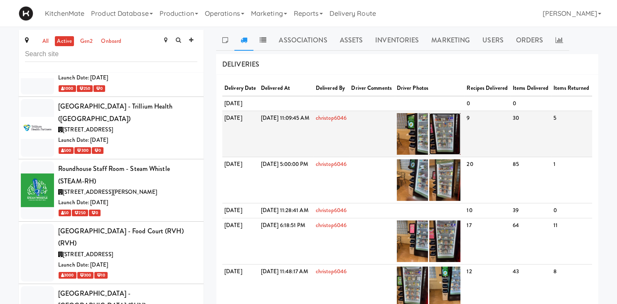
click at [461, 151] on img at bounding box center [444, 134] width 31 height 42
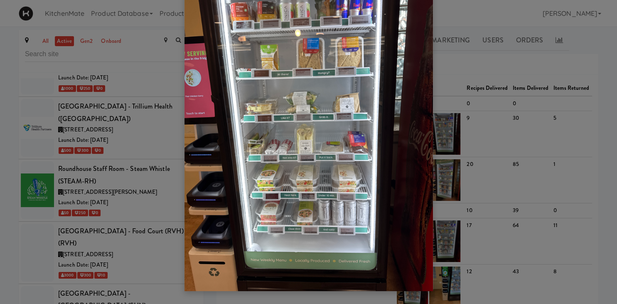
click at [510, 90] on div at bounding box center [308, 152] width 617 height 304
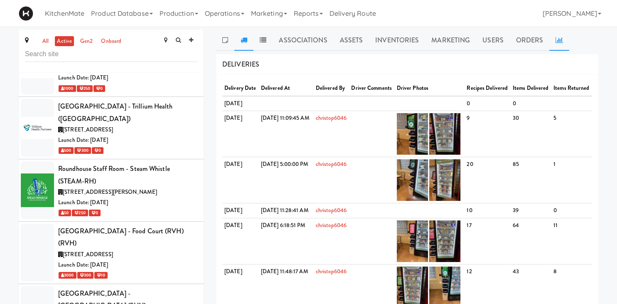
click at [558, 42] on icon at bounding box center [559, 40] width 7 height 7
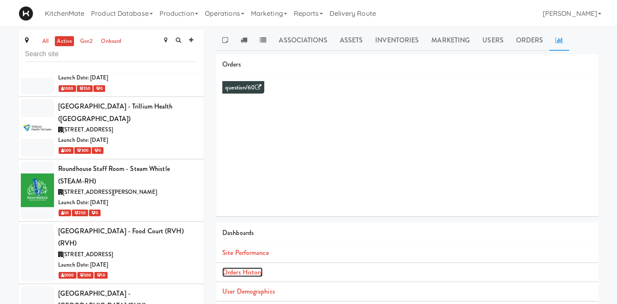
click at [244, 270] on link "Orders History" at bounding box center [242, 272] width 40 height 10
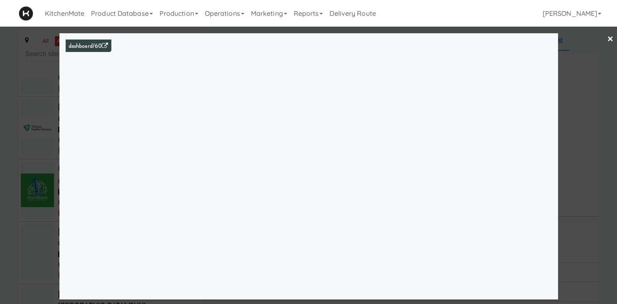
click at [47, 126] on div at bounding box center [308, 152] width 617 height 304
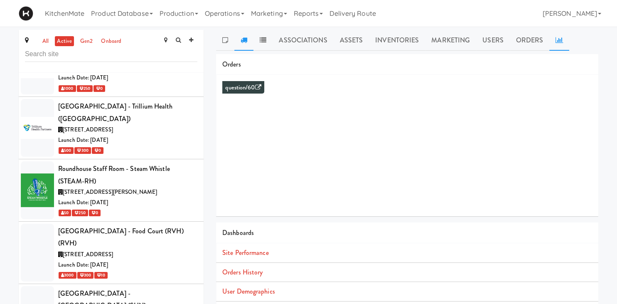
click at [247, 41] on icon at bounding box center [244, 40] width 7 height 7
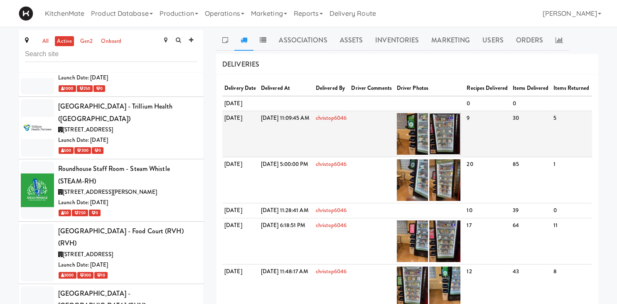
click at [461, 144] on img at bounding box center [444, 134] width 31 height 42
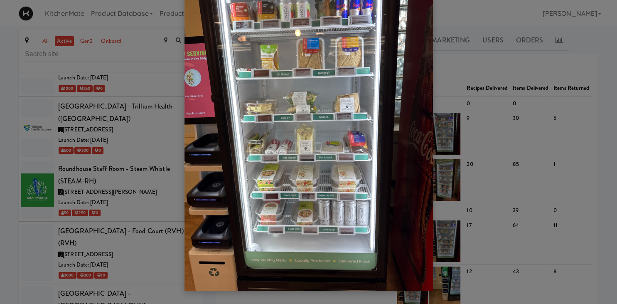
click at [484, 124] on div at bounding box center [308, 152] width 617 height 304
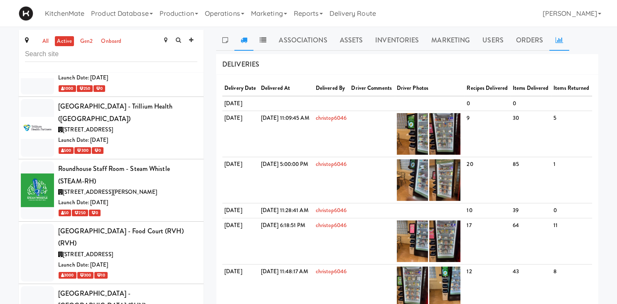
click at [551, 46] on link at bounding box center [560, 40] width 20 height 21
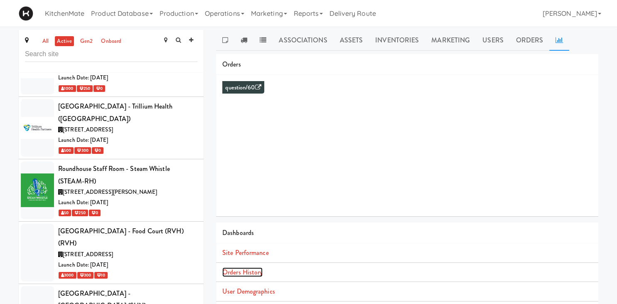
click at [239, 272] on link "Orders History" at bounding box center [242, 272] width 40 height 10
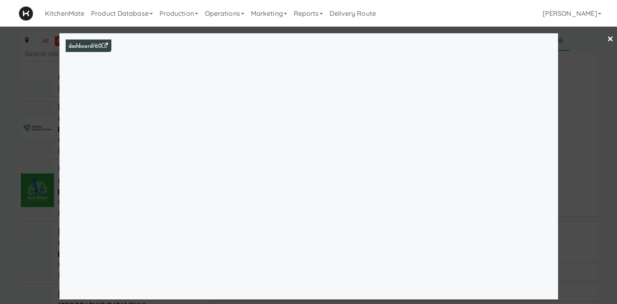
click at [52, 127] on div at bounding box center [308, 152] width 617 height 304
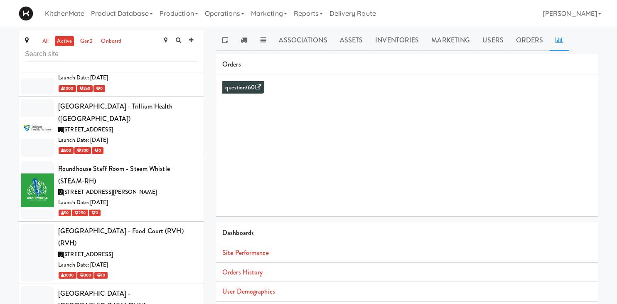
scroll to position [3935, 0]
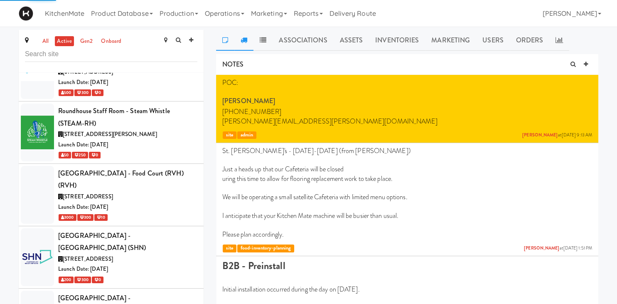
click at [247, 42] on icon at bounding box center [244, 40] width 7 height 7
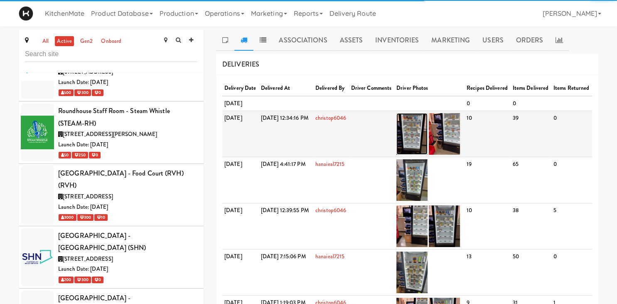
click at [428, 146] on img at bounding box center [412, 134] width 31 height 42
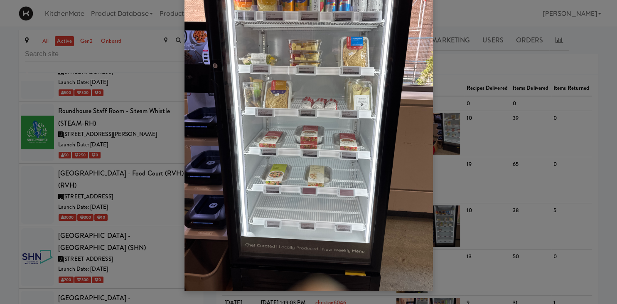
click at [158, 163] on div at bounding box center [308, 152] width 617 height 304
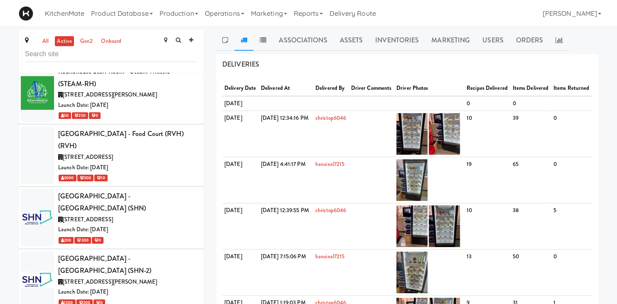
scroll to position [3993, 0]
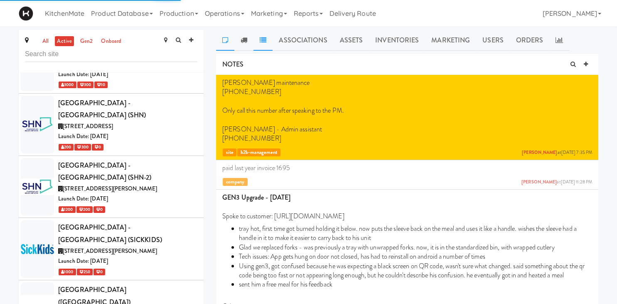
scroll to position [4069, 0]
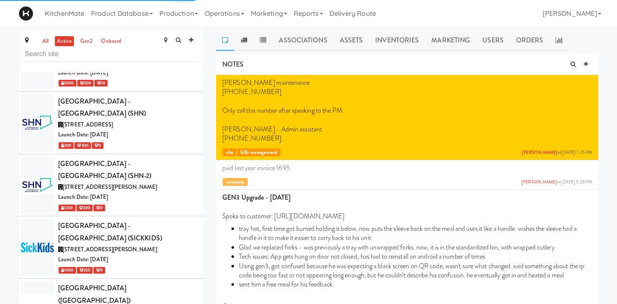
click at [245, 39] on icon at bounding box center [244, 40] width 7 height 7
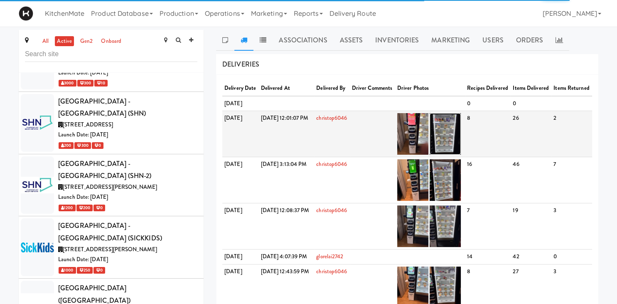
click at [460, 143] on img at bounding box center [445, 134] width 31 height 42
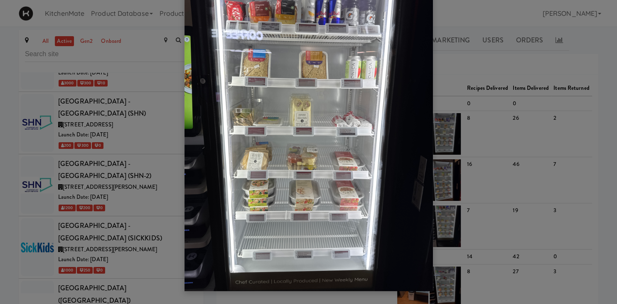
click at [536, 87] on div at bounding box center [308, 152] width 617 height 304
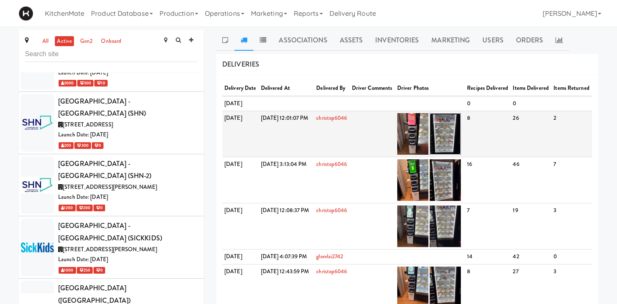
click at [461, 138] on img at bounding box center [445, 134] width 31 height 42
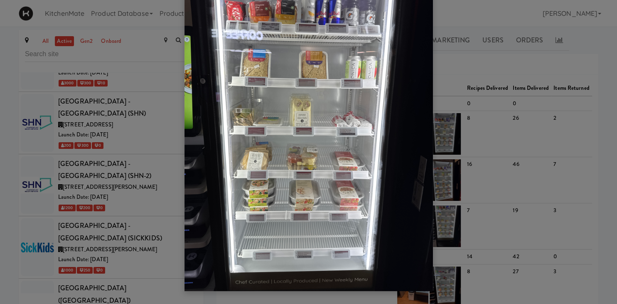
click at [480, 81] on div at bounding box center [308, 152] width 617 height 304
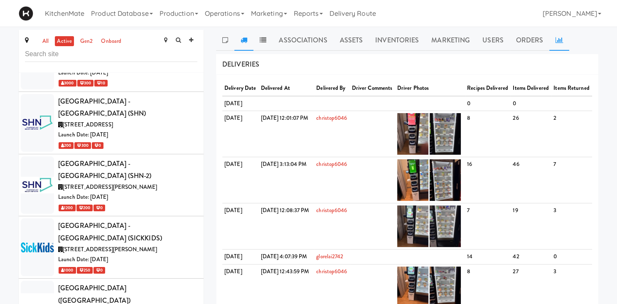
click at [558, 38] on icon at bounding box center [559, 40] width 7 height 7
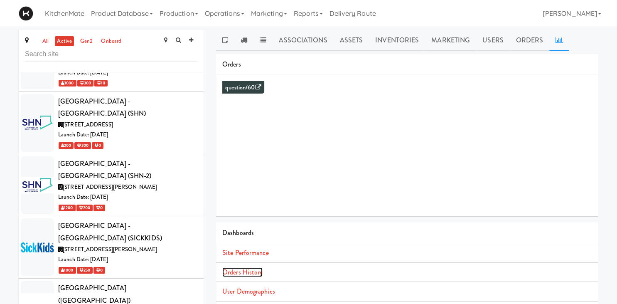
click at [249, 269] on link "Orders History" at bounding box center [242, 272] width 40 height 10
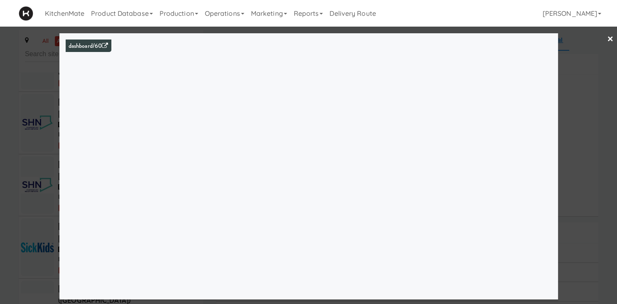
click at [45, 69] on div at bounding box center [308, 152] width 617 height 304
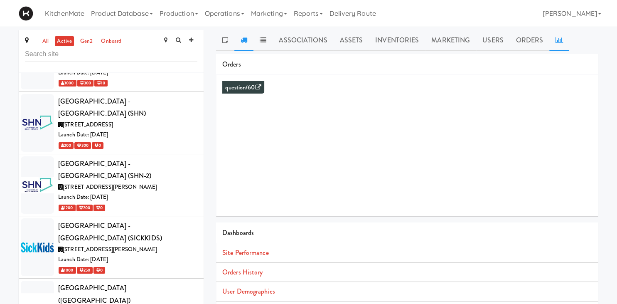
click at [242, 37] on icon at bounding box center [244, 40] width 7 height 7
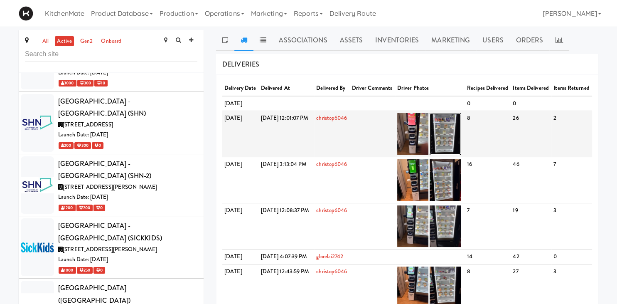
click at [461, 143] on img at bounding box center [445, 134] width 31 height 42
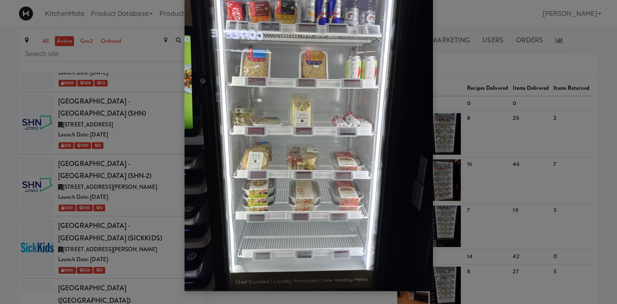
click at [69, 212] on div at bounding box center [308, 152] width 617 height 304
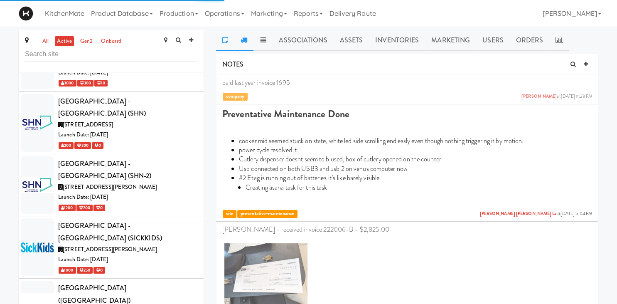
click at [242, 42] on icon at bounding box center [244, 40] width 7 height 7
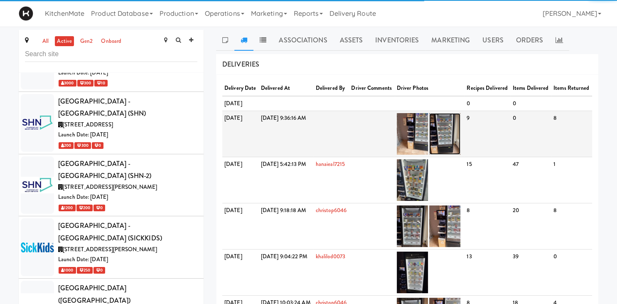
click at [461, 144] on img at bounding box center [444, 134] width 31 height 42
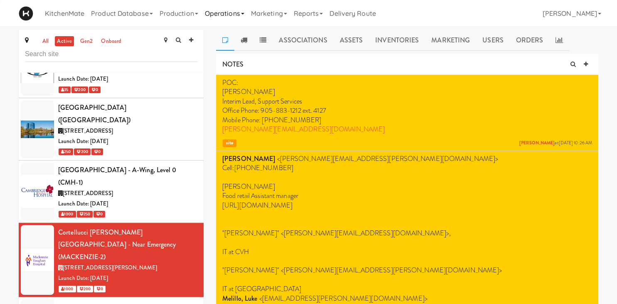
scroll to position [1256, 0]
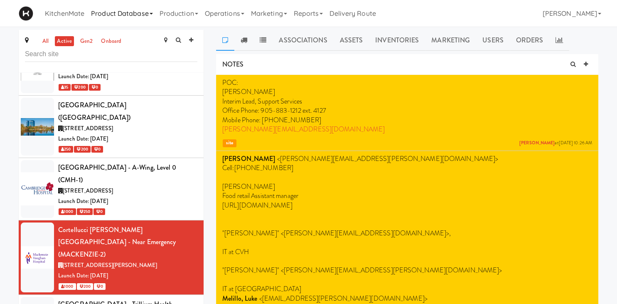
click at [143, 16] on link "Product Database" at bounding box center [122, 13] width 69 height 27
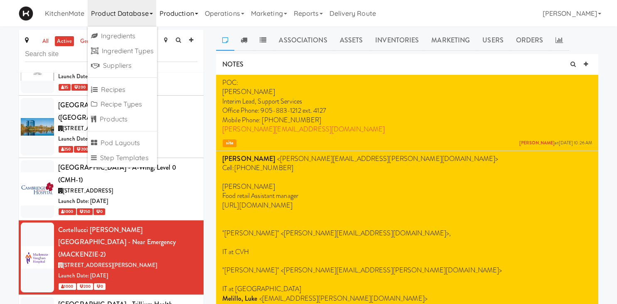
click at [174, 10] on link "Production" at bounding box center [178, 13] width 45 height 27
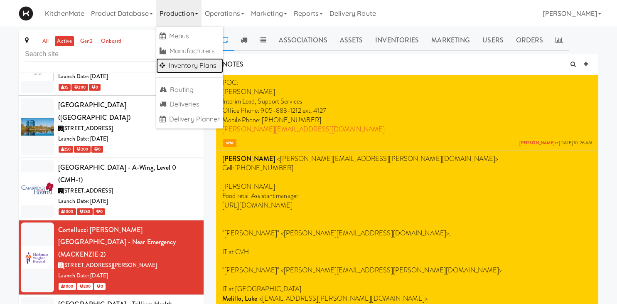
click at [184, 62] on link "Inventory Plans" at bounding box center [189, 65] width 67 height 15
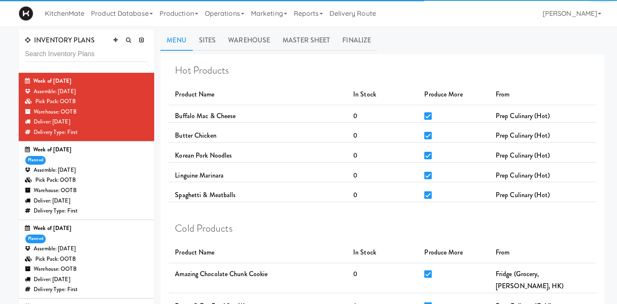
click at [109, 188] on div "Warehouse: OOTB" at bounding box center [86, 190] width 123 height 10
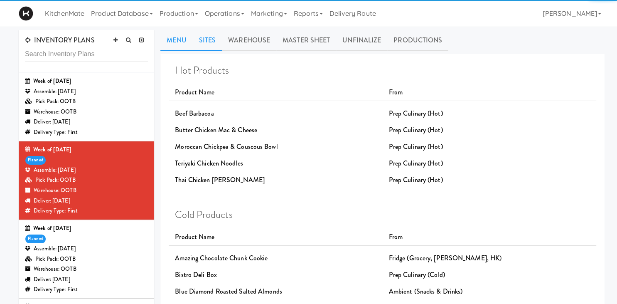
click at [216, 37] on link "Sites" at bounding box center [208, 40] width 30 height 21
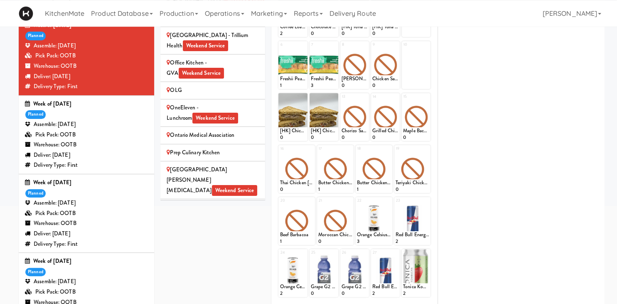
scroll to position [175, 0]
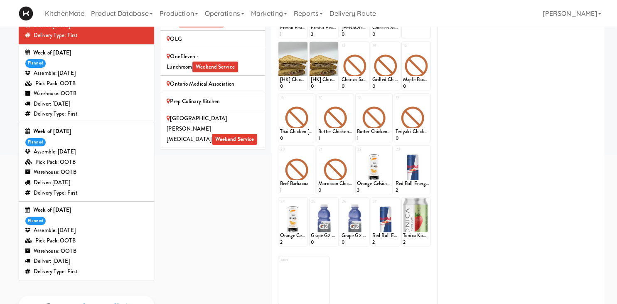
click at [121, 185] on div "Deliver: [DATE]" at bounding box center [86, 183] width 123 height 10
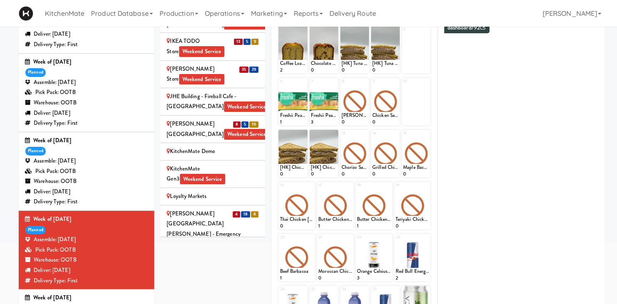
scroll to position [1041, 0]
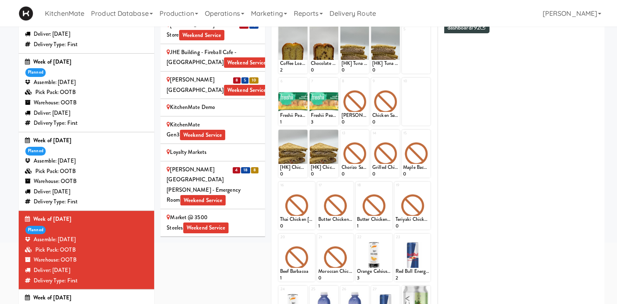
click at [237, 165] on div "[PERSON_NAME][GEOGRAPHIC_DATA][PERSON_NAME] - Emergency Room Weekend Service" at bounding box center [213, 185] width 92 height 41
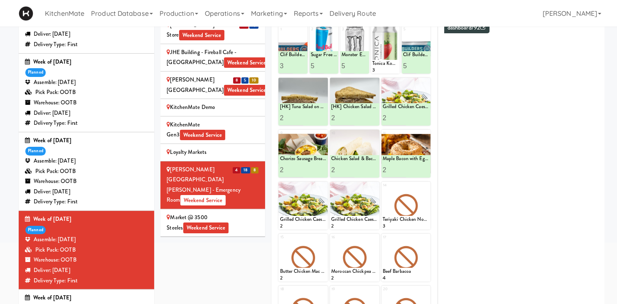
click at [190, 295] on div "Mattr (formerly Shawcor) Weekend Service" at bounding box center [213, 305] width 92 height 20
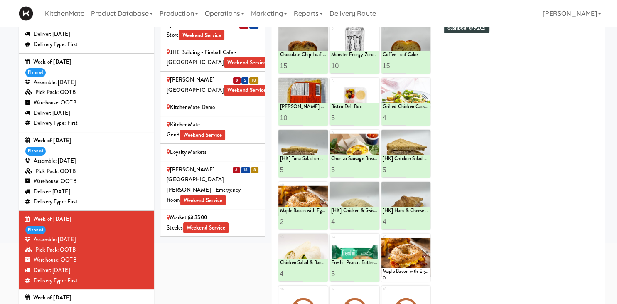
scroll to position [131, 0]
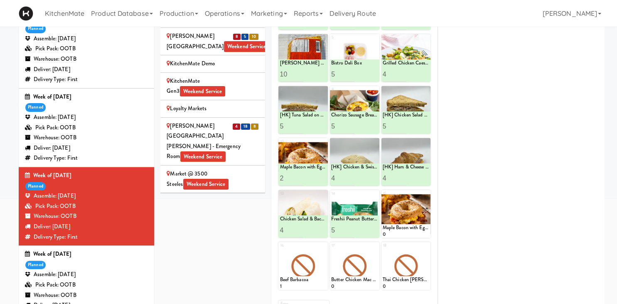
click at [106, 264] on div "Week of [DATE] planned Assemble: [DATE] Pick Pack: OOTB Warehouse: OOTB Deliver…" at bounding box center [86, 285] width 123 height 72
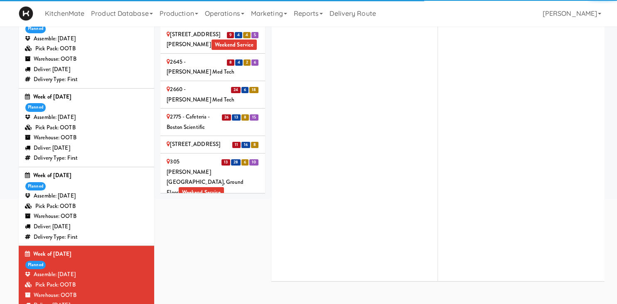
click at [91, 121] on div "Assemble: [DATE]" at bounding box center [86, 117] width 123 height 10
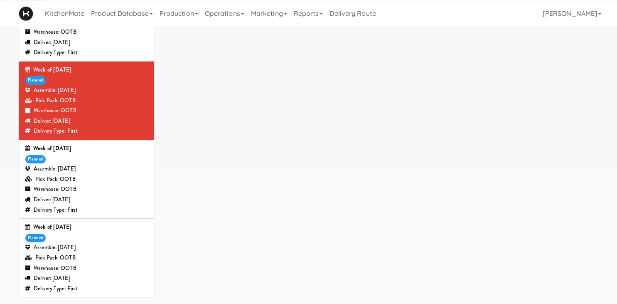
scroll to position [175, 0]
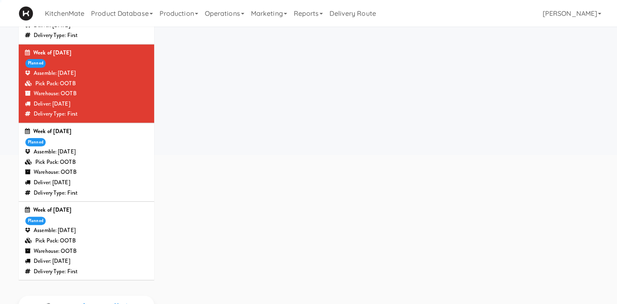
click at [94, 222] on div "Week of [DATE] planned Assemble: [DATE] Pick Pack: OOTB Warehouse: OOTB Deliver…" at bounding box center [86, 241] width 123 height 72
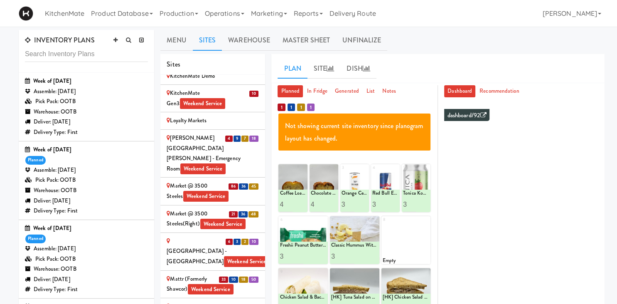
scroll to position [1331, 0]
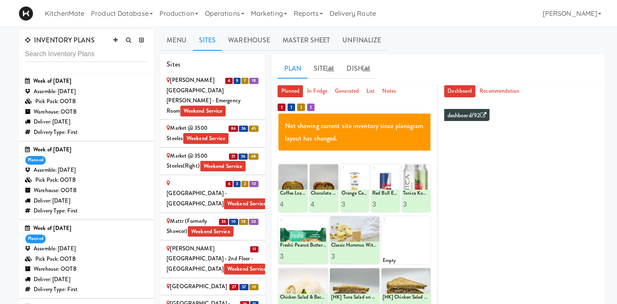
click at [189, 216] on div "Mattr (formerly Shawcor) Weekend Service" at bounding box center [213, 226] width 92 height 20
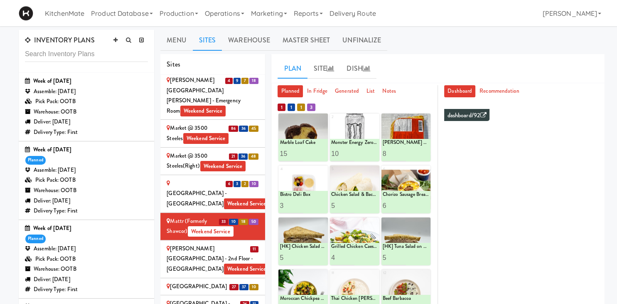
scroll to position [131, 0]
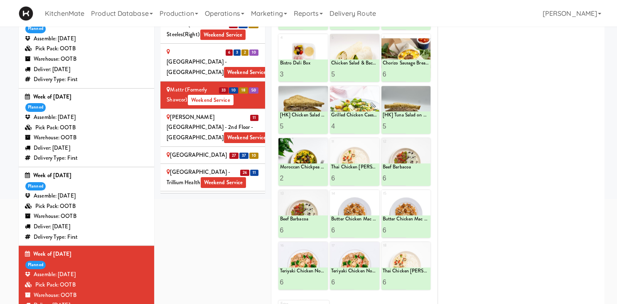
click at [90, 197] on div "Assemble: [DATE]" at bounding box center [86, 196] width 123 height 10
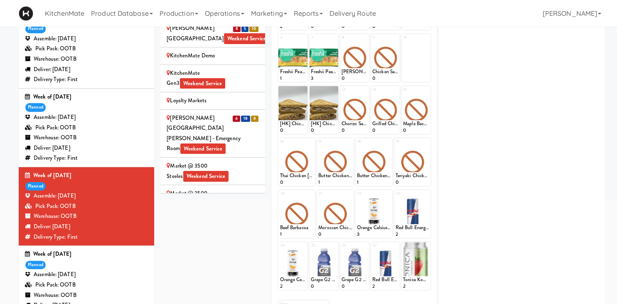
scroll to position [1157, 0]
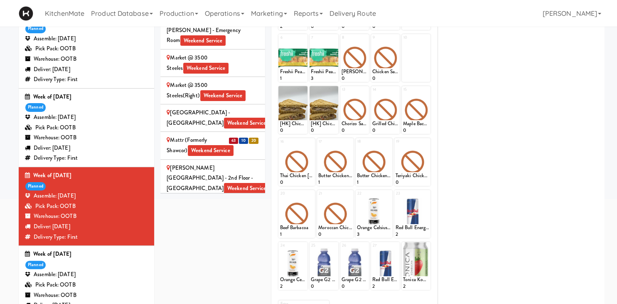
click at [201, 135] on div "Mattr (formerly Shawcor) Weekend Service" at bounding box center [213, 145] width 92 height 20
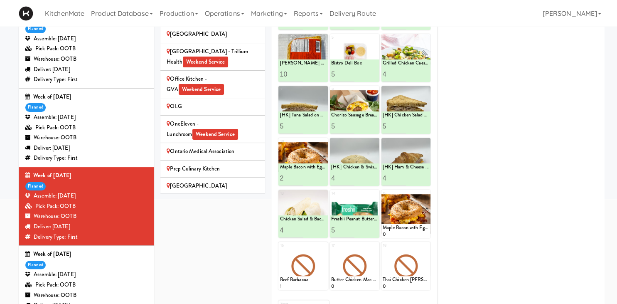
scroll to position [1331, 0]
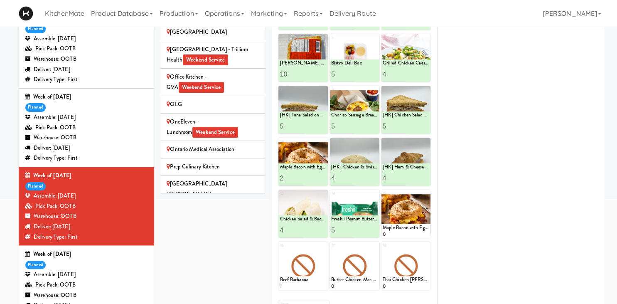
click at [204, 217] on div "[GEOGRAPHIC_DATA] - Trillium Health Weekend Service" at bounding box center [213, 227] width 92 height 20
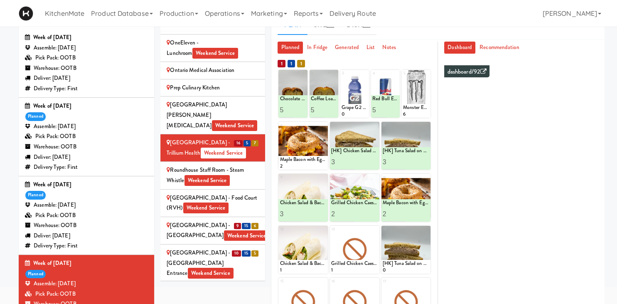
scroll to position [1505, 0]
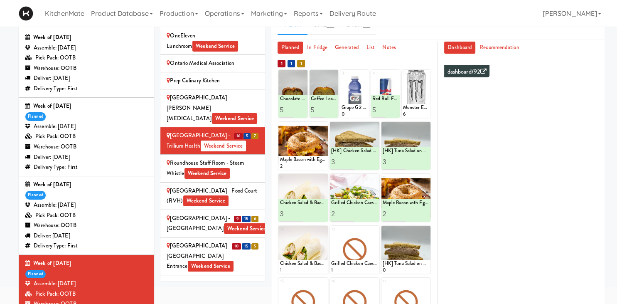
click at [227, 213] on div "[GEOGRAPHIC_DATA] - Main Lobby Weekend Service" at bounding box center [213, 223] width 92 height 20
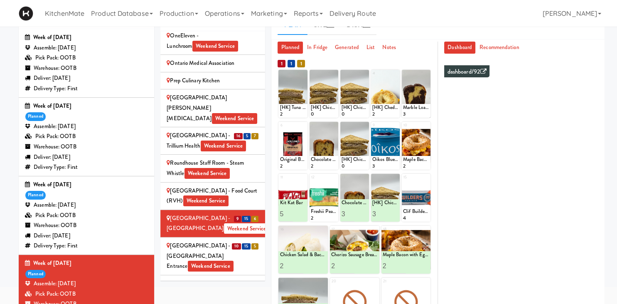
click at [223, 241] on div "[GEOGRAPHIC_DATA] - [GEOGRAPHIC_DATA] Entrance Weekend Service" at bounding box center [213, 256] width 92 height 31
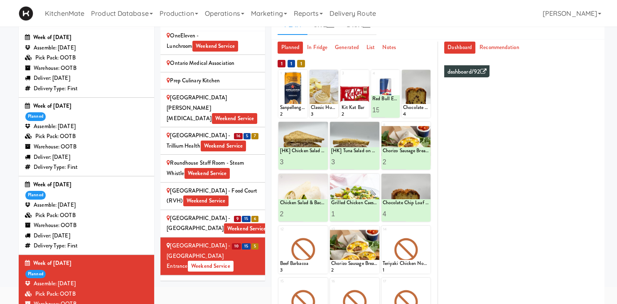
click at [212, 279] on div "[GEOGRAPHIC_DATA] - Main St. Weekend Service" at bounding box center [213, 289] width 92 height 20
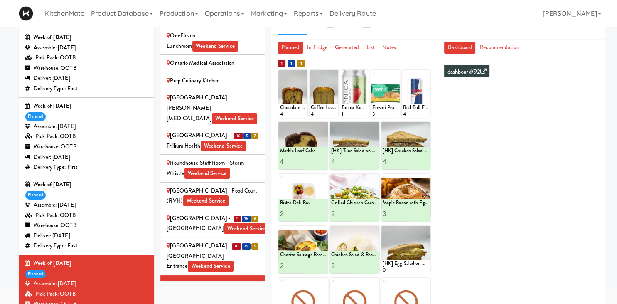
scroll to position [1562, 0]
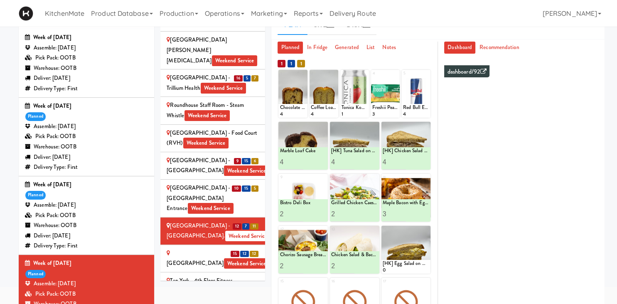
click at [237, 248] on div "St. Joseph's Health Centre Weekend Service" at bounding box center [213, 258] width 92 height 20
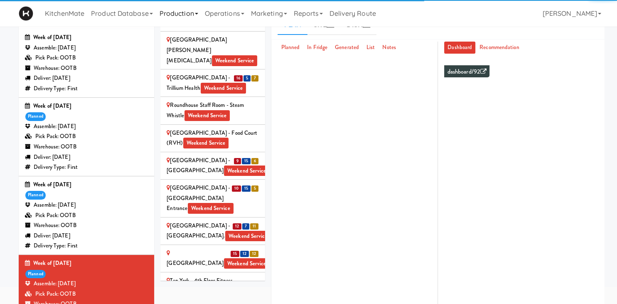
scroll to position [1594, 0]
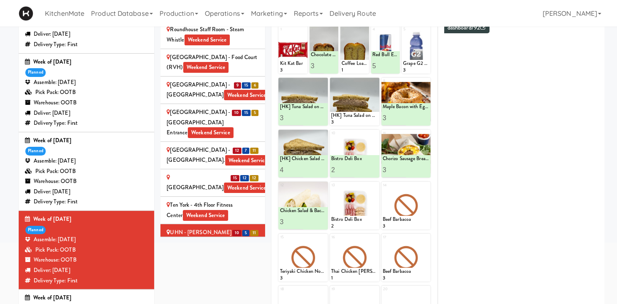
click at [212, 265] on div "UHN - [GEOGRAPHIC_DATA] - Cafe Lobby Weekend Service" at bounding box center [213, 280] width 92 height 31
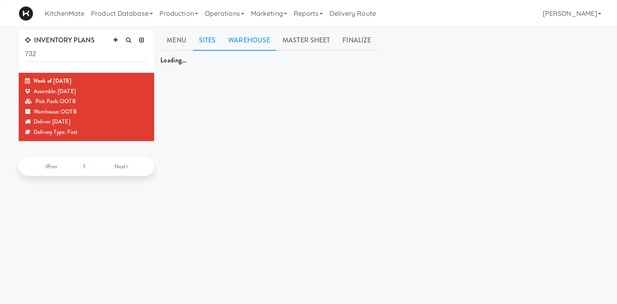
click at [254, 42] on link "Warehouse" at bounding box center [249, 40] width 54 height 21
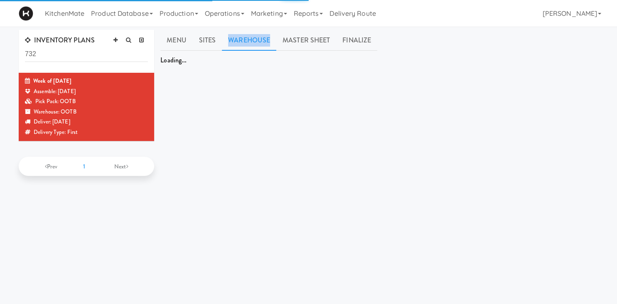
click at [254, 41] on link "Warehouse" at bounding box center [249, 40] width 54 height 21
